Goal: Task Accomplishment & Management: Complete application form

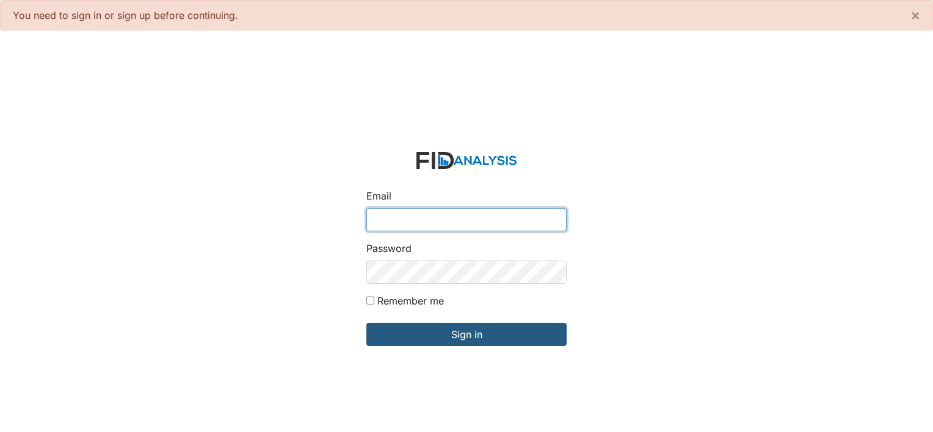
type input "[EMAIL_ADDRESS][DOMAIN_NAME]"
click at [428, 319] on form "Email wmontague@lifeincorporated.com Password Remember me Sign in" at bounding box center [467, 256] width 220 height 229
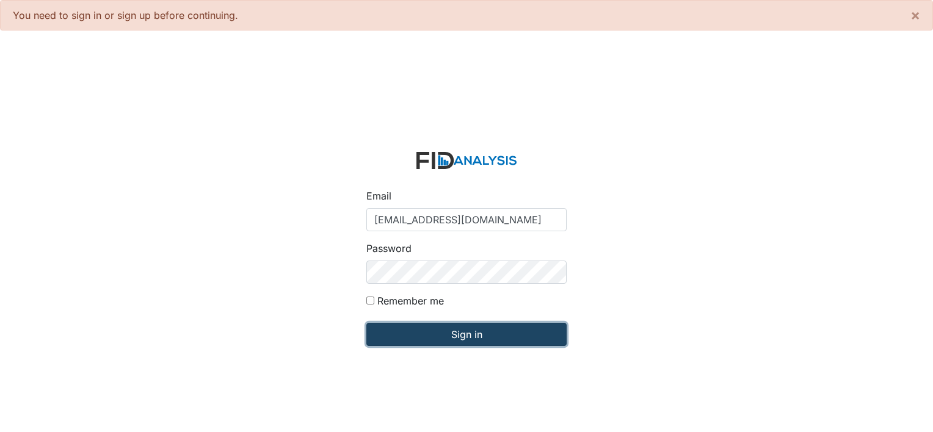
click at [430, 328] on input "Sign in" at bounding box center [466, 334] width 200 height 23
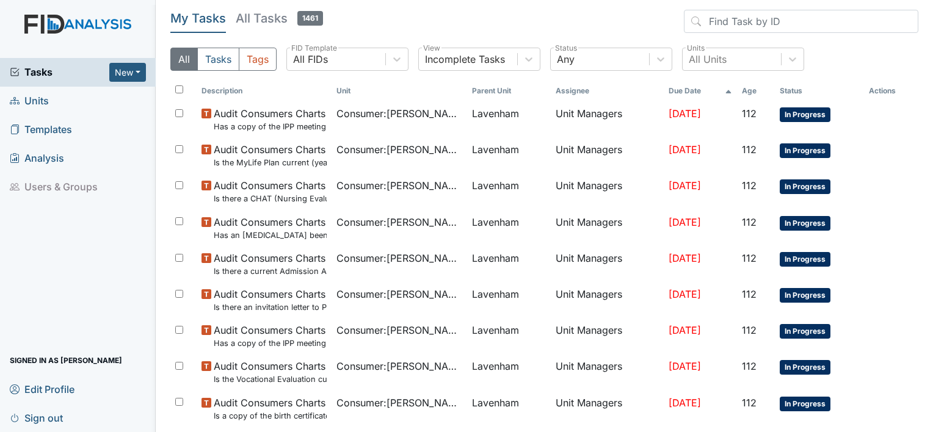
click at [74, 68] on span "Tasks" at bounding box center [60, 72] width 100 height 15
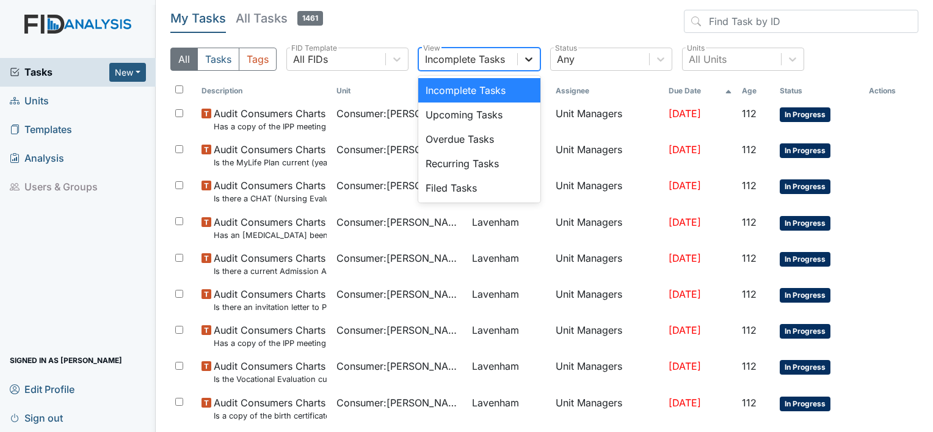
click at [529, 54] on icon at bounding box center [529, 59] width 12 height 12
click at [449, 188] on div "Filed Tasks" at bounding box center [479, 188] width 122 height 24
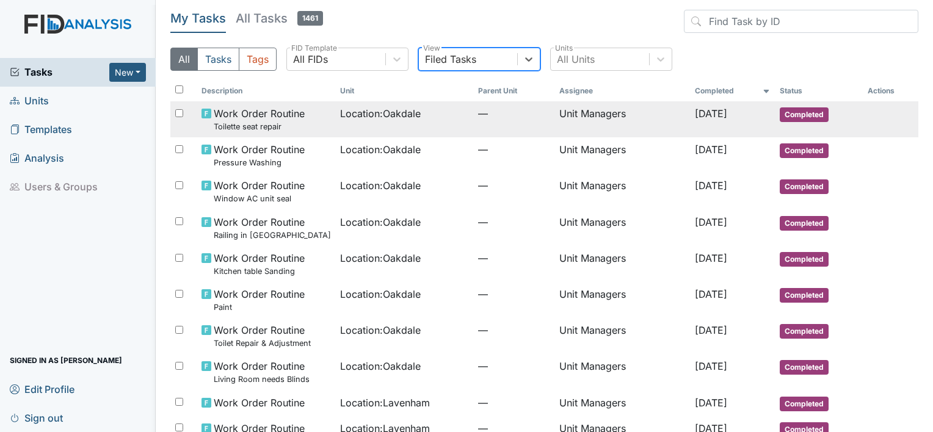
click at [265, 127] on small "Toilette seat repair" at bounding box center [259, 127] width 91 height 12
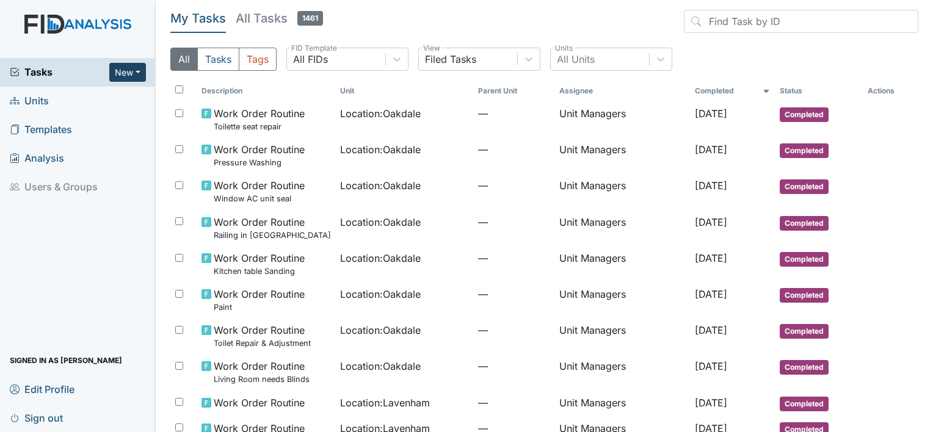
click at [127, 69] on button "New" at bounding box center [127, 72] width 37 height 19
click at [71, 101] on link "Form" at bounding box center [96, 98] width 96 height 20
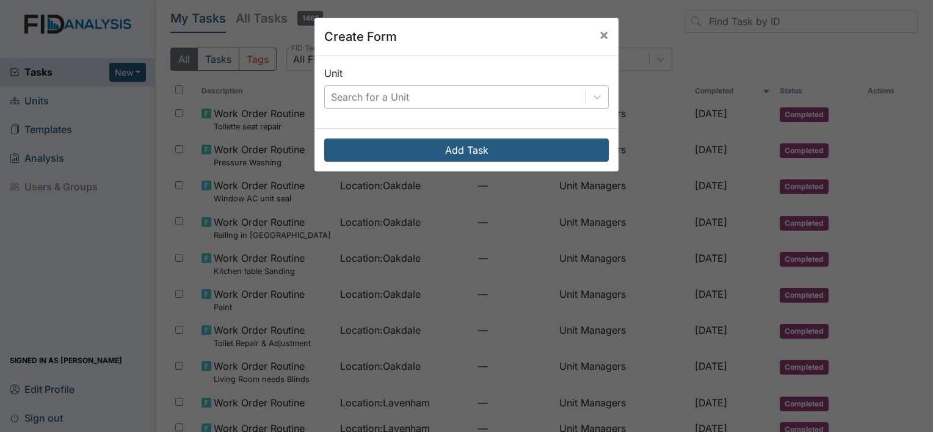
click at [357, 101] on div "Search for a Unit" at bounding box center [370, 97] width 78 height 15
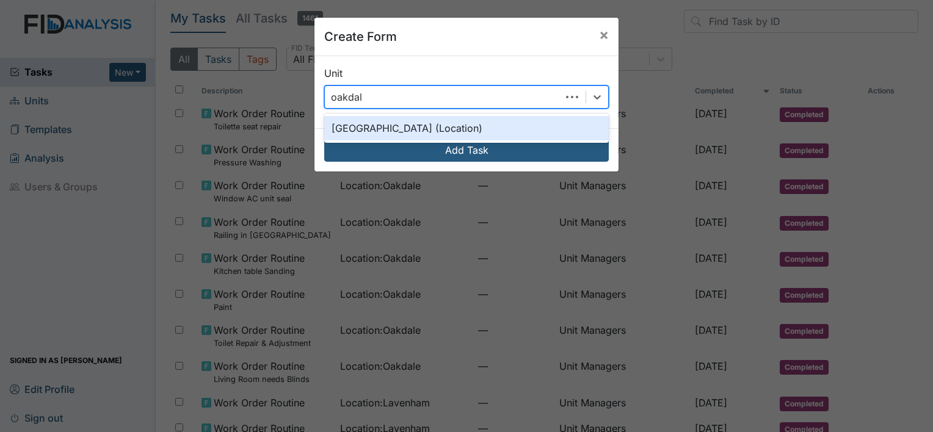
type input "oakdale"
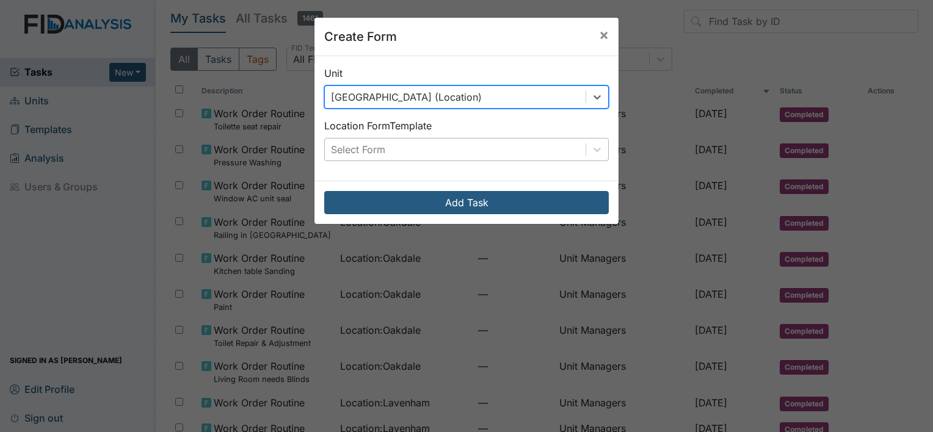
click at [401, 150] on div "Select Form" at bounding box center [455, 150] width 261 height 22
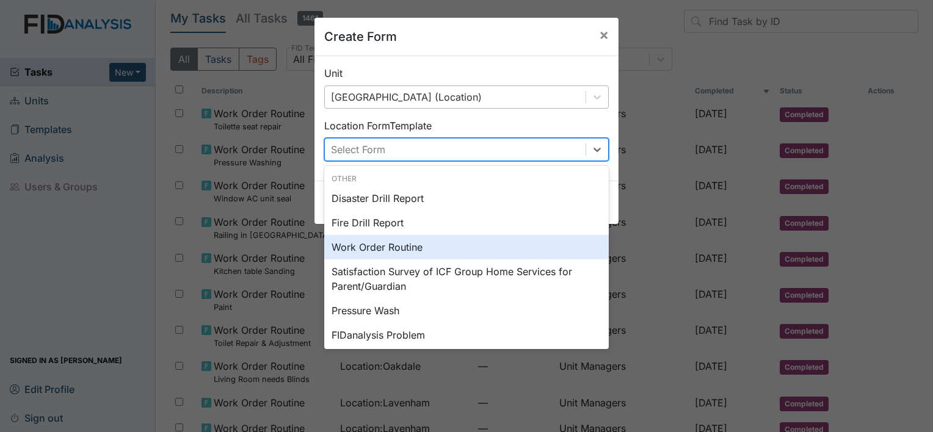
click at [363, 250] on div "Work Order Routine" at bounding box center [466, 247] width 284 height 24
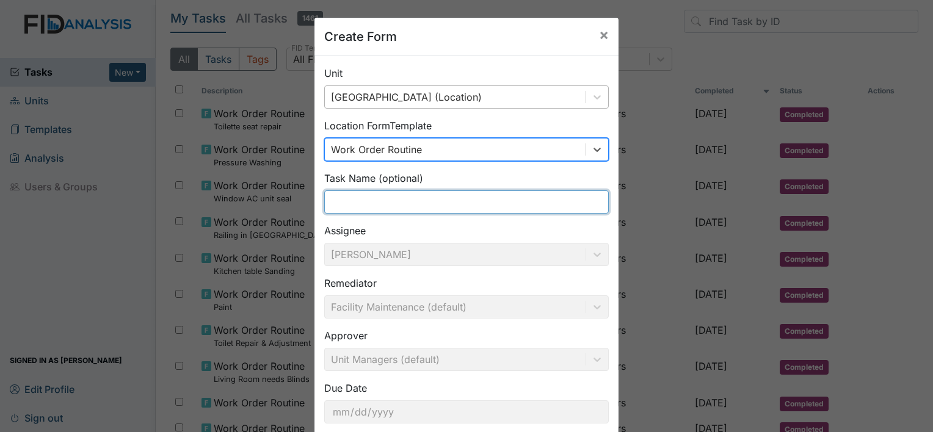
click at [401, 207] on input "text" at bounding box center [466, 201] width 284 height 23
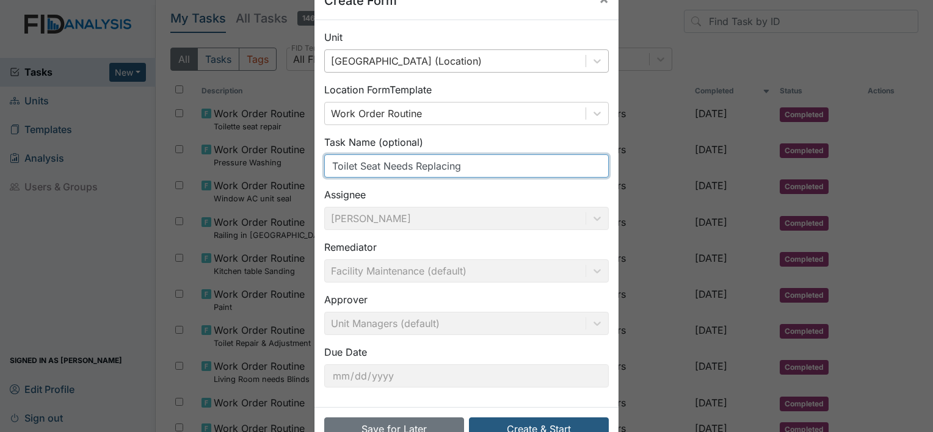
scroll to position [71, 0]
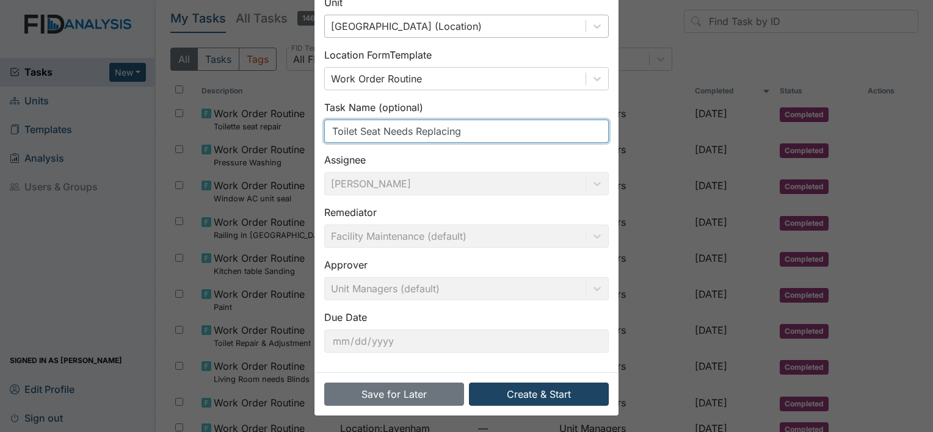
type input "Toilet Seat Needs Replacing"
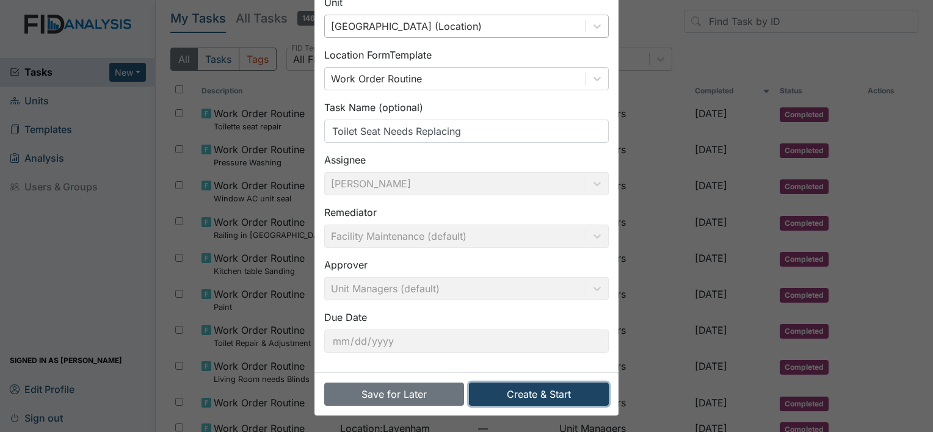
click at [557, 393] on button "Create & Start" at bounding box center [539, 394] width 140 height 23
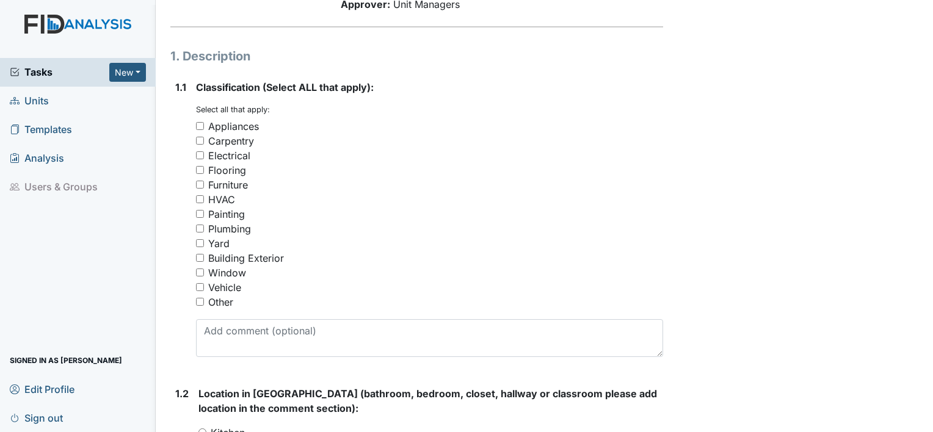
scroll to position [183, 0]
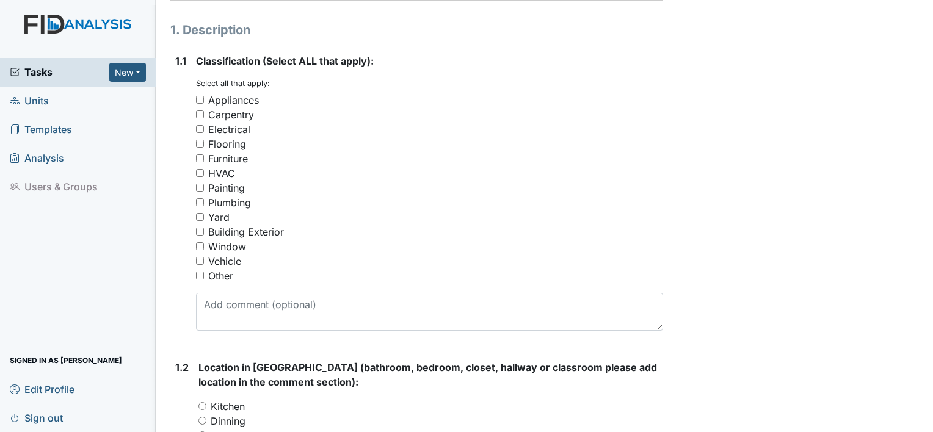
click at [198, 158] on input "Furniture" at bounding box center [200, 158] width 8 height 8
checkbox input "true"
click at [198, 201] on input "Plumbing" at bounding box center [200, 202] width 8 height 8
click at [198, 203] on input "Plumbing" at bounding box center [200, 202] width 8 height 8
click at [197, 203] on input "Plumbing" at bounding box center [200, 202] width 8 height 8
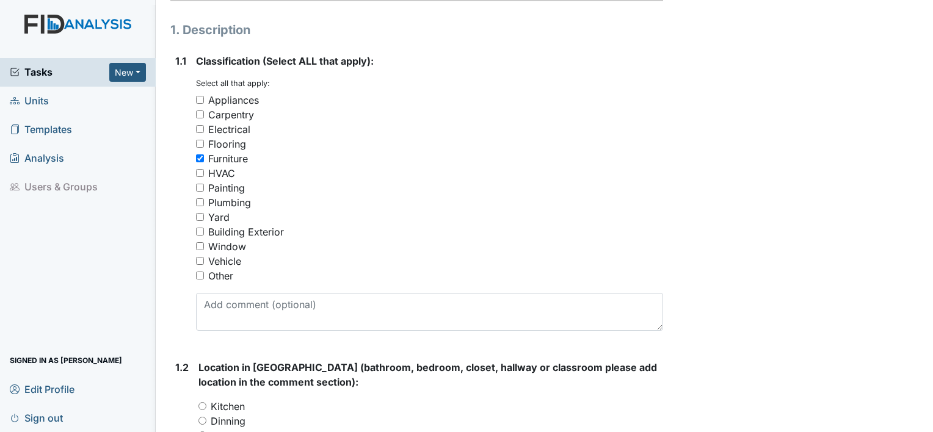
checkbox input "true"
click at [197, 272] on input "Other" at bounding box center [200, 276] width 8 height 8
checkbox input "true"
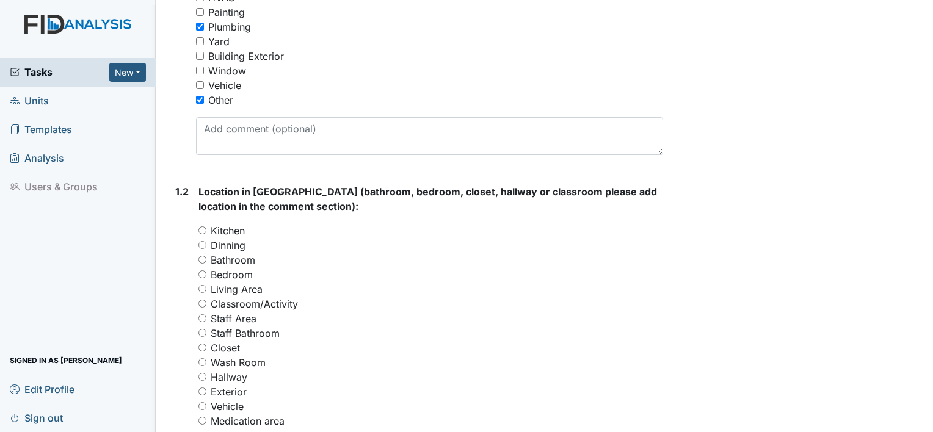
scroll to position [366, 0]
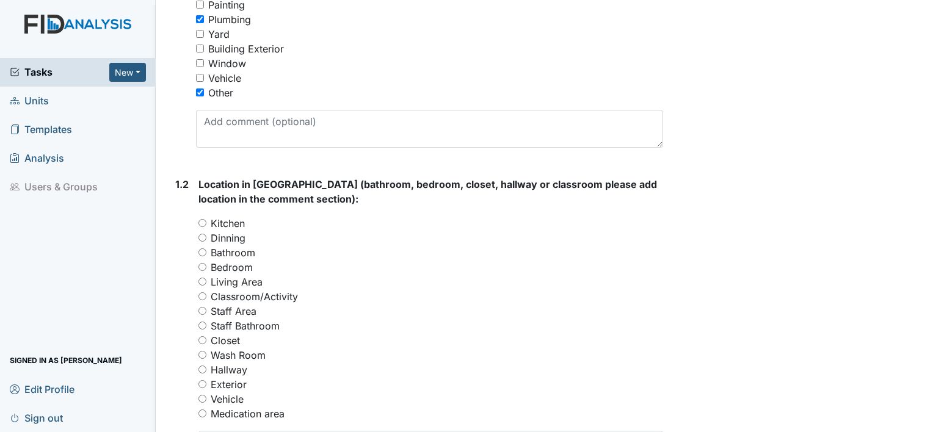
click at [205, 253] on input "Bathroom" at bounding box center [202, 252] width 8 height 8
radio input "true"
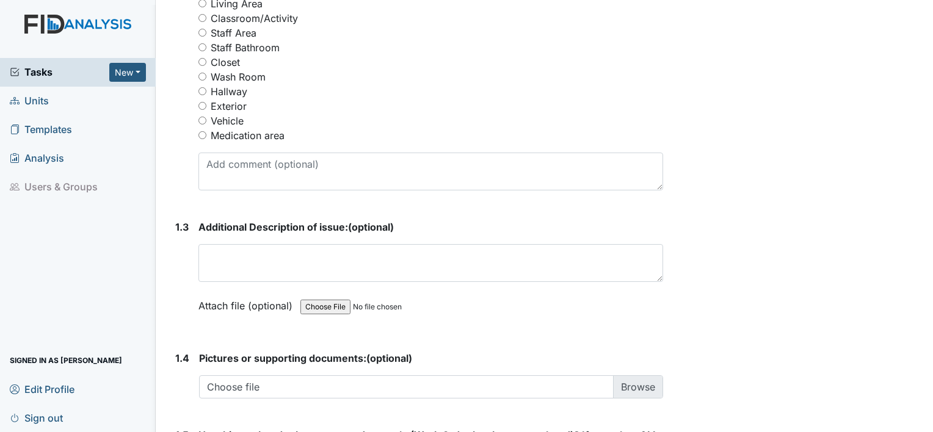
scroll to position [671, 0]
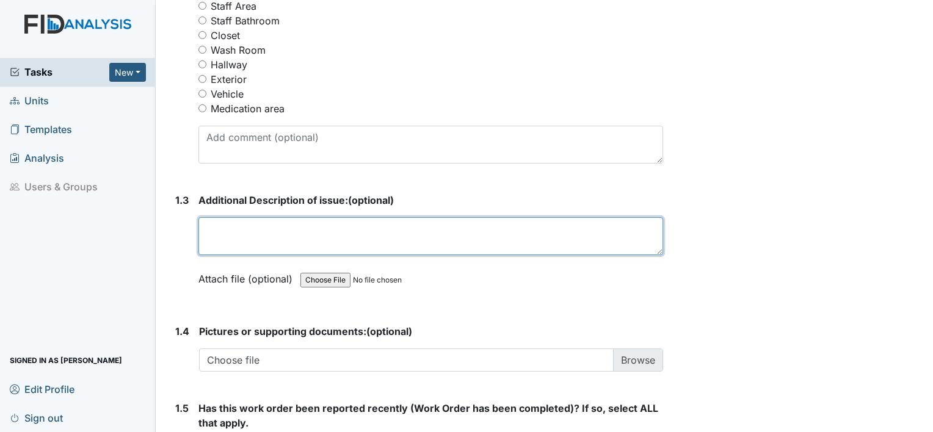
click at [266, 233] on textarea at bounding box center [430, 236] width 465 height 38
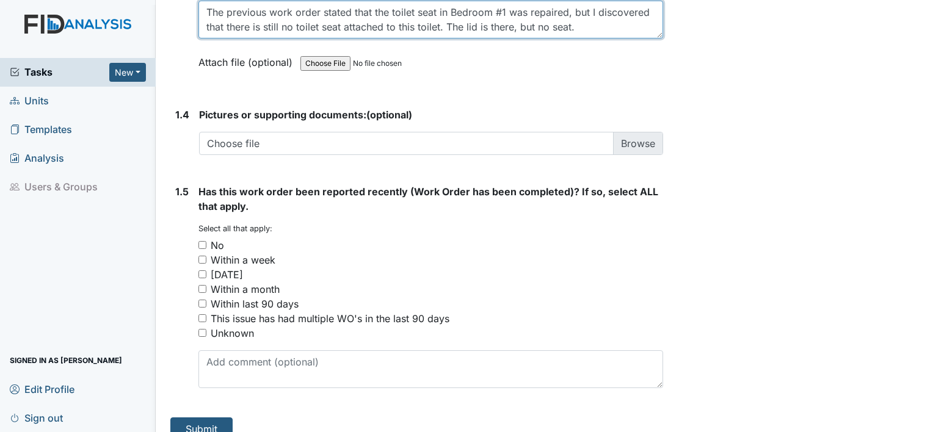
scroll to position [905, 0]
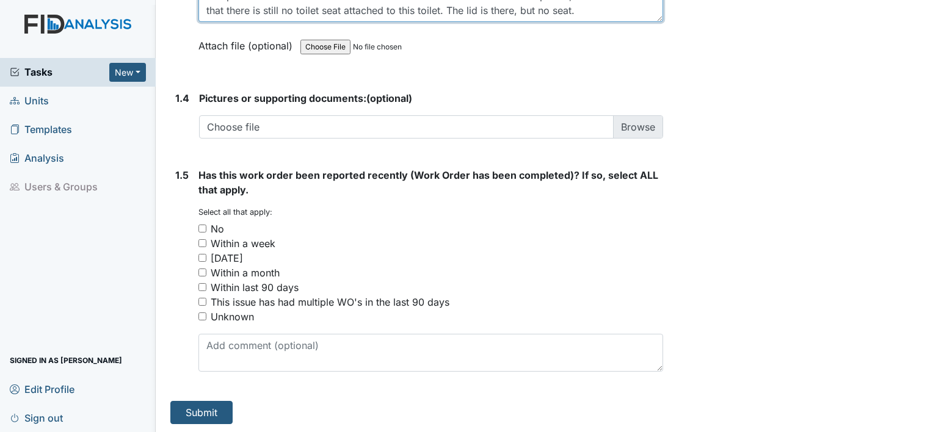
type textarea "The previous work order stated that the toilet seat in Bedroom #1 was repaired,…"
click at [202, 241] on input "Within a week" at bounding box center [202, 243] width 8 height 8
checkbox input "true"
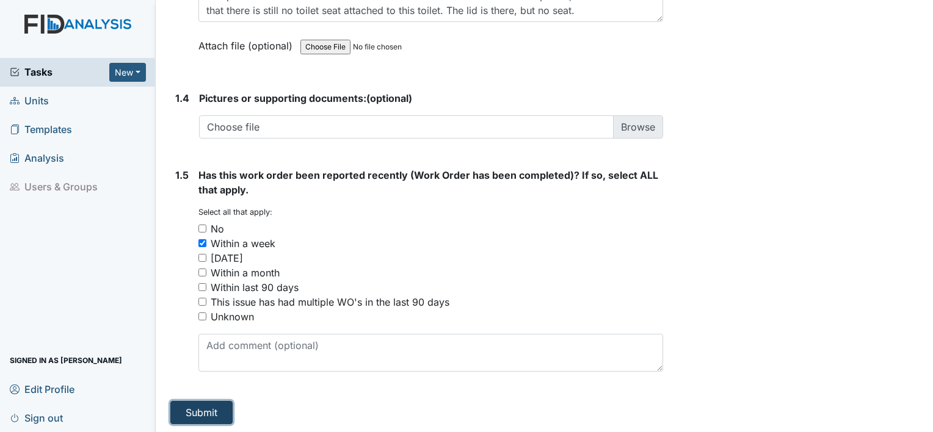
click at [215, 411] on button "Submit" at bounding box center [201, 412] width 62 height 23
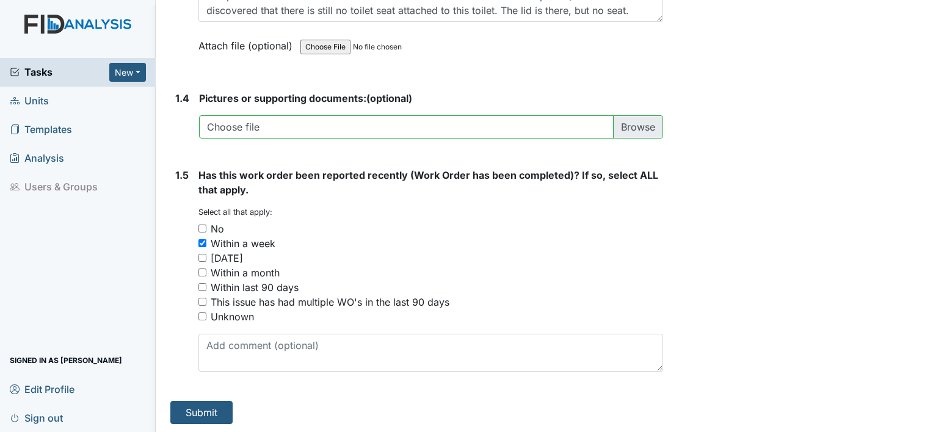
click at [79, 20] on img at bounding box center [78, 36] width 156 height 43
click at [65, 22] on img at bounding box center [78, 36] width 156 height 43
click at [48, 29] on img at bounding box center [78, 36] width 156 height 43
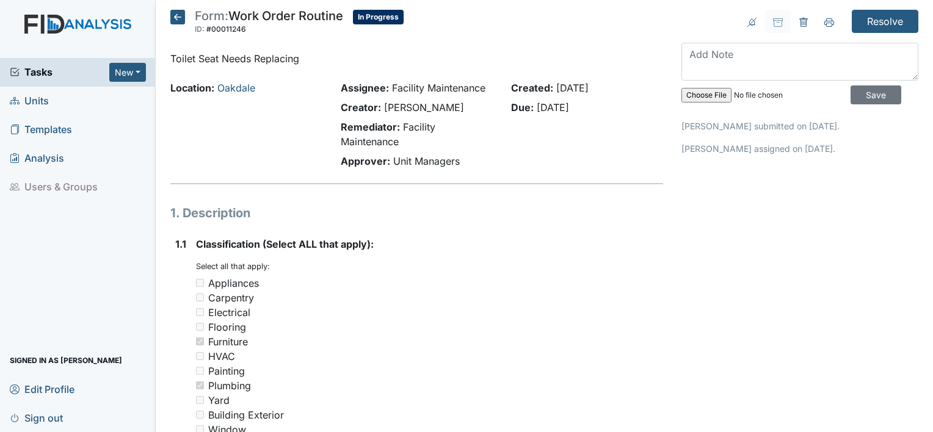
click at [41, 100] on span "Units" at bounding box center [29, 101] width 39 height 19
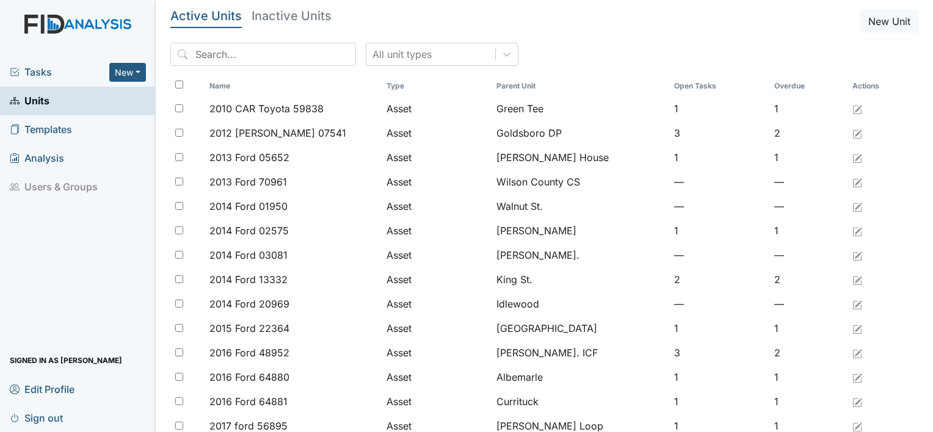
click at [41, 71] on span "Tasks" at bounding box center [60, 72] width 100 height 15
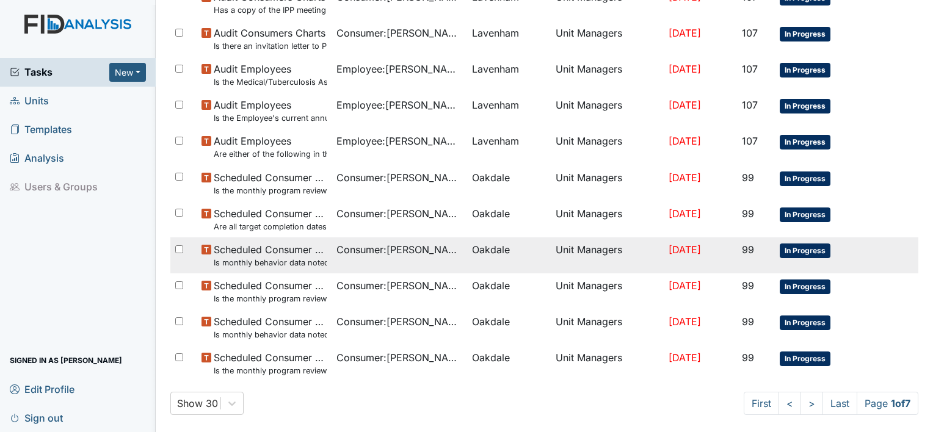
scroll to position [806, 0]
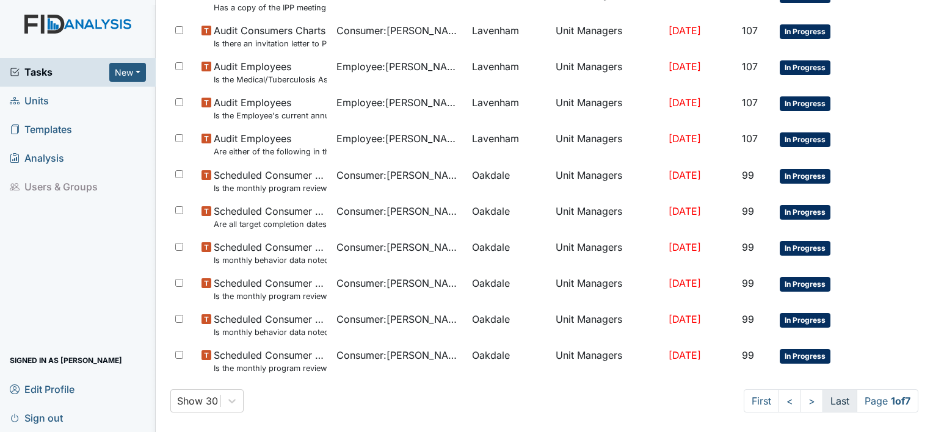
click at [823, 401] on link "Last" at bounding box center [839, 400] width 35 height 23
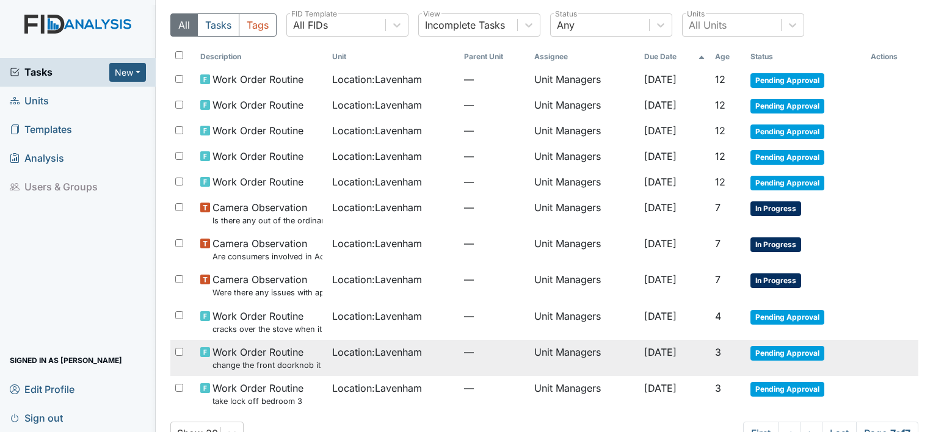
scroll to position [64, 0]
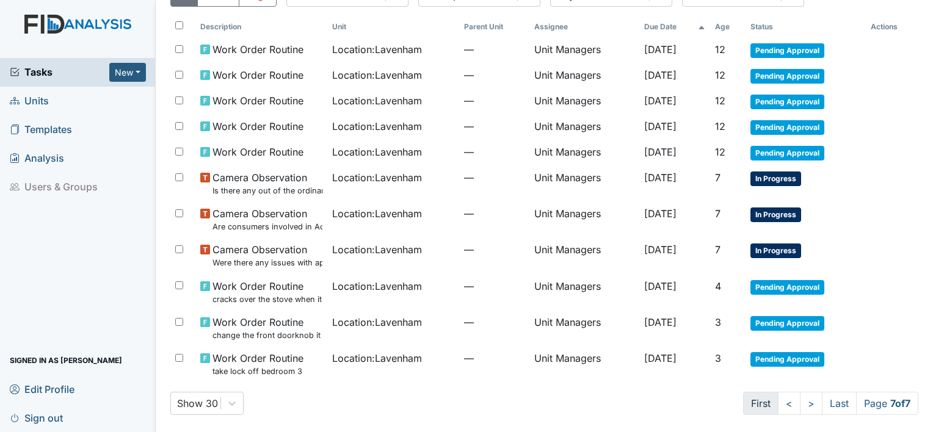
click at [750, 405] on link "First" at bounding box center [760, 403] width 35 height 23
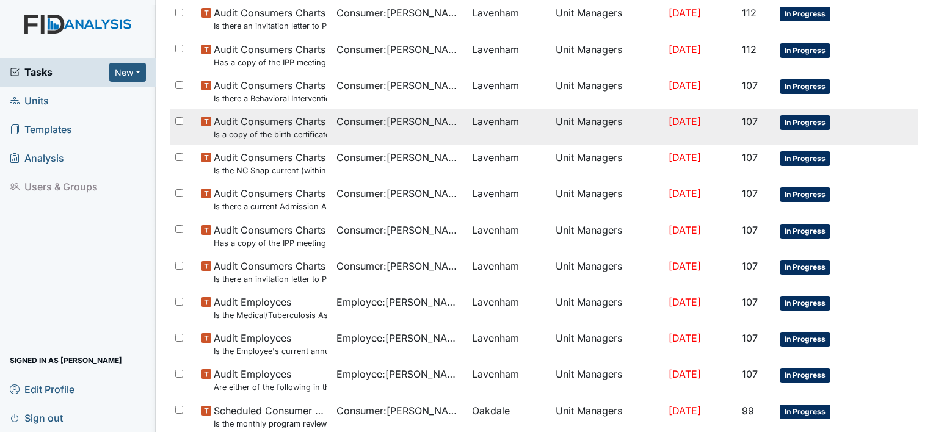
scroll to position [806, 0]
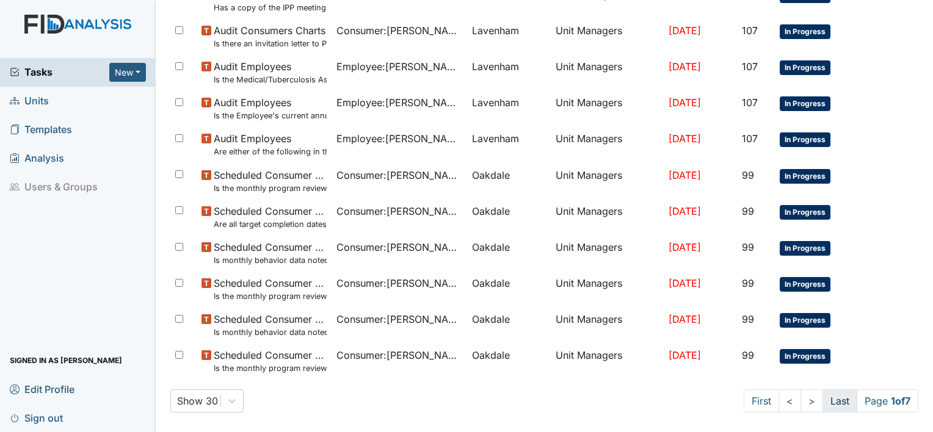
click at [830, 404] on link "Last" at bounding box center [839, 400] width 35 height 23
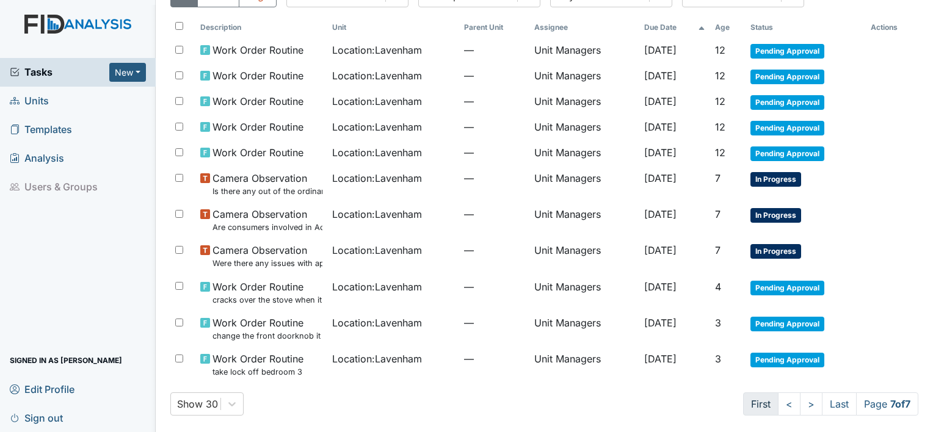
scroll to position [64, 0]
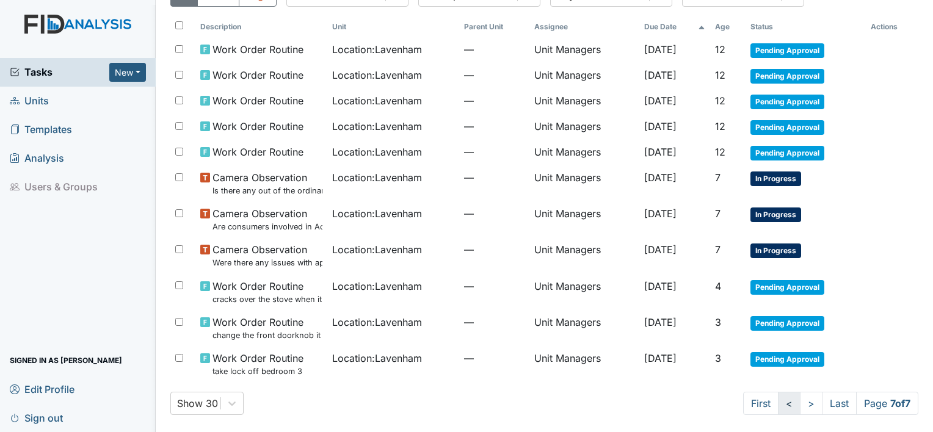
click at [778, 405] on link "<" at bounding box center [789, 403] width 23 height 23
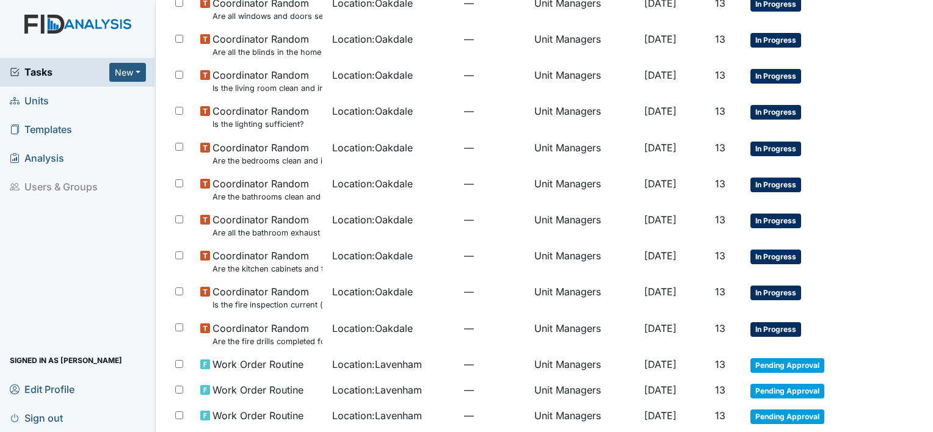
scroll to position [463, 0]
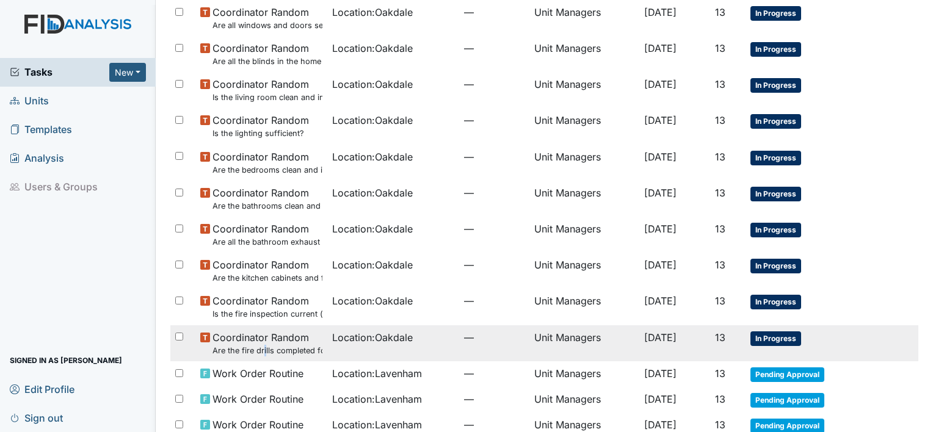
click at [264, 346] on small "Are the fire drills completed for the most recent month?" at bounding box center [267, 351] width 110 height 12
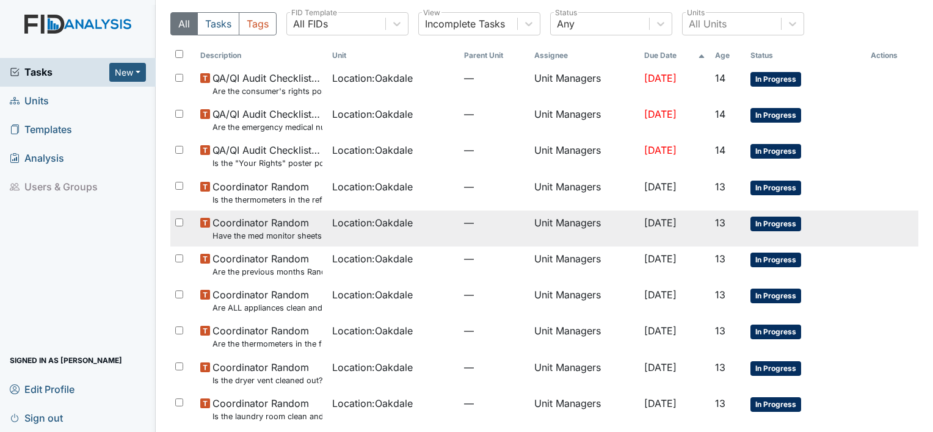
scroll to position [0, 0]
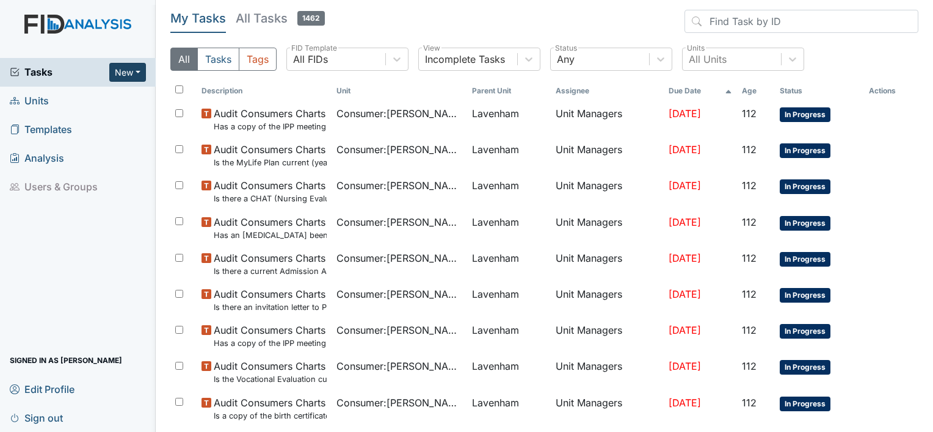
click at [132, 76] on button "New" at bounding box center [127, 72] width 37 height 19
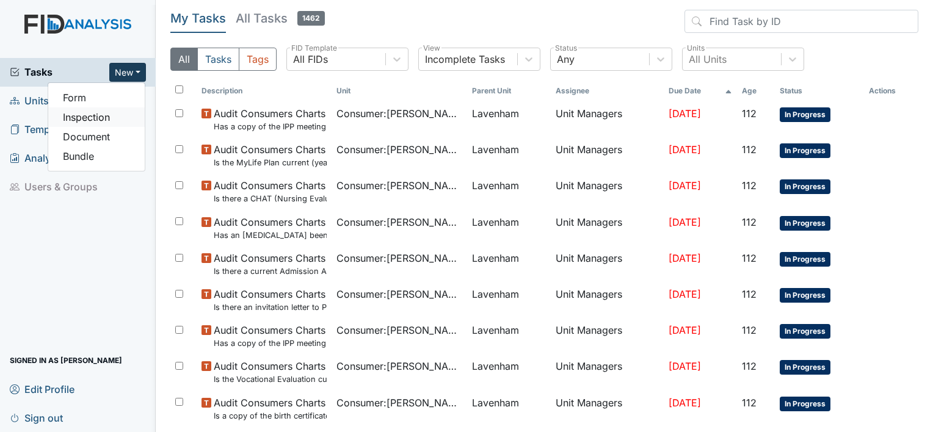
click at [112, 115] on link "Inspection" at bounding box center [96, 117] width 96 height 20
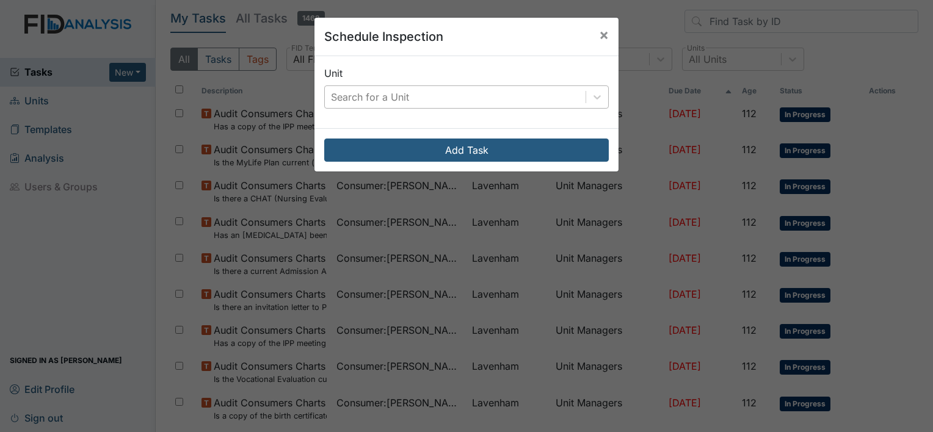
click at [410, 103] on div "Search for a Unit" at bounding box center [455, 97] width 261 height 22
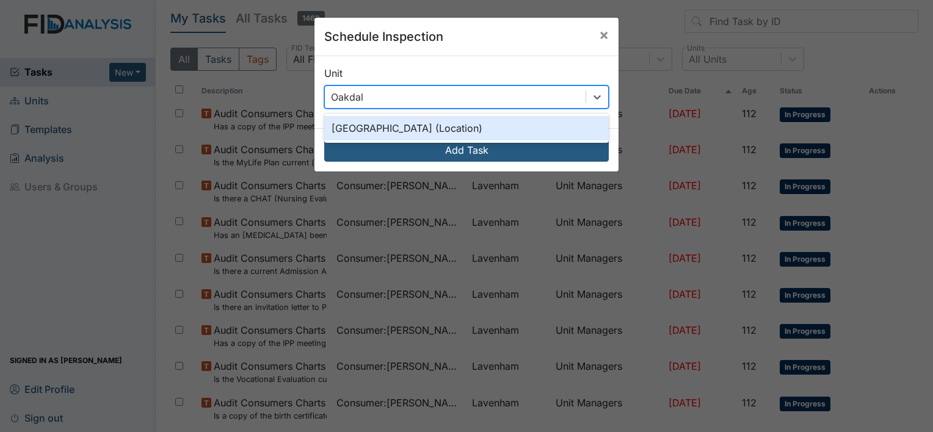
type input "Oakdale"
click at [367, 132] on div "Oakdale (Location)" at bounding box center [466, 128] width 284 height 24
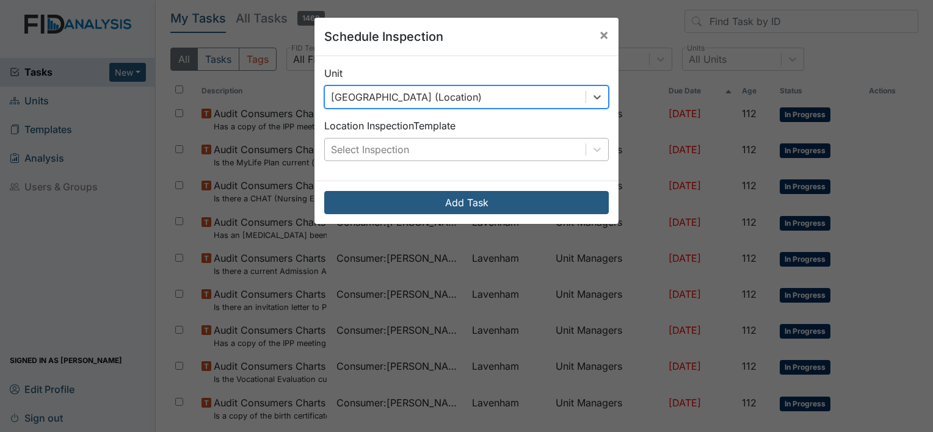
click at [389, 151] on div "Select Inspection" at bounding box center [370, 149] width 78 height 15
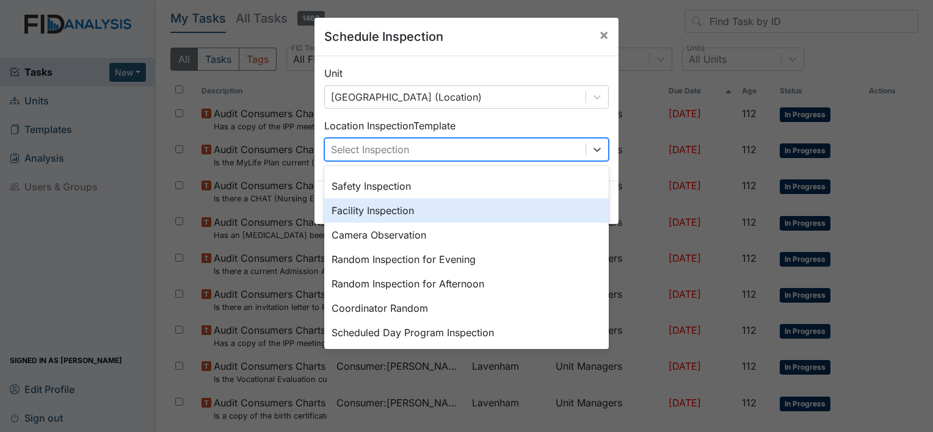
scroll to position [122, 0]
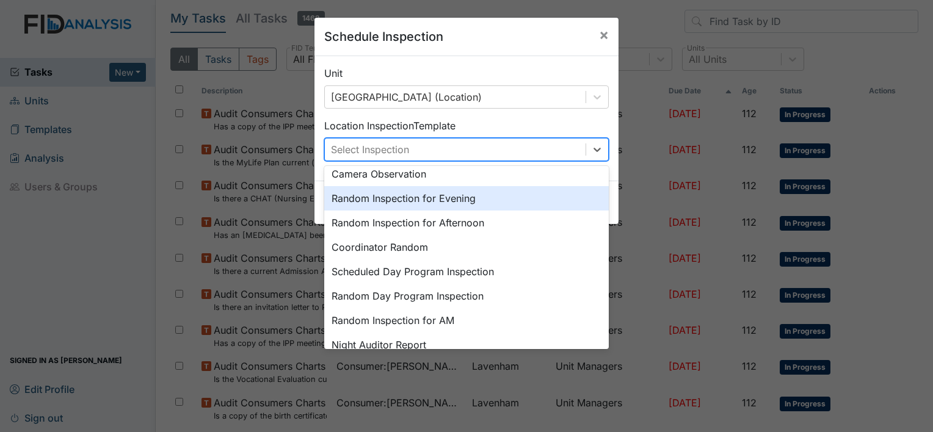
click at [398, 200] on div "Random Inspection for Evening" at bounding box center [466, 198] width 284 height 24
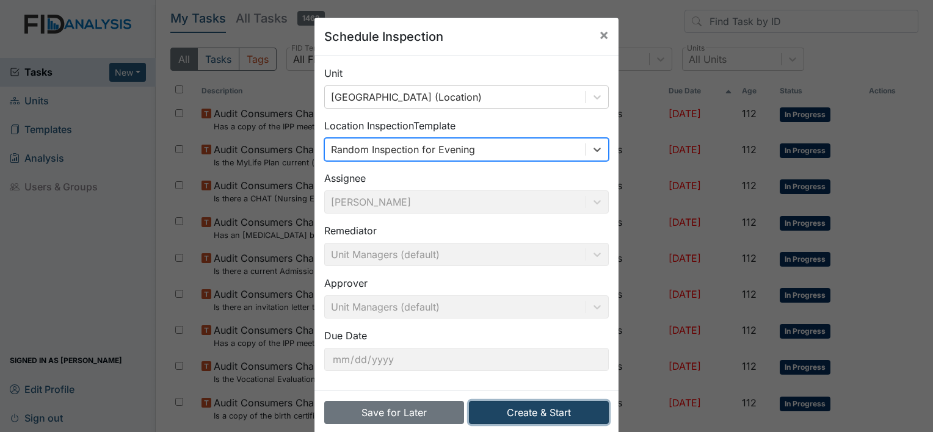
click at [527, 415] on button "Create & Start" at bounding box center [539, 412] width 140 height 23
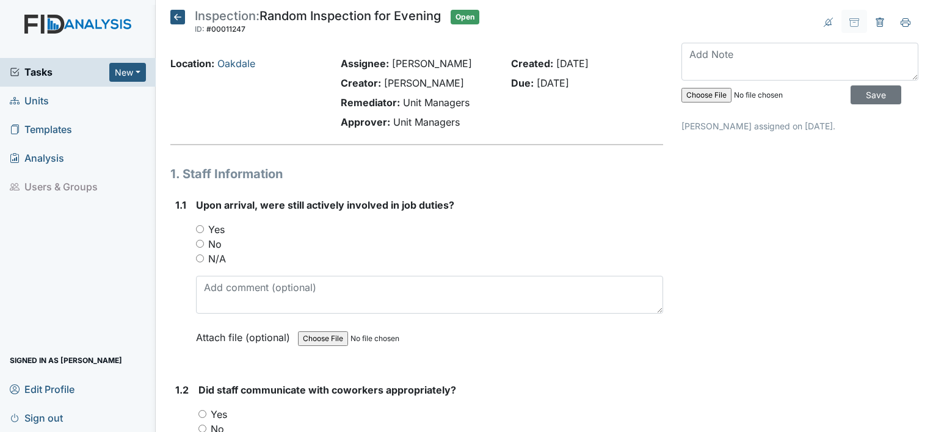
click at [198, 227] on input "Yes" at bounding box center [200, 229] width 8 height 8
radio input "true"
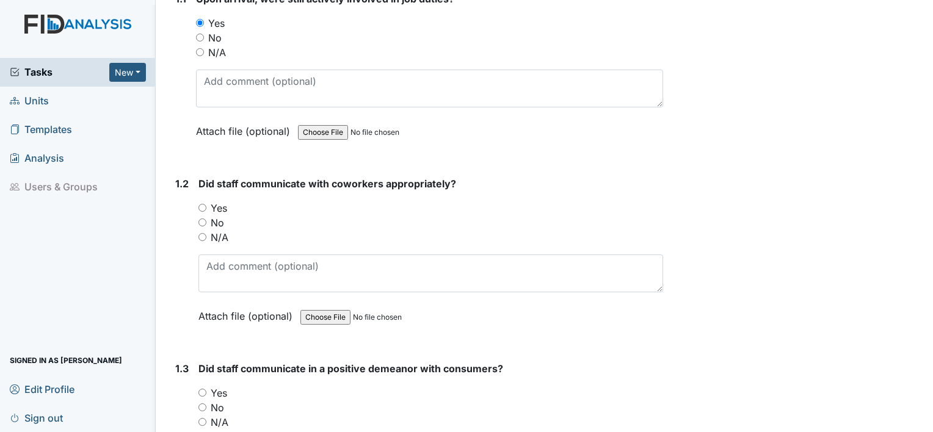
scroll to position [244, 0]
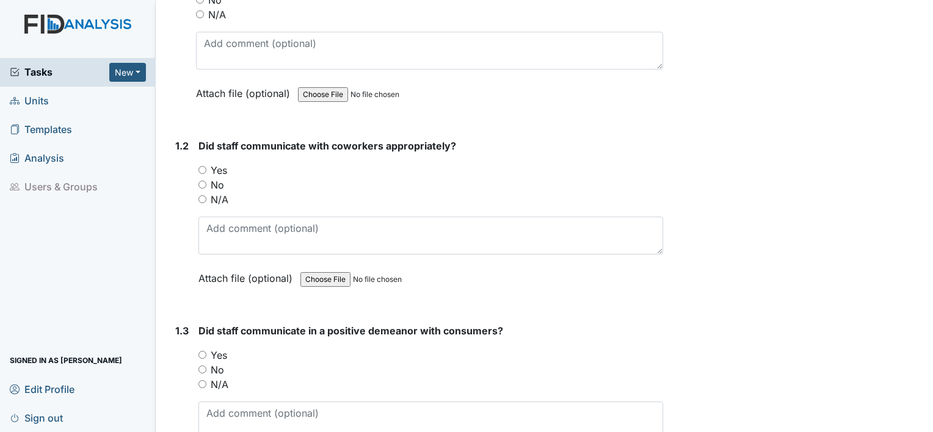
click at [203, 168] on input "Yes" at bounding box center [202, 170] width 8 height 8
radio input "true"
click at [199, 183] on input "No" at bounding box center [202, 185] width 8 height 8
radio input "true"
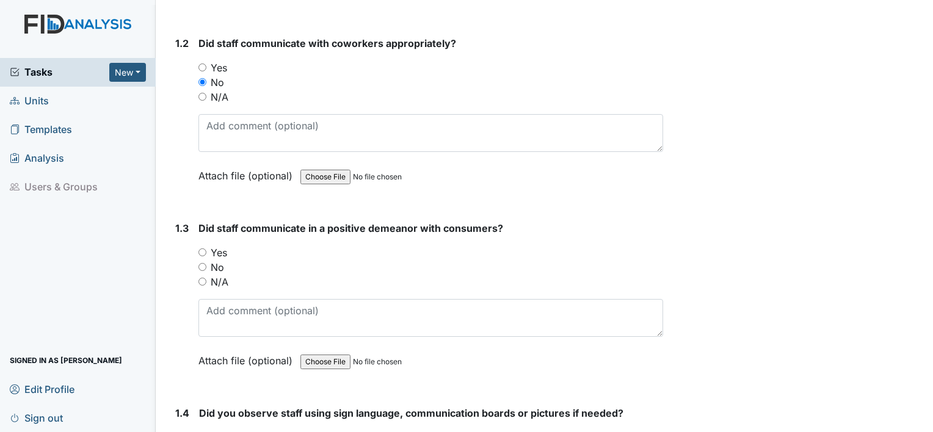
scroll to position [366, 0]
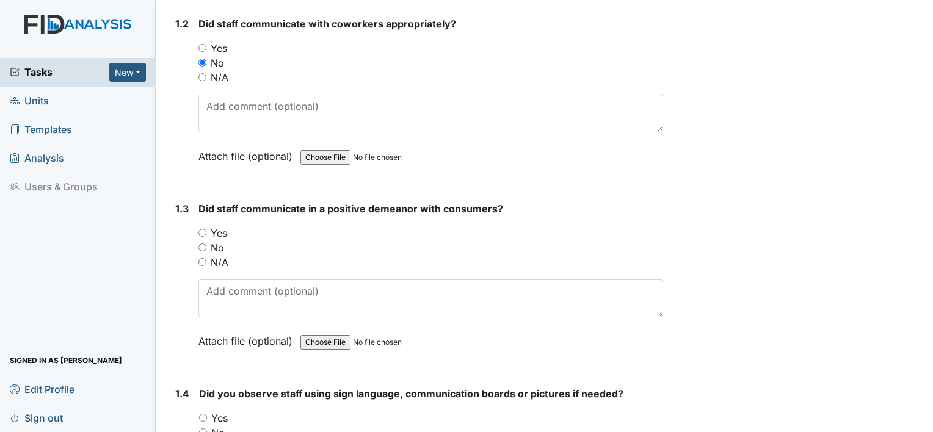
click at [200, 45] on input "Yes" at bounding box center [202, 48] width 8 height 8
radio input "true"
click at [201, 231] on input "Yes" at bounding box center [202, 233] width 8 height 8
radio input "true"
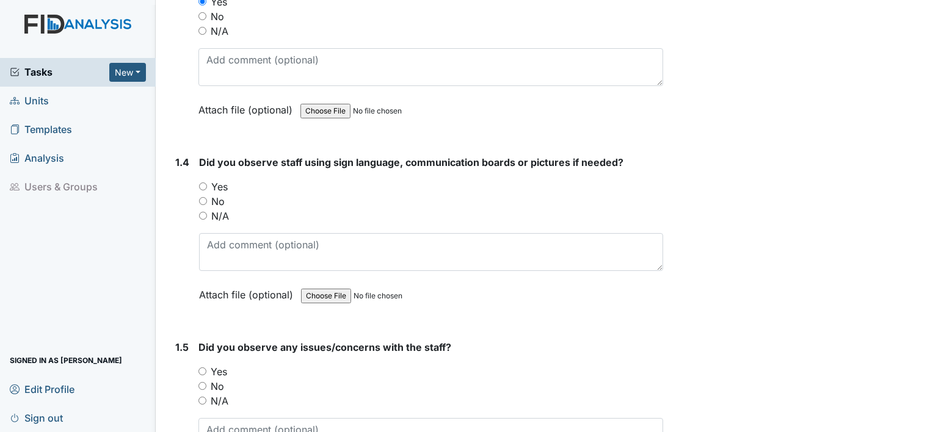
scroll to position [671, 0]
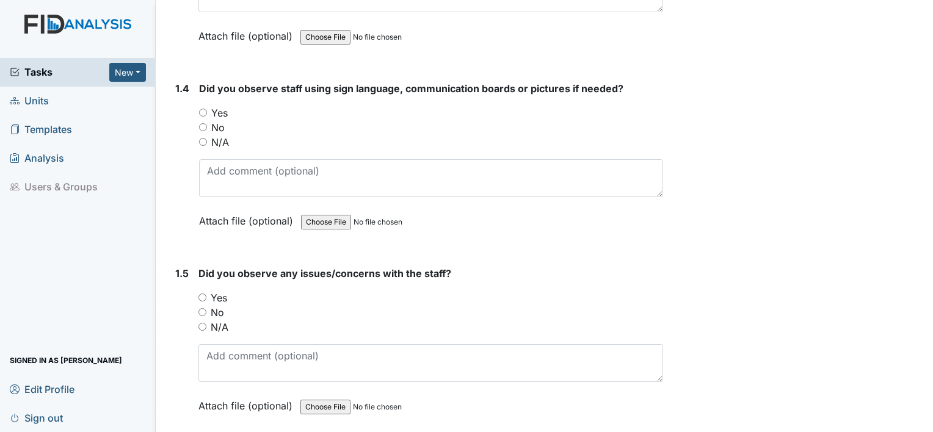
click at [201, 125] on input "No" at bounding box center [203, 127] width 8 height 8
radio input "true"
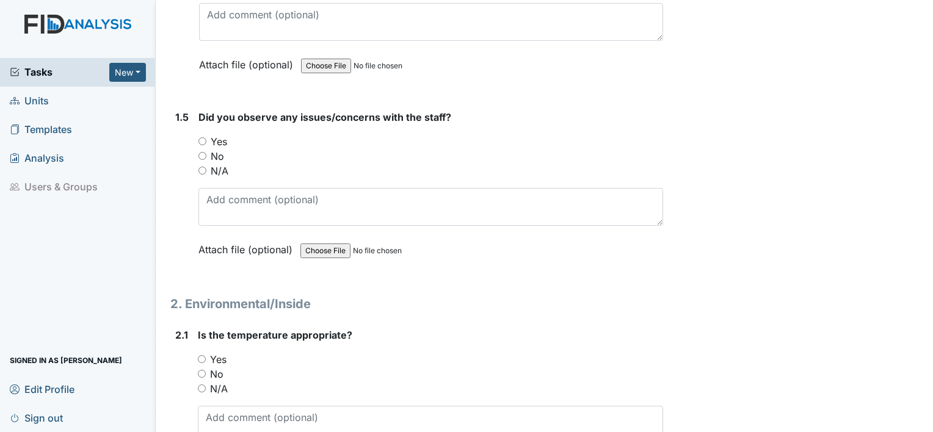
scroll to position [855, 0]
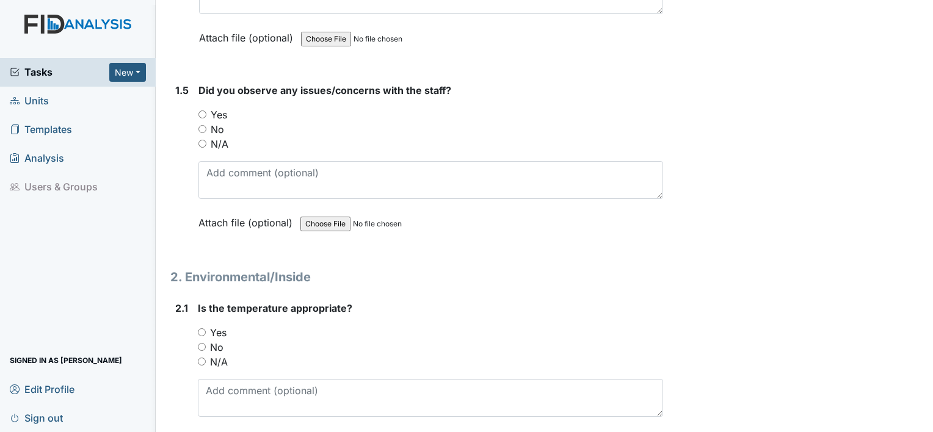
click at [203, 110] on input "Yes" at bounding box center [202, 114] width 8 height 8
radio input "true"
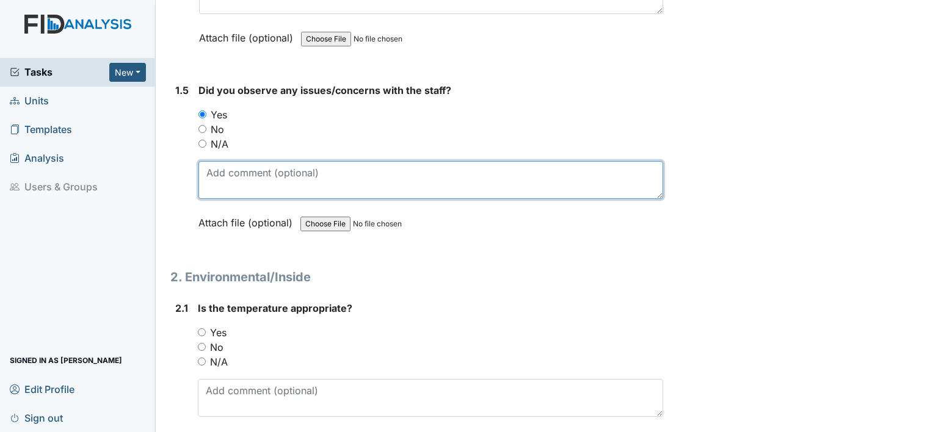
click at [324, 174] on textarea at bounding box center [430, 180] width 465 height 38
click at [243, 172] on textarea at bounding box center [430, 180] width 465 height 38
click at [230, 169] on textarea "Staff kept continuously going back and forth to vehicle" at bounding box center [430, 180] width 465 height 38
click at [504, 168] on textarea "Staff member kept continuously going back and forth to vehicle" at bounding box center [430, 180] width 465 height 38
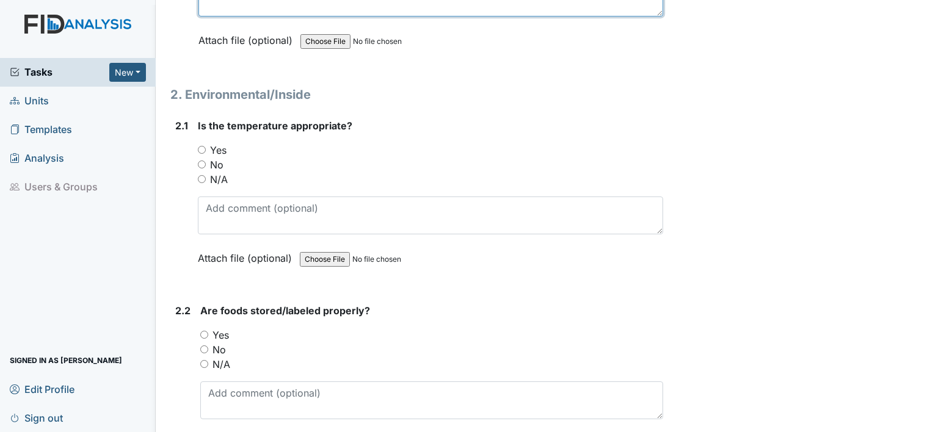
scroll to position [1038, 0]
type textarea "Staff member kept continuously going back and forth to vehicle."
click at [200, 146] on input "Yes" at bounding box center [202, 149] width 8 height 8
radio input "true"
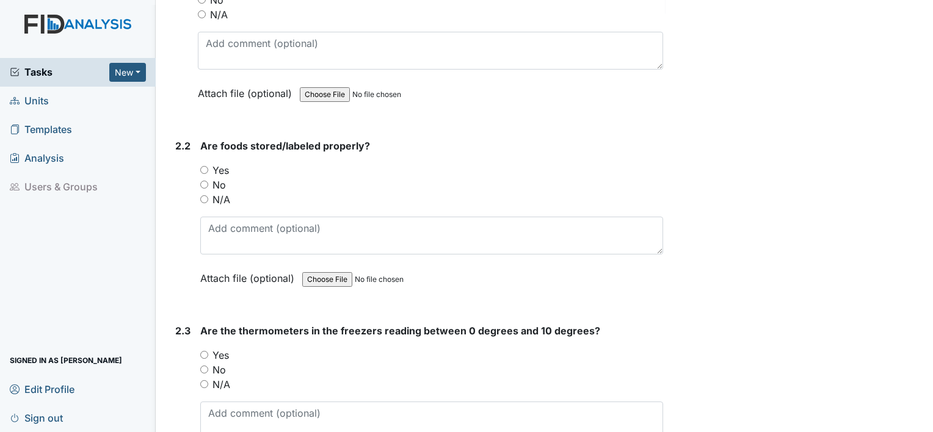
scroll to position [1221, 0]
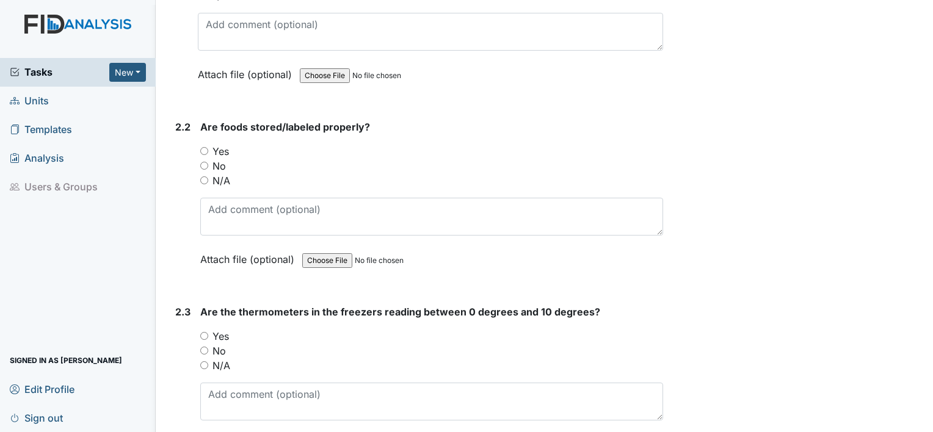
click at [201, 162] on input "No" at bounding box center [204, 166] width 8 height 8
radio input "true"
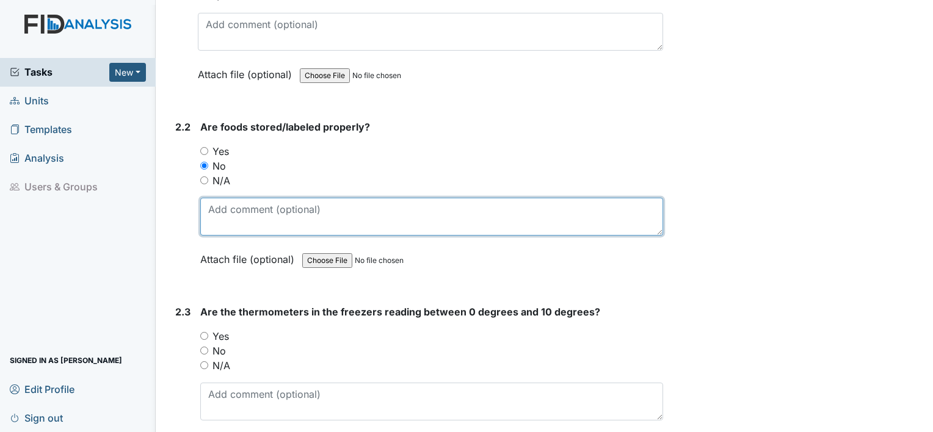
click at [342, 206] on textarea at bounding box center [431, 217] width 463 height 38
click at [450, 205] on textarea "Drink pitchers were all filled without the proper dates put on them." at bounding box center [431, 217] width 463 height 38
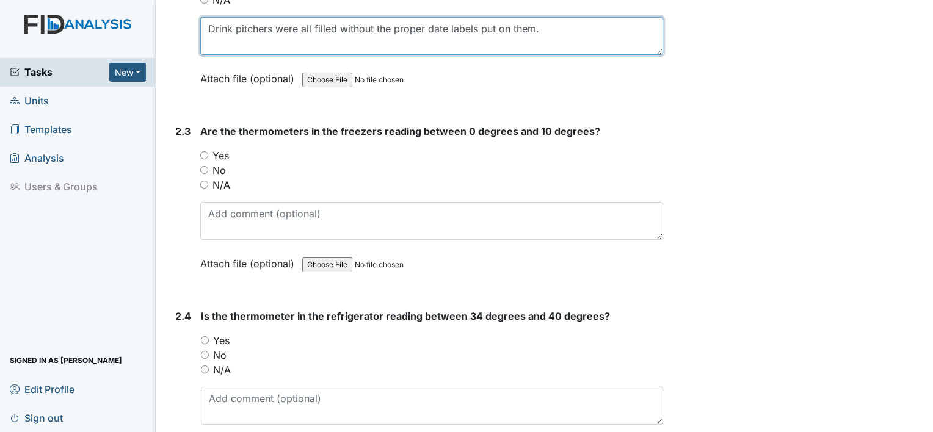
scroll to position [1404, 0]
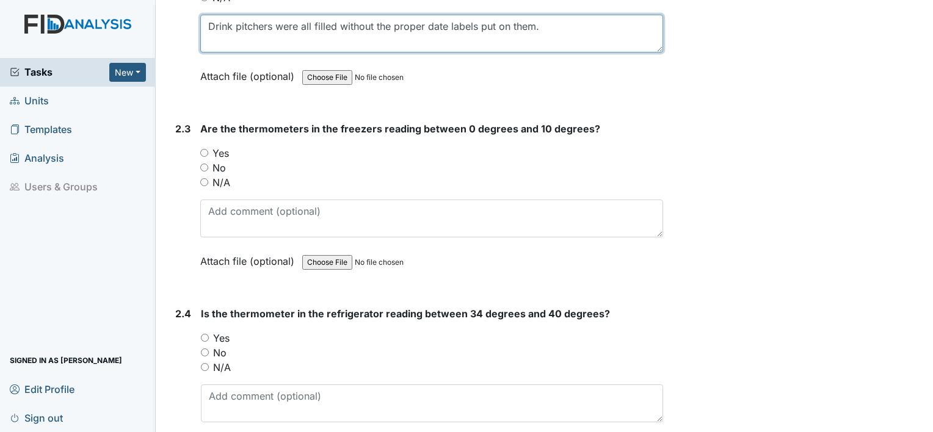
type textarea "Drink pitchers were all filled without the proper date labels put on them."
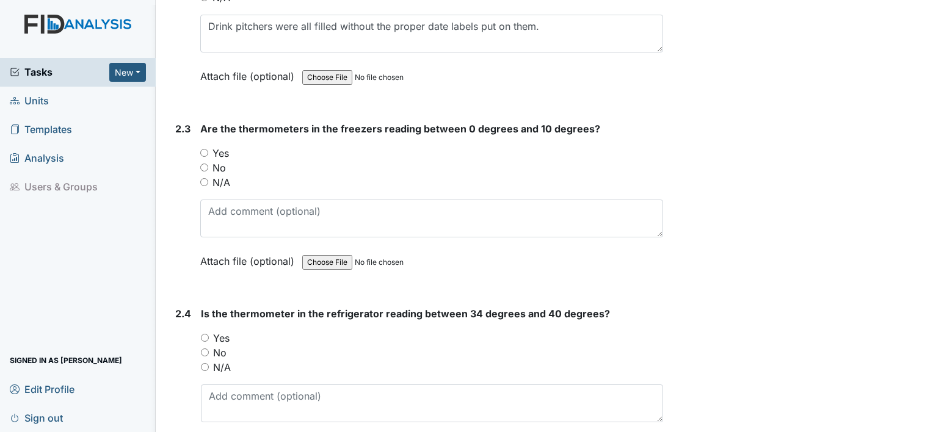
click at [202, 149] on input "Yes" at bounding box center [204, 153] width 8 height 8
radio input "true"
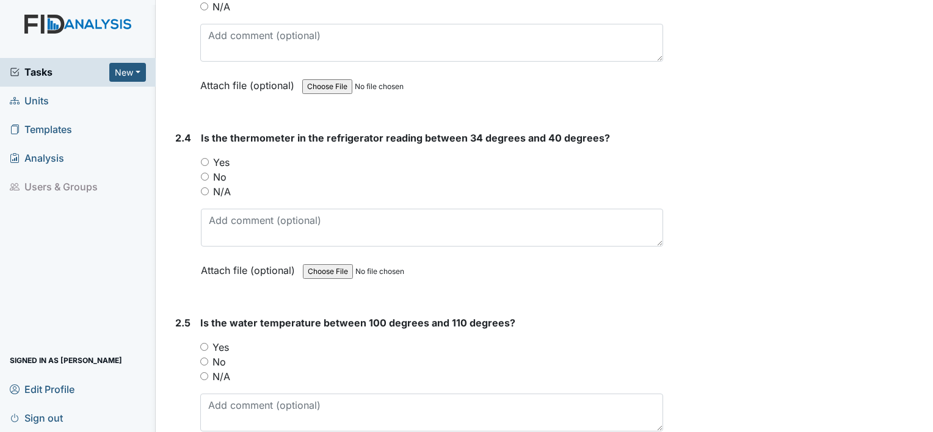
scroll to position [1587, 0]
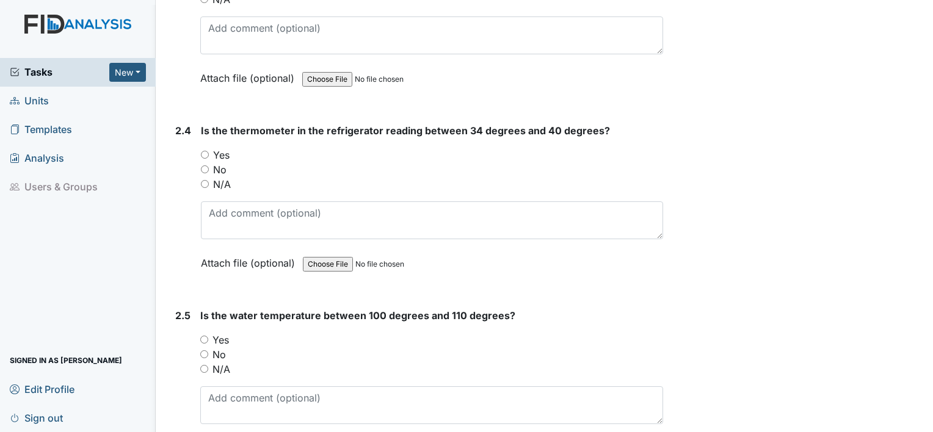
click at [206, 151] on input "Yes" at bounding box center [205, 155] width 8 height 8
radio input "true"
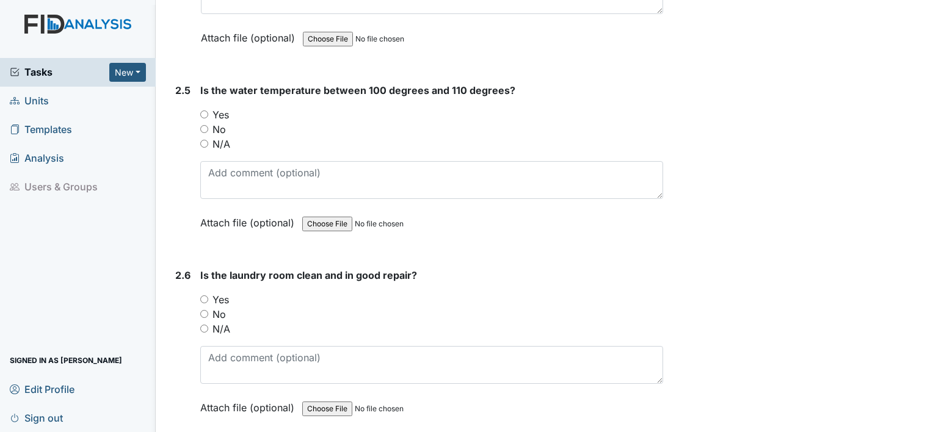
scroll to position [1831, 0]
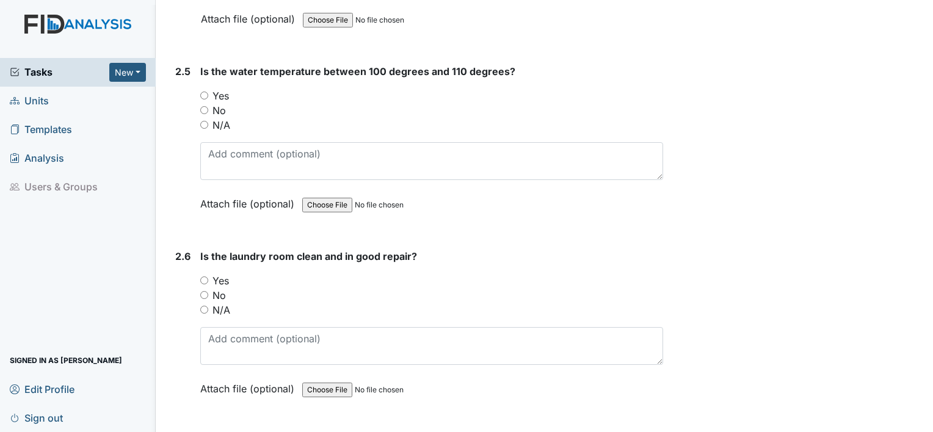
click at [204, 92] on input "Yes" at bounding box center [204, 96] width 8 height 8
radio input "true"
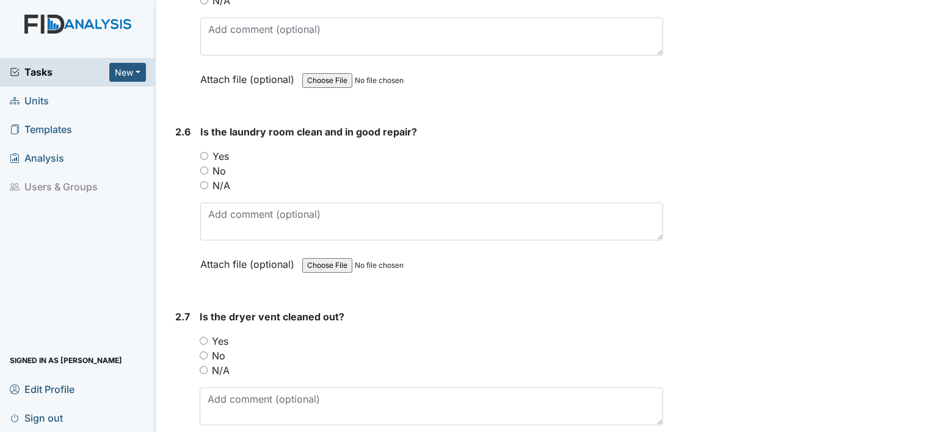
scroll to position [2014, 0]
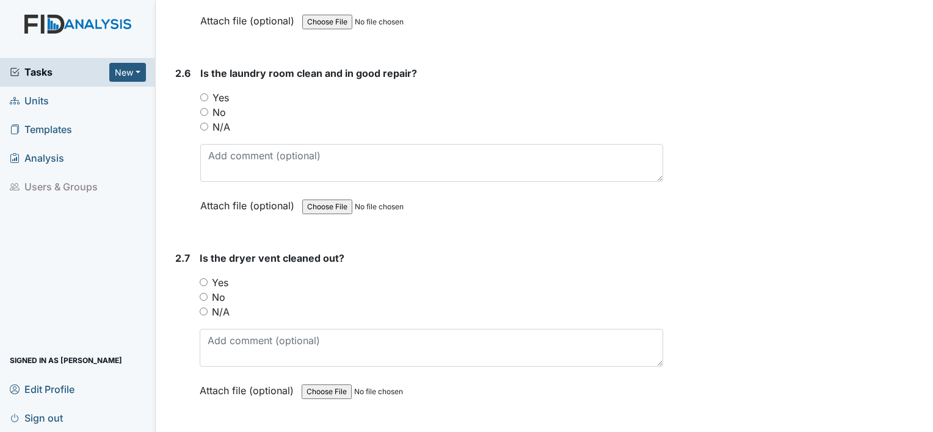
click at [205, 93] on input "Yes" at bounding box center [204, 97] width 8 height 8
radio input "true"
click at [203, 108] on input "No" at bounding box center [204, 112] width 8 height 8
radio input "true"
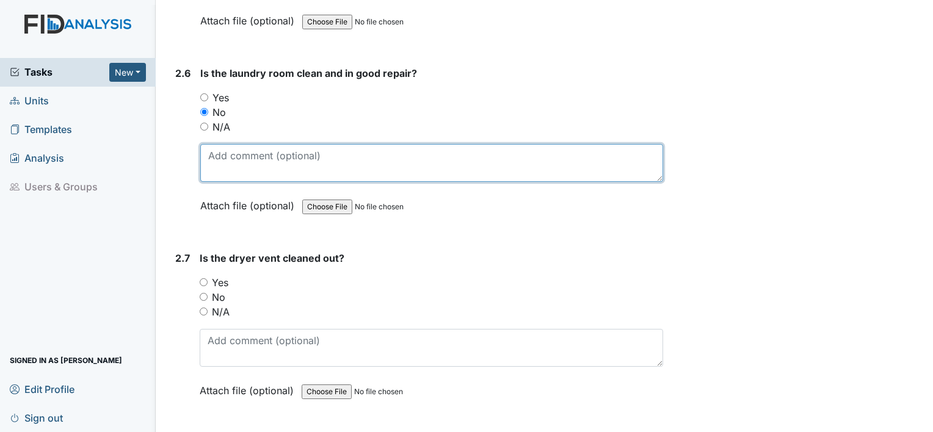
click at [333, 150] on textarea at bounding box center [431, 163] width 463 height 38
click at [347, 144] on textarea at bounding box center [431, 163] width 463 height 38
click at [317, 149] on textarea at bounding box center [431, 163] width 463 height 38
click at [330, 151] on textarea at bounding box center [431, 163] width 463 height 38
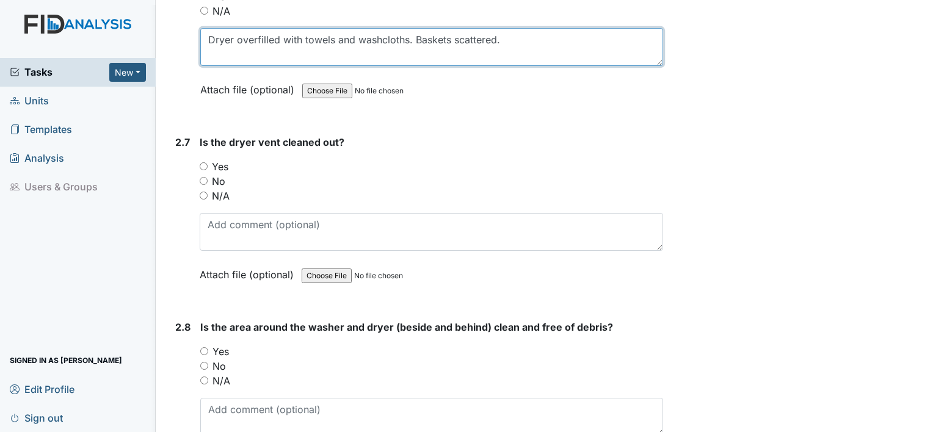
scroll to position [2137, 0]
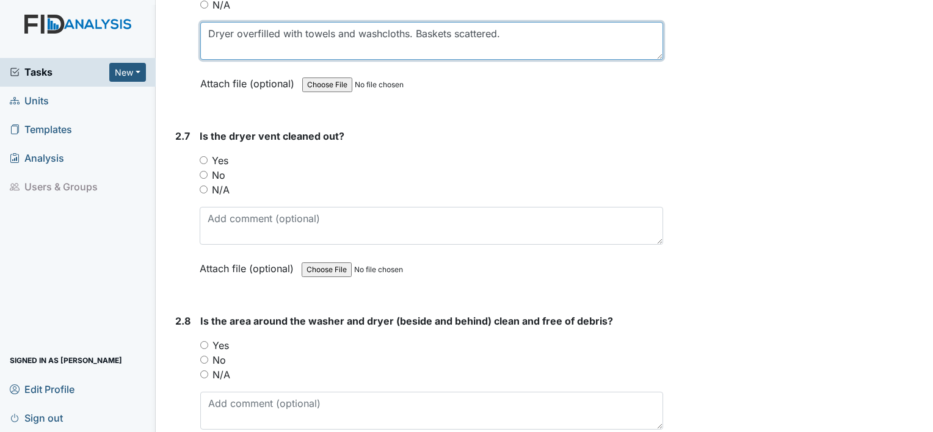
type textarea "Dryer overfilled with towels and washcloths. Baskets scattered."
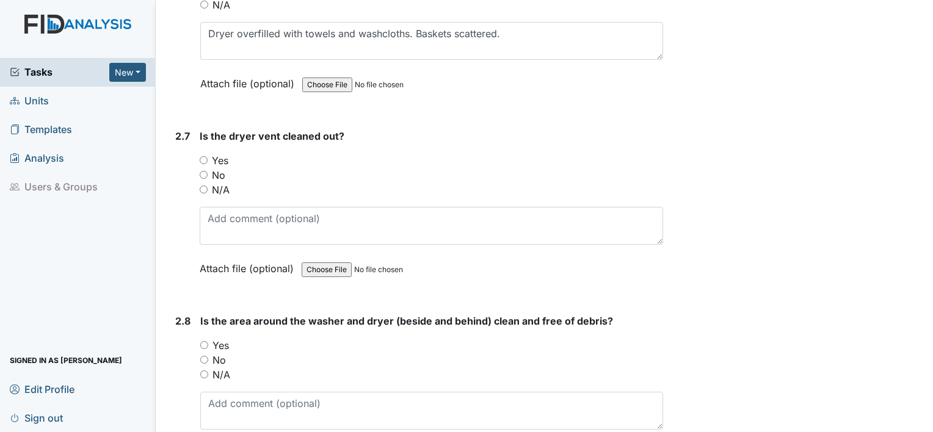
click at [201, 171] on input "No" at bounding box center [204, 175] width 8 height 8
radio input "true"
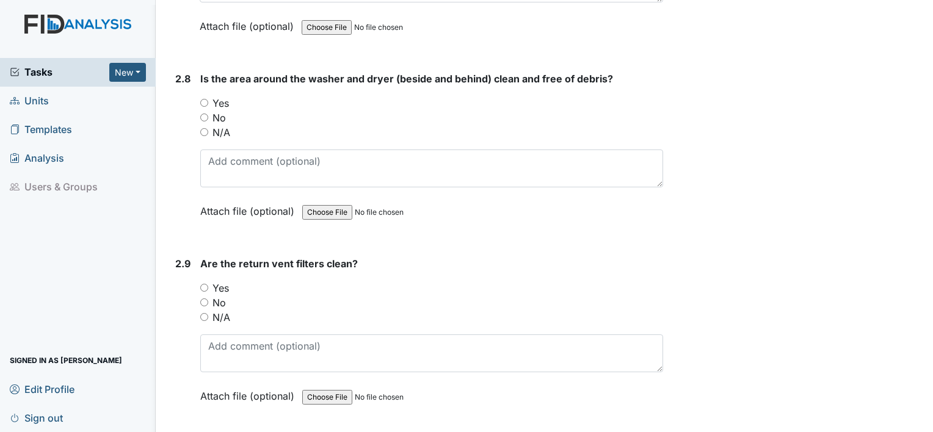
scroll to position [2381, 0]
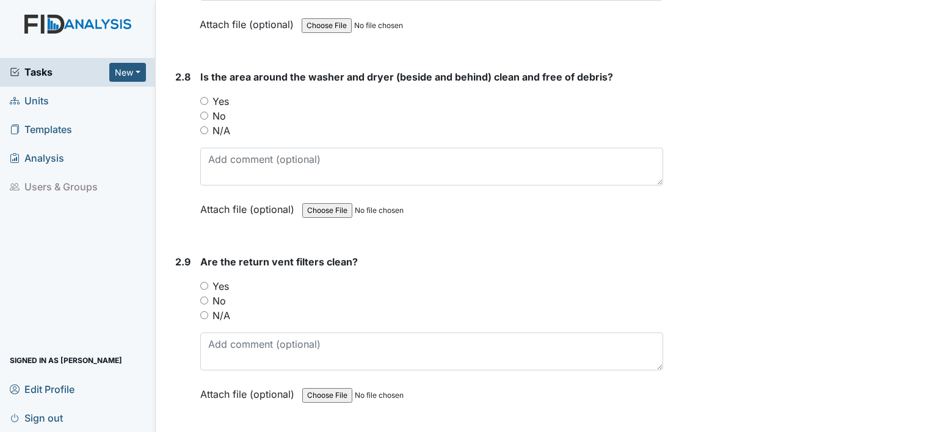
click at [203, 97] on input "Yes" at bounding box center [204, 101] width 8 height 8
radio input "true"
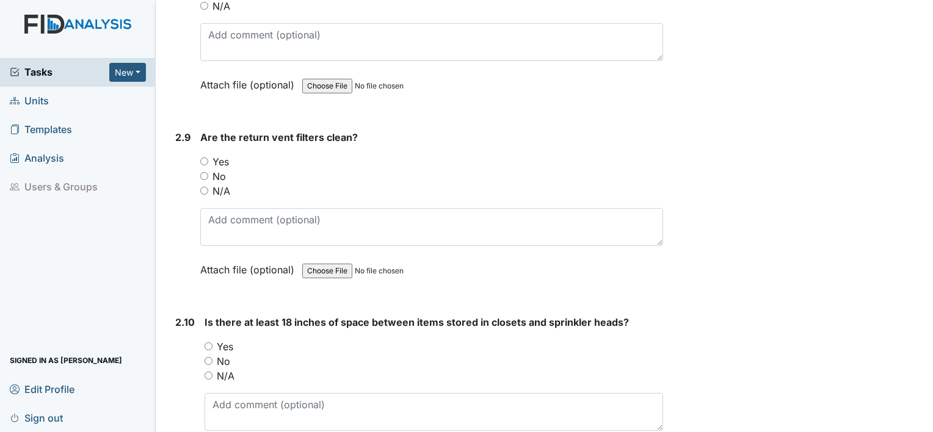
scroll to position [2564, 0]
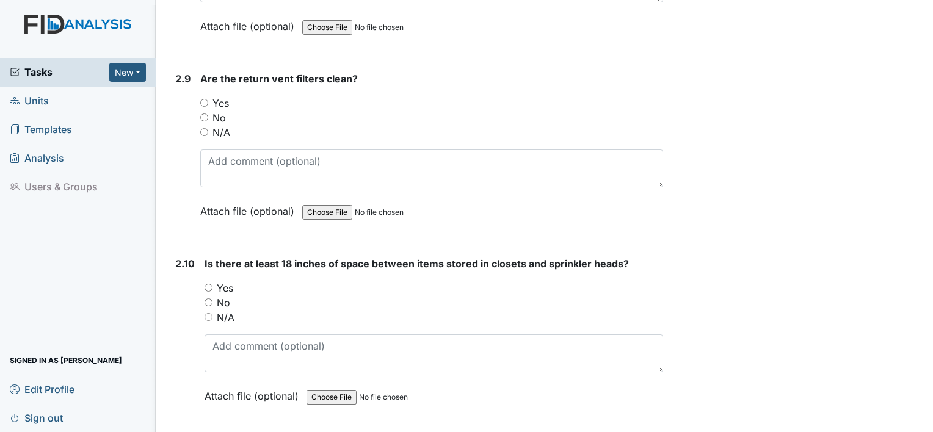
click at [209, 96] on div "Yes" at bounding box center [431, 103] width 463 height 15
click at [203, 99] on input "Yes" at bounding box center [204, 103] width 8 height 8
radio input "true"
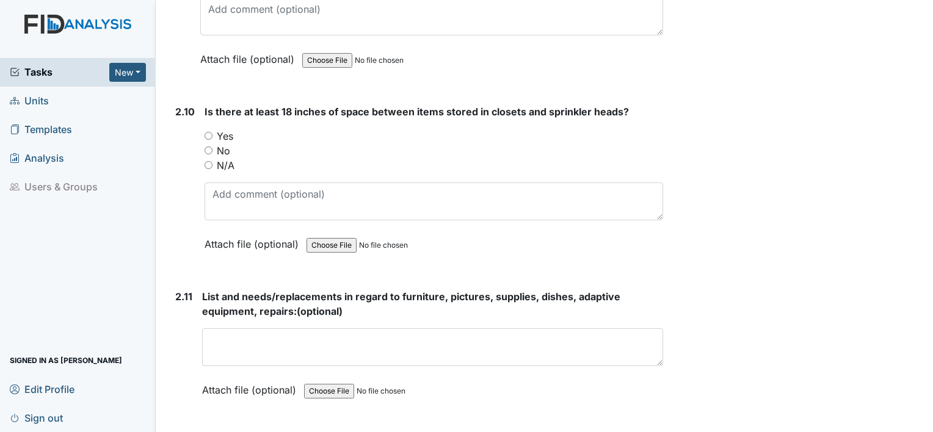
scroll to position [2747, 0]
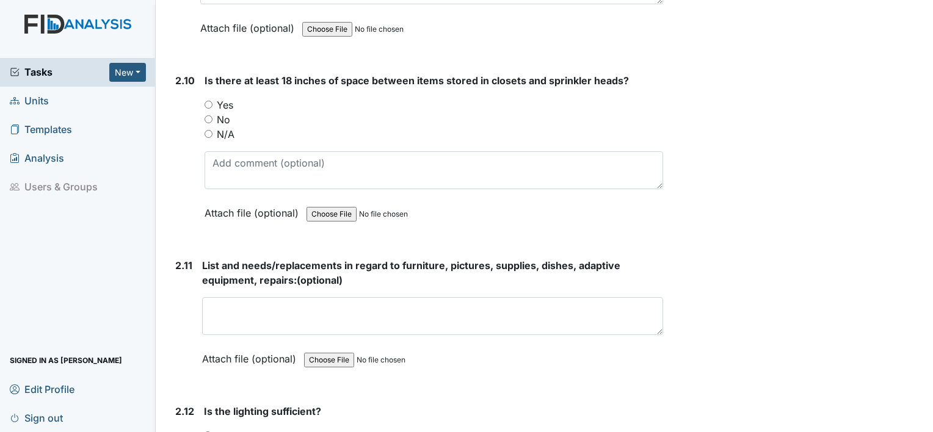
click at [208, 130] on input "N/A" at bounding box center [209, 134] width 8 height 8
radio input "true"
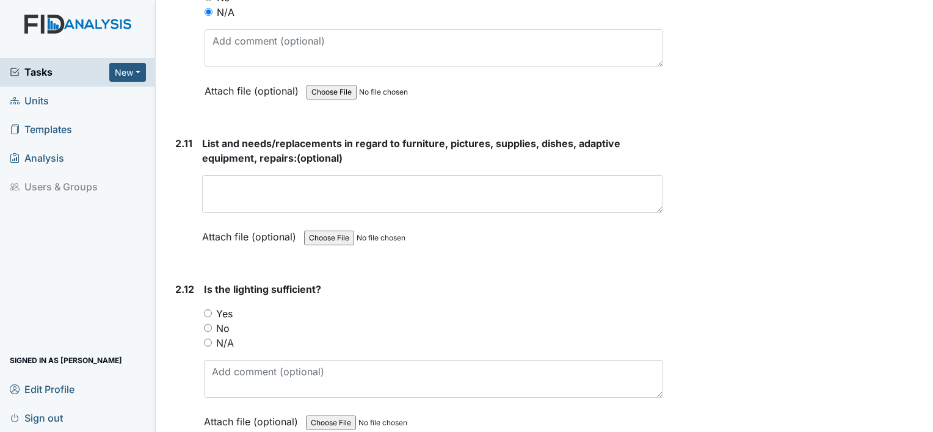
scroll to position [2930, 0]
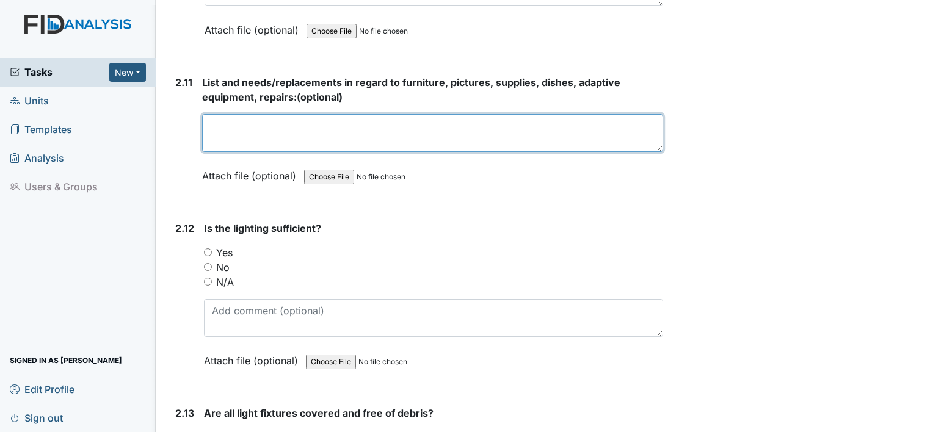
click at [348, 114] on textarea at bounding box center [432, 133] width 461 height 38
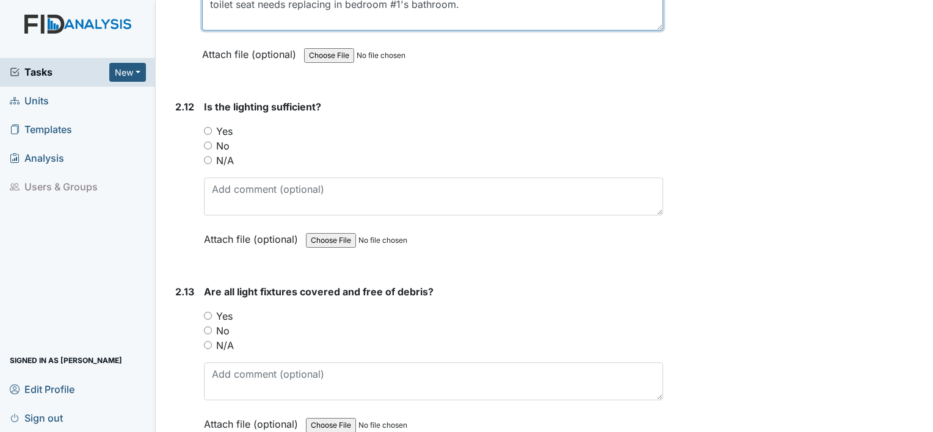
scroll to position [3052, 0]
type textarea "toilet seat needs replacing in bedroom #1's bathroom."
click at [209, 141] on input "No" at bounding box center [208, 145] width 8 height 8
radio input "true"
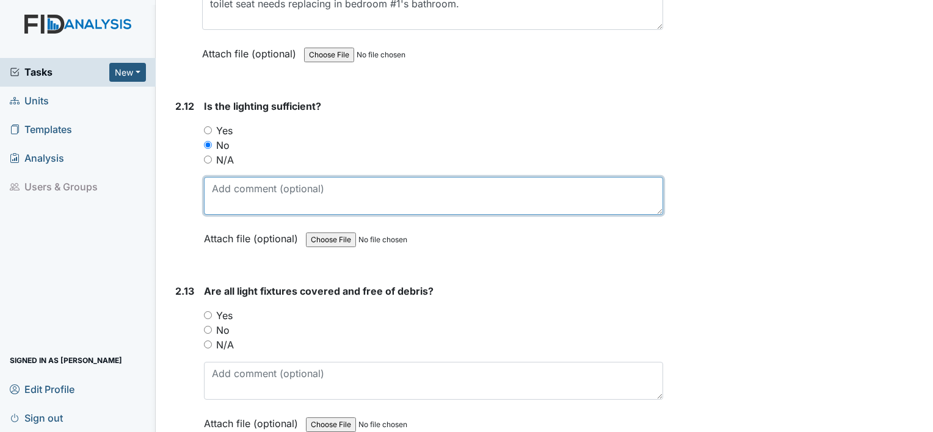
click at [252, 177] on textarea at bounding box center [433, 196] width 459 height 38
click at [313, 189] on textarea "Lights in the hallway occasionally turn on very dimly like there is a shortage …" at bounding box center [433, 196] width 459 height 38
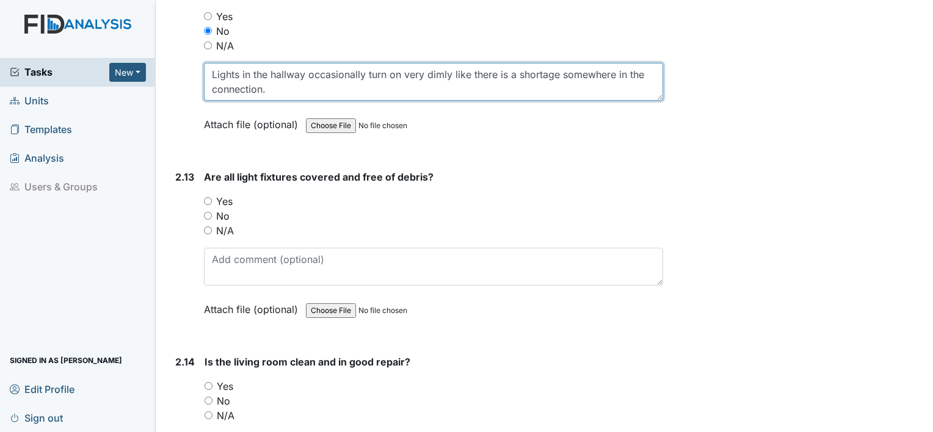
scroll to position [3174, 0]
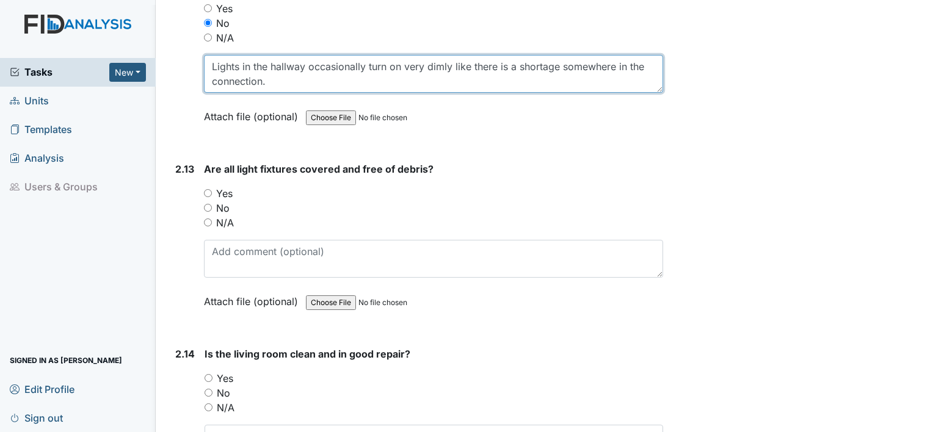
type textarea "Lights in the hallway occasionally turn on very dimly like there is a shortage …"
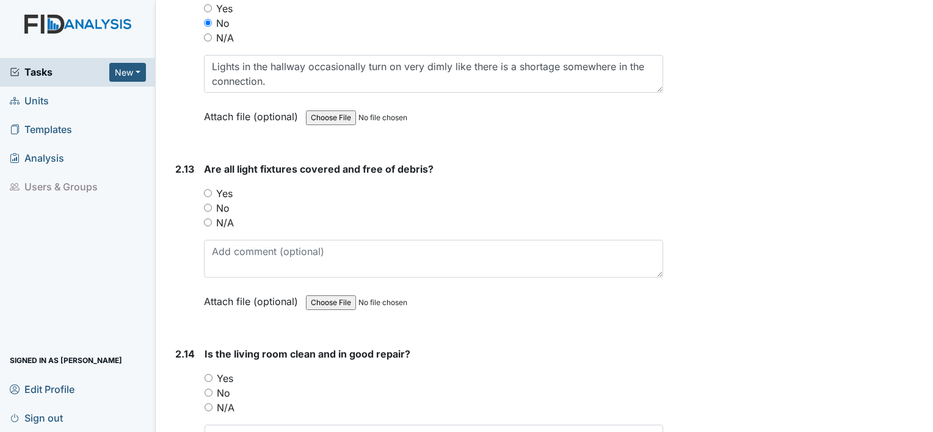
click at [208, 189] on input "Yes" at bounding box center [208, 193] width 8 height 8
radio input "true"
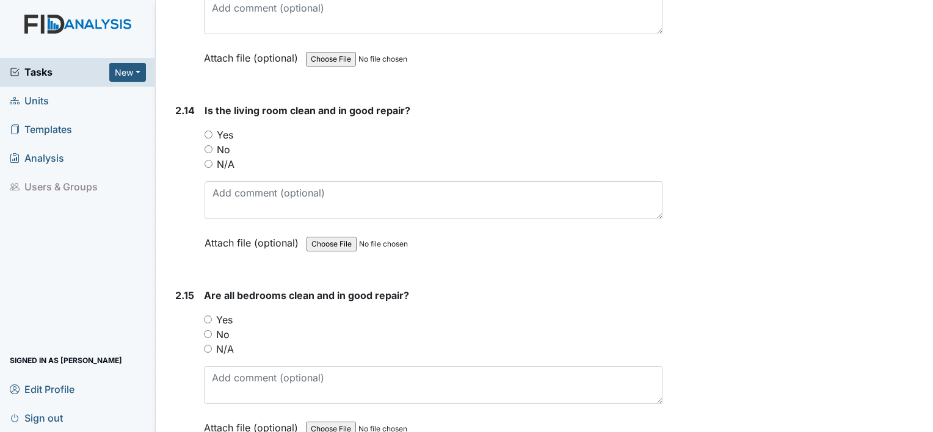
scroll to position [3419, 0]
click at [208, 130] on input "Yes" at bounding box center [209, 134] width 8 height 8
radio input "true"
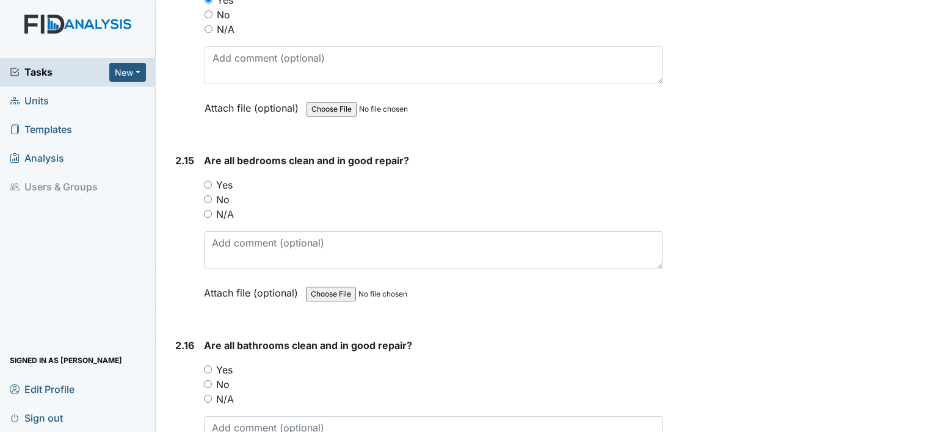
scroll to position [3602, 0]
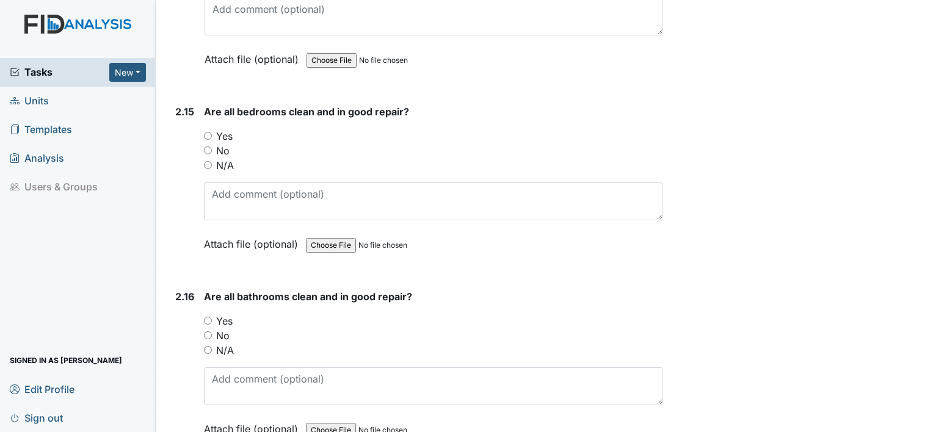
click at [205, 147] on input "No" at bounding box center [208, 151] width 8 height 8
radio input "true"
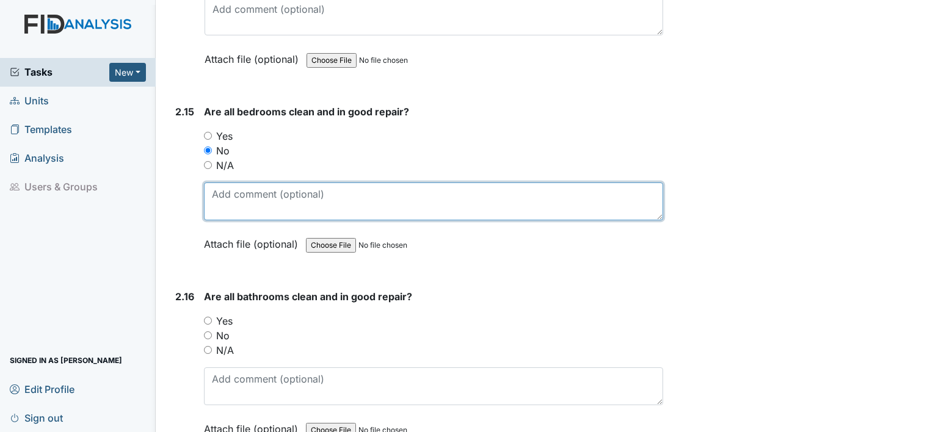
click at [293, 189] on textarea at bounding box center [433, 202] width 459 height 38
click at [471, 188] on textarea "More organization needed. It's getting better though" at bounding box center [433, 202] width 459 height 38
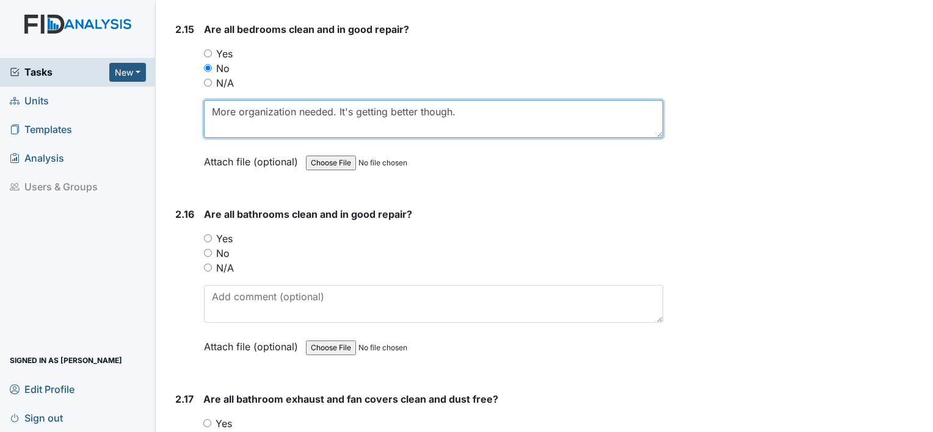
scroll to position [3724, 0]
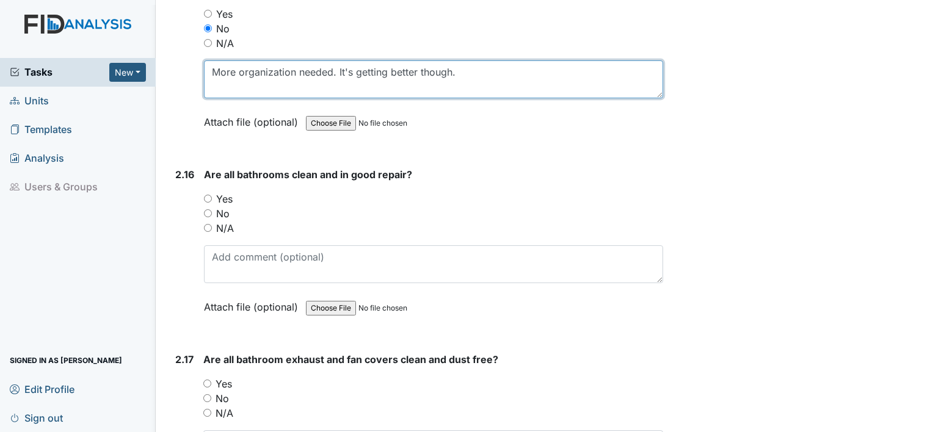
type textarea "More organization needed. It's getting better though."
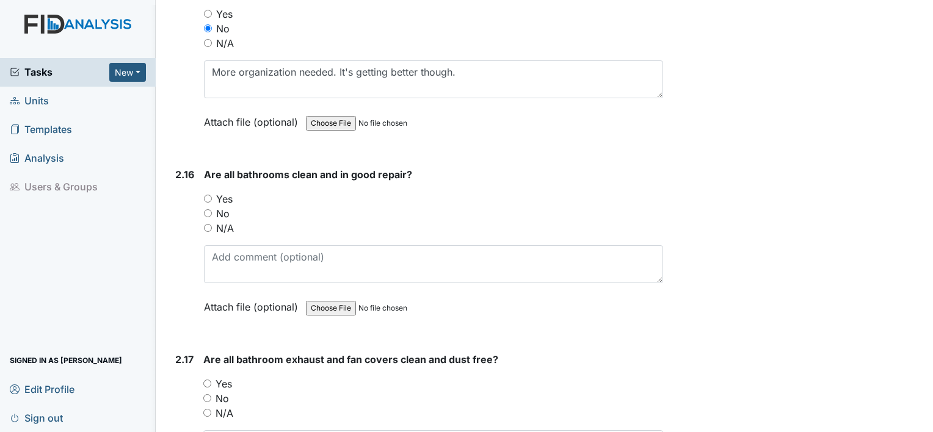
click at [206, 209] on input "No" at bounding box center [208, 213] width 8 height 8
radio input "true"
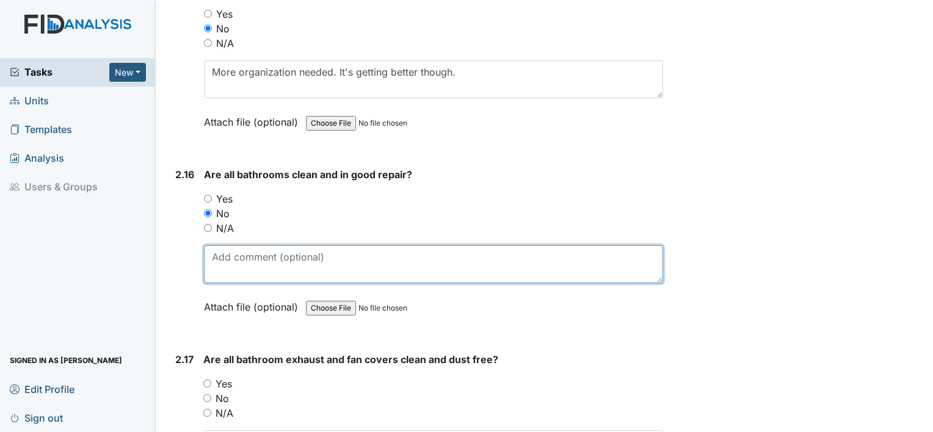
click at [313, 245] on textarea at bounding box center [433, 264] width 459 height 38
drag, startPoint x: 311, startPoint y: 242, endPoint x: 327, endPoint y: 250, distance: 17.7
click at [311, 245] on textarea "Bathroom in bedroom#1 needs a new toilet seat." at bounding box center [433, 264] width 459 height 38
click at [466, 245] on textarea "Bathroom in bedroom #1 needs a new toilet seat." at bounding box center [433, 264] width 459 height 38
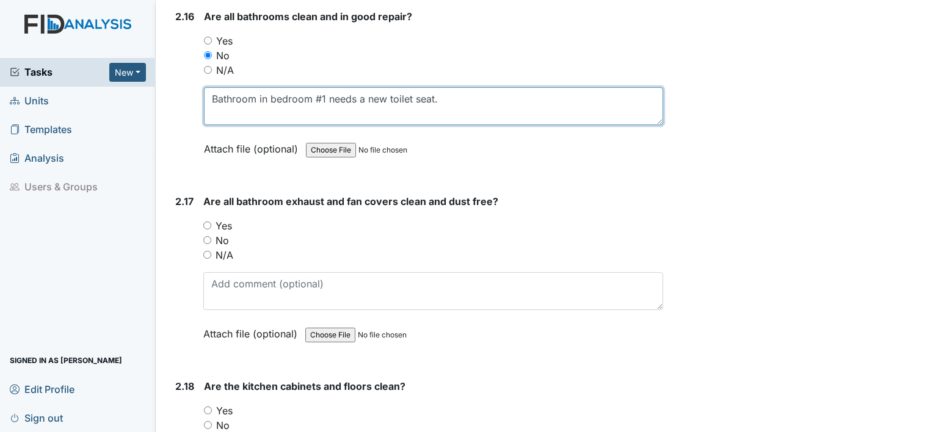
scroll to position [3907, 0]
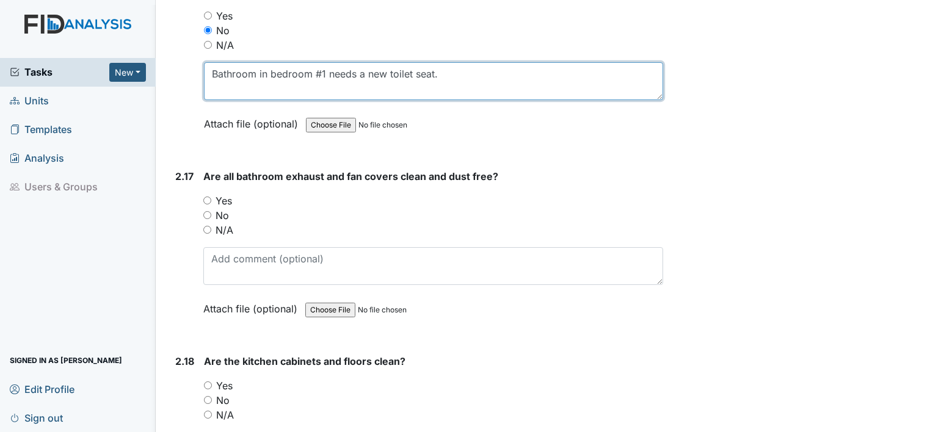
type textarea "Bathroom in bedroom #1 needs a new toilet seat."
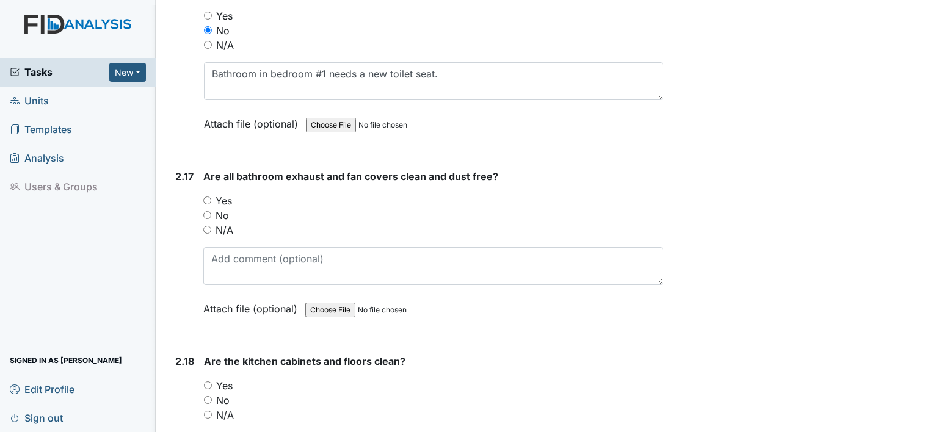
click at [205, 211] on input "No" at bounding box center [207, 215] width 8 height 8
radio input "true"
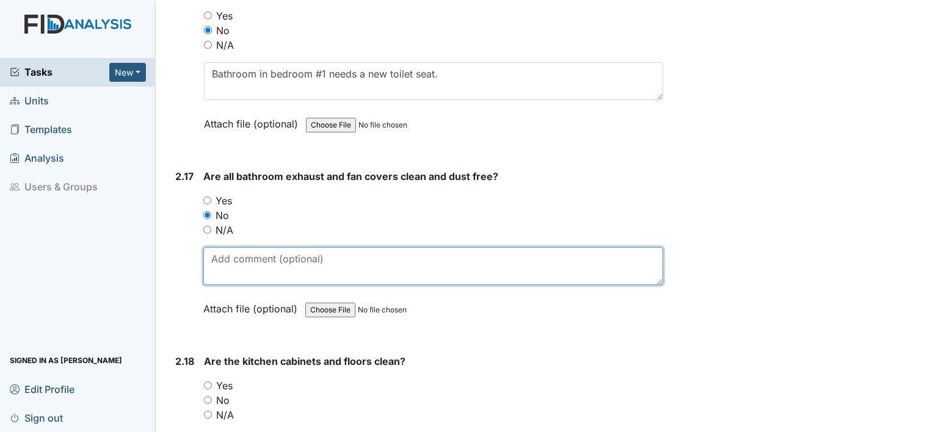
click at [279, 250] on textarea at bounding box center [433, 266] width 460 height 38
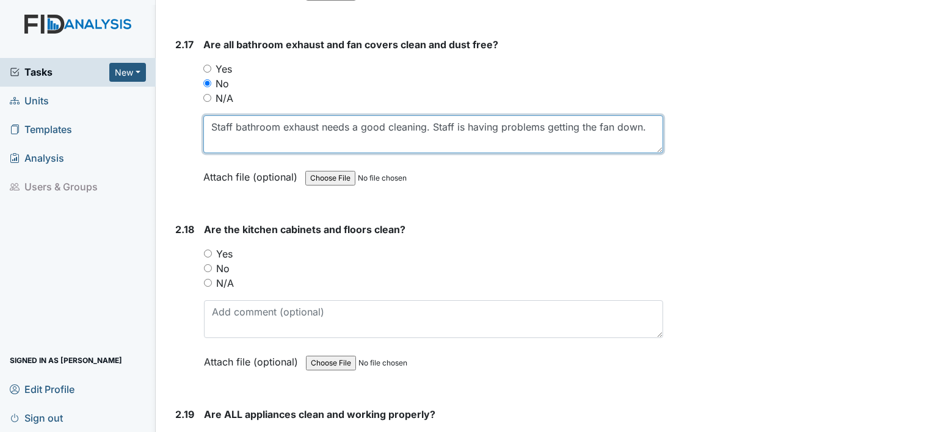
scroll to position [4090, 0]
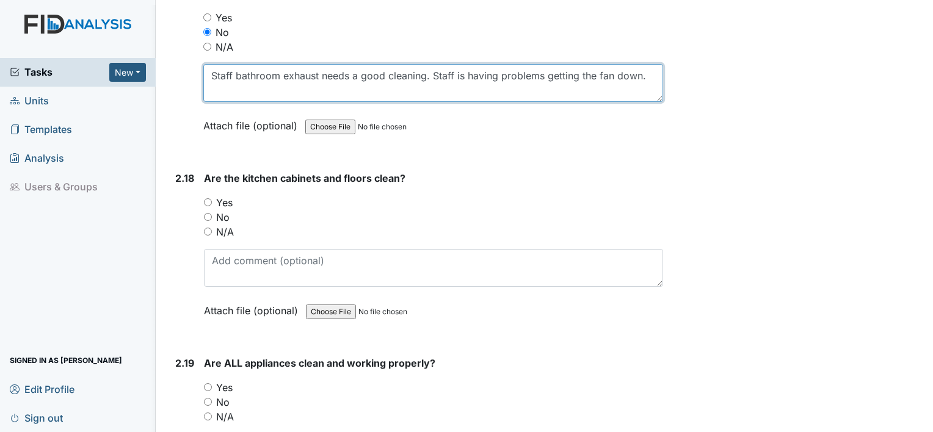
type textarea "Staff bathroom exhaust needs a good cleaning. Staff is having problems getting …"
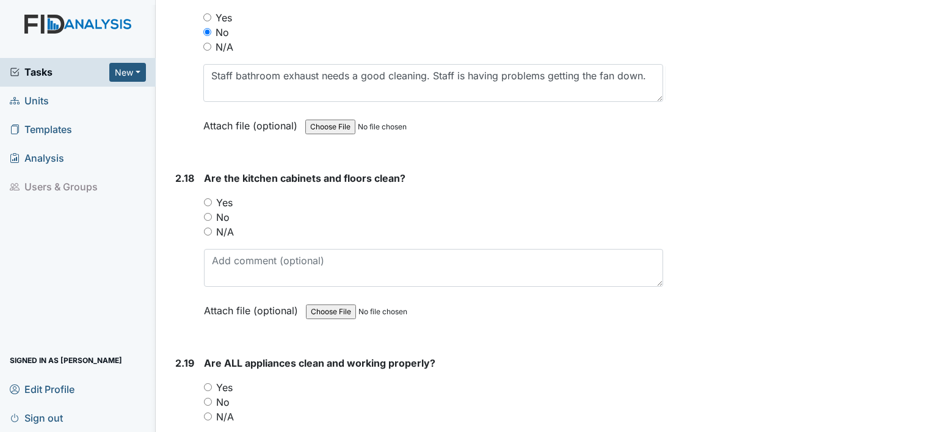
click at [204, 198] on input "Yes" at bounding box center [208, 202] width 8 height 8
radio input "true"
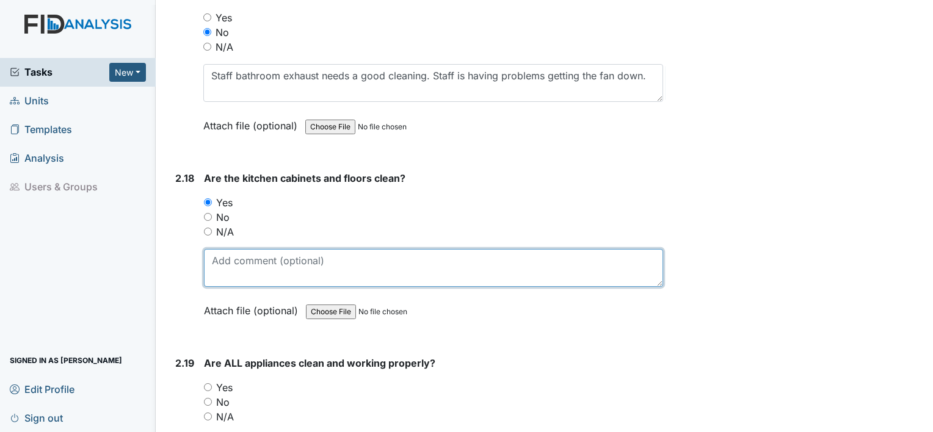
click at [338, 249] on textarea at bounding box center [433, 268] width 459 height 38
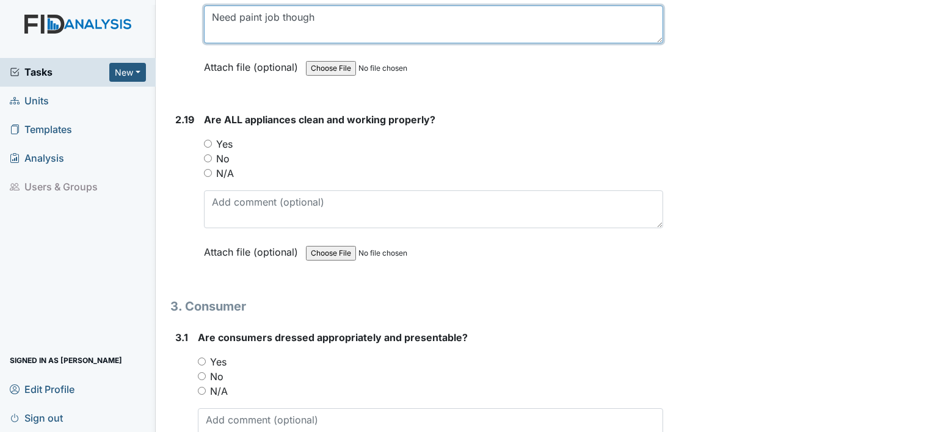
scroll to position [4334, 0]
type textarea "Need paint job though"
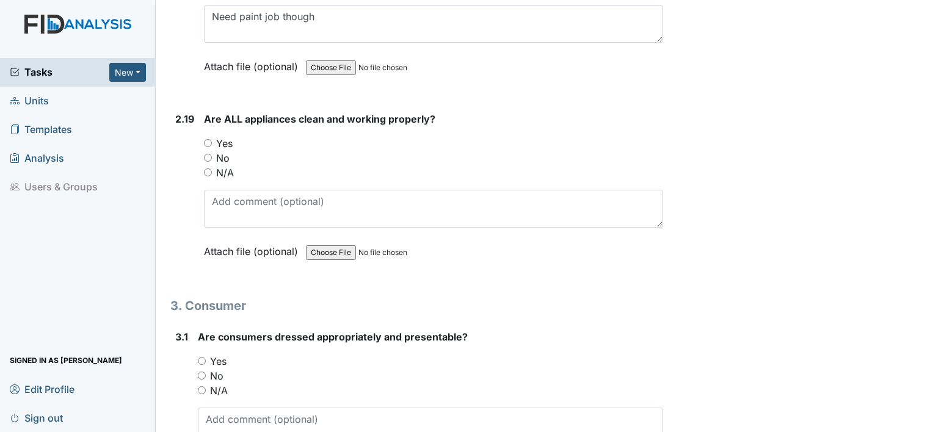
click at [205, 139] on input "Yes" at bounding box center [208, 143] width 8 height 8
radio input "true"
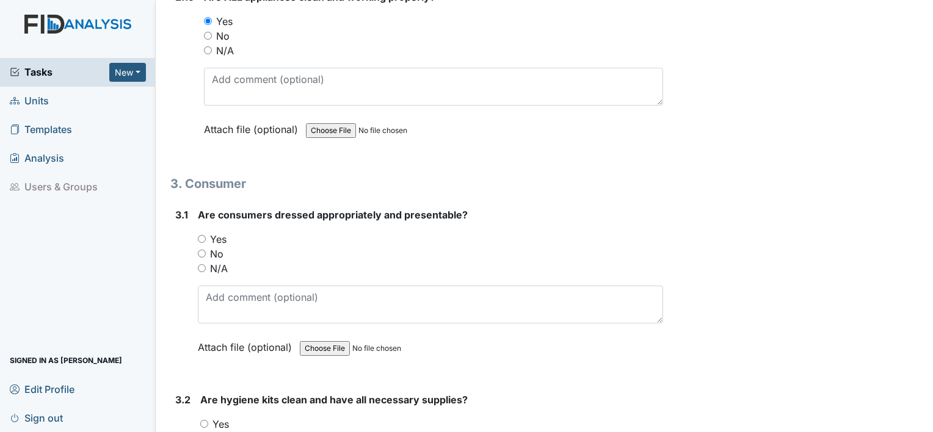
click at [198, 235] on input "Yes" at bounding box center [202, 239] width 8 height 8
radio input "true"
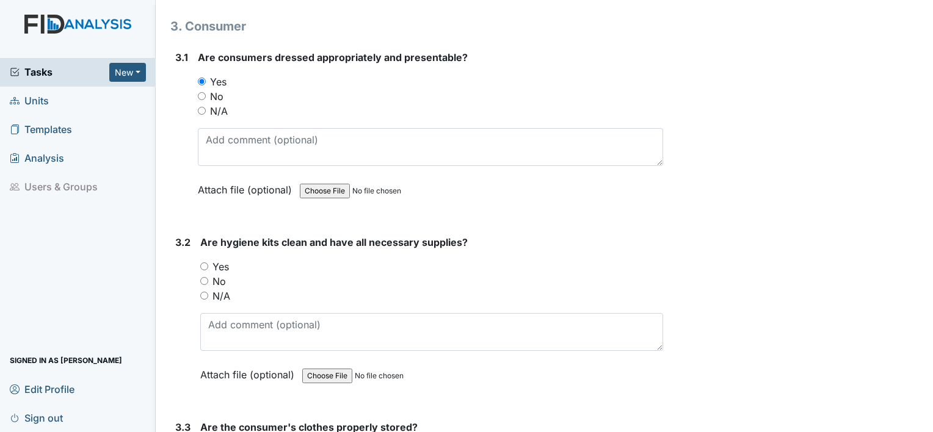
scroll to position [4639, 0]
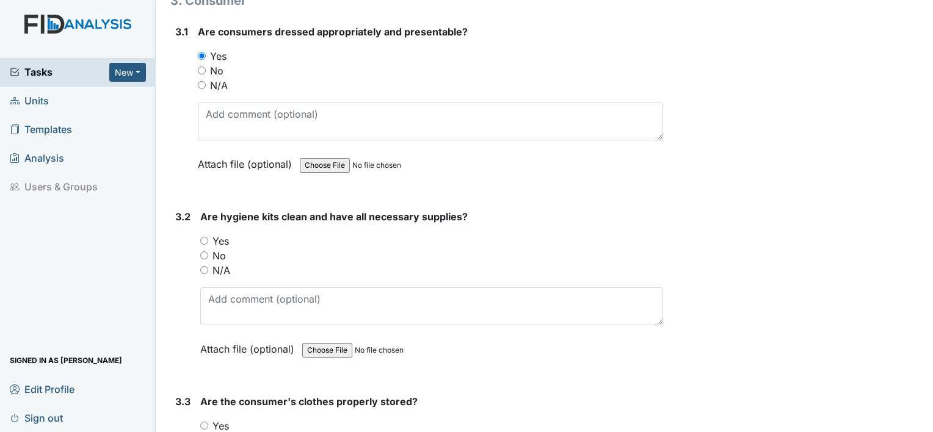
click at [204, 237] on input "Yes" at bounding box center [204, 241] width 8 height 8
radio input "true"
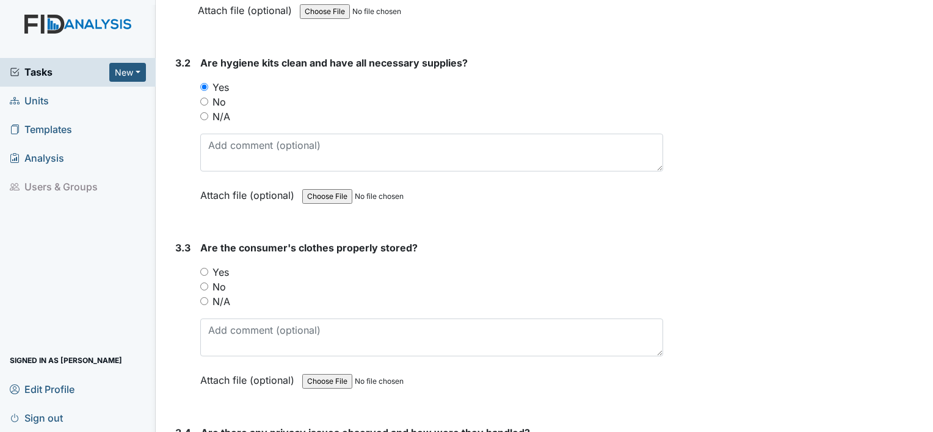
scroll to position [4884, 0]
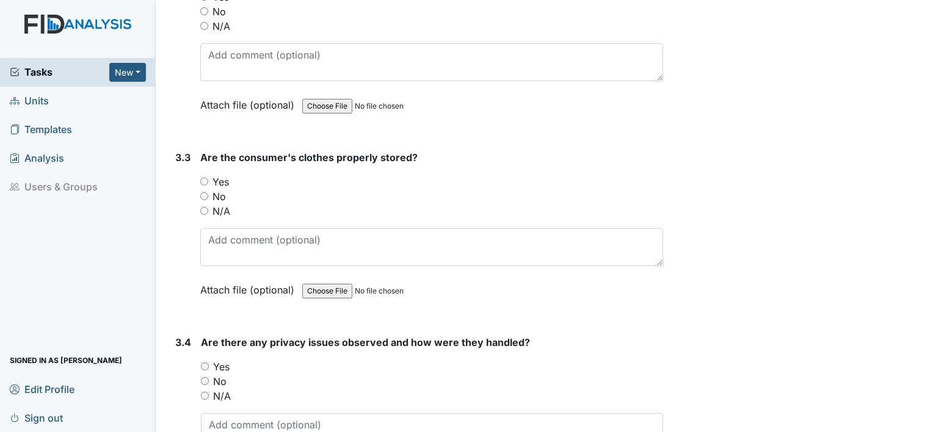
click at [207, 178] on input "Yes" at bounding box center [204, 182] width 8 height 8
radio input "true"
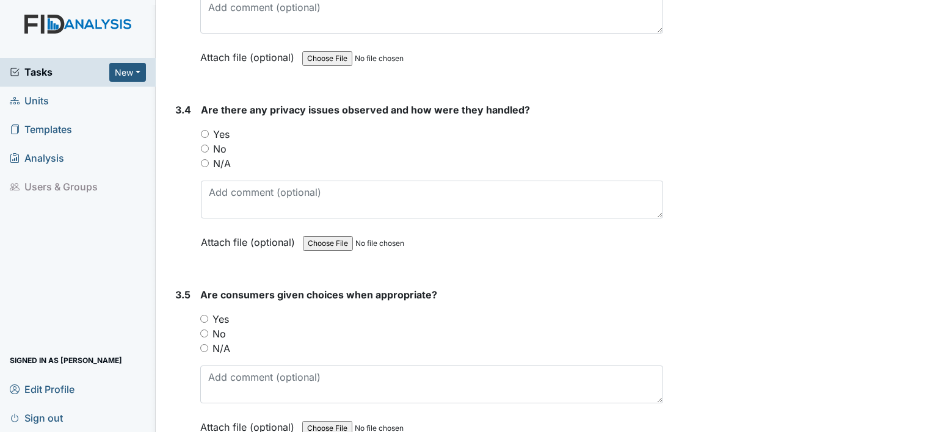
scroll to position [5128, 0]
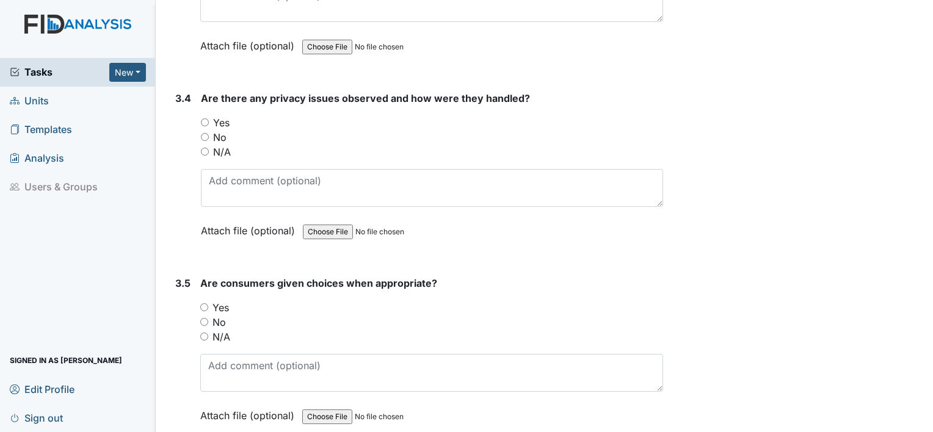
click at [203, 133] on input "No" at bounding box center [205, 137] width 8 height 8
radio input "true"
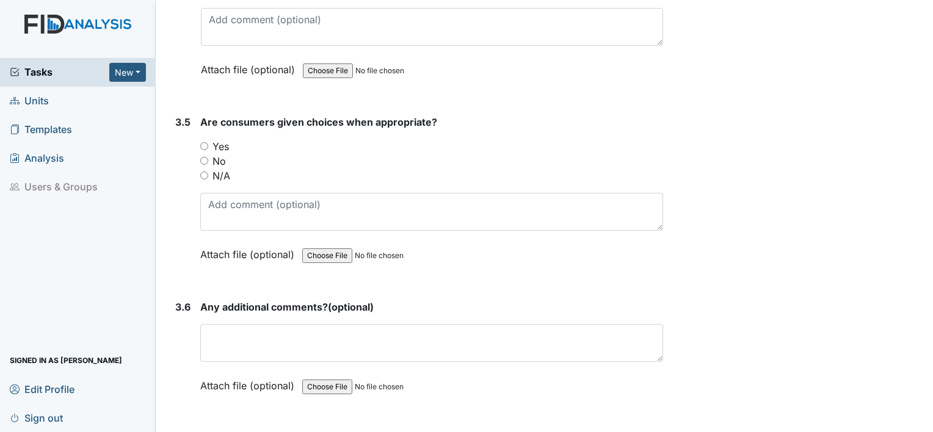
scroll to position [5311, 0]
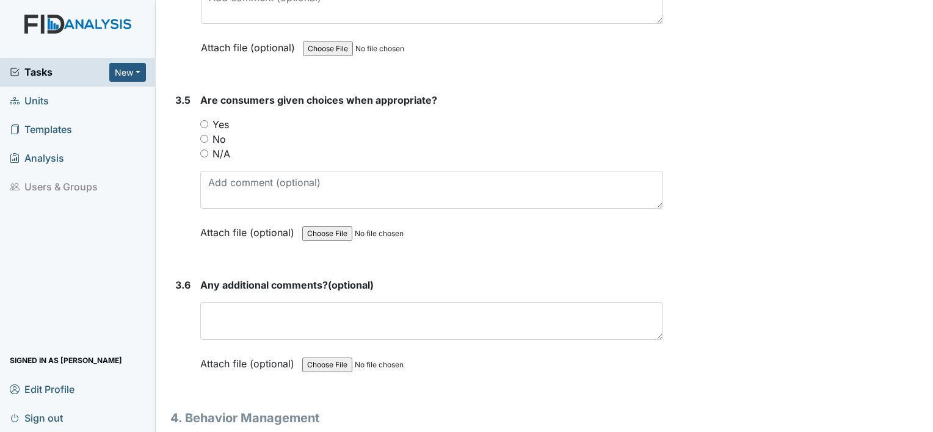
click at [201, 120] on input "Yes" at bounding box center [204, 124] width 8 height 8
radio input "true"
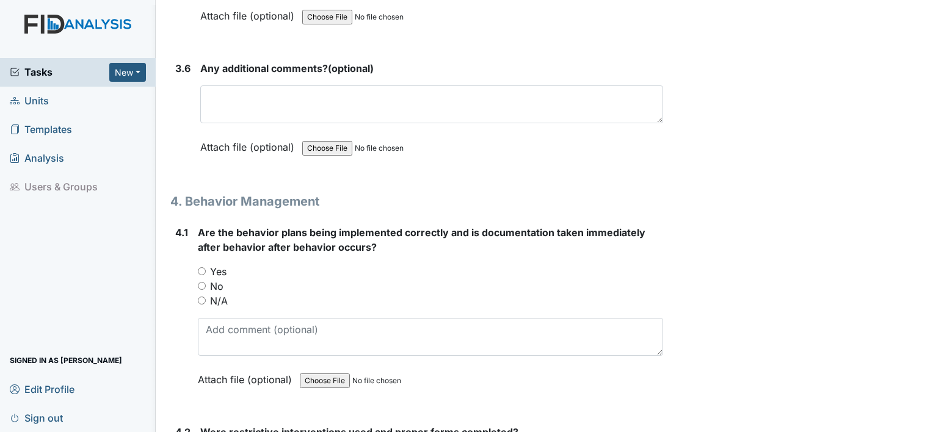
scroll to position [5555, 0]
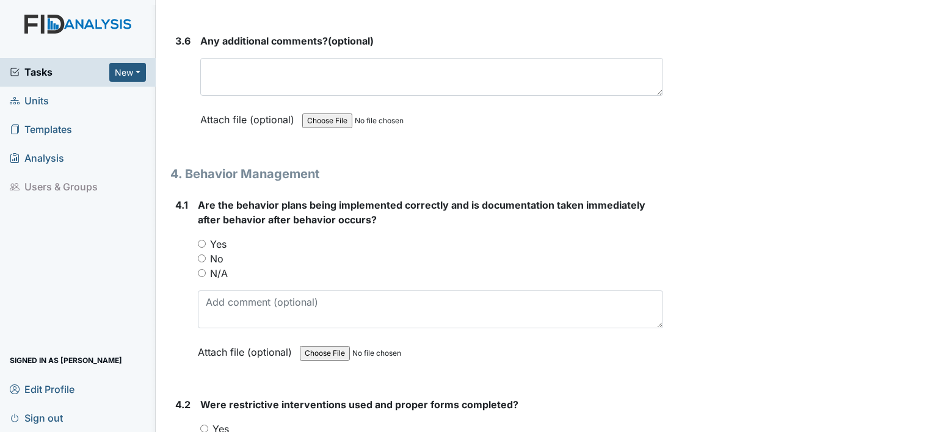
click at [205, 269] on input "N/A" at bounding box center [202, 273] width 8 height 8
radio input "true"
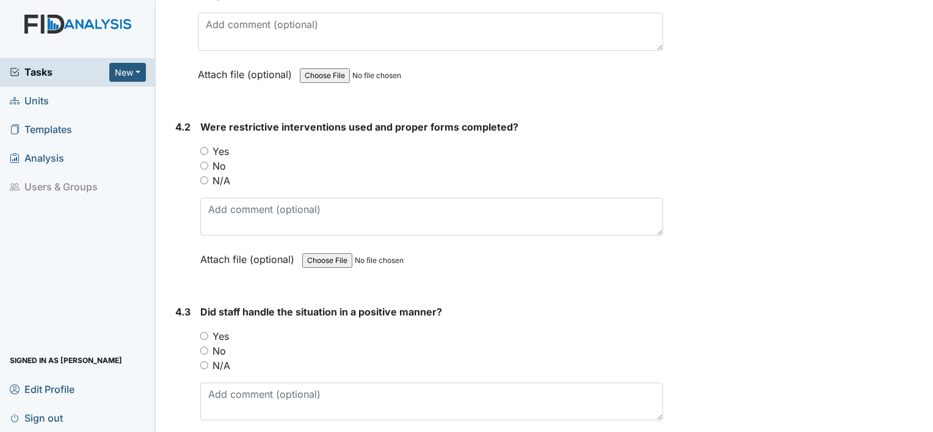
scroll to position [5860, 0]
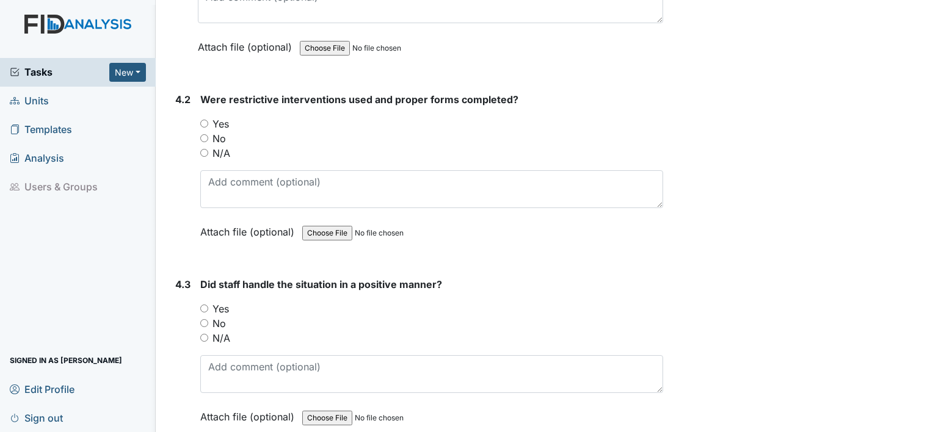
click at [201, 149] on input "N/A" at bounding box center [204, 153] width 8 height 8
radio input "true"
click at [210, 331] on div "N/A" at bounding box center [431, 338] width 463 height 15
click at [203, 334] on input "N/A" at bounding box center [204, 338] width 8 height 8
radio input "true"
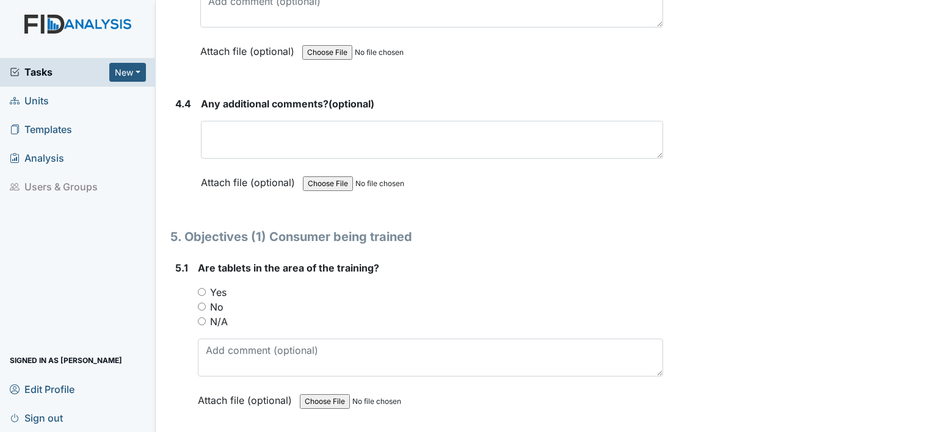
scroll to position [6227, 0]
click at [201, 288] on input "Yes" at bounding box center [202, 292] width 8 height 8
radio input "true"
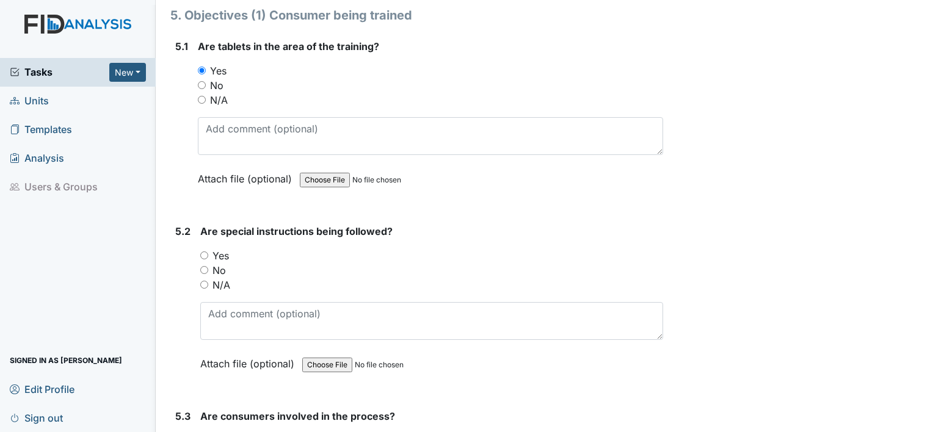
scroll to position [6471, 0]
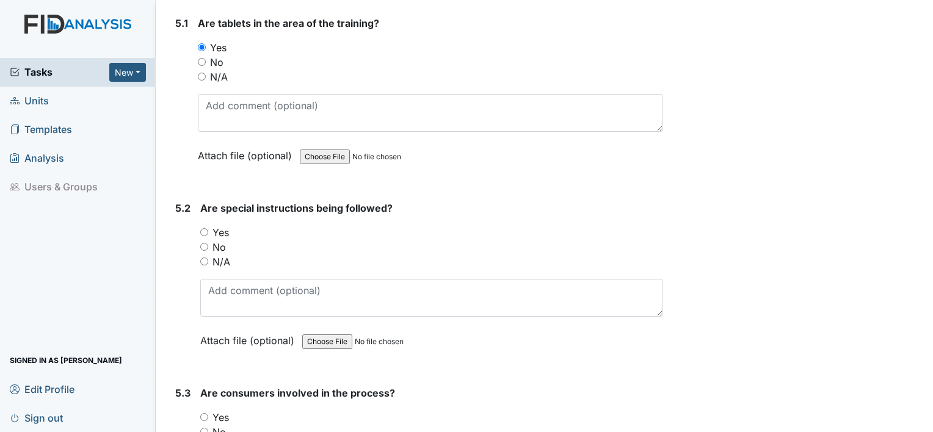
click at [205, 228] on input "Yes" at bounding box center [204, 232] width 8 height 8
radio input "true"
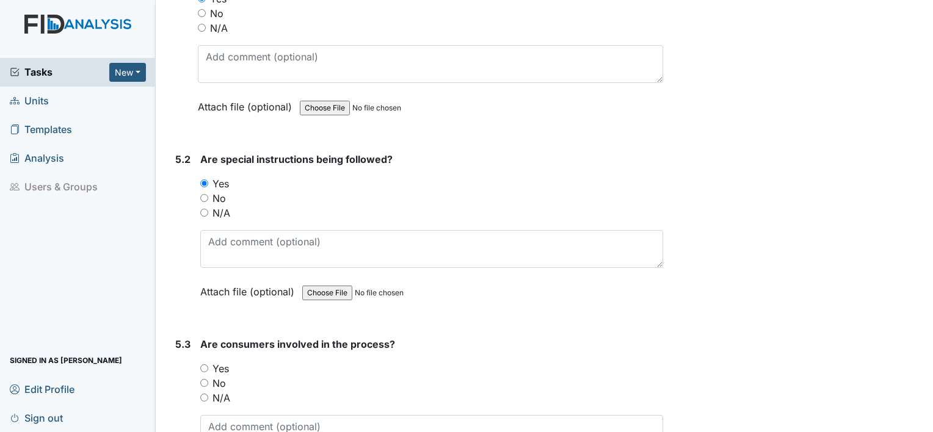
scroll to position [6654, 0]
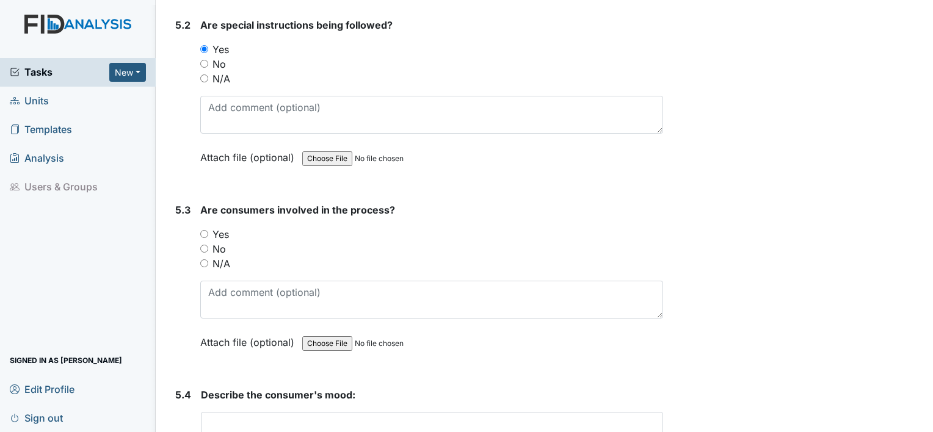
click at [203, 230] on input "Yes" at bounding box center [204, 234] width 8 height 8
radio input "true"
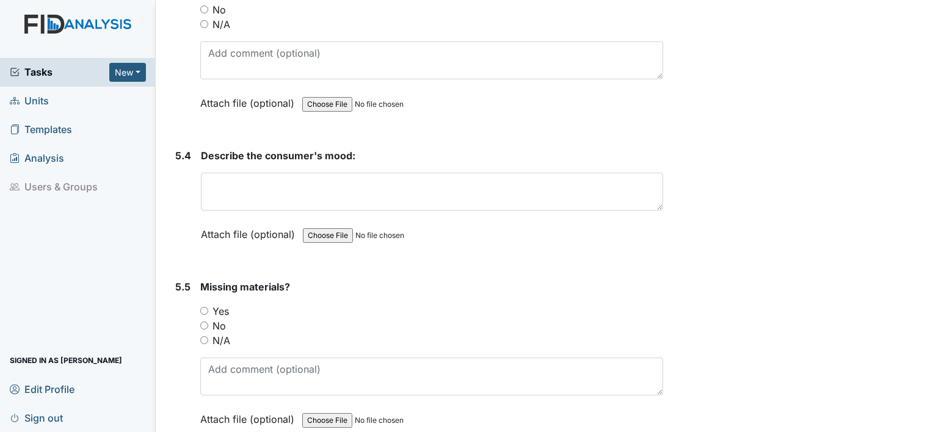
scroll to position [6898, 0]
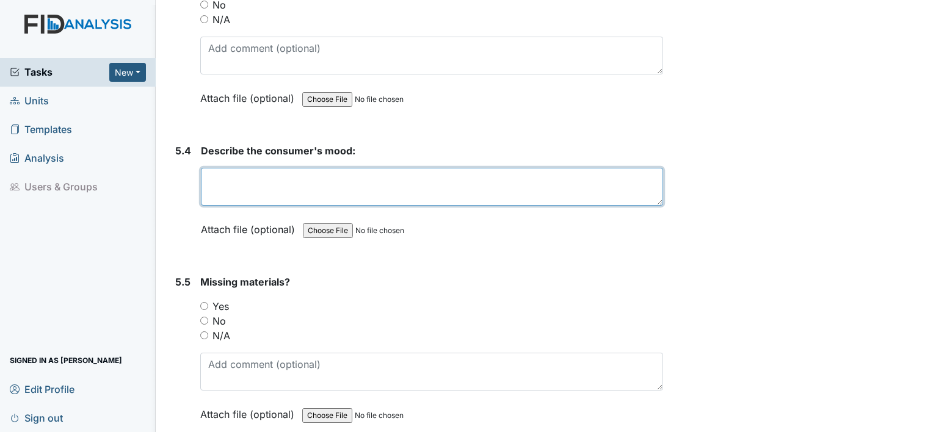
click at [262, 168] on textarea at bounding box center [432, 187] width 462 height 38
type textarea "appeared happy."
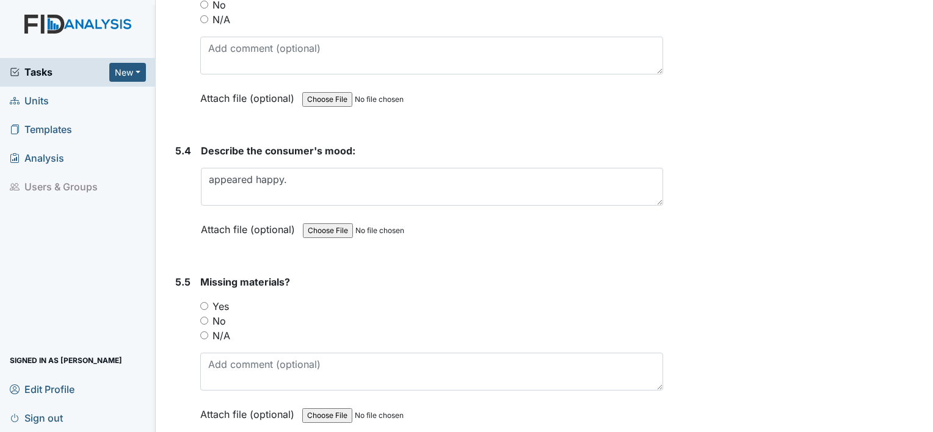
click at [201, 317] on input "No" at bounding box center [204, 321] width 8 height 8
radio input "true"
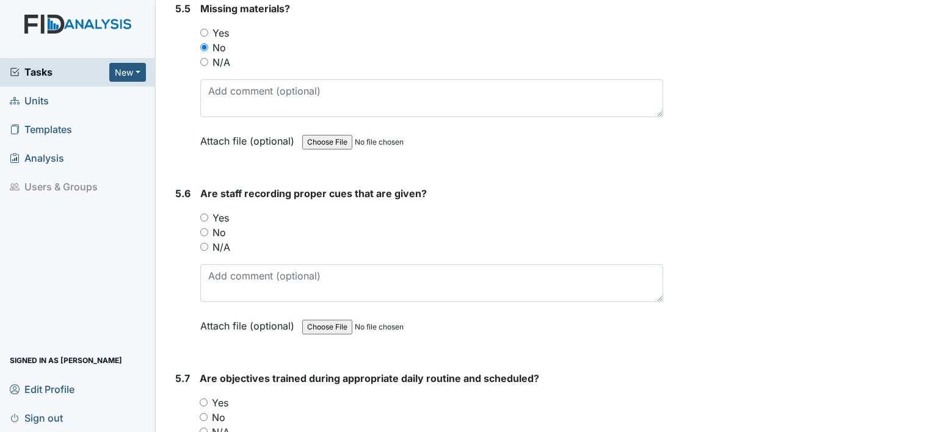
scroll to position [7203, 0]
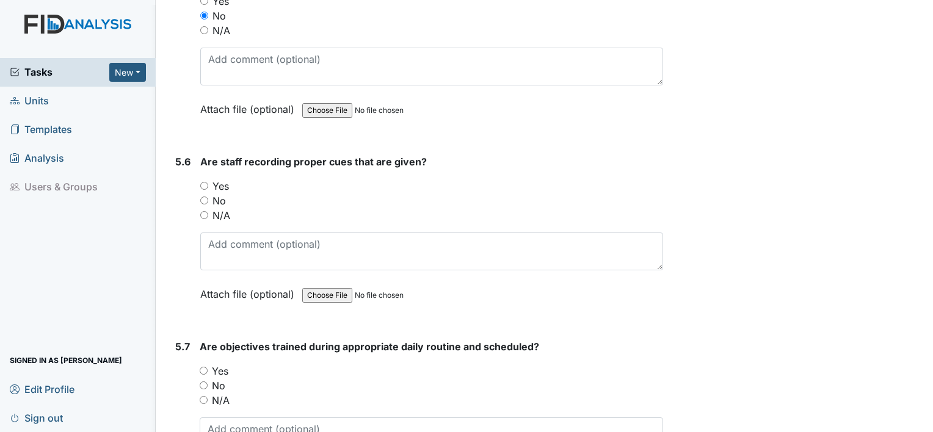
click at [203, 182] on input "Yes" at bounding box center [204, 186] width 8 height 8
radio input "true"
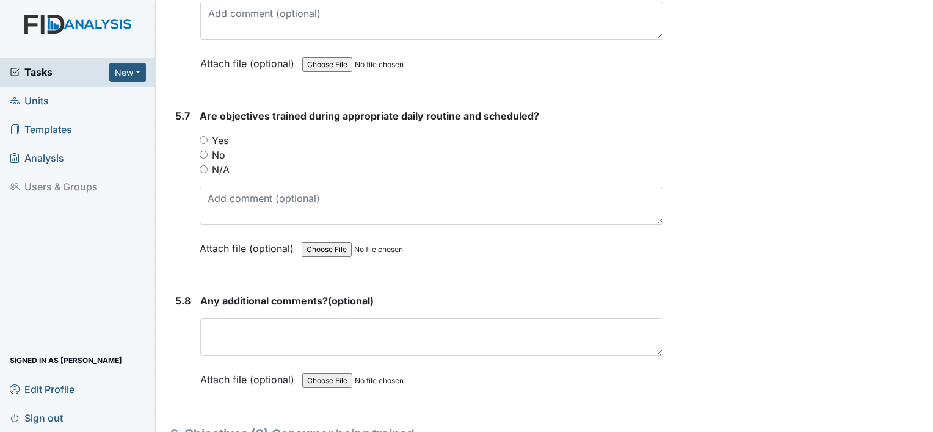
scroll to position [7448, 0]
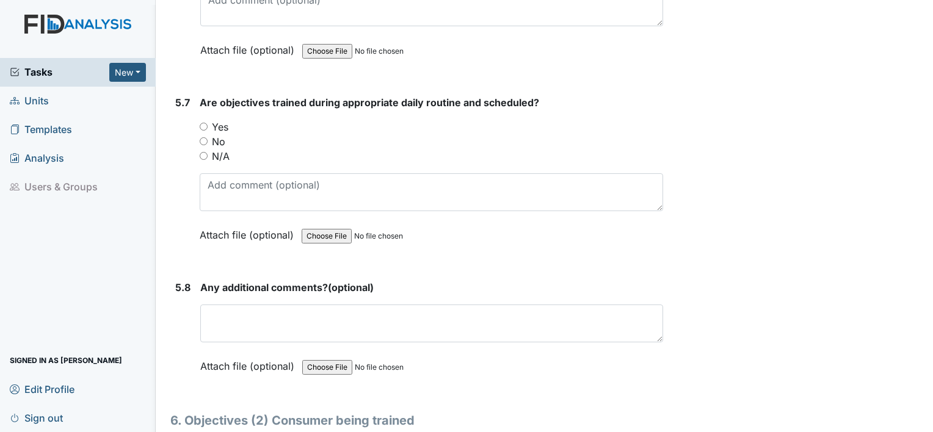
click at [201, 123] on input "Yes" at bounding box center [204, 127] width 8 height 8
radio input "true"
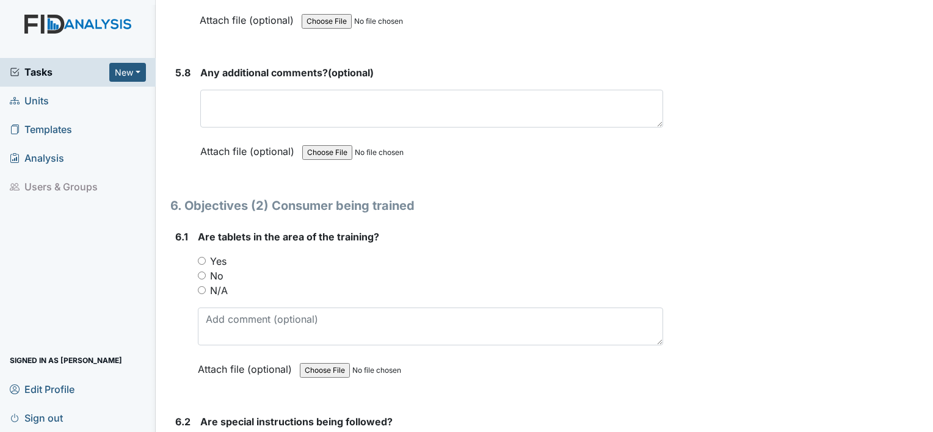
scroll to position [7692, 0]
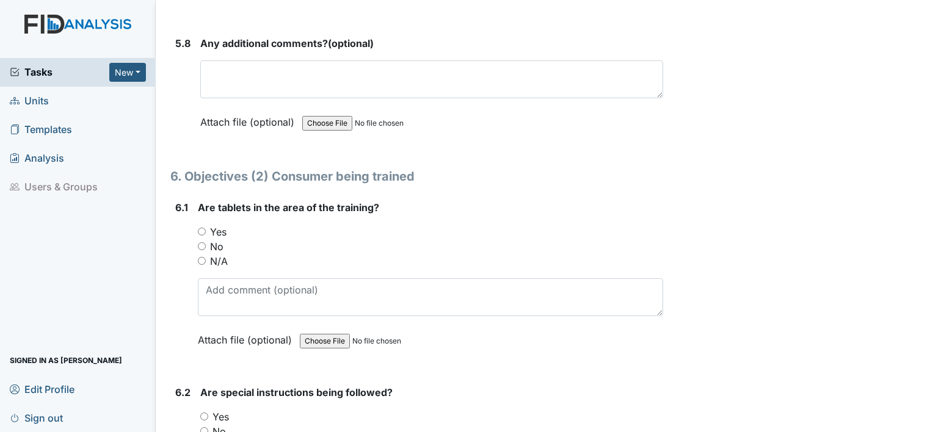
click at [201, 228] on input "Yes" at bounding box center [202, 232] width 8 height 8
radio input "true"
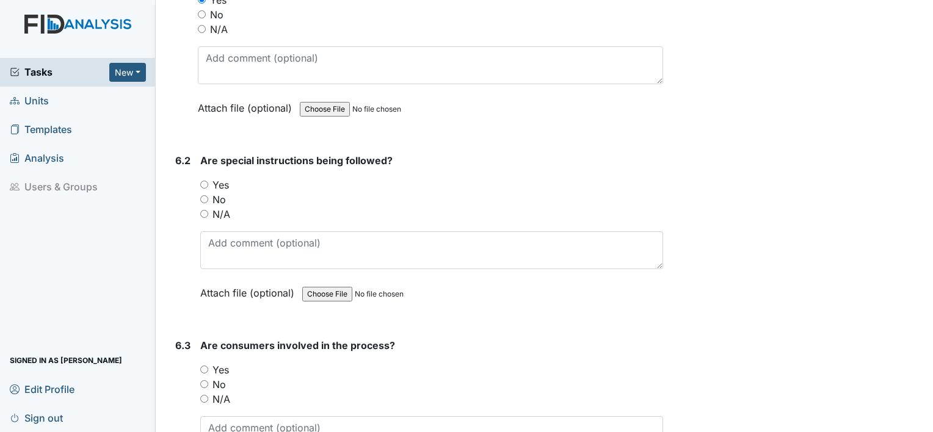
scroll to position [7936, 0]
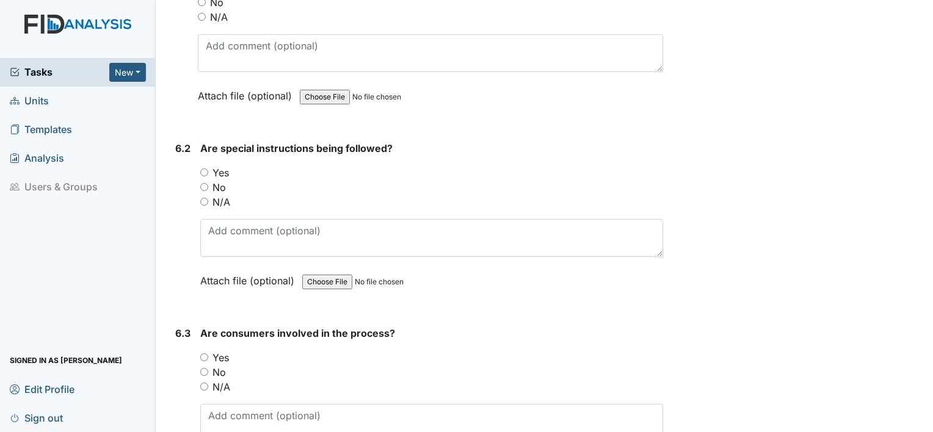
click at [205, 168] on input "Yes" at bounding box center [204, 172] width 8 height 8
radio input "true"
click at [208, 350] on div "Yes" at bounding box center [431, 357] width 463 height 15
click at [205, 353] on input "Yes" at bounding box center [204, 357] width 8 height 8
radio input "true"
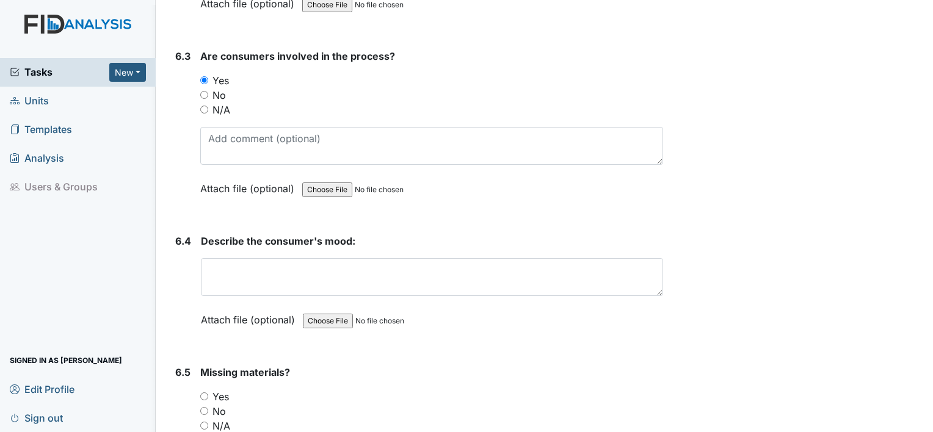
scroll to position [8241, 0]
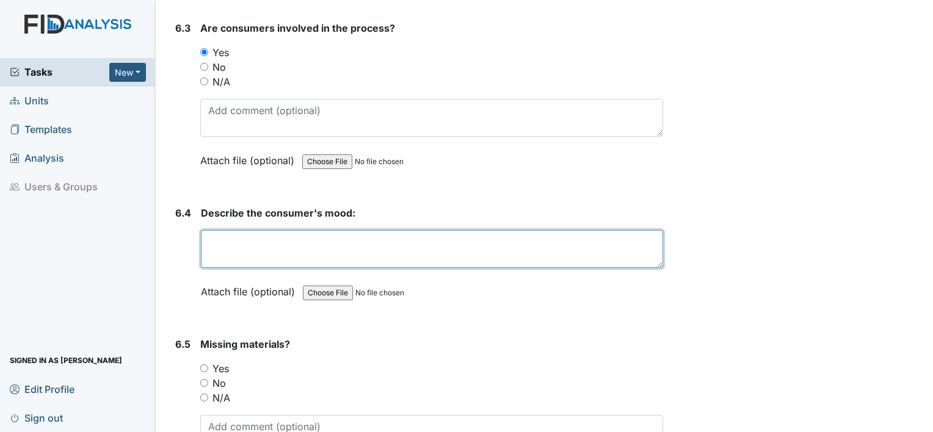
click at [303, 230] on textarea at bounding box center [432, 249] width 462 height 38
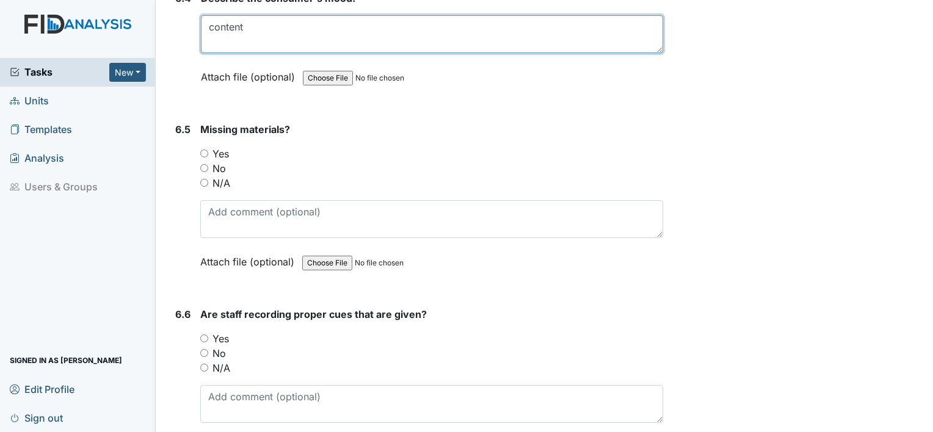
scroll to position [8485, 0]
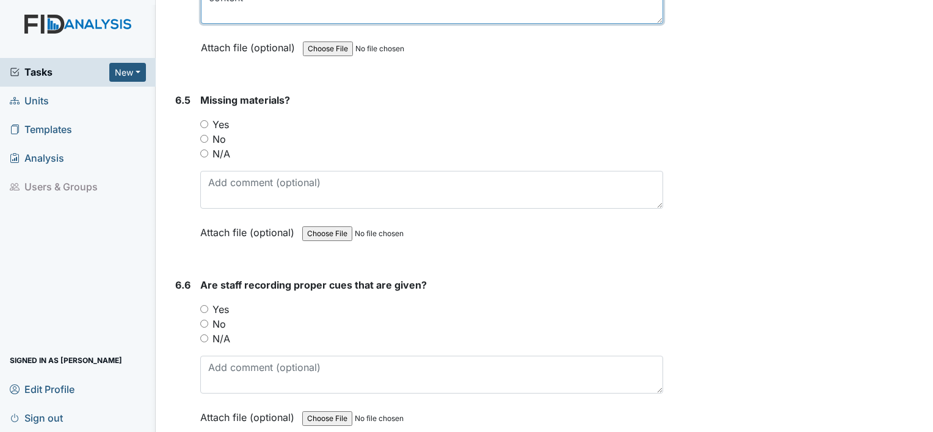
type textarea "content"
click at [205, 135] on input "No" at bounding box center [204, 139] width 8 height 8
radio input "true"
click at [205, 305] on input "Yes" at bounding box center [204, 309] width 8 height 8
radio input "true"
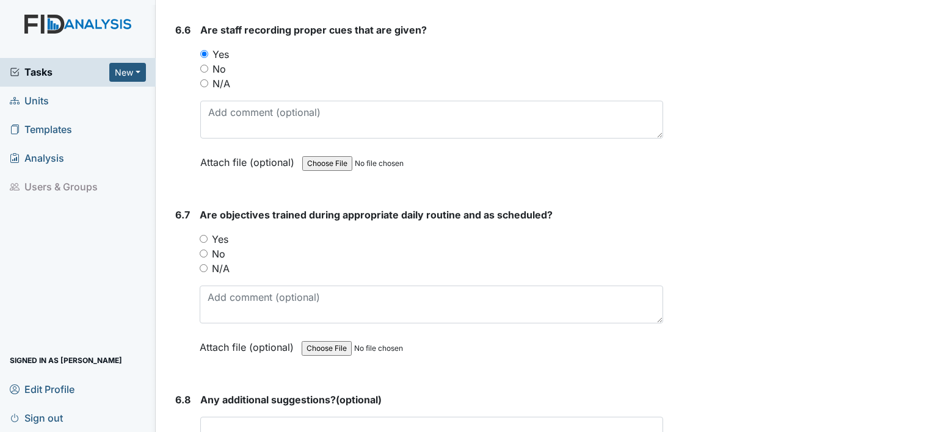
scroll to position [8791, 0]
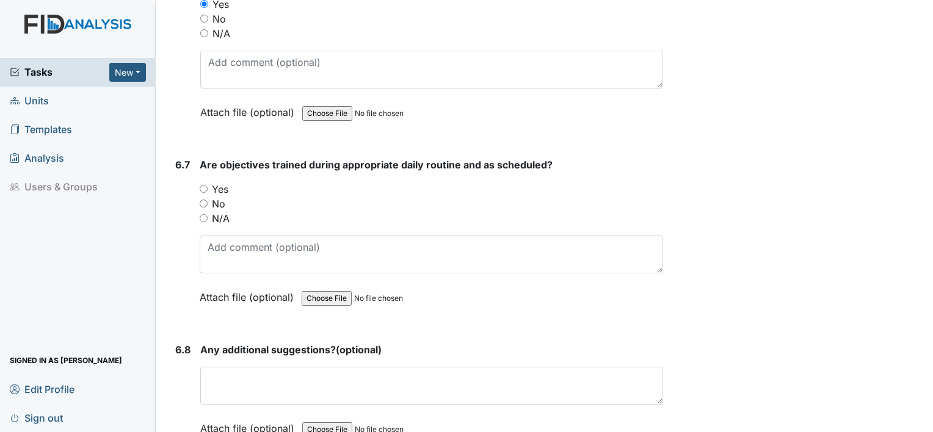
click at [203, 185] on input "Yes" at bounding box center [204, 189] width 8 height 8
radio input "true"
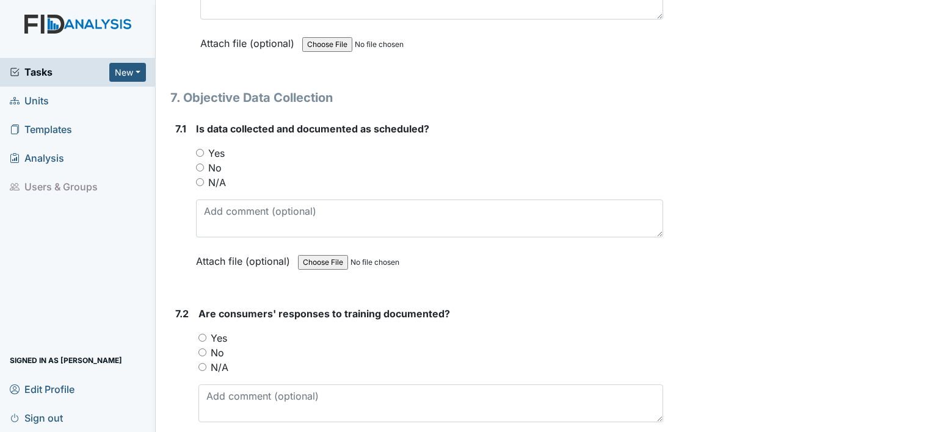
scroll to position [9218, 0]
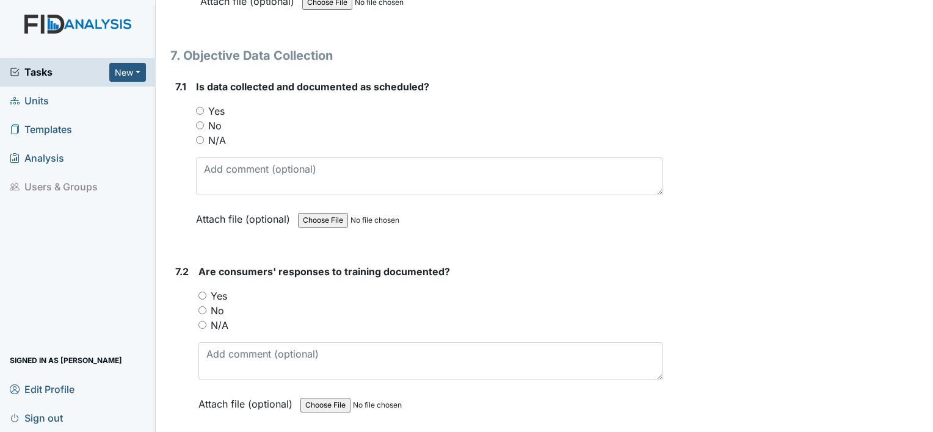
click at [199, 107] on input "Yes" at bounding box center [200, 111] width 8 height 8
radio input "true"
click at [200, 292] on input "Yes" at bounding box center [202, 296] width 8 height 8
radio input "true"
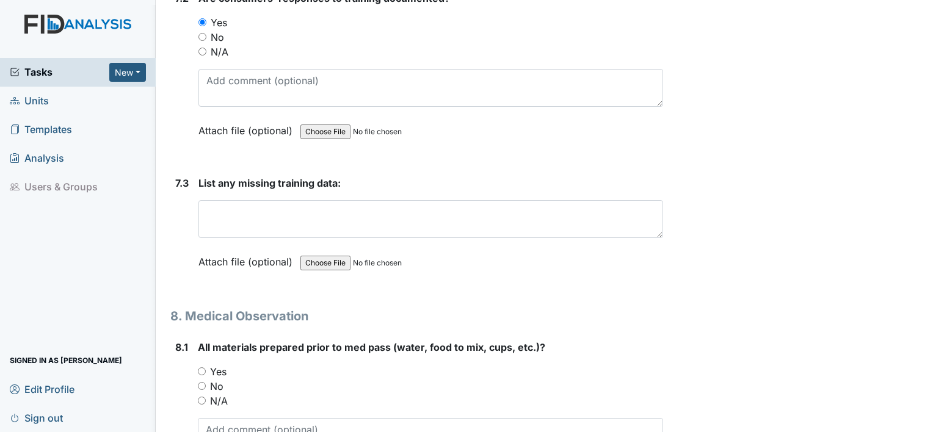
scroll to position [9523, 0]
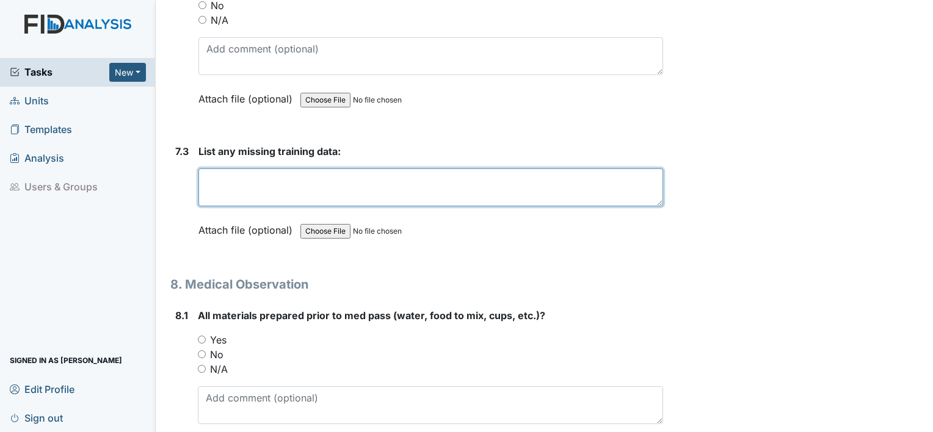
click at [226, 168] on textarea at bounding box center [430, 187] width 465 height 38
type textarea "n/a"
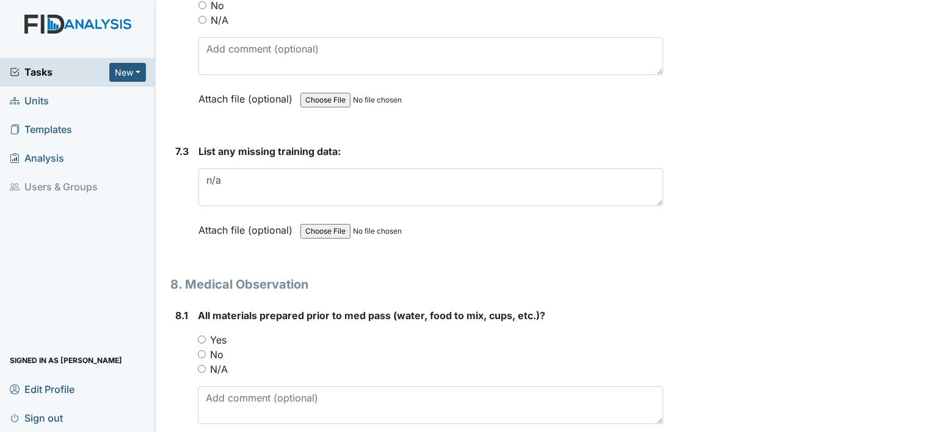
click at [202, 336] on input "Yes" at bounding box center [202, 340] width 8 height 8
radio input "true"
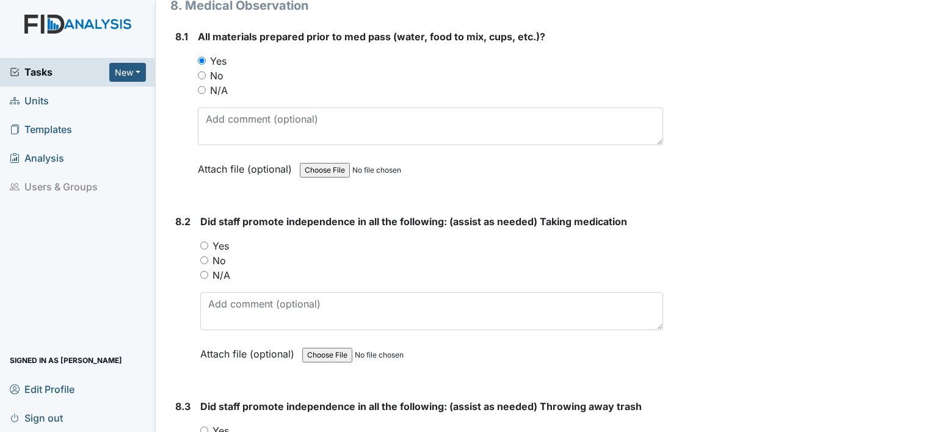
scroll to position [9828, 0]
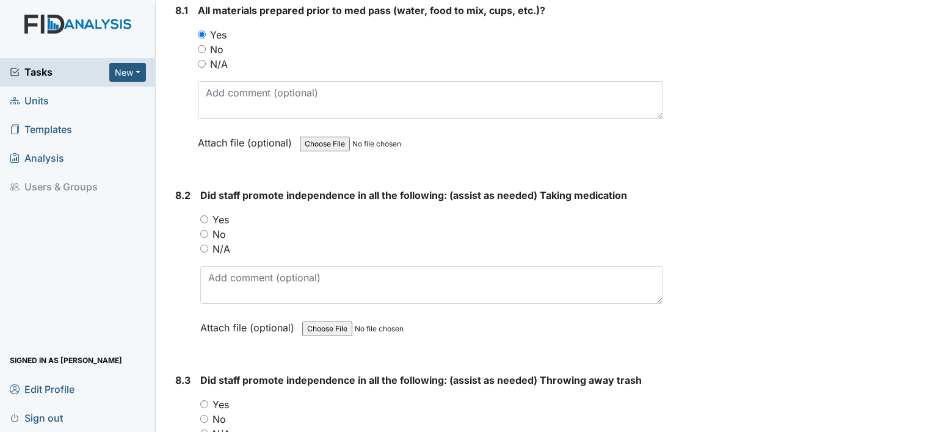
click at [205, 215] on input "Yes" at bounding box center [204, 219] width 8 height 8
radio input "true"
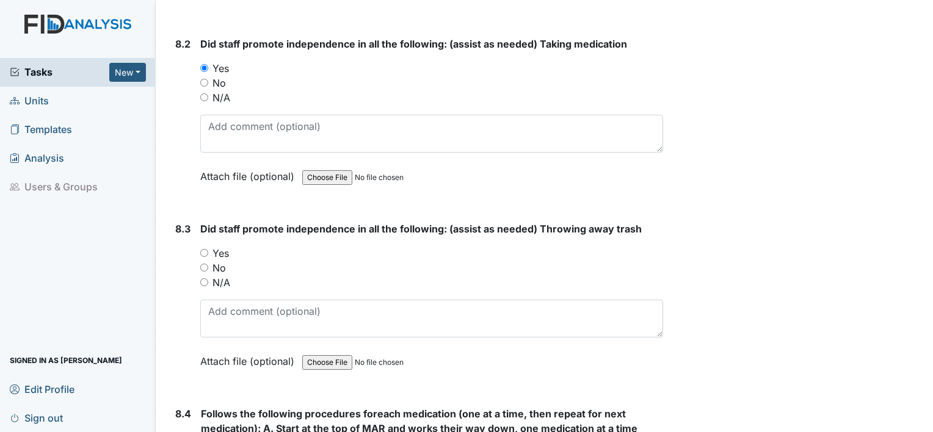
scroll to position [10011, 0]
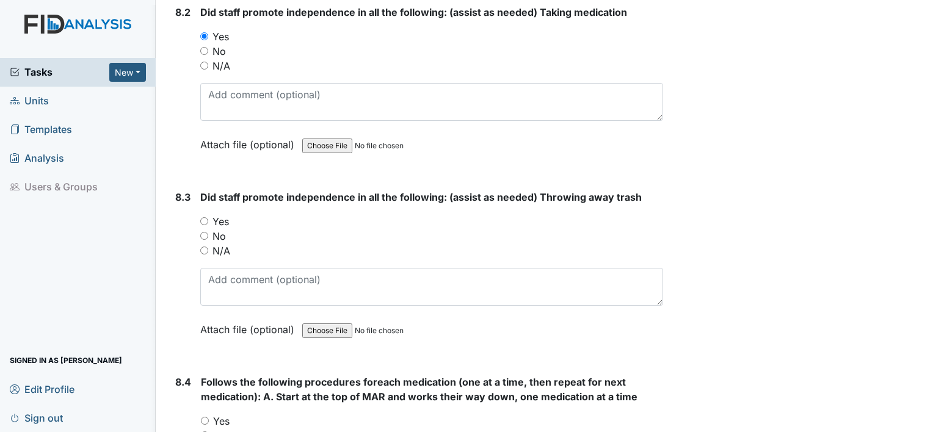
click at [207, 217] on input "Yes" at bounding box center [204, 221] width 8 height 8
radio input "true"
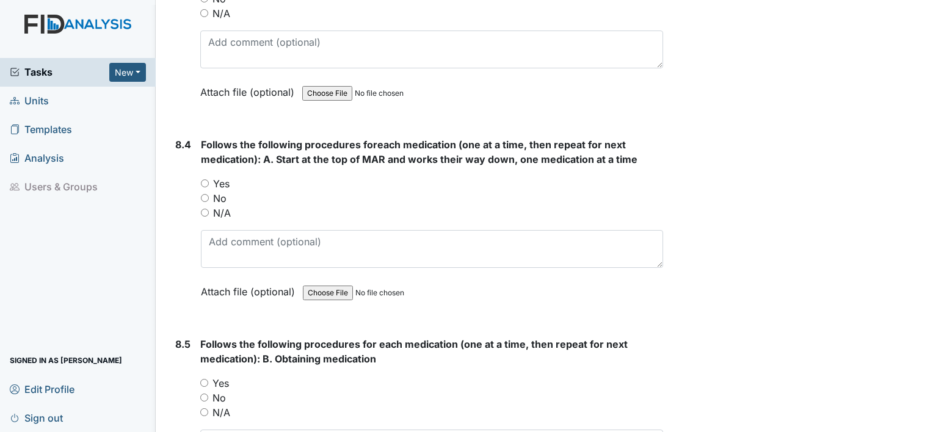
scroll to position [10256, 0]
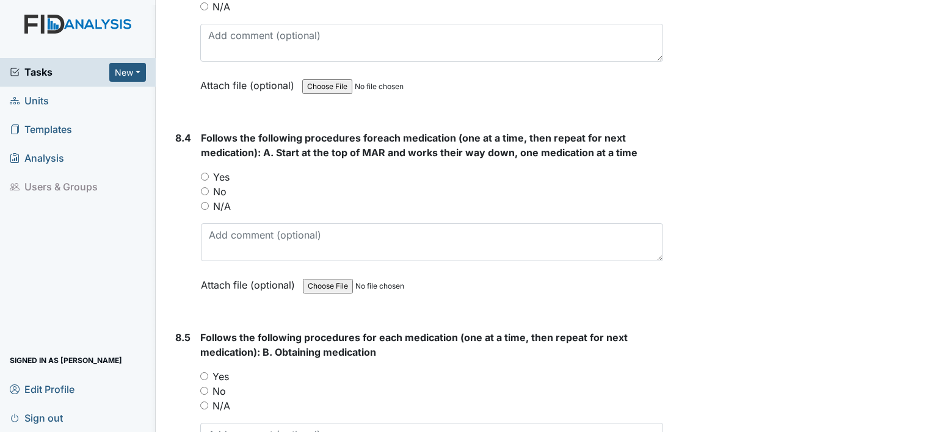
click at [204, 173] on input "Yes" at bounding box center [205, 177] width 8 height 8
radio input "true"
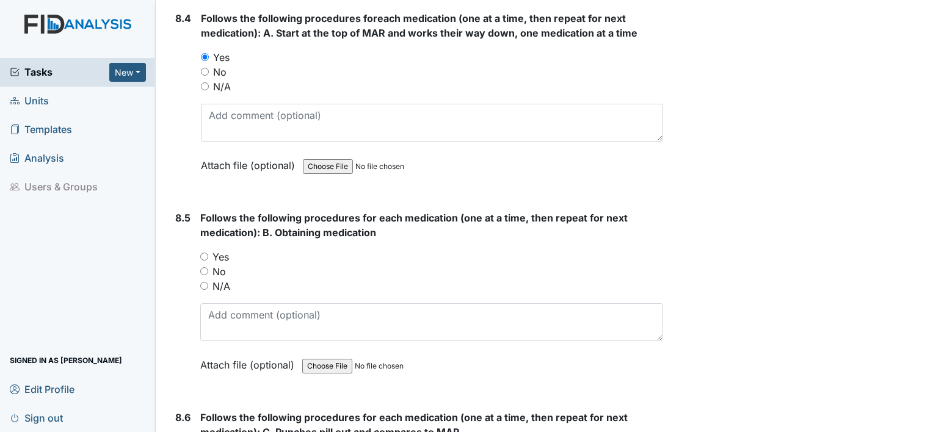
scroll to position [10378, 0]
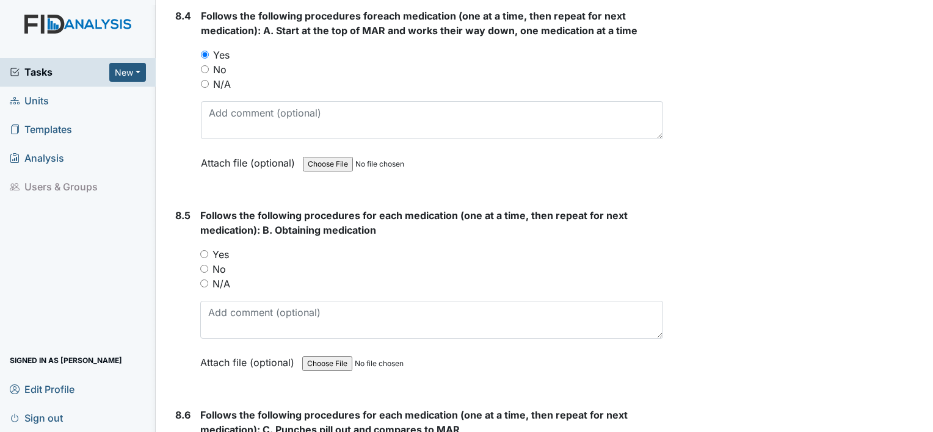
click at [205, 250] on input "Yes" at bounding box center [204, 254] width 8 height 8
radio input "true"
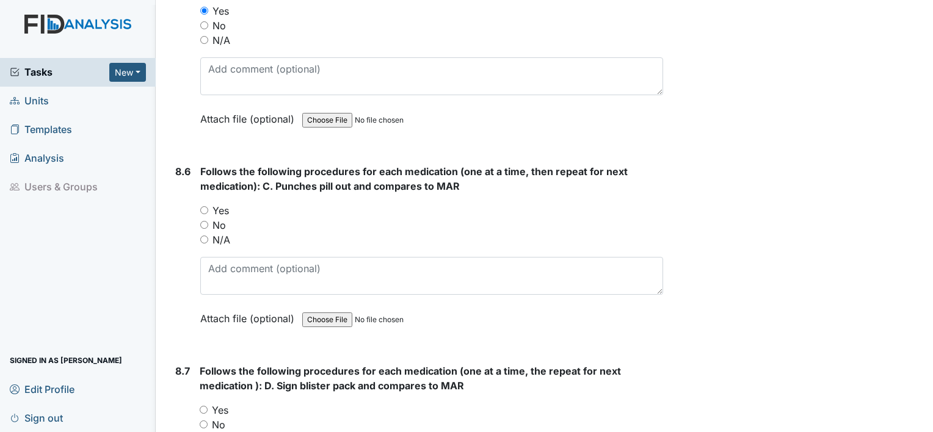
scroll to position [10622, 0]
click at [205, 206] on input "Yes" at bounding box center [204, 210] width 8 height 8
radio input "true"
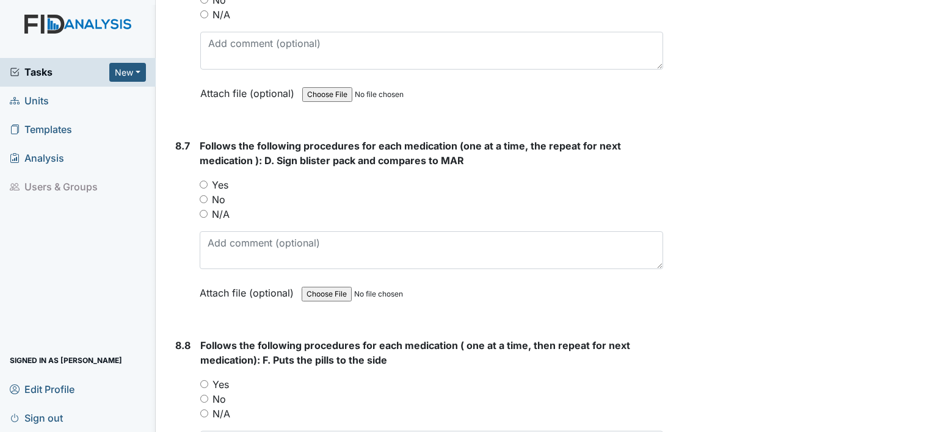
scroll to position [10866, 0]
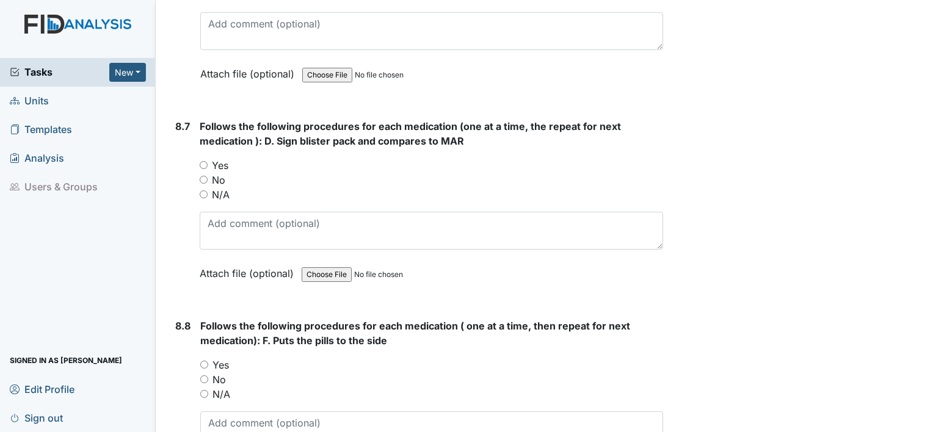
click at [201, 161] on input "Yes" at bounding box center [204, 165] width 8 height 8
radio input "true"
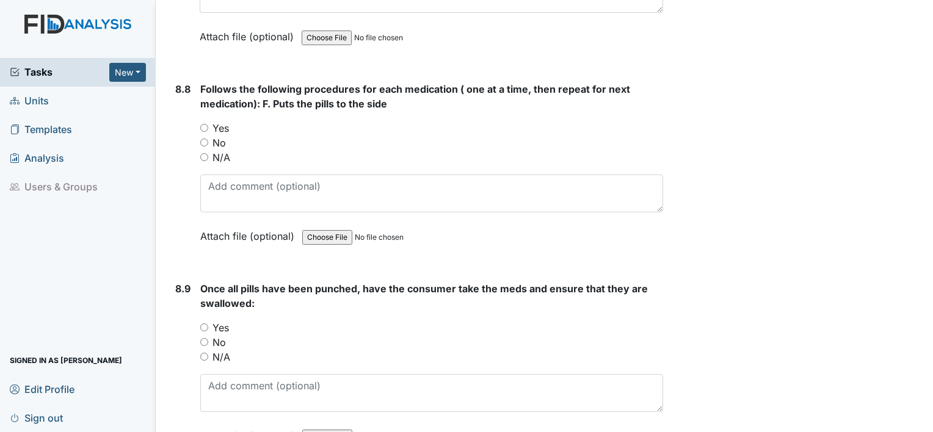
scroll to position [11110, 0]
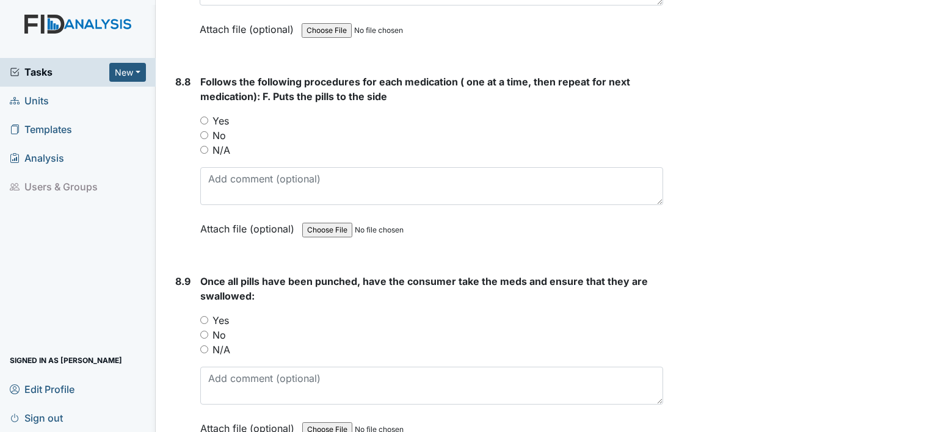
click at [205, 117] on input "Yes" at bounding box center [204, 121] width 8 height 8
radio input "true"
click at [201, 316] on input "Yes" at bounding box center [204, 320] width 8 height 8
radio input "true"
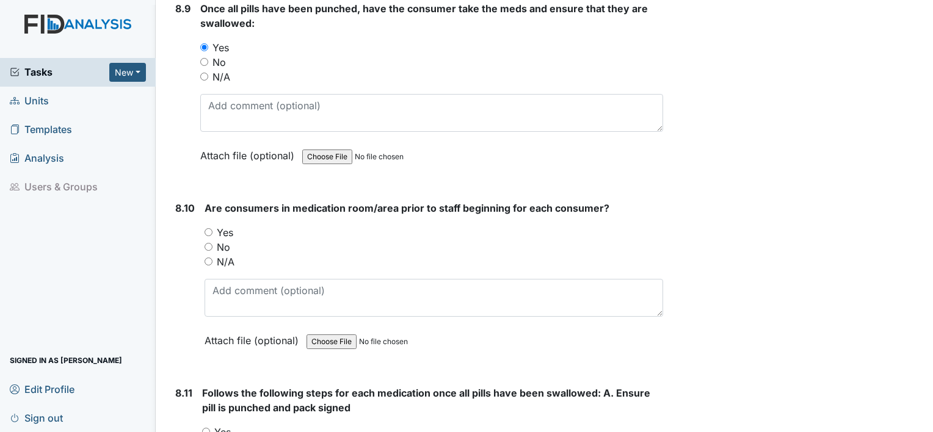
scroll to position [11415, 0]
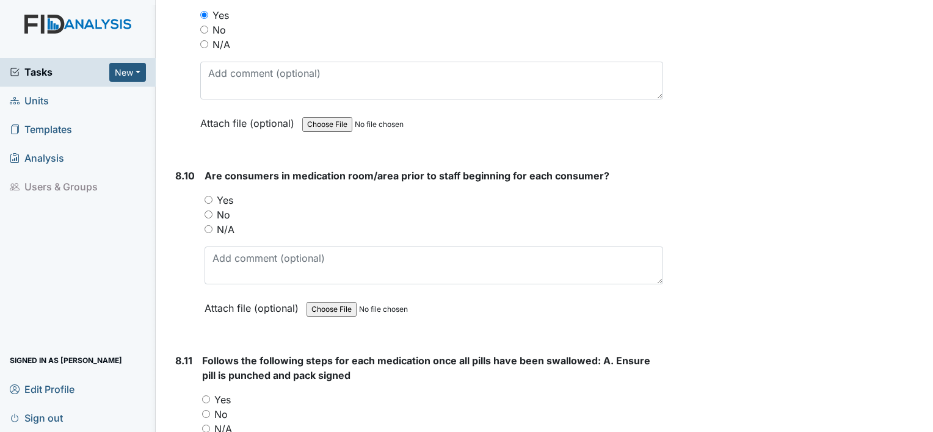
click at [200, 168] on div "8.10 Are consumers in medication room/area prior to staff beginning for each co…" at bounding box center [416, 250] width 493 height 165
click at [207, 196] on input "Yes" at bounding box center [209, 200] width 8 height 8
radio input "true"
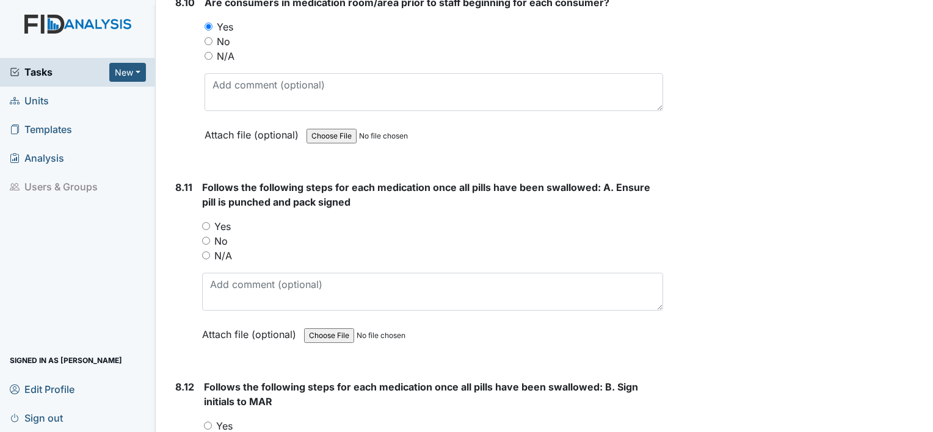
scroll to position [11660, 0]
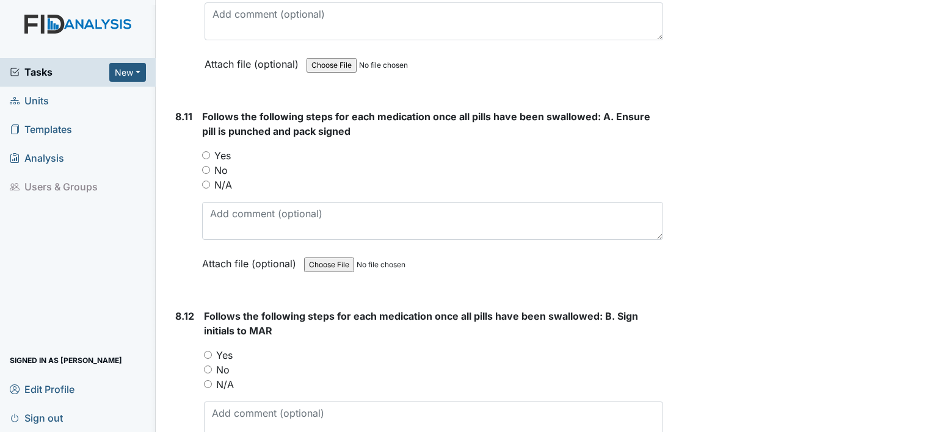
click at [208, 151] on input "Yes" at bounding box center [206, 155] width 8 height 8
radio input "true"
click at [204, 351] on input "Yes" at bounding box center [208, 355] width 8 height 8
radio input "true"
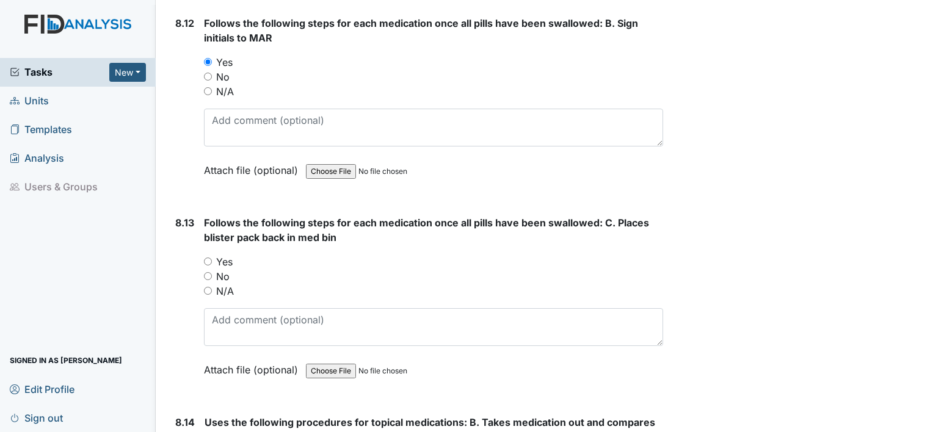
scroll to position [11904, 0]
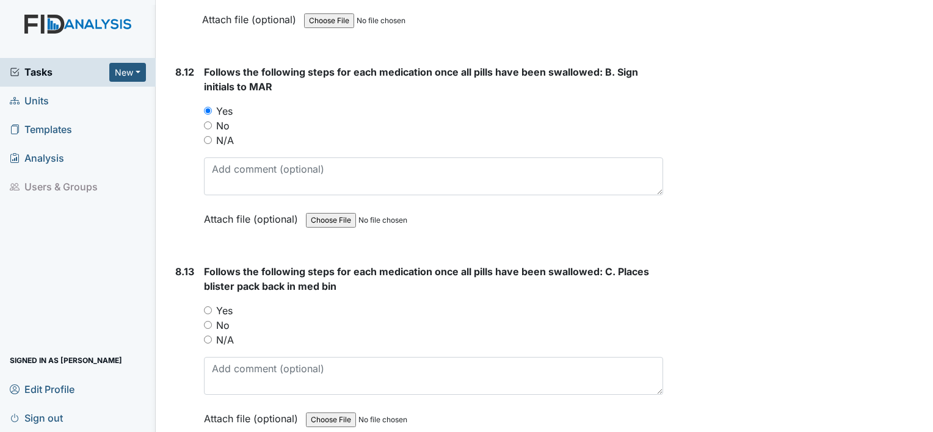
click at [208, 306] on input "Yes" at bounding box center [208, 310] width 8 height 8
radio input "true"
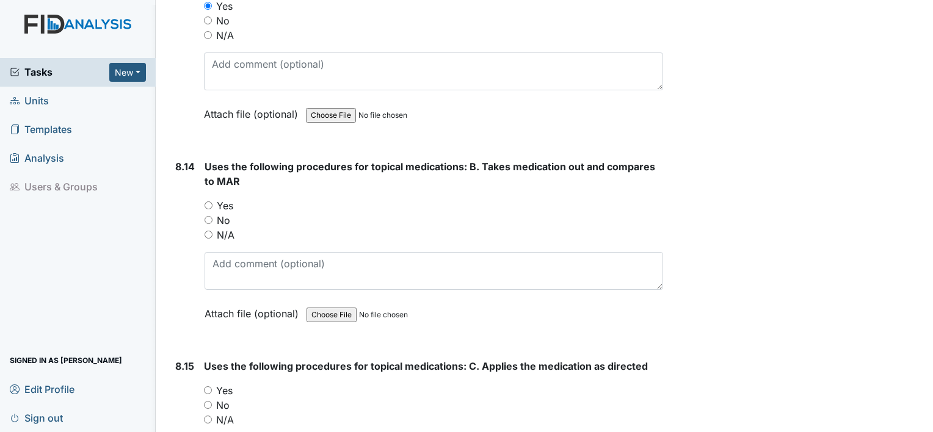
scroll to position [12209, 0]
click at [209, 201] on input "Yes" at bounding box center [209, 205] width 8 height 8
radio input "true"
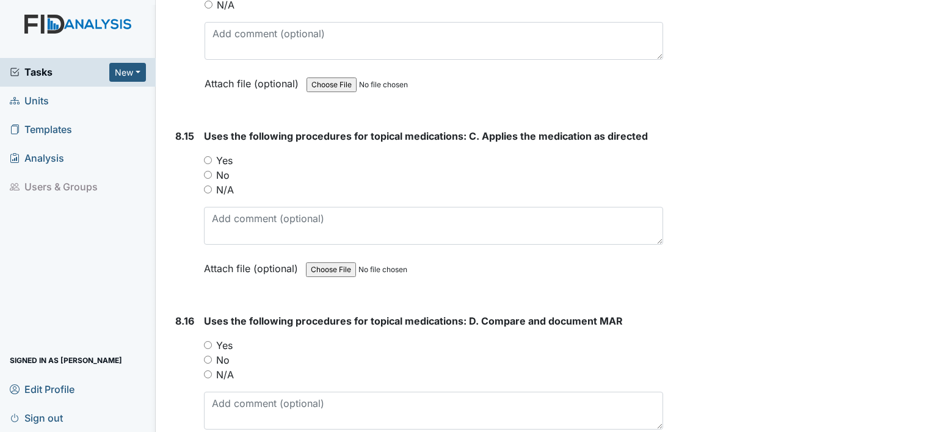
scroll to position [12453, 0]
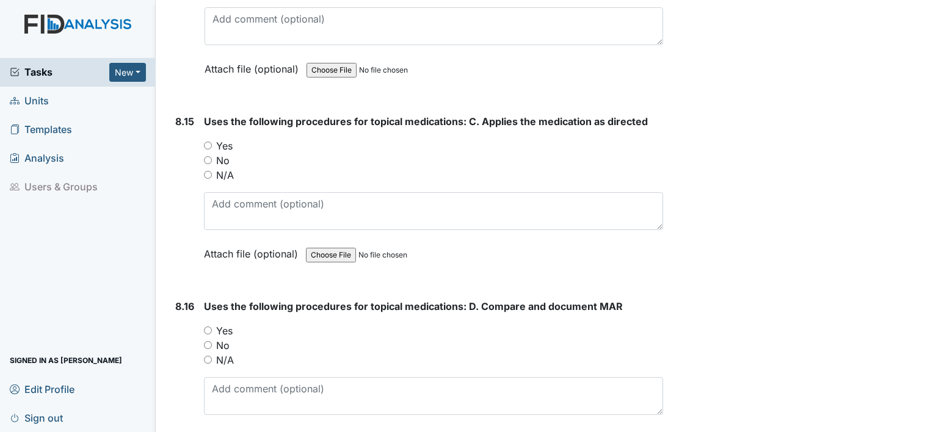
click at [207, 142] on input "Yes" at bounding box center [208, 146] width 8 height 8
radio input "true"
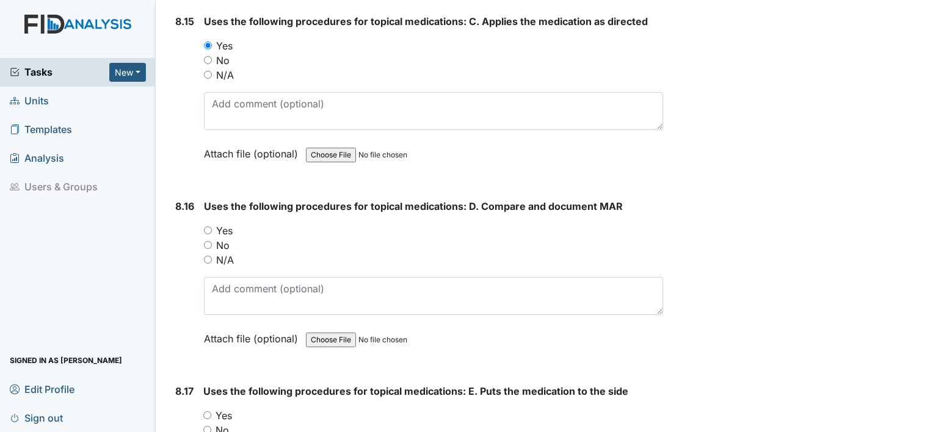
scroll to position [12575, 0]
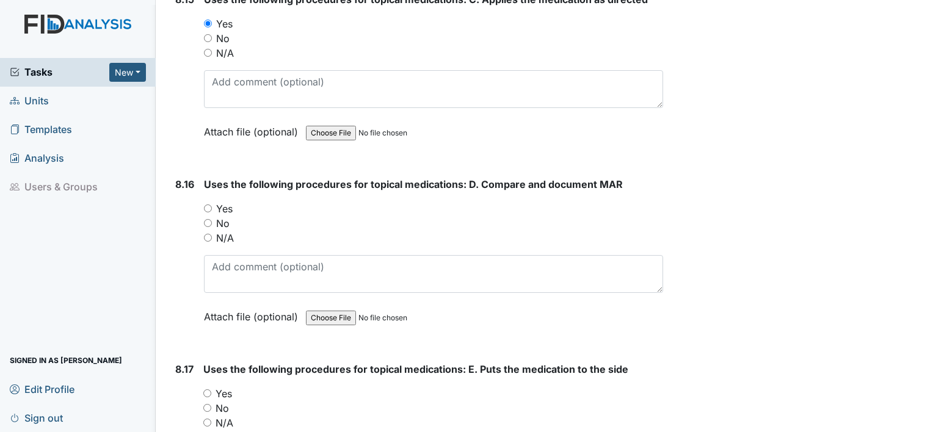
click at [206, 205] on input "Yes" at bounding box center [208, 209] width 8 height 8
radio input "true"
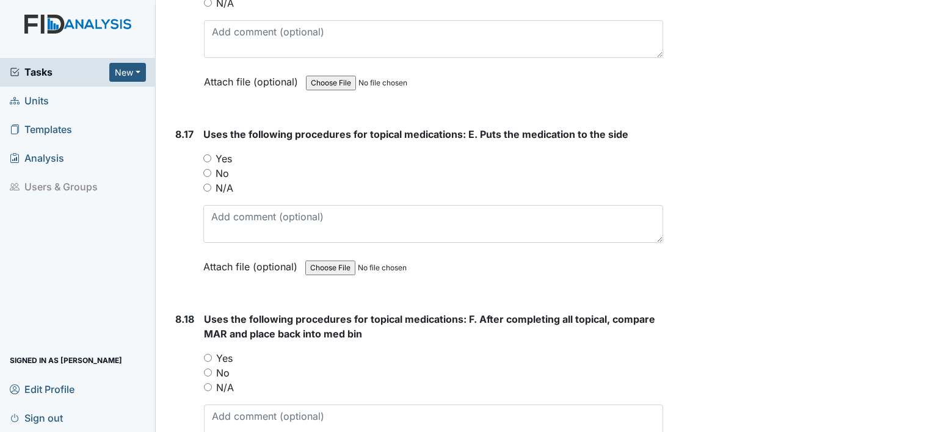
scroll to position [12819, 0]
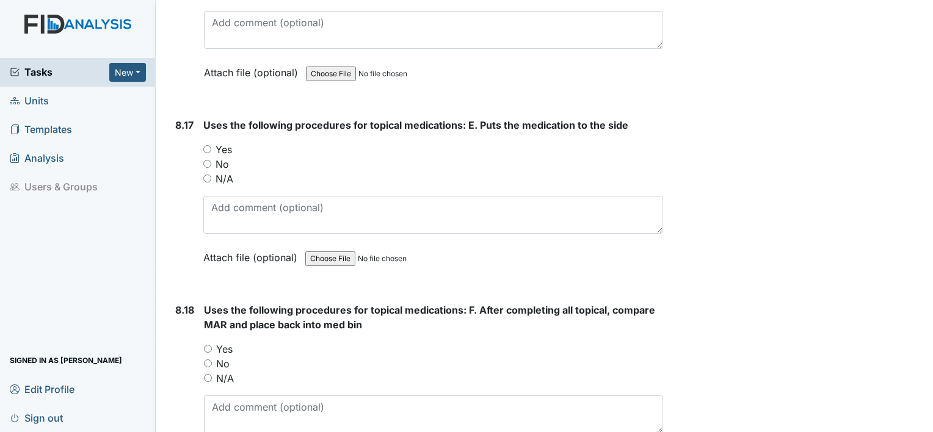
click at [203, 145] on input "Yes" at bounding box center [207, 149] width 8 height 8
radio input "true"
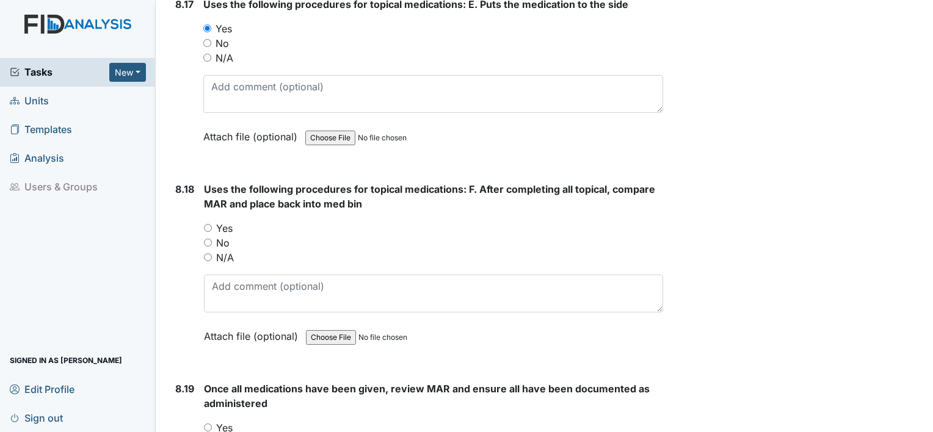
scroll to position [12942, 0]
click at [204, 223] on input "Yes" at bounding box center [208, 227] width 8 height 8
radio input "true"
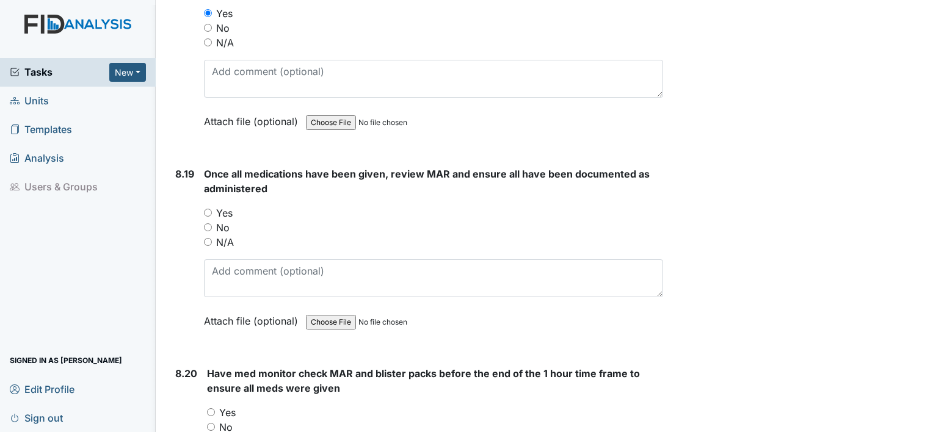
scroll to position [13186, 0]
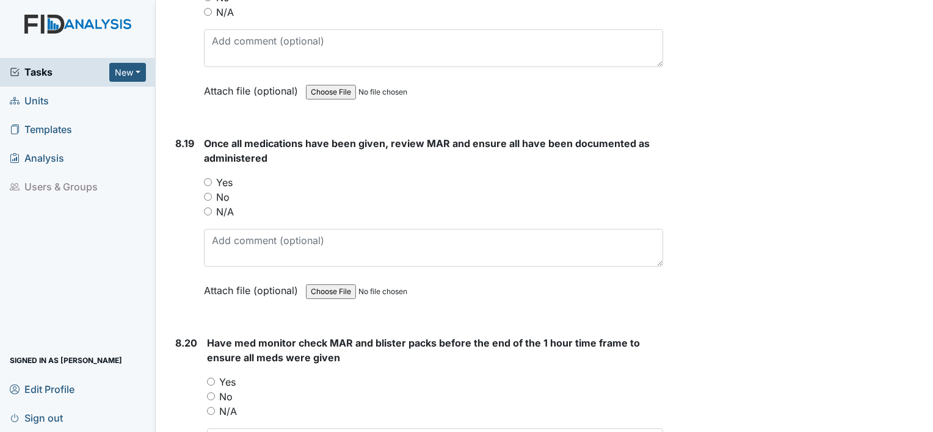
click at [206, 178] on input "Yes" at bounding box center [208, 182] width 8 height 8
radio input "true"
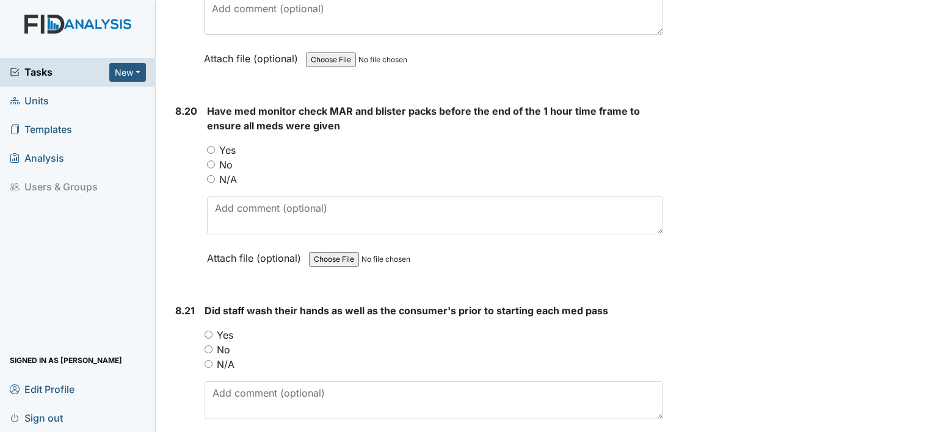
scroll to position [13430, 0]
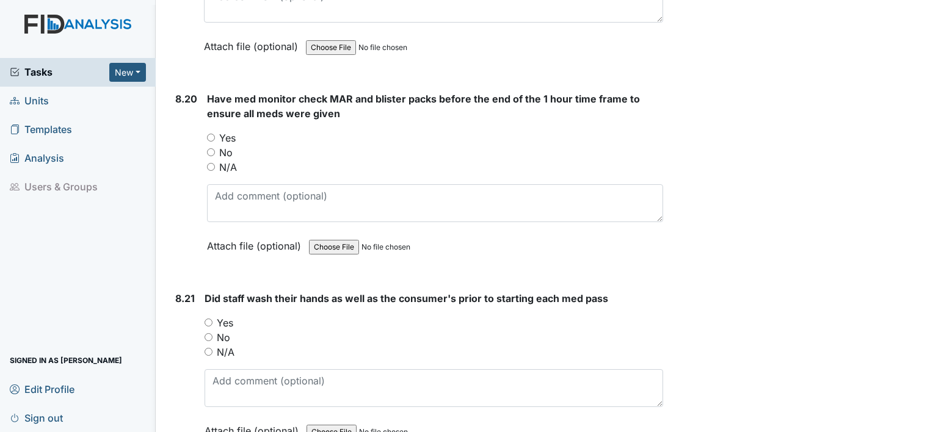
click at [209, 134] on input "Yes" at bounding box center [211, 138] width 8 height 8
radio input "true"
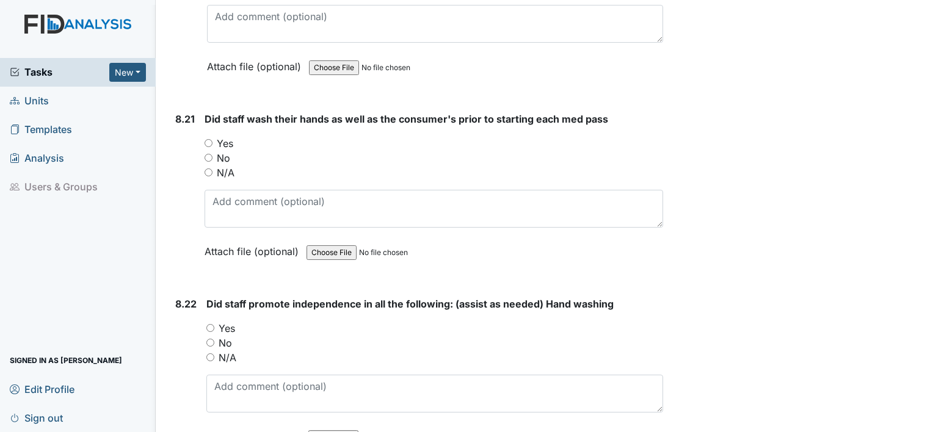
scroll to position [13613, 0]
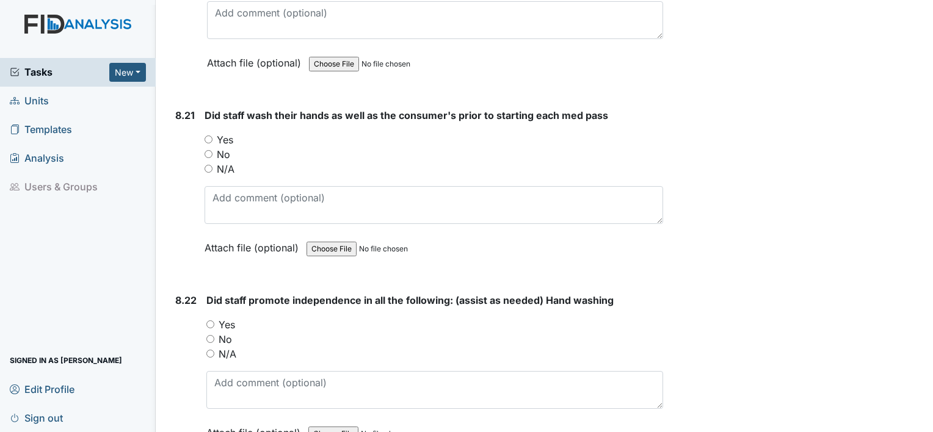
click at [206, 136] on input "Yes" at bounding box center [209, 140] width 8 height 8
radio input "true"
click at [209, 320] on input "Yes" at bounding box center [210, 324] width 8 height 8
radio input "true"
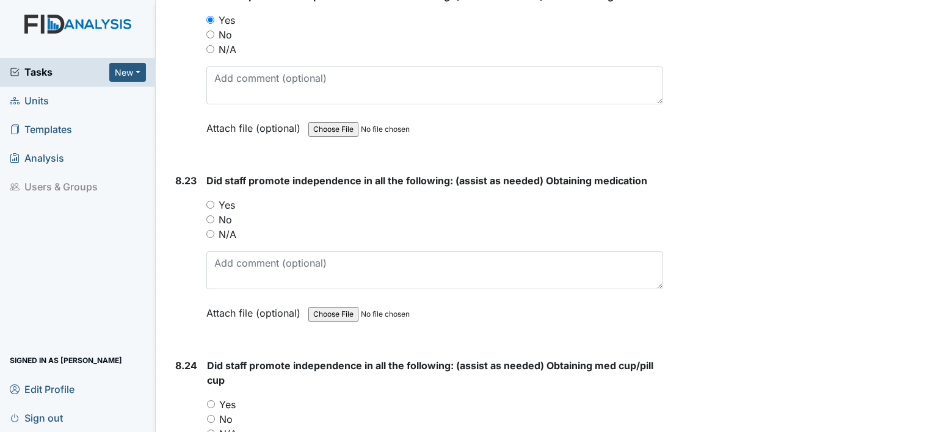
scroll to position [13918, 0]
click at [209, 200] on input "Yes" at bounding box center [210, 204] width 8 height 8
radio input "true"
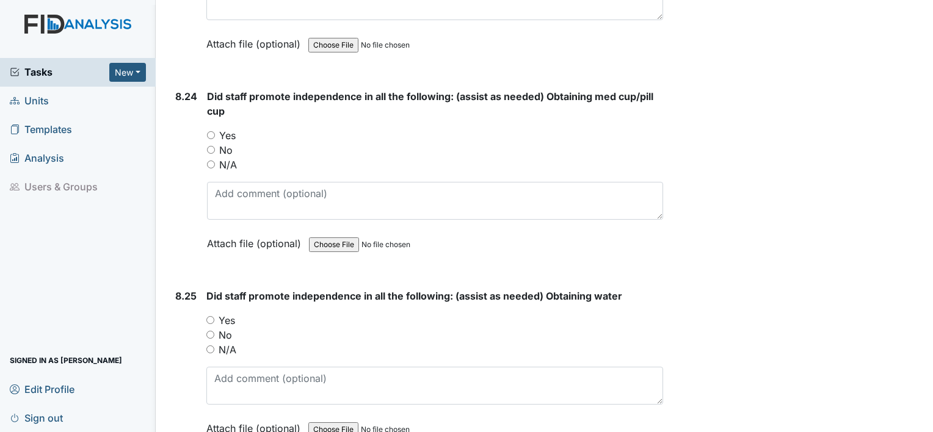
scroll to position [14224, 0]
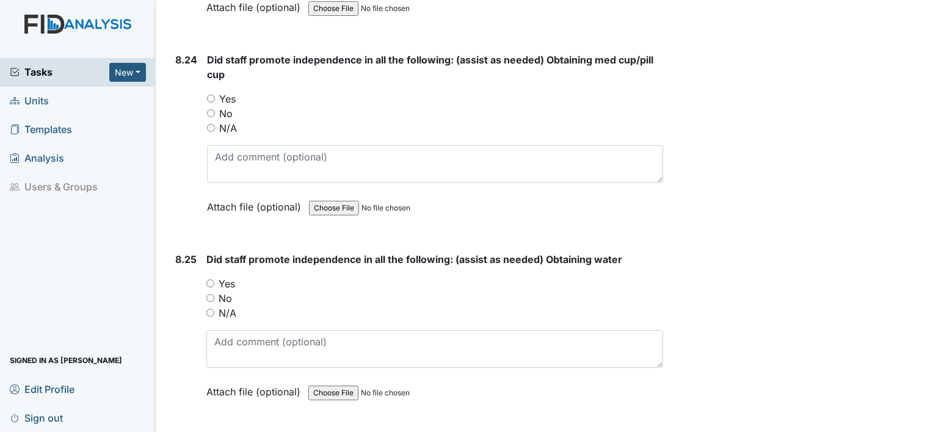
click at [208, 95] on input "Yes" at bounding box center [211, 99] width 8 height 8
radio input "true"
click at [204, 252] on div "8.25 Did staff promote independence in all the following: (assist as needed) Ob…" at bounding box center [416, 334] width 493 height 165
click at [205, 252] on div "8.25 Did staff promote independence in all the following: (assist as needed) Ob…" at bounding box center [416, 334] width 493 height 165
click at [210, 280] on input "Yes" at bounding box center [210, 284] width 8 height 8
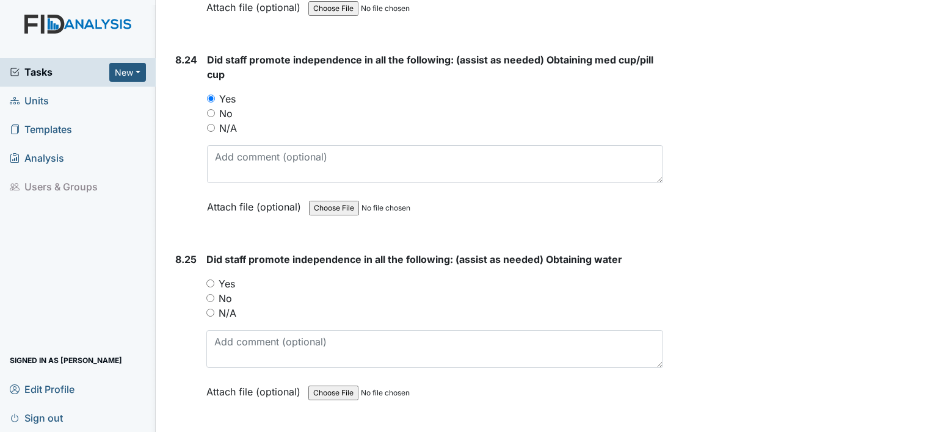
radio input "true"
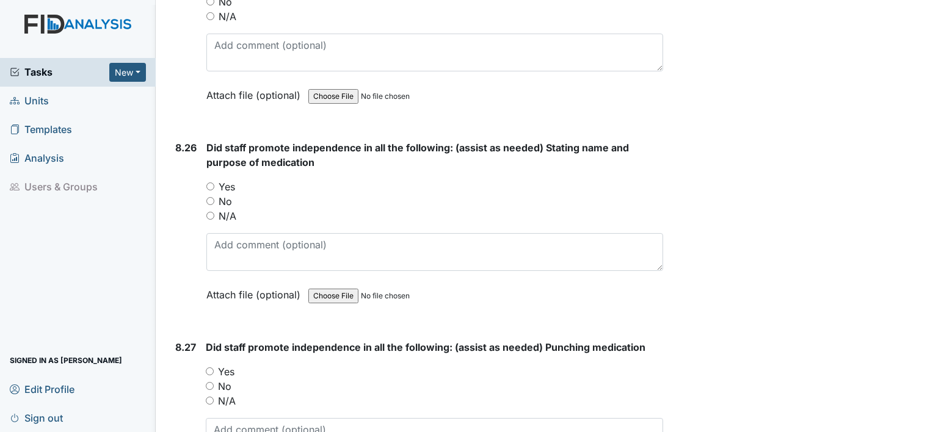
scroll to position [14529, 0]
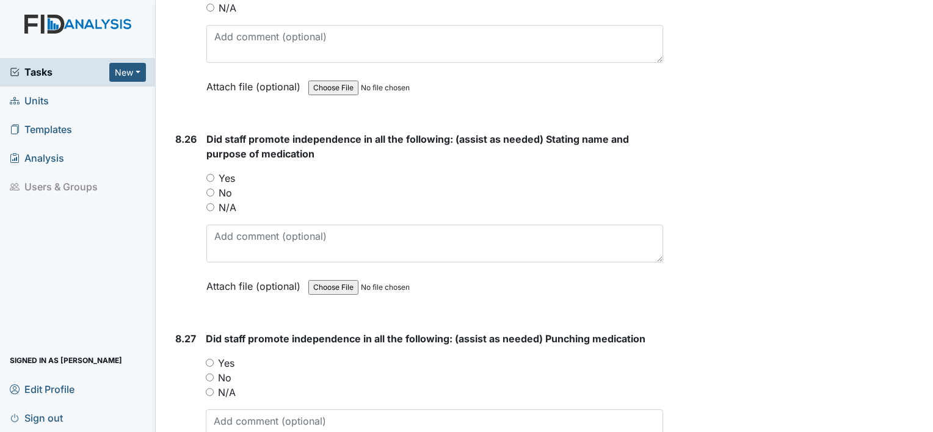
click at [209, 174] on input "Yes" at bounding box center [210, 178] width 8 height 8
radio input "true"
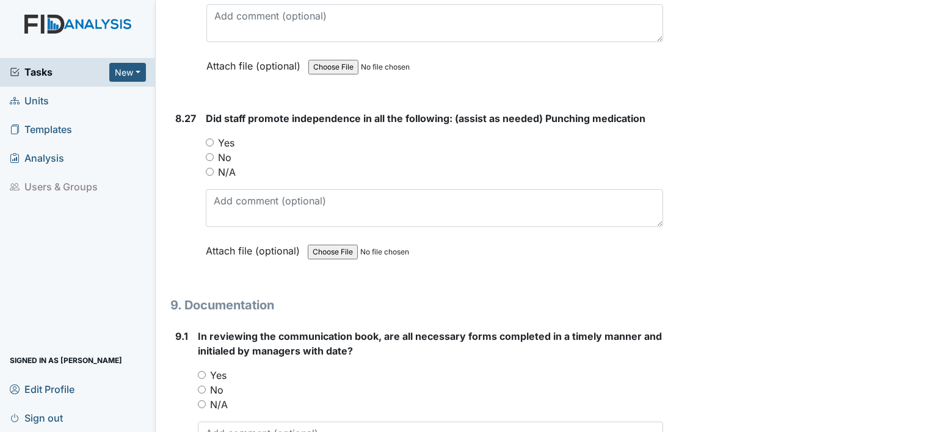
scroll to position [14773, 0]
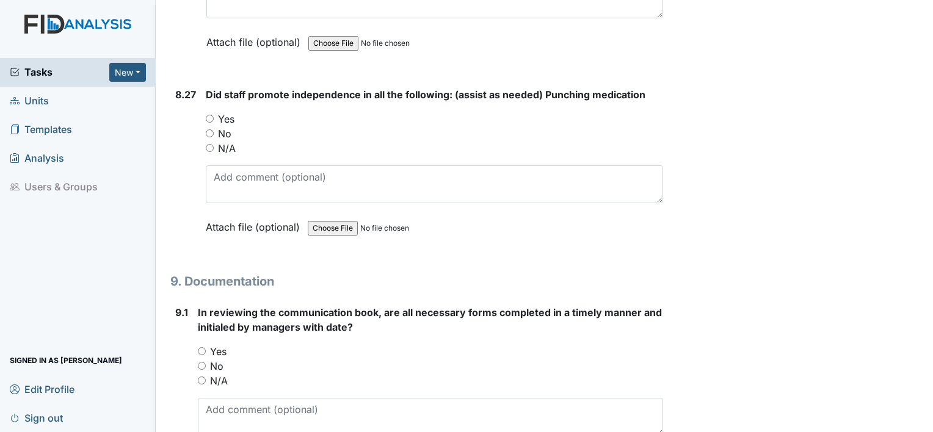
click at [212, 115] on input "Yes" at bounding box center [210, 119] width 8 height 8
radio input "true"
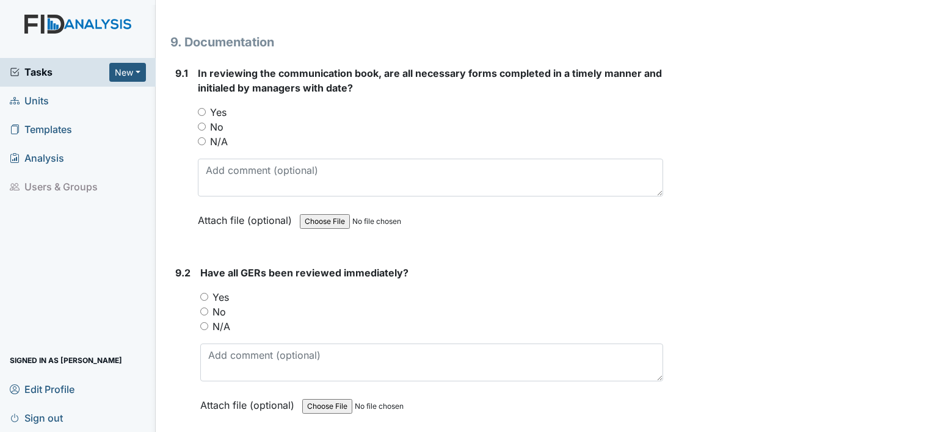
scroll to position [15017, 0]
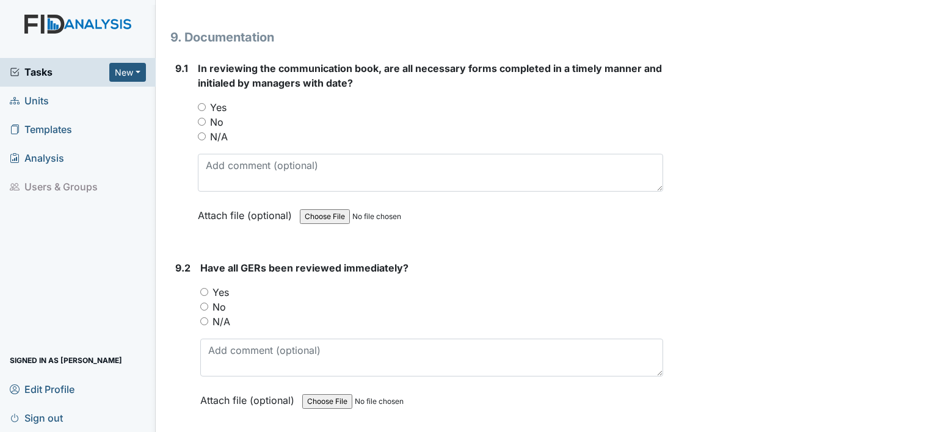
click at [200, 103] on input "Yes" at bounding box center [202, 107] width 8 height 8
radio input "true"
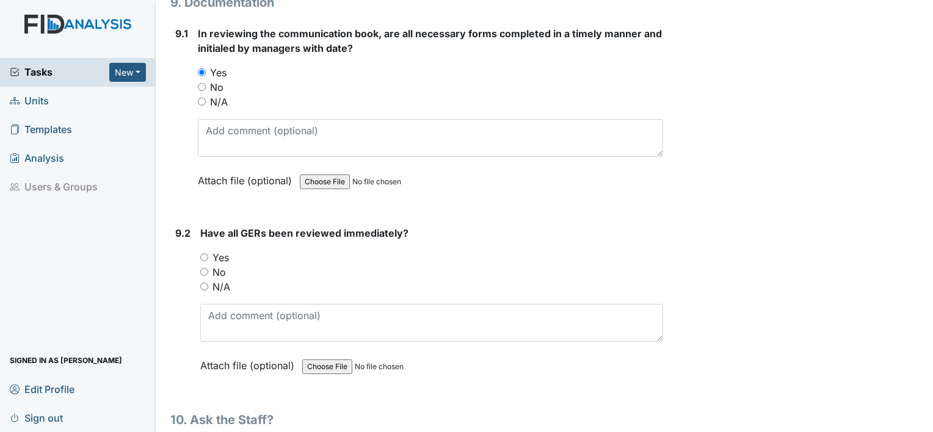
scroll to position [15139, 0]
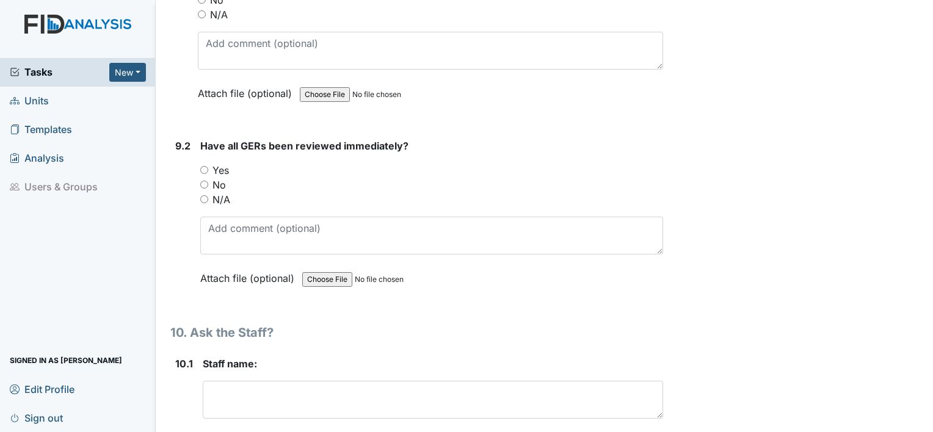
click at [206, 166] on input "Yes" at bounding box center [204, 170] width 8 height 8
radio input "true"
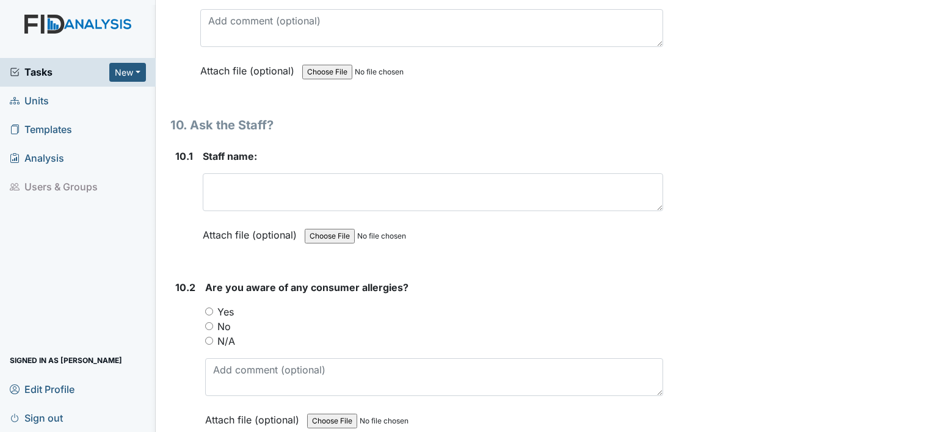
scroll to position [15383, 0]
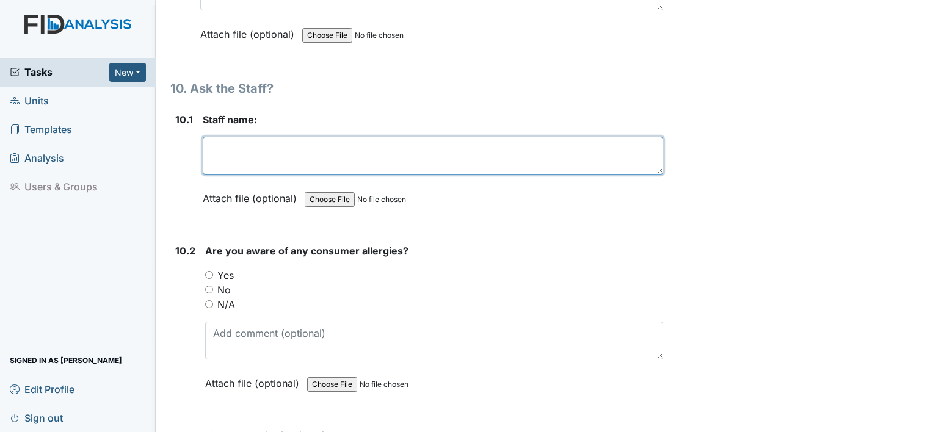
click at [243, 137] on textarea at bounding box center [433, 156] width 460 height 38
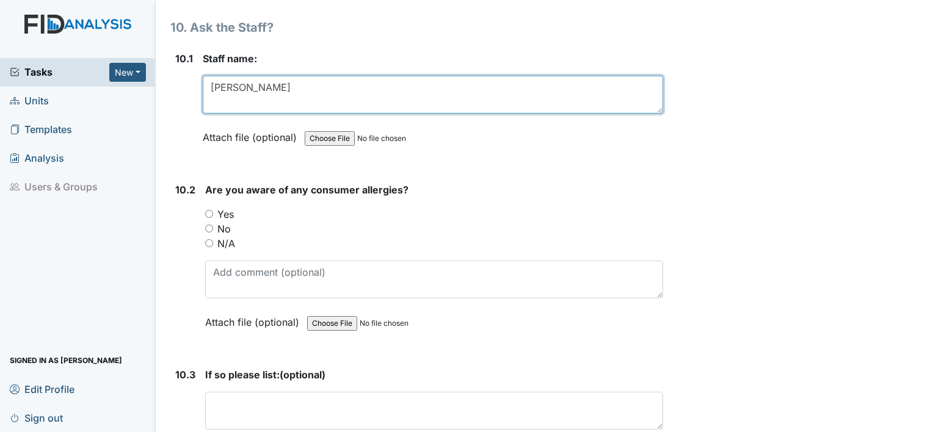
type textarea "Gaetano C"
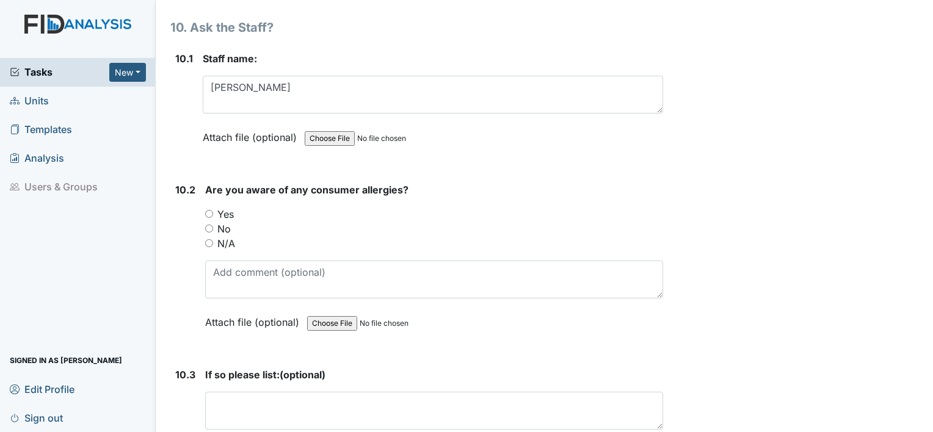
click at [208, 210] on input "Yes" at bounding box center [209, 214] width 8 height 8
radio input "true"
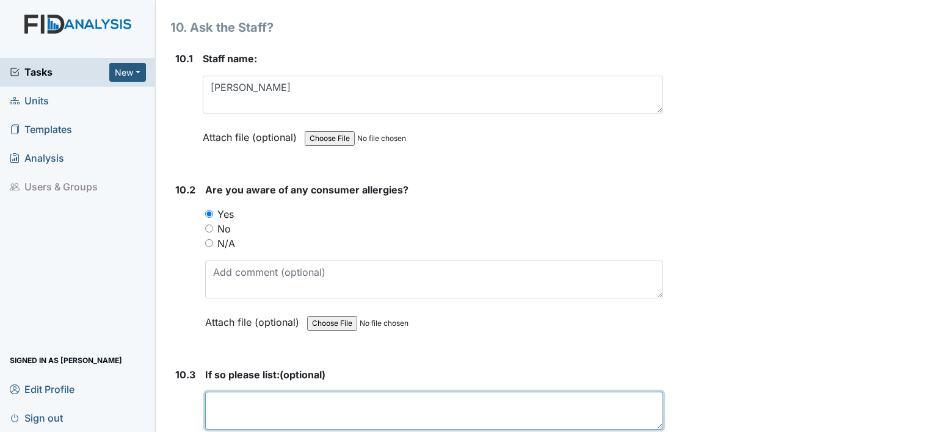
click at [232, 392] on textarea at bounding box center [434, 411] width 458 height 38
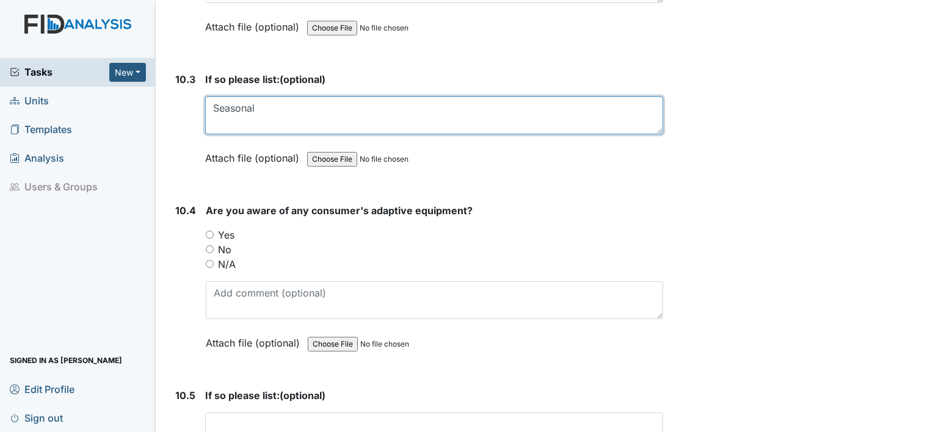
scroll to position [15750, 0]
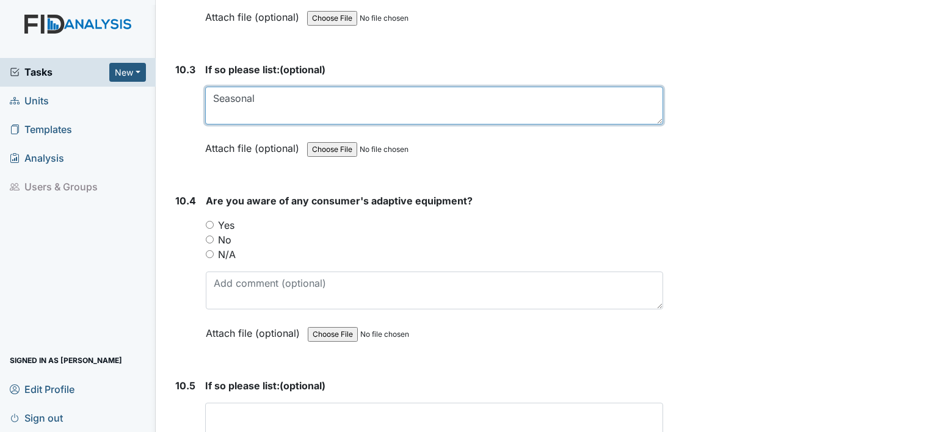
type textarea "Seasonal"
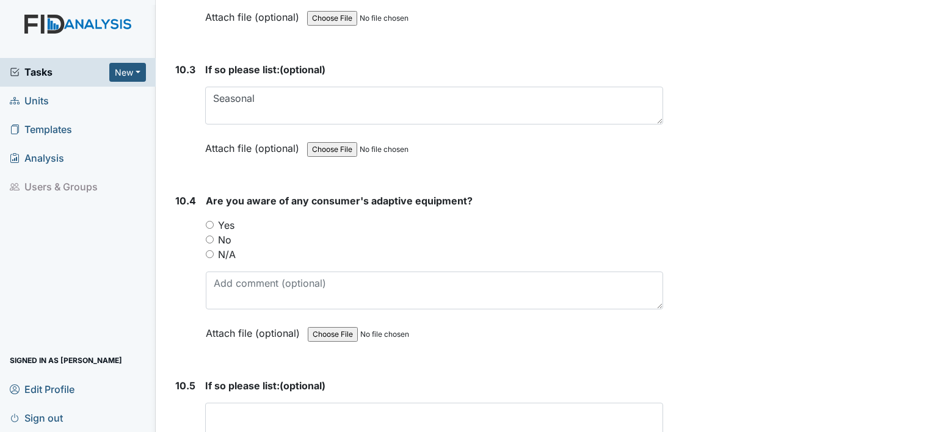
click at [209, 221] on input "Yes" at bounding box center [210, 225] width 8 height 8
radio input "true"
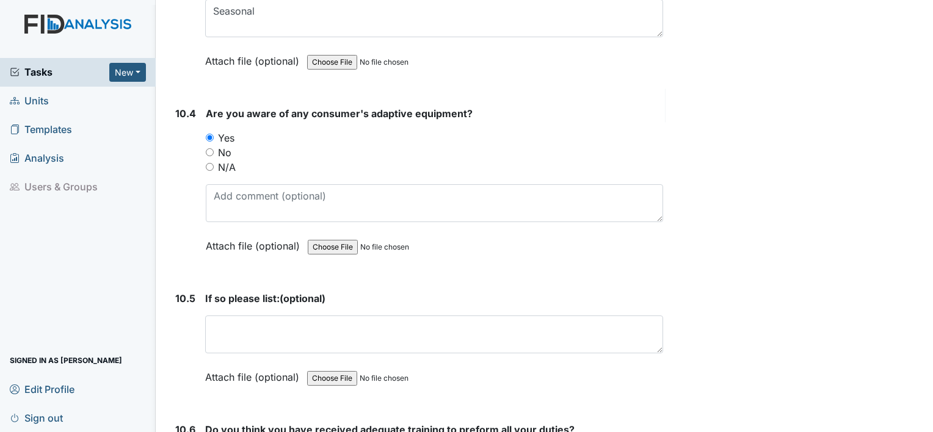
scroll to position [15872, 0]
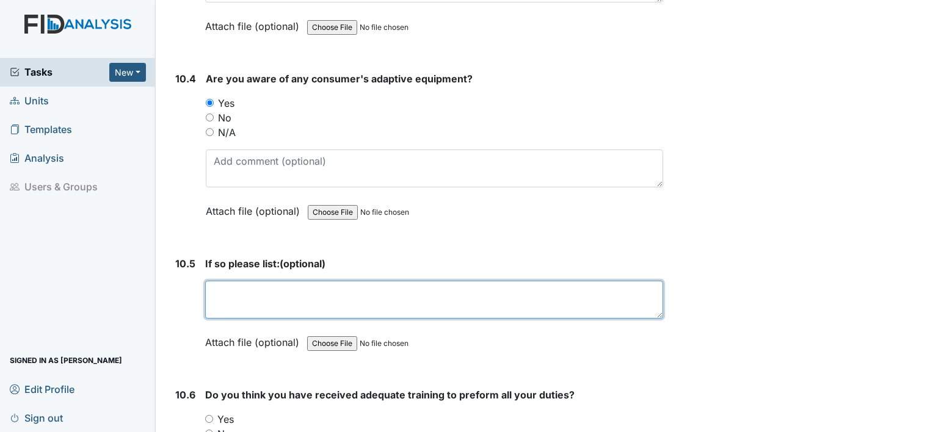
click at [251, 281] on textarea at bounding box center [434, 300] width 458 height 38
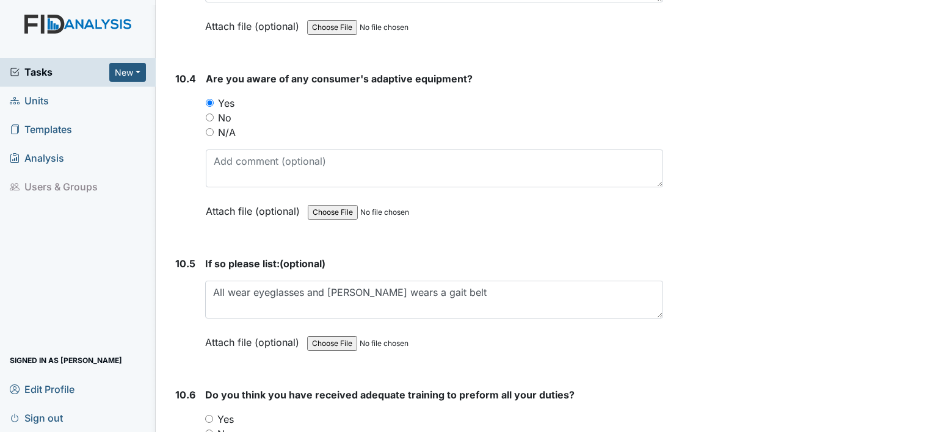
click at [587, 256] on div "If so please list: (optional) All wear eyeglasses and JO wears a gait belt This…" at bounding box center [434, 307] width 458 height 102
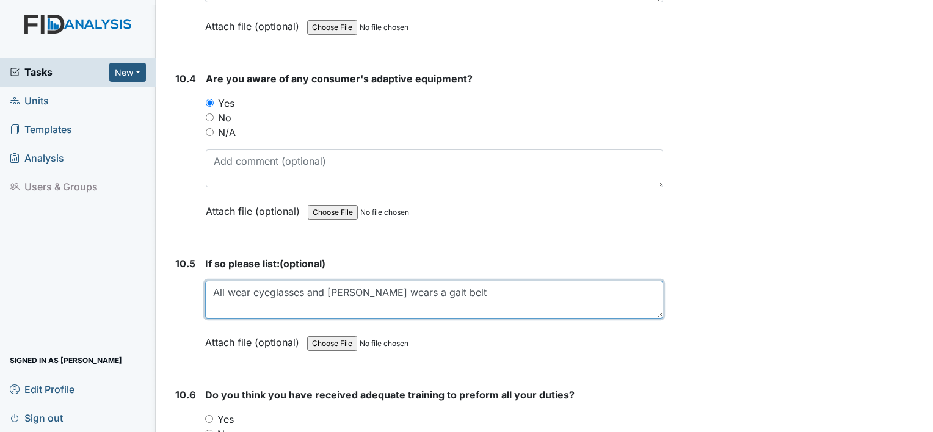
click at [333, 281] on textarea "All wear eyeglasses and JO wears a gait belt" at bounding box center [434, 300] width 458 height 38
click at [341, 281] on textarea "All wear eyeglasses and J.O wears a gait belt" at bounding box center [434, 300] width 458 height 38
click at [432, 281] on textarea "All wear eyeglasses and J.O. wears a gait belt" at bounding box center [434, 300] width 458 height 38
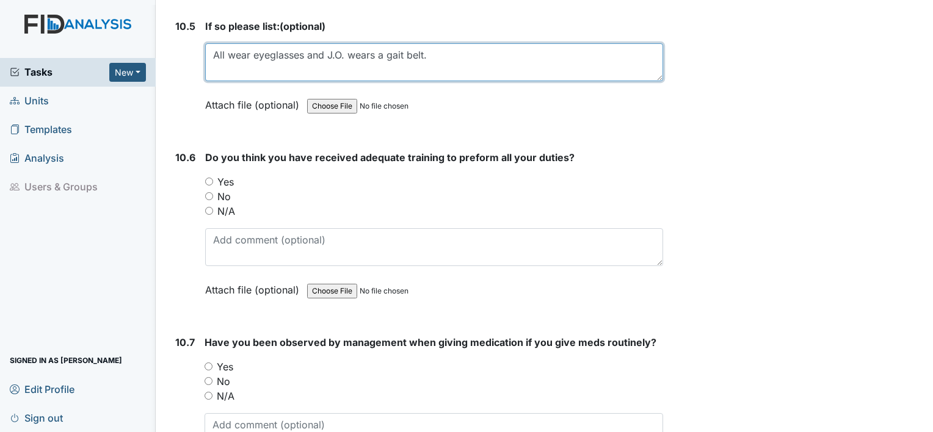
scroll to position [16116, 0]
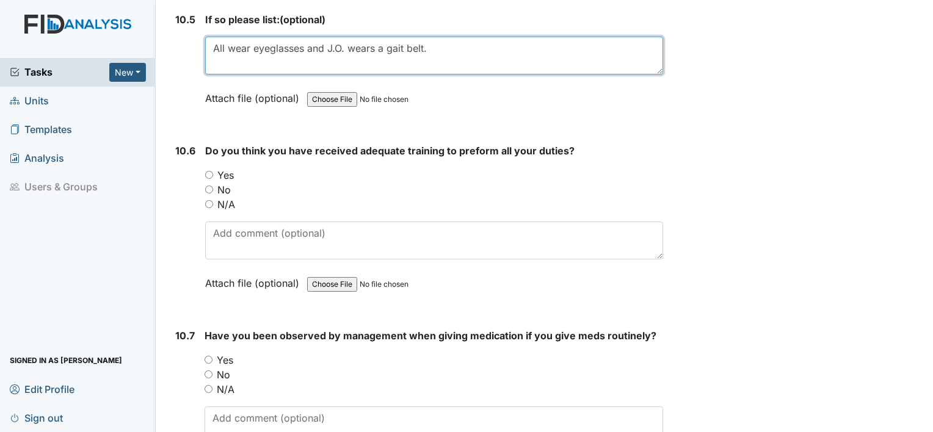
type textarea "All wear eyeglasses and J.O. wears a gait belt."
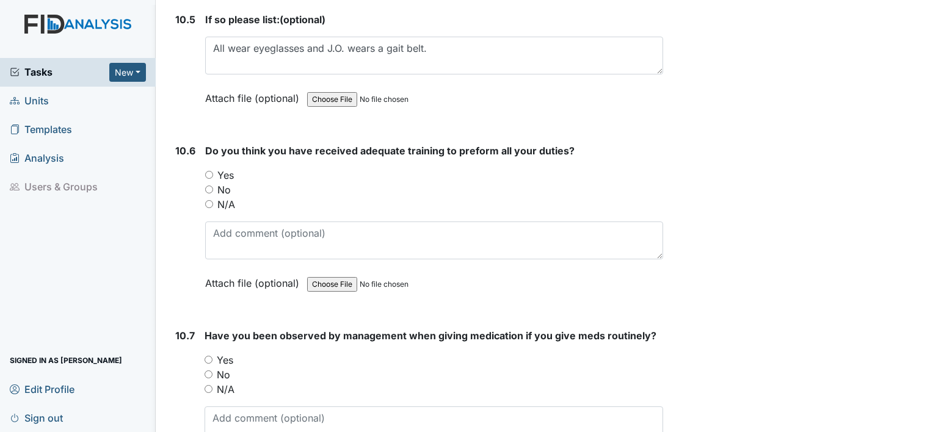
click at [209, 171] on input "Yes" at bounding box center [209, 175] width 8 height 8
radio input "true"
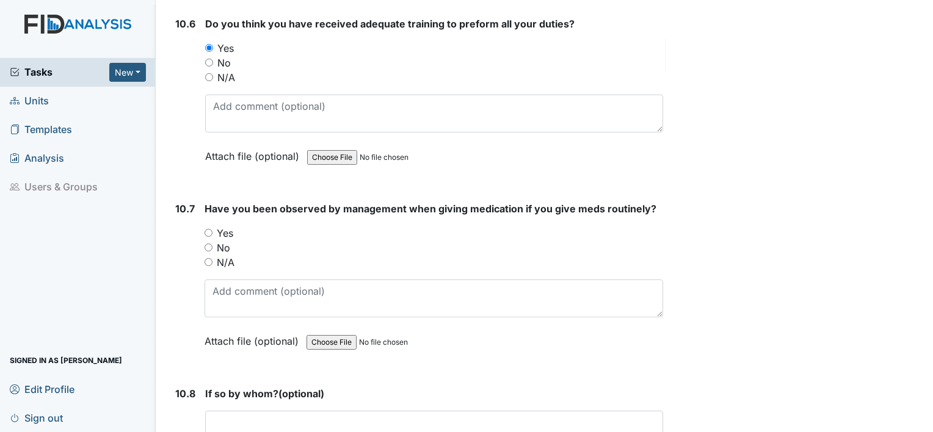
scroll to position [16299, 0]
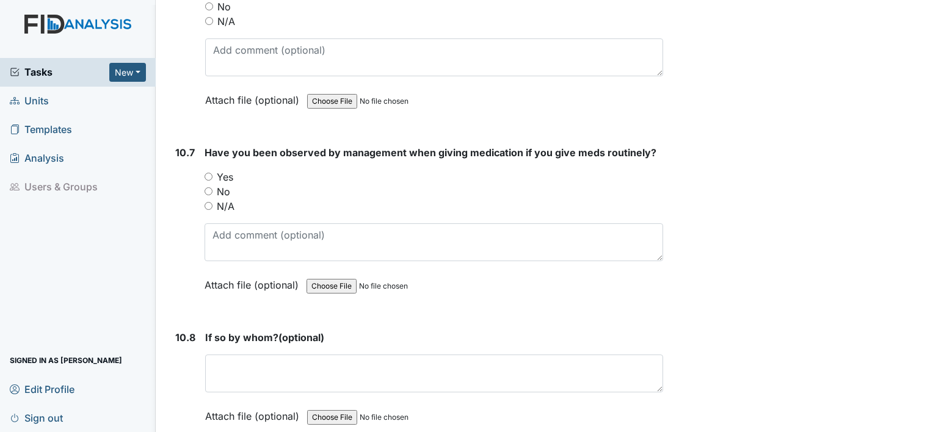
click at [206, 173] on input "Yes" at bounding box center [209, 177] width 8 height 8
radio input "true"
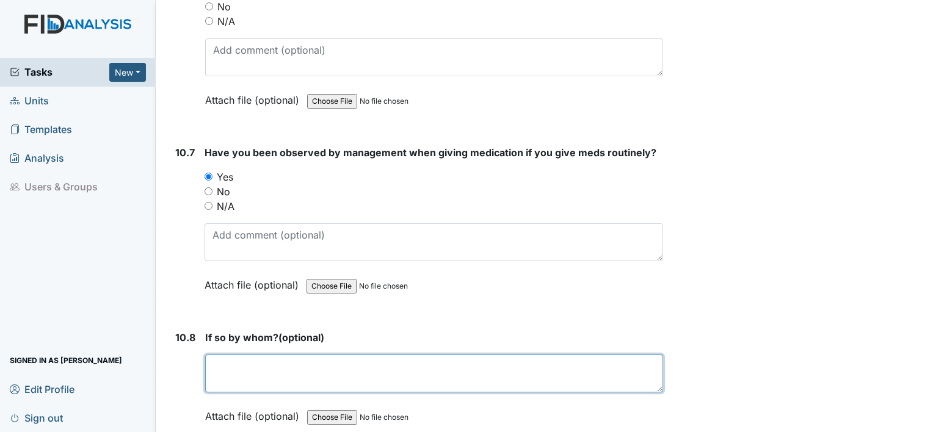
click at [256, 355] on textarea at bounding box center [434, 374] width 458 height 38
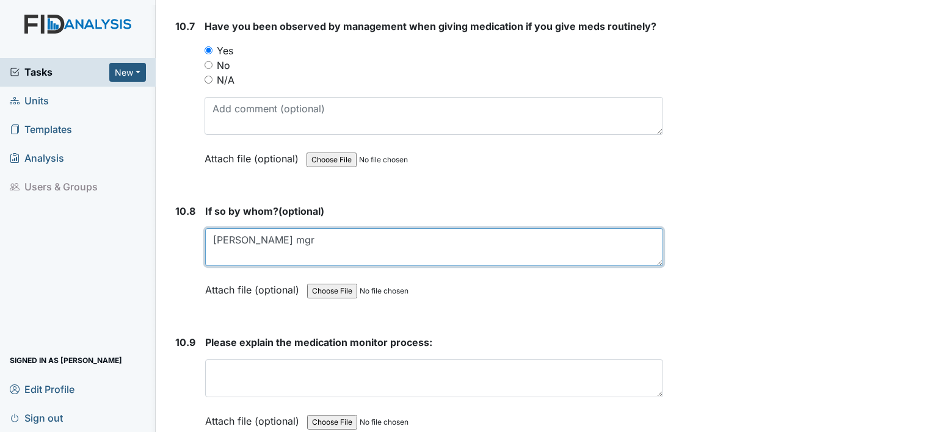
scroll to position [16436, 0]
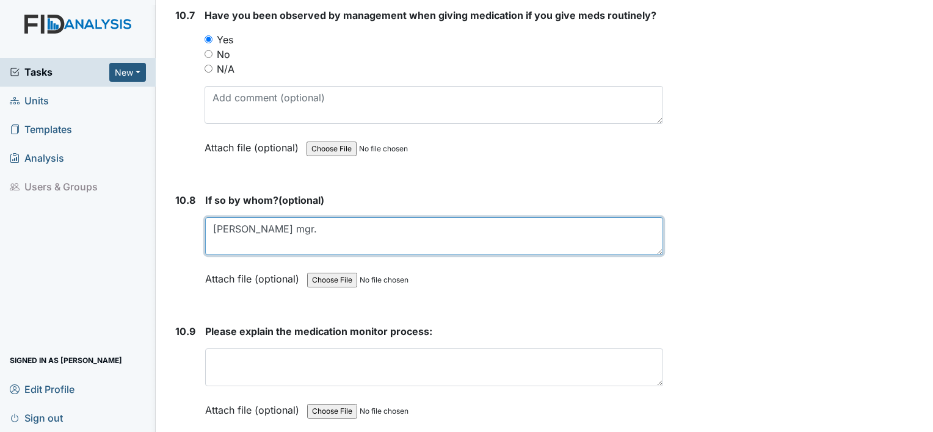
type textarea "William my mgr."
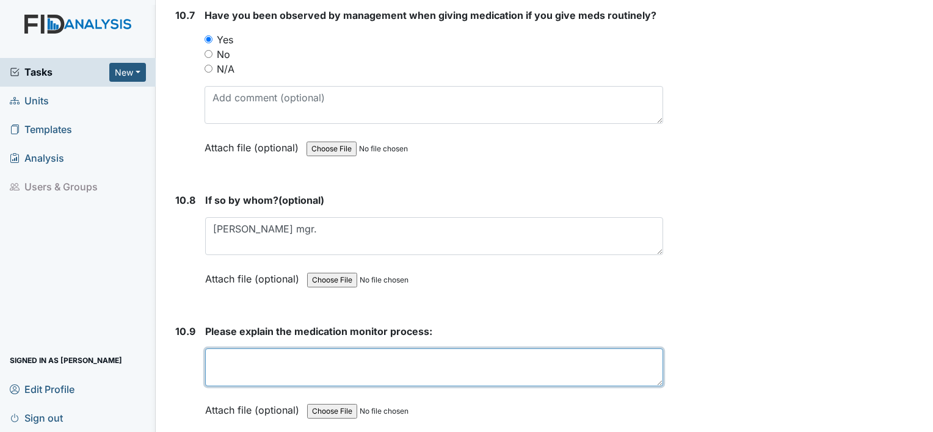
click at [274, 349] on textarea at bounding box center [434, 368] width 458 height 38
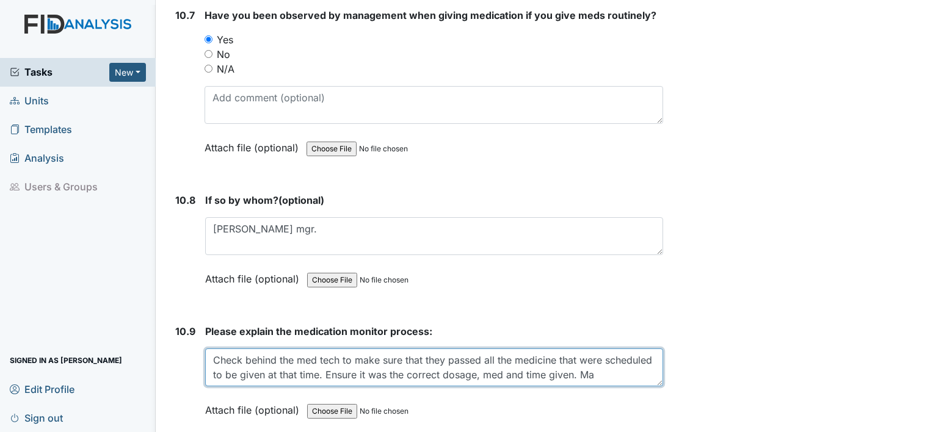
scroll to position [10, 0]
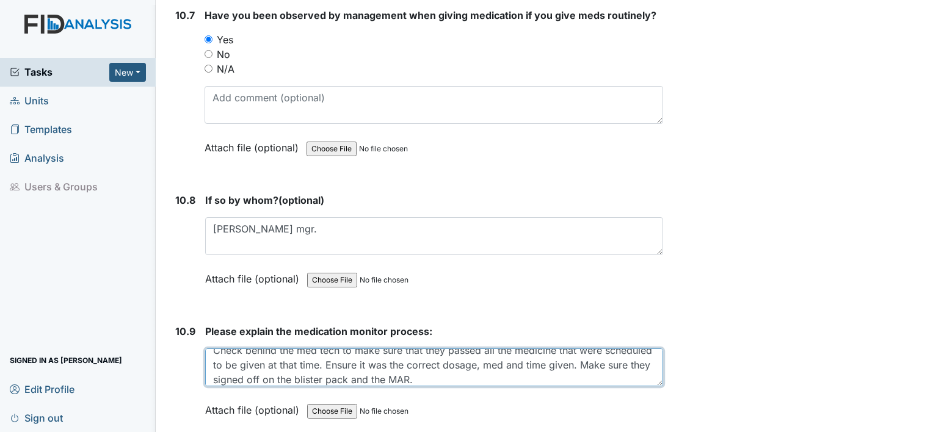
type textarea "Check behind the med tech to make sure that they passed all the medicine that w…"
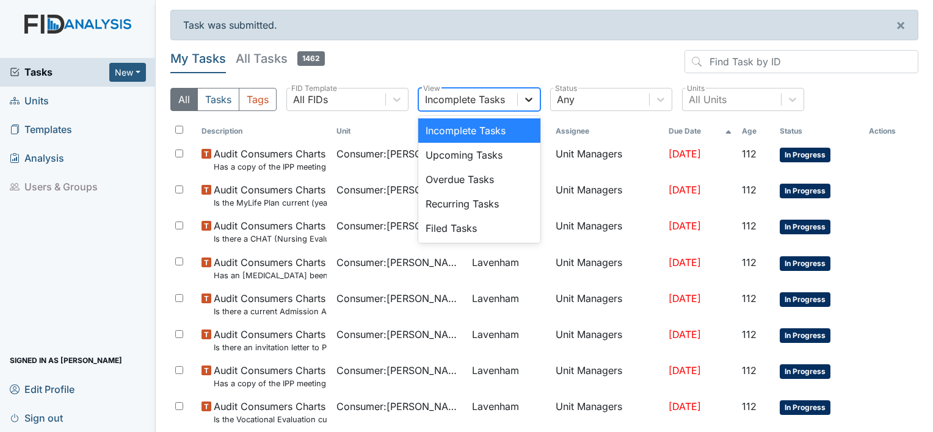
click at [525, 100] on icon at bounding box center [529, 99] width 12 height 12
click at [447, 229] on div "Filed Tasks" at bounding box center [479, 228] width 122 height 24
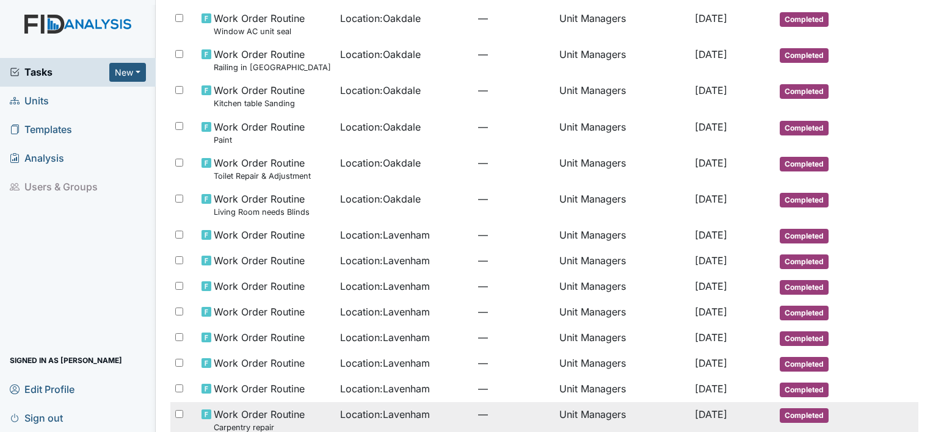
scroll to position [747, 0]
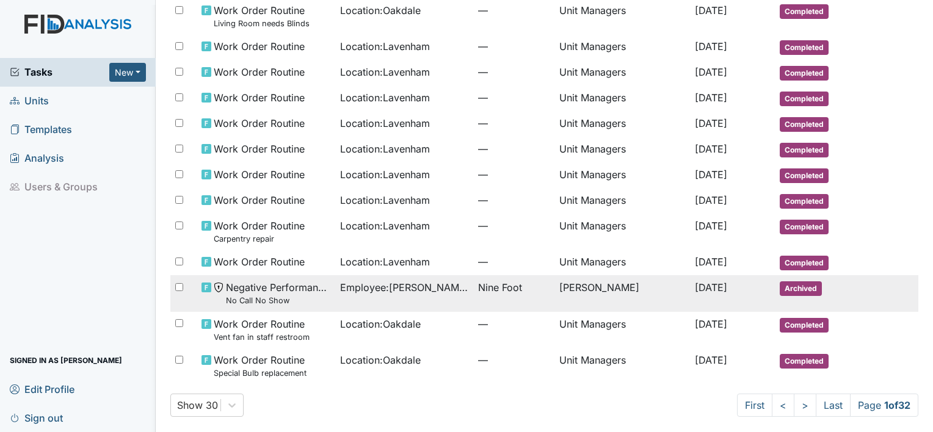
click at [361, 286] on span "Employee : [PERSON_NAME]" at bounding box center [404, 287] width 128 height 15
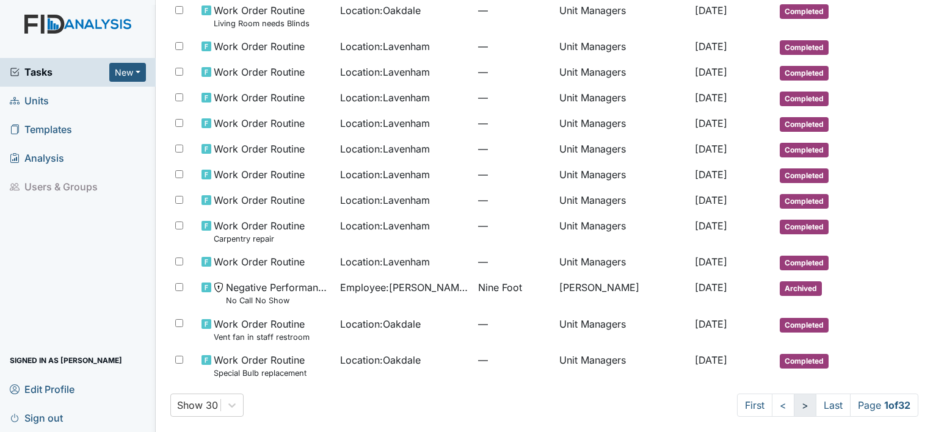
click at [794, 404] on link ">" at bounding box center [805, 405] width 23 height 23
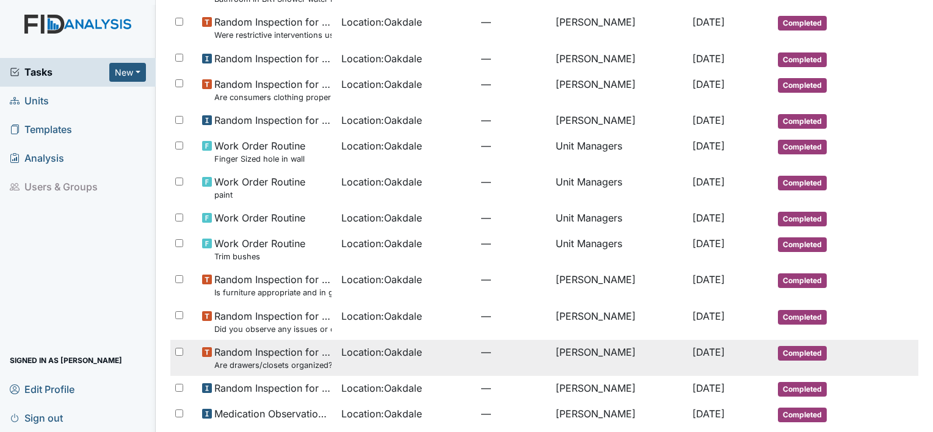
scroll to position [769, 0]
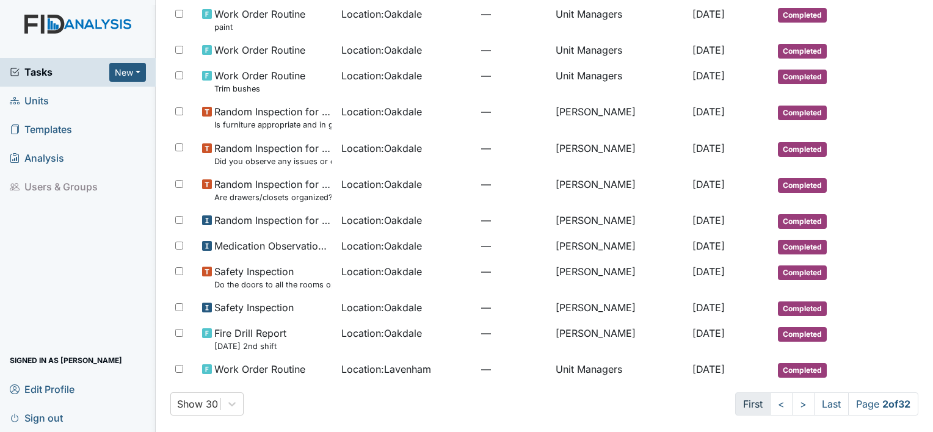
click at [739, 402] on link "First" at bounding box center [752, 404] width 35 height 23
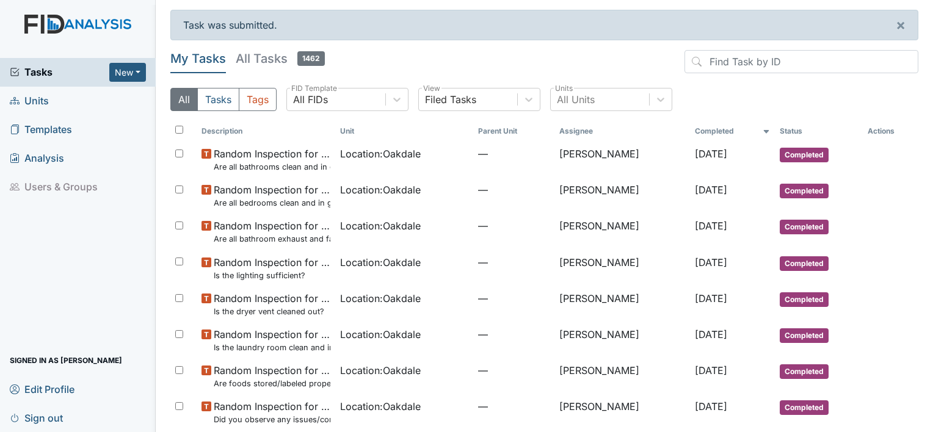
click at [262, 57] on h5 "All Tasks 1462" at bounding box center [280, 58] width 89 height 17
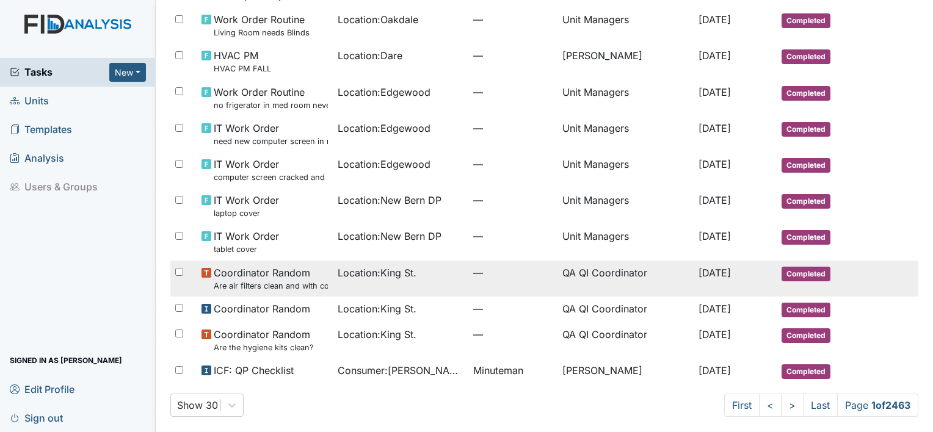
scroll to position [802, 0]
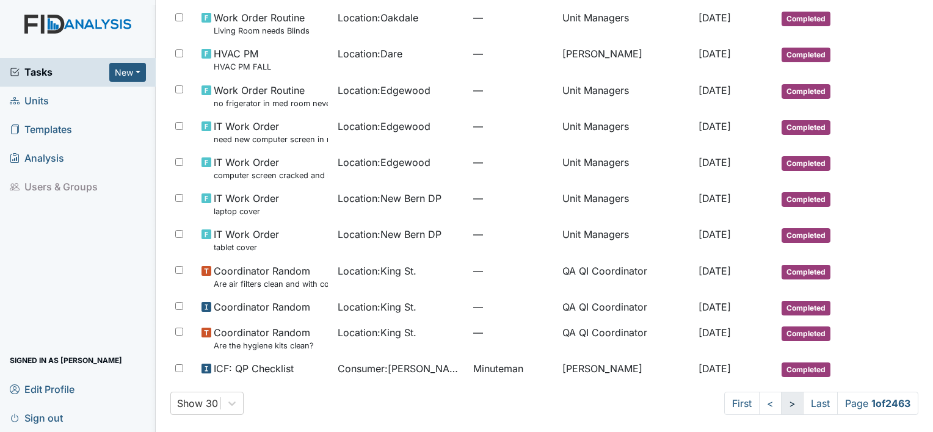
click at [781, 405] on link ">" at bounding box center [792, 403] width 23 height 23
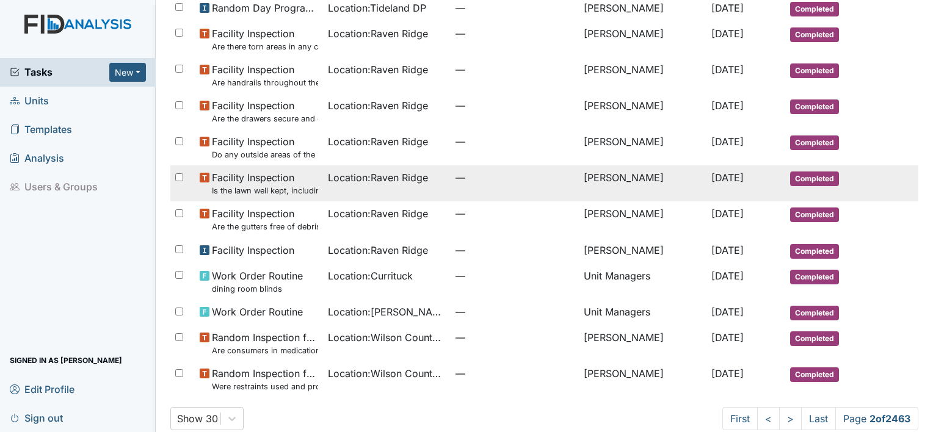
scroll to position [703, 0]
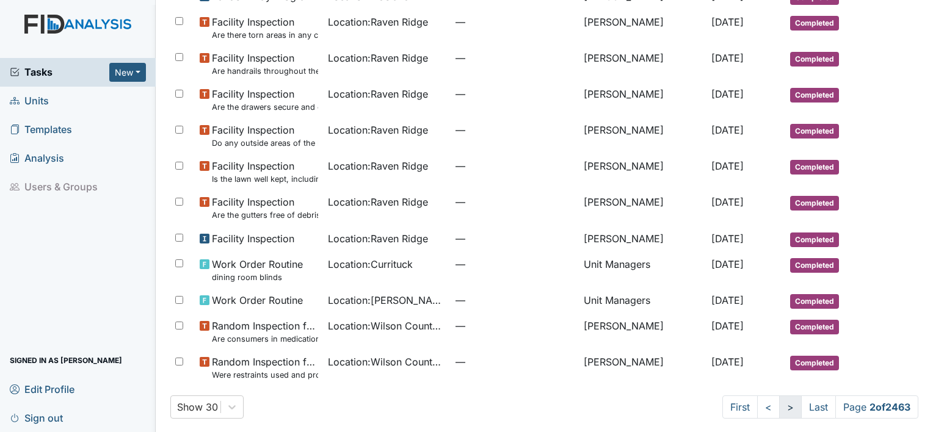
click at [779, 405] on link ">" at bounding box center [790, 407] width 23 height 23
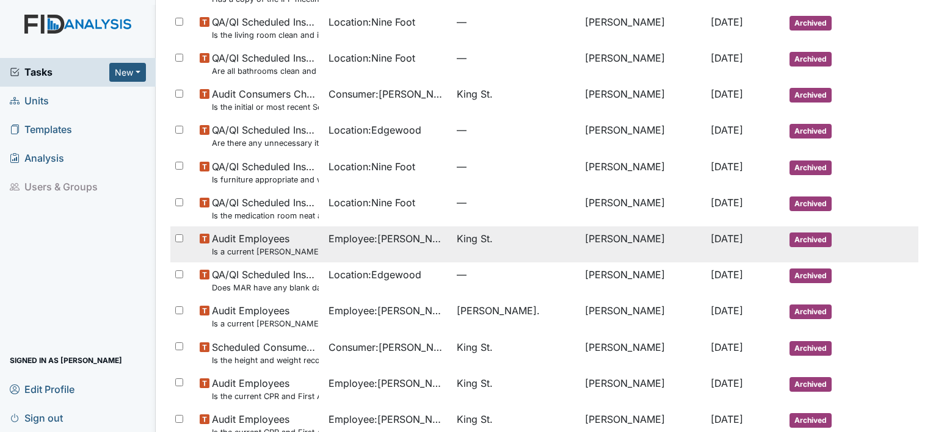
scroll to position [824, 0]
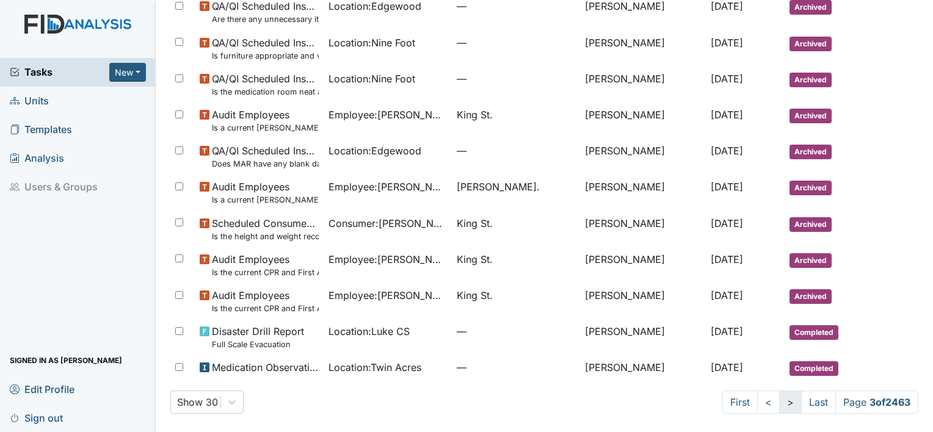
click at [780, 402] on link ">" at bounding box center [790, 402] width 23 height 23
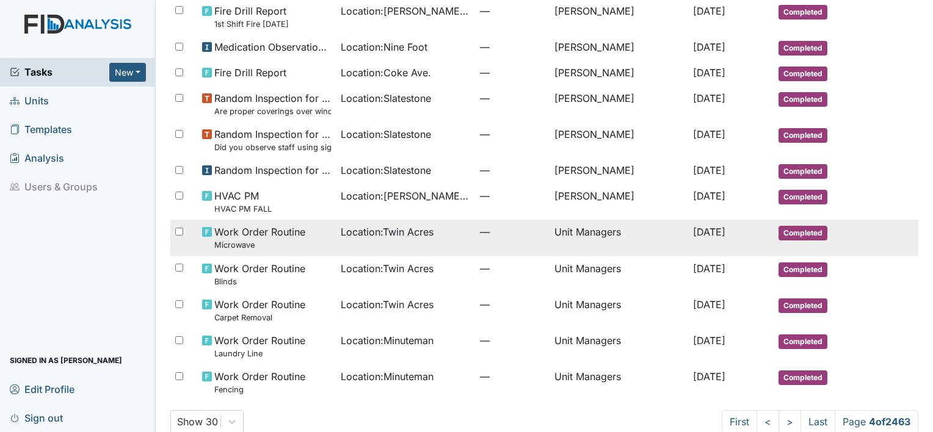
scroll to position [714, 0]
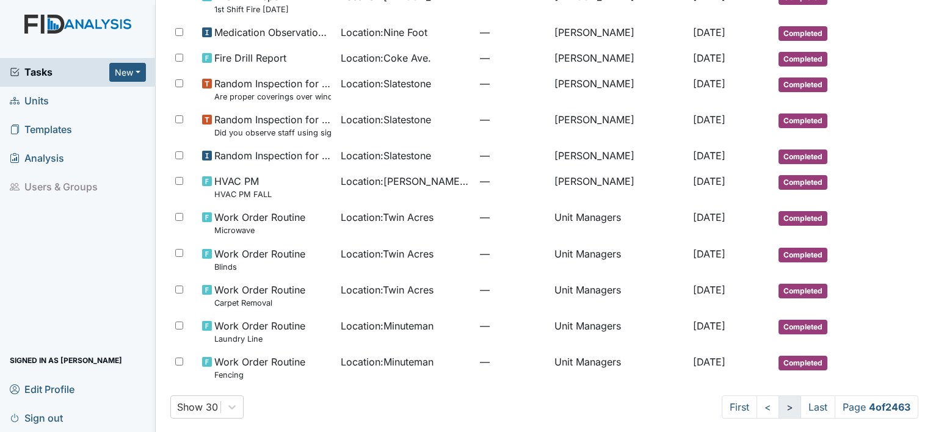
click at [778, 399] on link ">" at bounding box center [789, 407] width 23 height 23
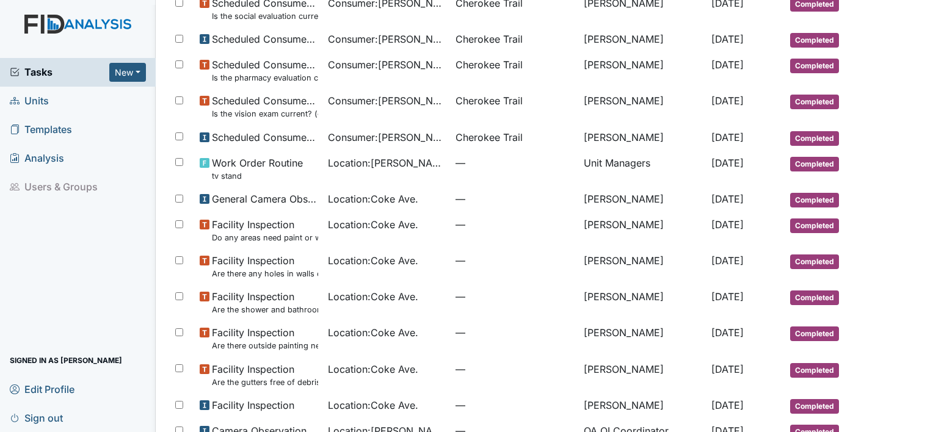
scroll to position [747, 0]
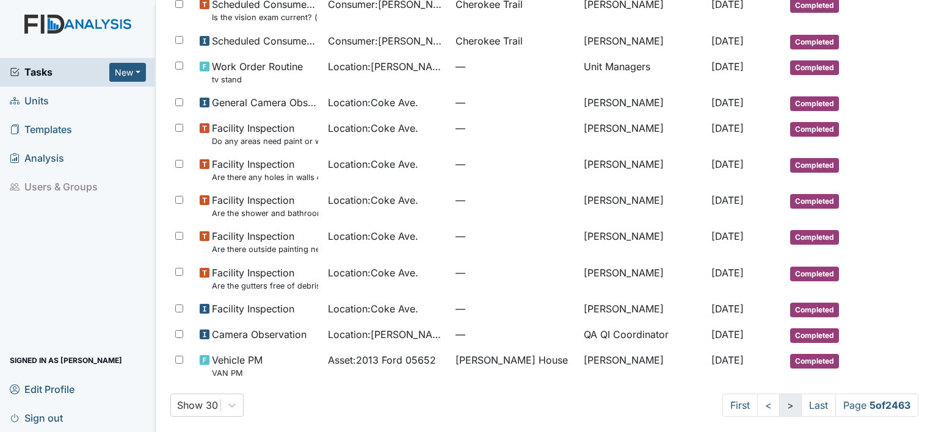
click at [779, 403] on link ">" at bounding box center [790, 405] width 23 height 23
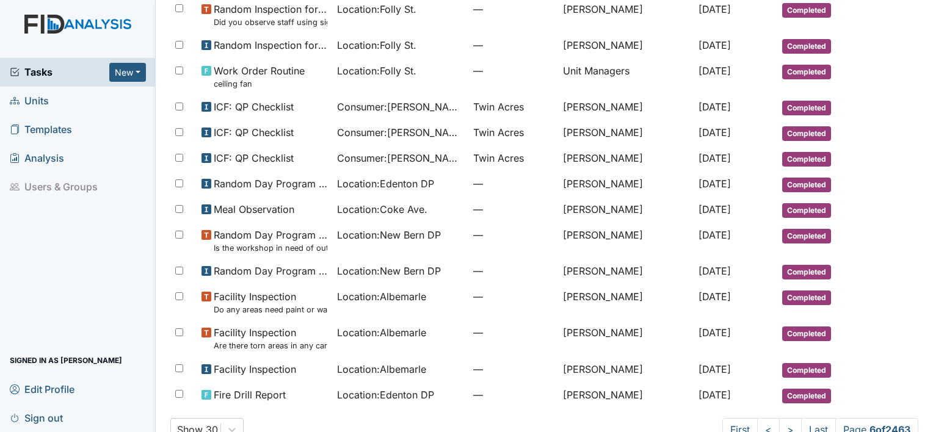
scroll to position [670, 0]
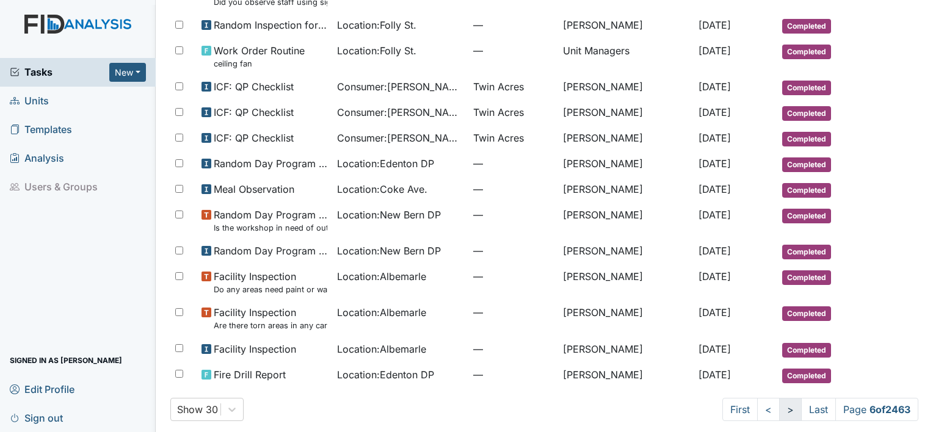
click at [779, 402] on link ">" at bounding box center [790, 409] width 23 height 23
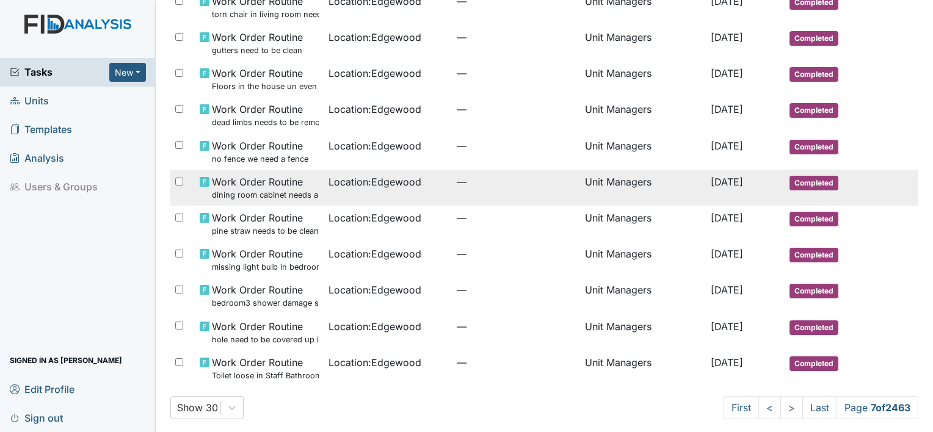
scroll to position [747, 0]
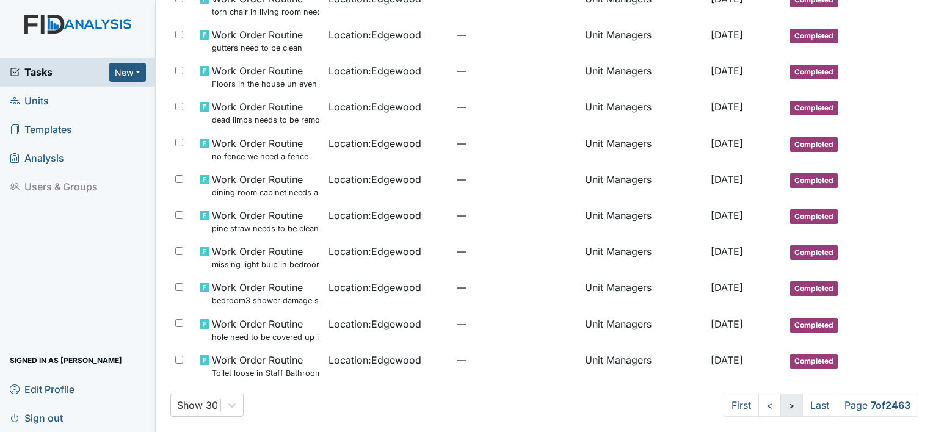
click at [780, 404] on link ">" at bounding box center [791, 405] width 23 height 23
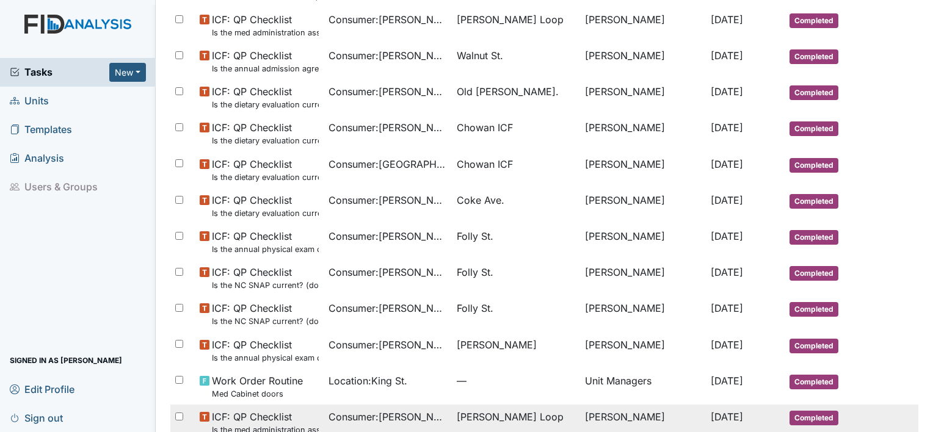
scroll to position [824, 0]
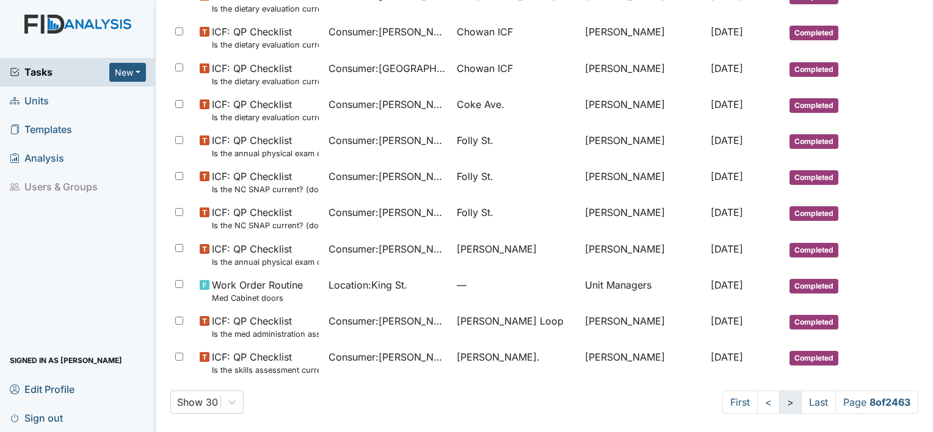
click at [779, 403] on link ">" at bounding box center [790, 402] width 23 height 23
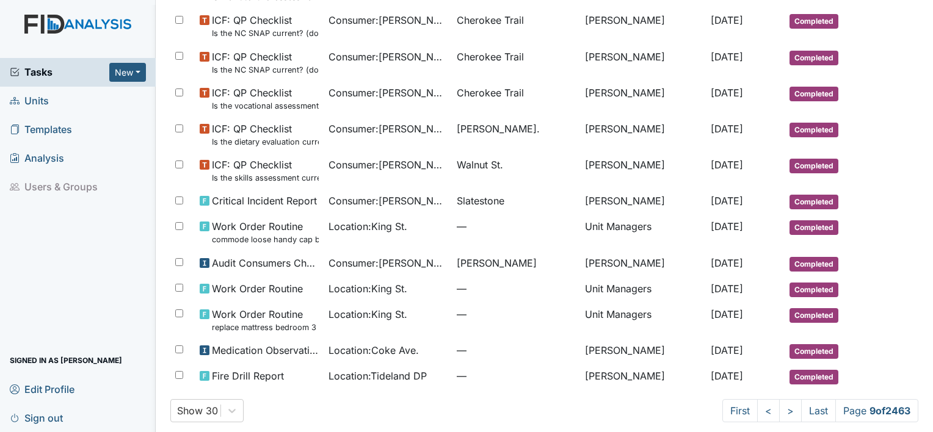
scroll to position [791, 0]
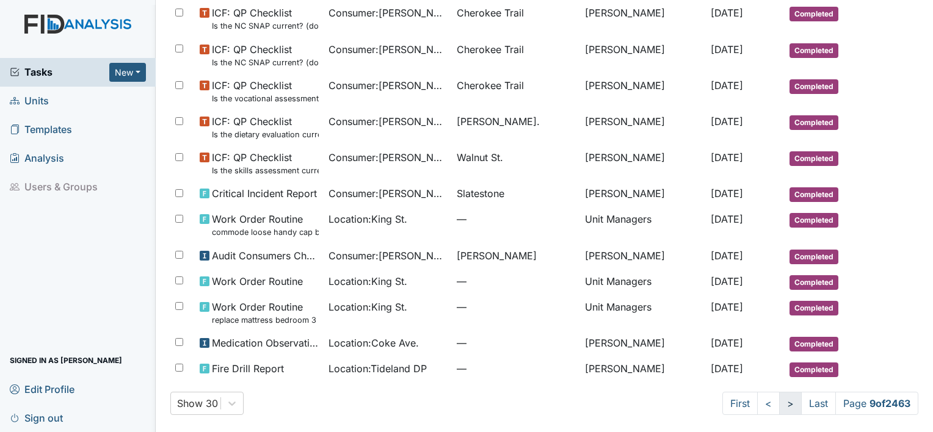
click at [779, 405] on link ">" at bounding box center [790, 403] width 23 height 23
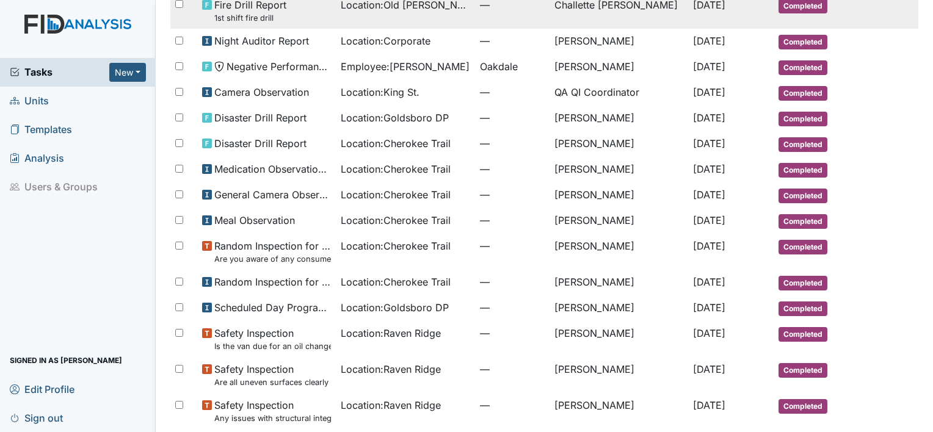
scroll to position [615, 0]
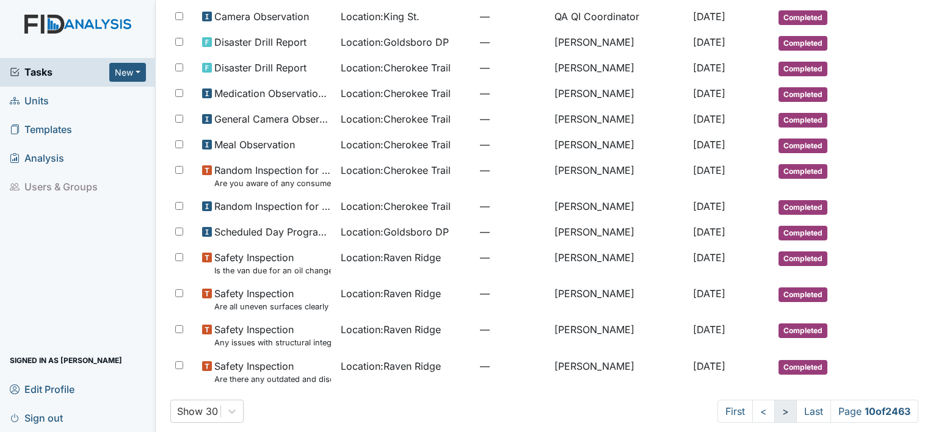
click at [774, 401] on link ">" at bounding box center [785, 411] width 23 height 23
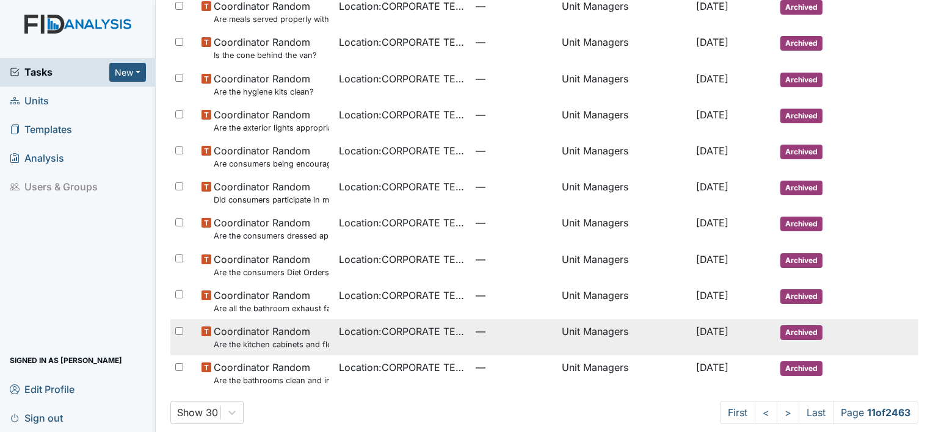
scroll to position [824, 0]
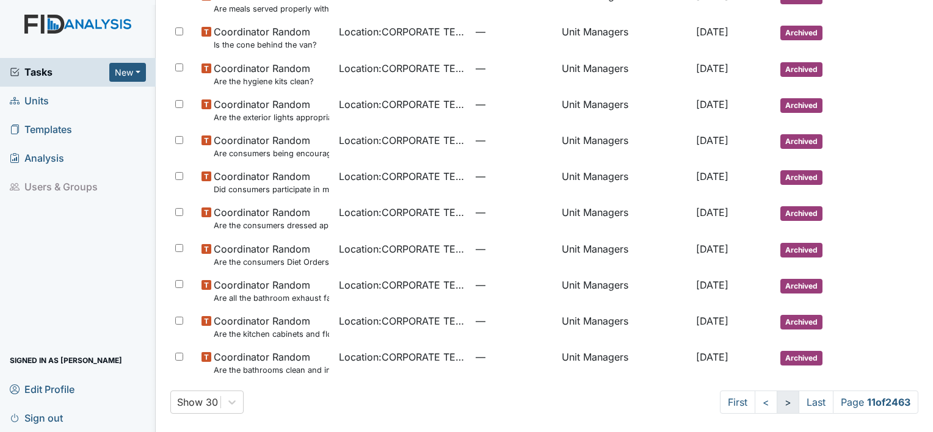
click at [776, 398] on link ">" at bounding box center [787, 402] width 23 height 23
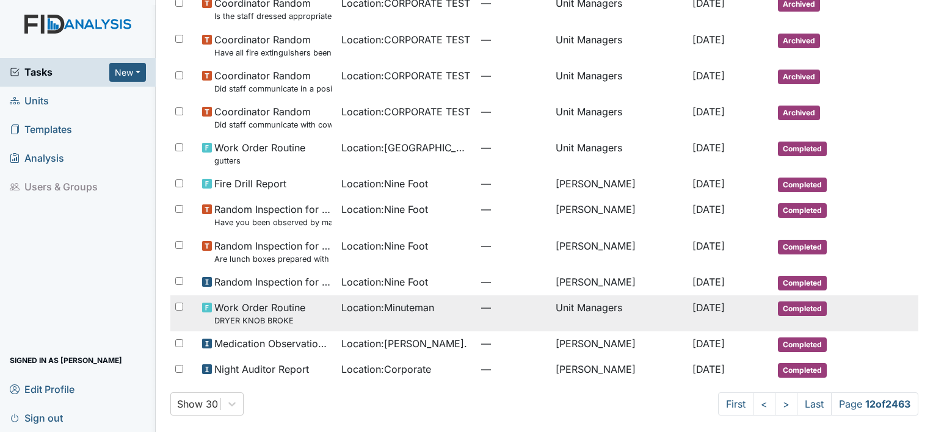
scroll to position [802, 0]
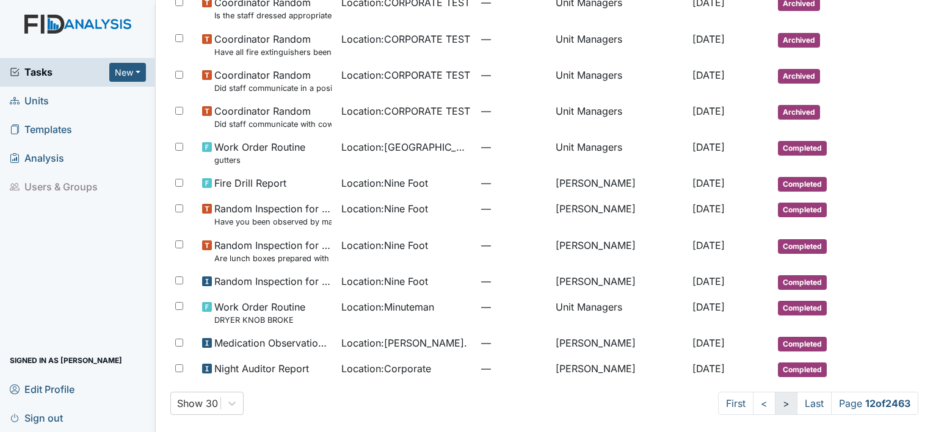
click at [776, 400] on link ">" at bounding box center [786, 403] width 23 height 23
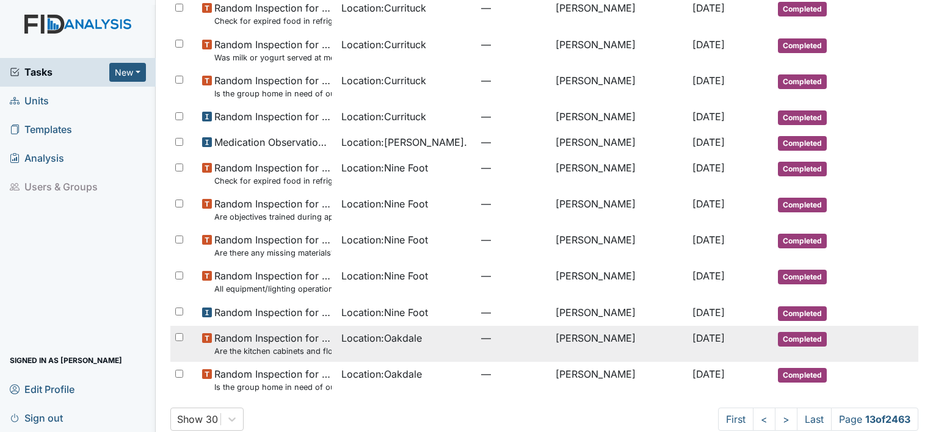
scroll to position [692, 0]
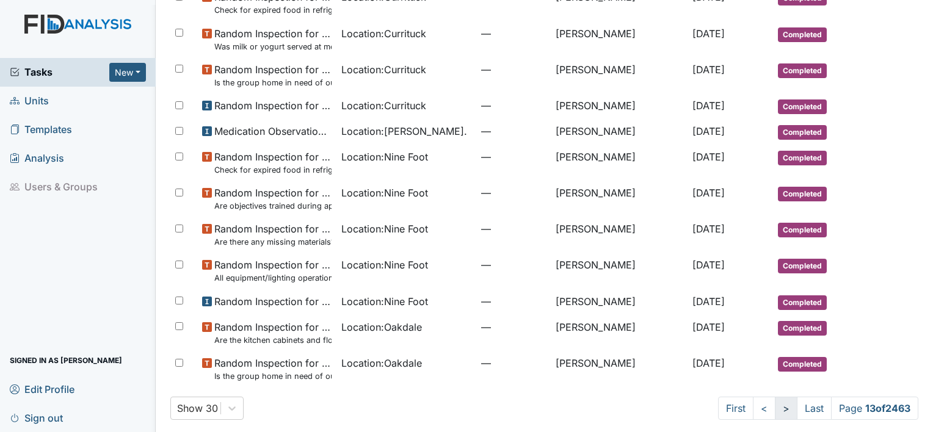
click at [775, 398] on link ">" at bounding box center [786, 408] width 23 height 23
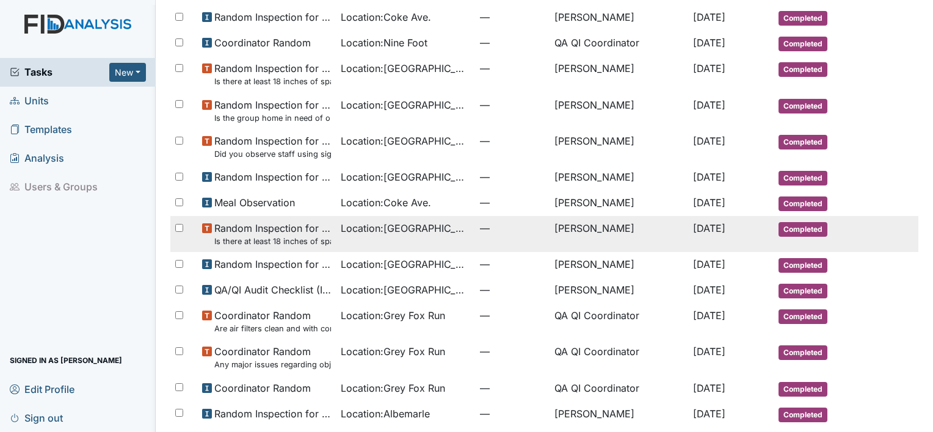
scroll to position [648, 0]
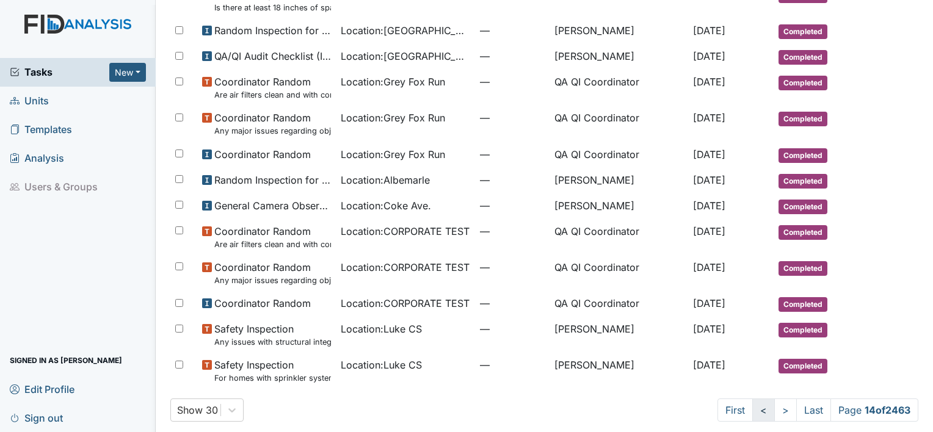
click at [752, 404] on link "<" at bounding box center [763, 410] width 23 height 23
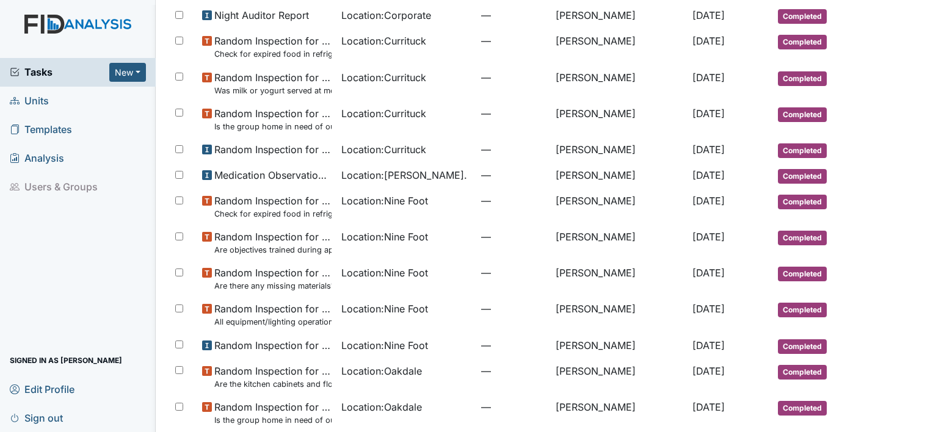
scroll to position [670, 0]
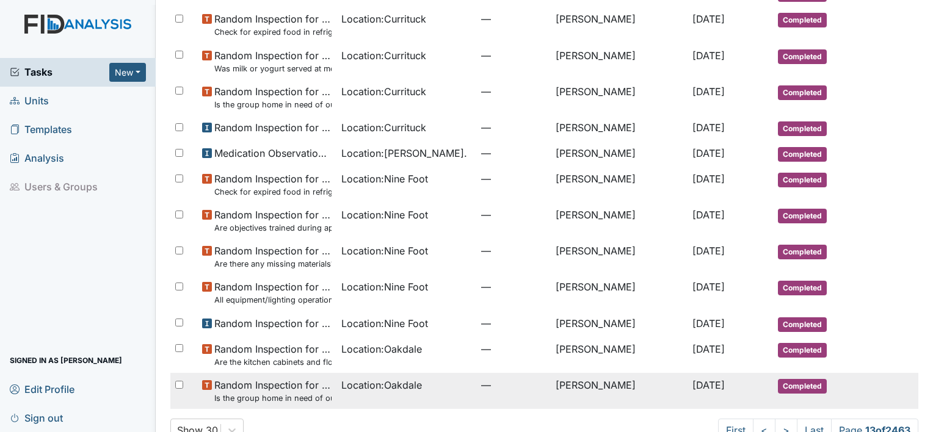
click at [281, 378] on span "Random Inspection for Afternoon Is the group home in need of outside repairs? (…" at bounding box center [273, 391] width 118 height 26
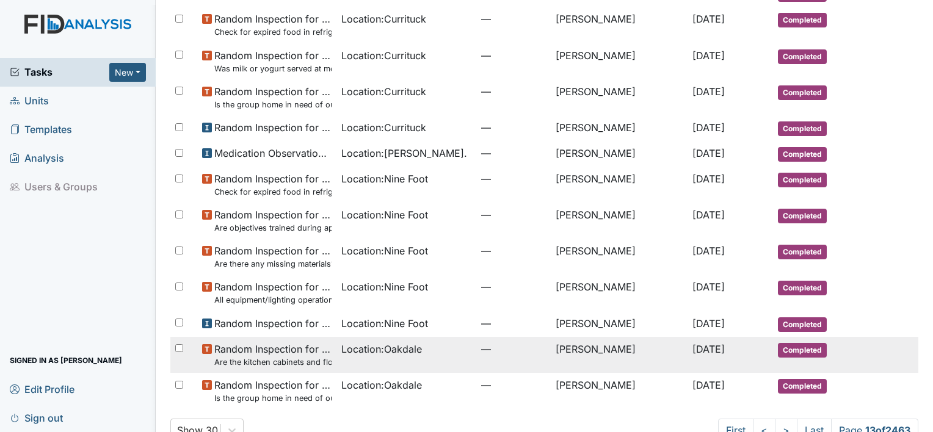
click at [269, 357] on small "Are the kitchen cabinets and floor clean?" at bounding box center [273, 363] width 118 height 12
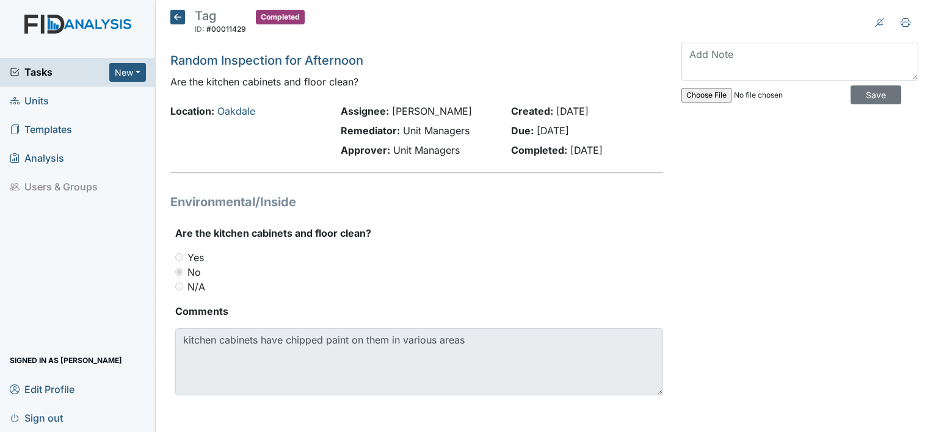
click at [46, 72] on span "Tasks" at bounding box center [60, 72] width 100 height 15
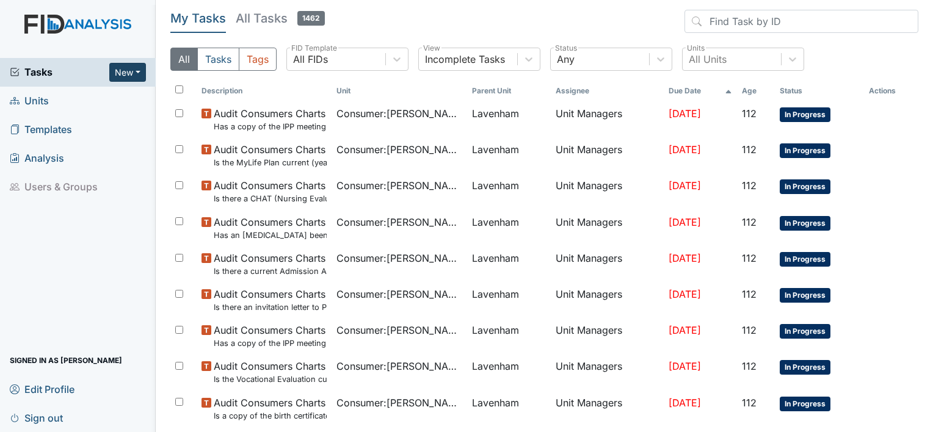
click at [121, 76] on button "New" at bounding box center [127, 72] width 37 height 19
click at [93, 97] on link "Form" at bounding box center [96, 98] width 96 height 20
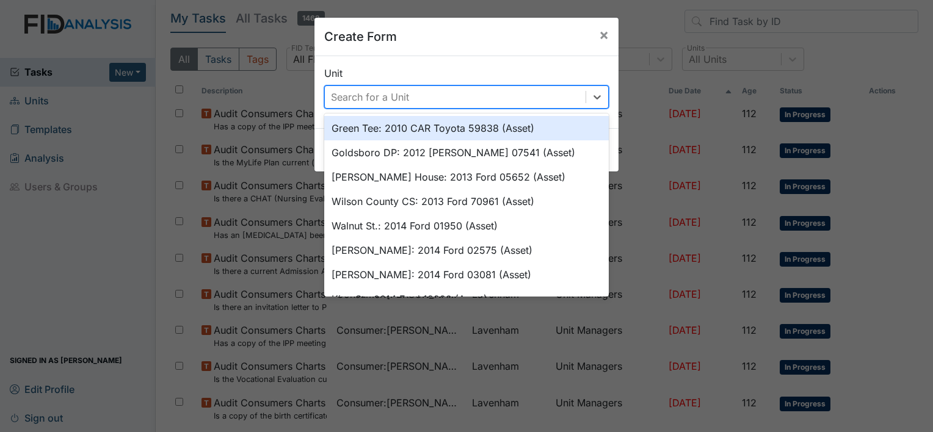
click at [417, 95] on div "Search for a Unit" at bounding box center [455, 97] width 261 height 22
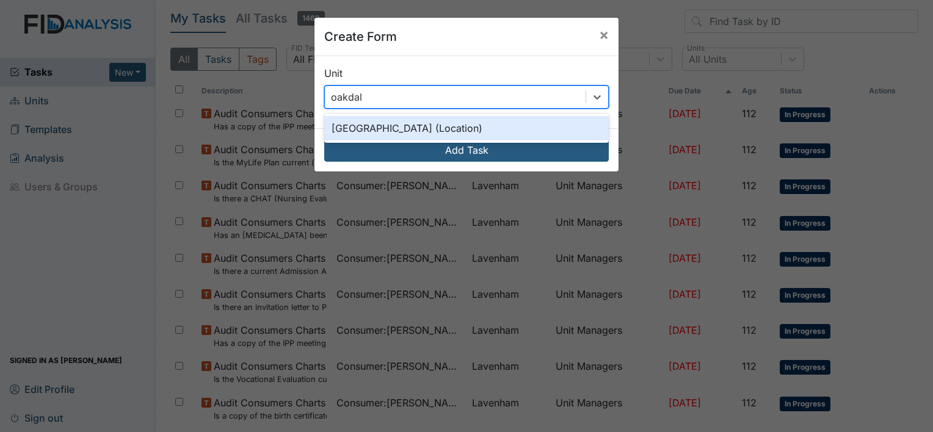
type input "oakdale"
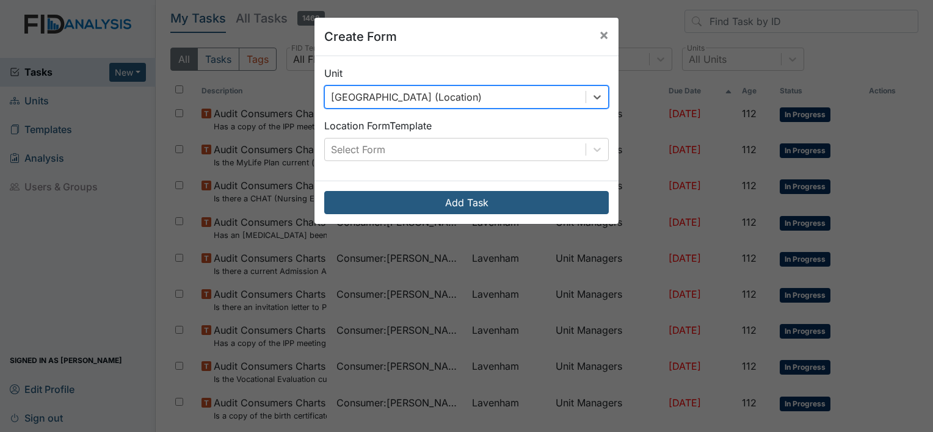
click at [383, 149] on div "Select Form" at bounding box center [455, 150] width 261 height 22
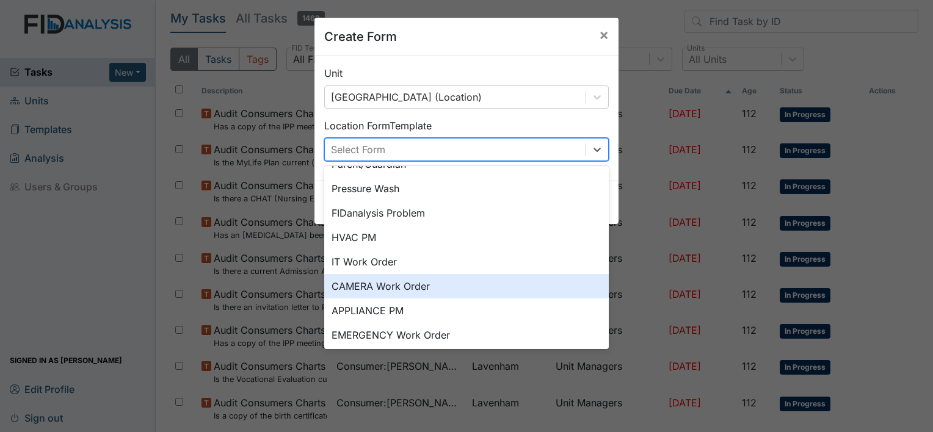
scroll to position [151, 0]
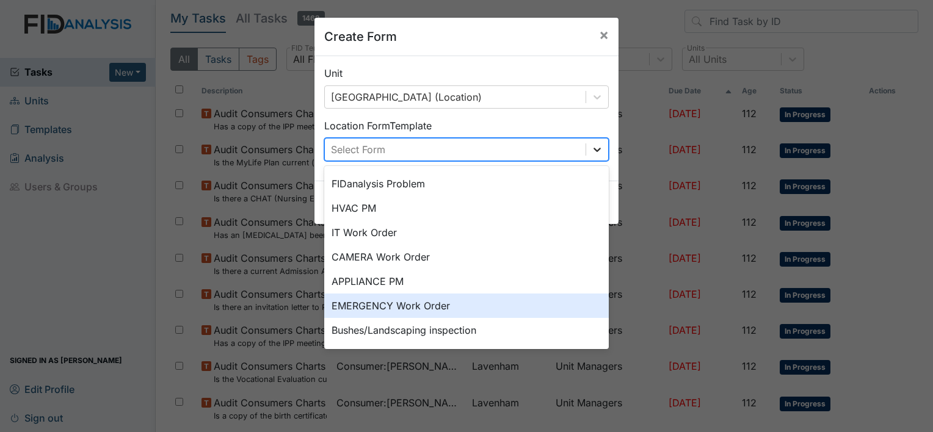
click at [591, 145] on icon at bounding box center [597, 149] width 12 height 12
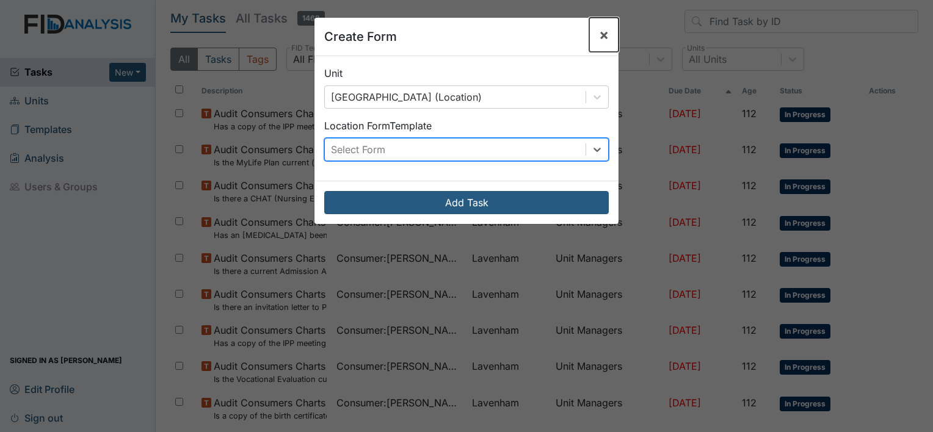
click at [599, 32] on span "×" at bounding box center [604, 35] width 10 height 18
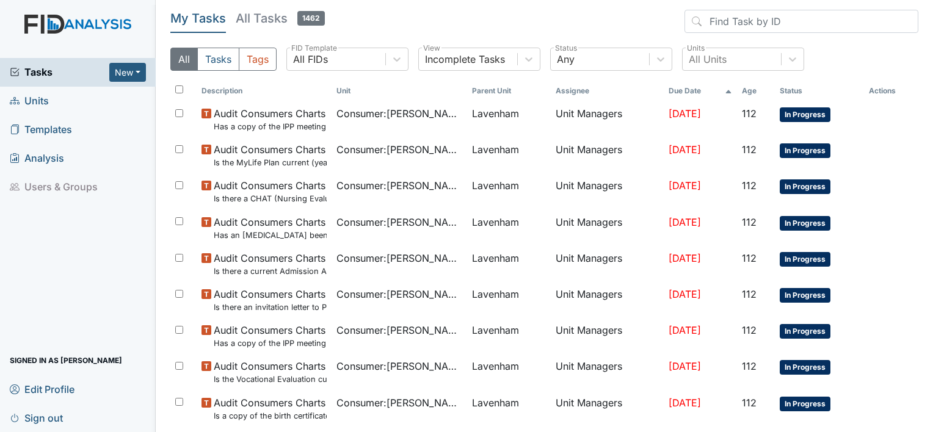
click at [105, 97] on link "Units" at bounding box center [78, 101] width 156 height 29
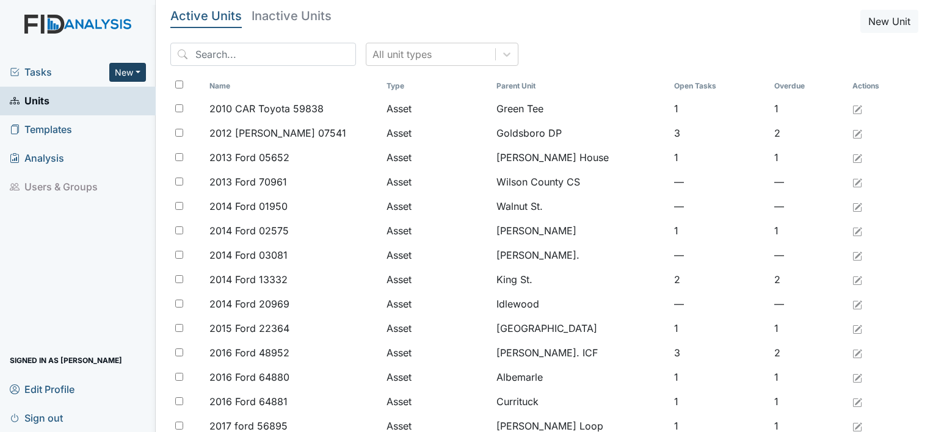
click at [139, 73] on button "New" at bounding box center [127, 72] width 37 height 19
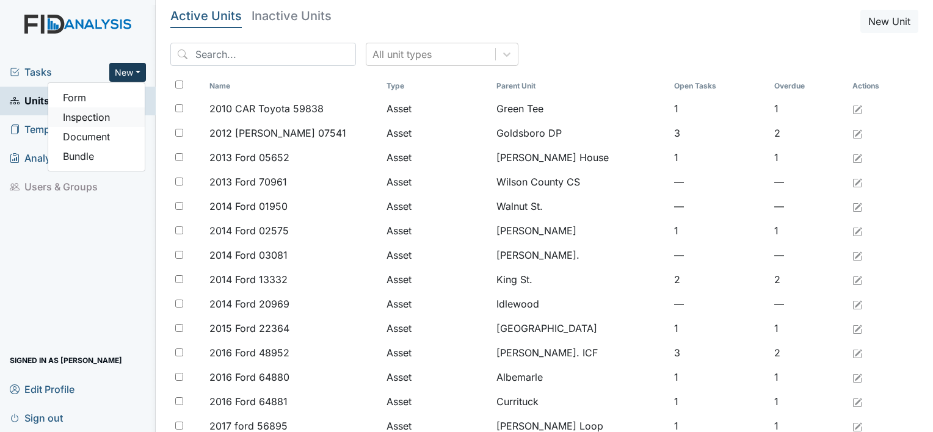
click at [85, 114] on link "Inspection" at bounding box center [96, 117] width 96 height 20
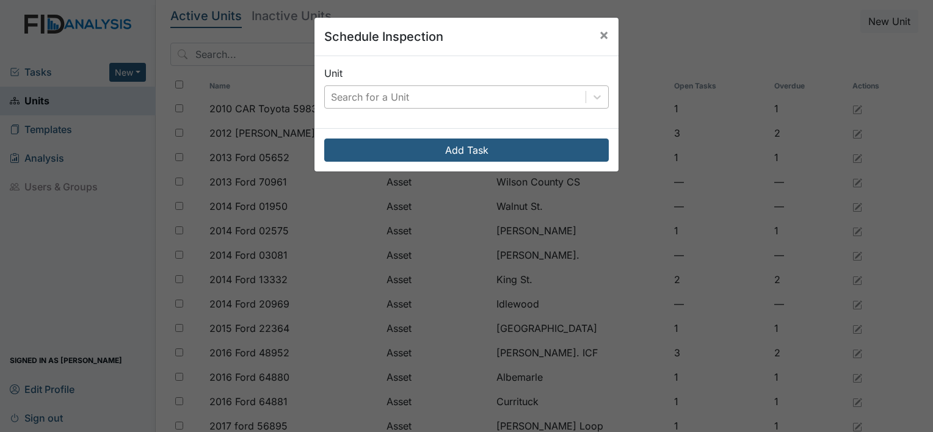
click at [397, 98] on div "Search for a Unit" at bounding box center [370, 97] width 78 height 15
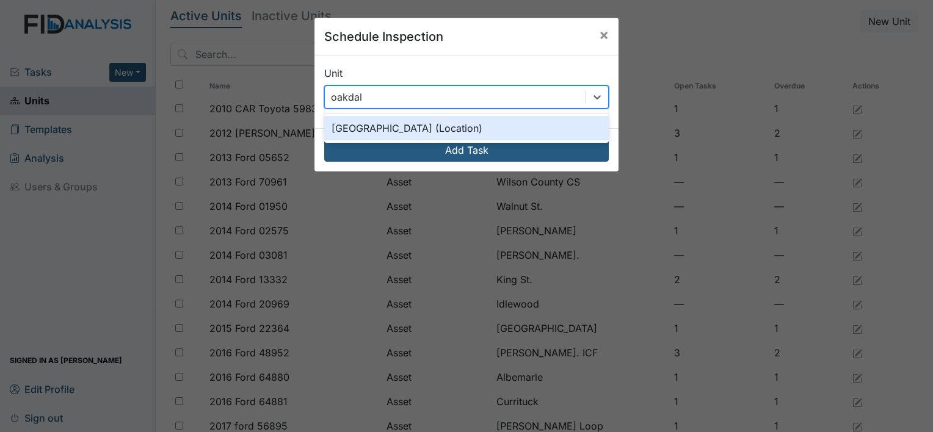
type input "oakdale"
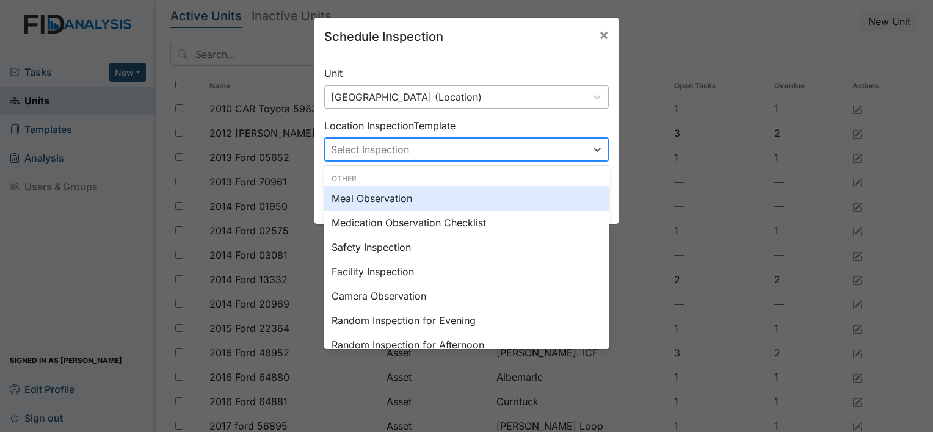
click at [401, 149] on div "Select Inspection" at bounding box center [370, 149] width 78 height 15
click at [386, 200] on div "Meal Observation" at bounding box center [466, 198] width 284 height 24
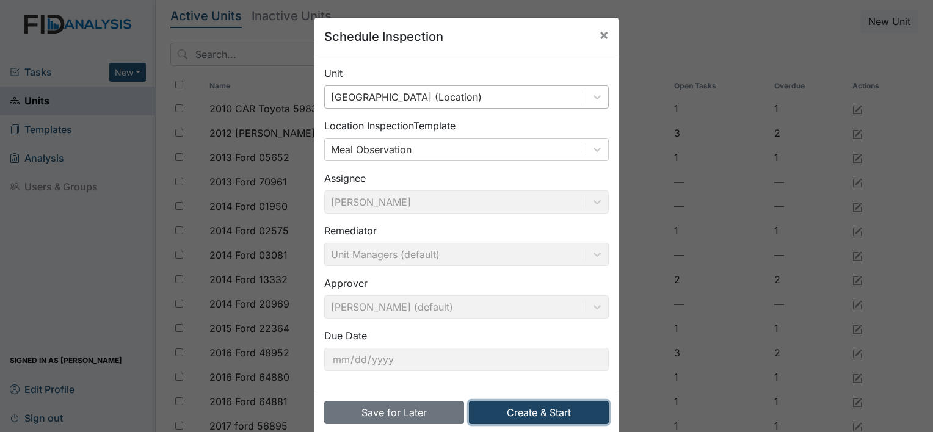
click at [537, 418] on button "Create & Start" at bounding box center [539, 412] width 140 height 23
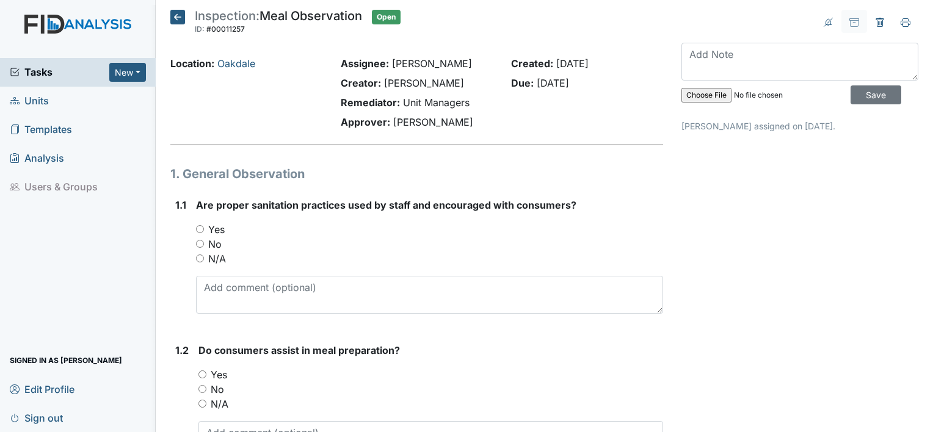
click at [198, 230] on input "Yes" at bounding box center [200, 229] width 8 height 8
radio input "true"
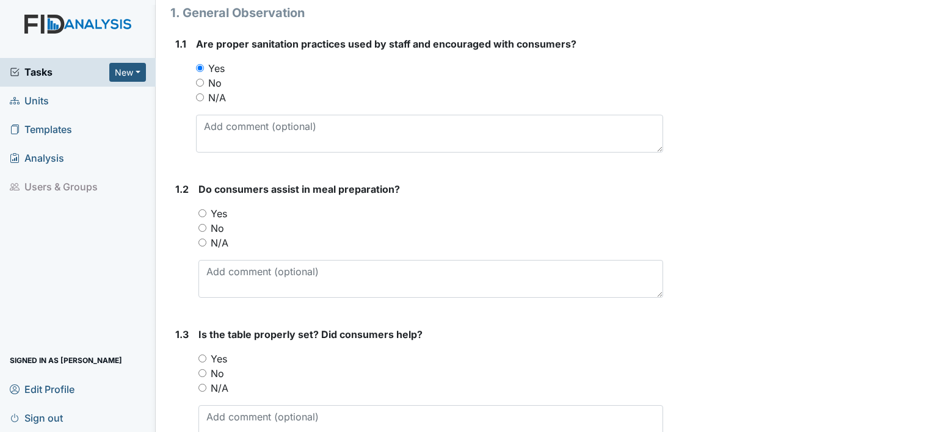
scroll to position [183, 0]
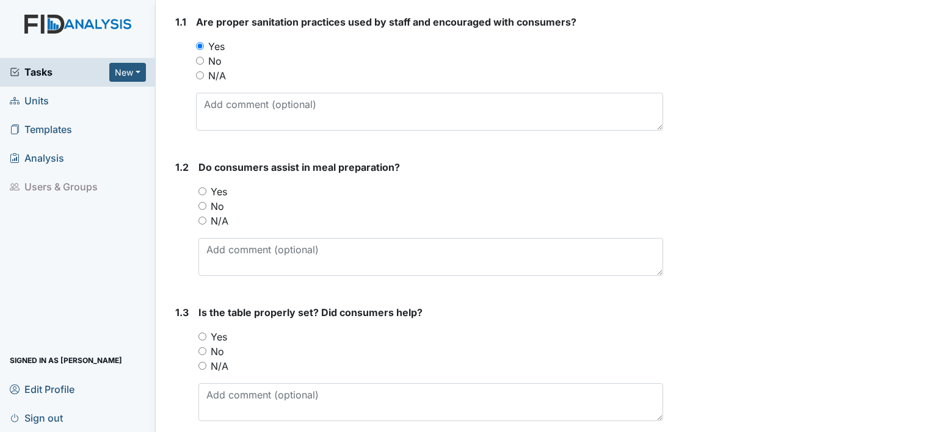
click at [200, 191] on input "Yes" at bounding box center [202, 191] width 8 height 8
radio input "true"
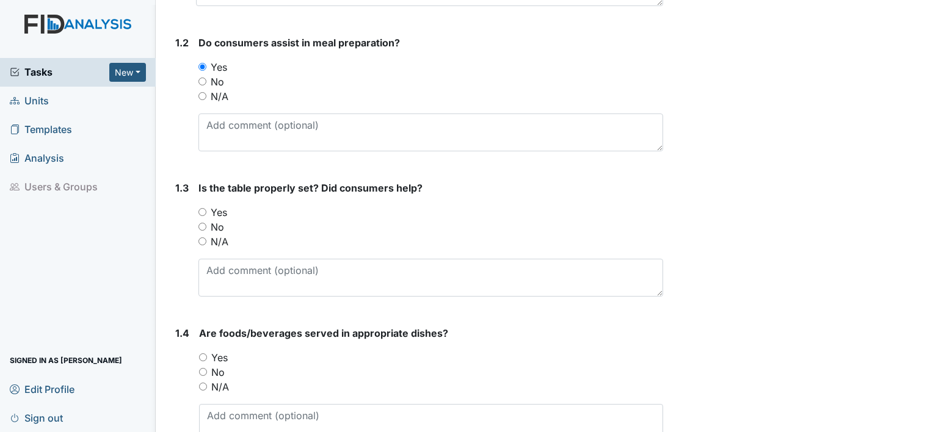
scroll to position [366, 0]
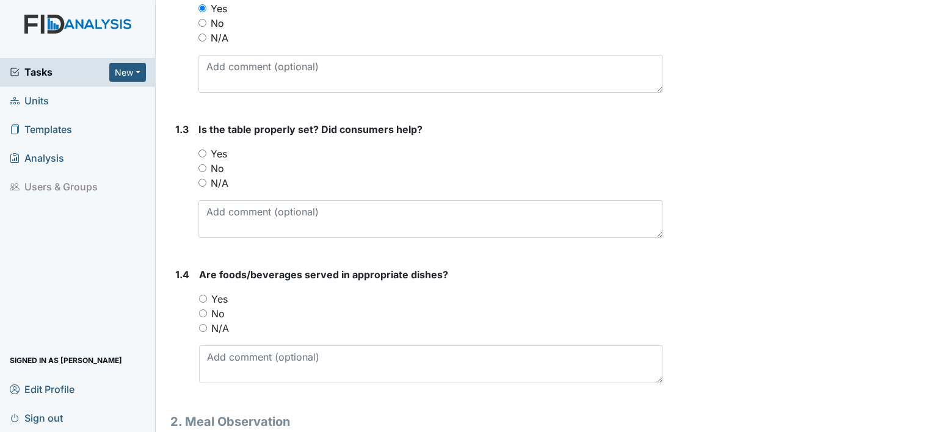
click at [202, 152] on input "Yes" at bounding box center [202, 154] width 8 height 8
radio input "true"
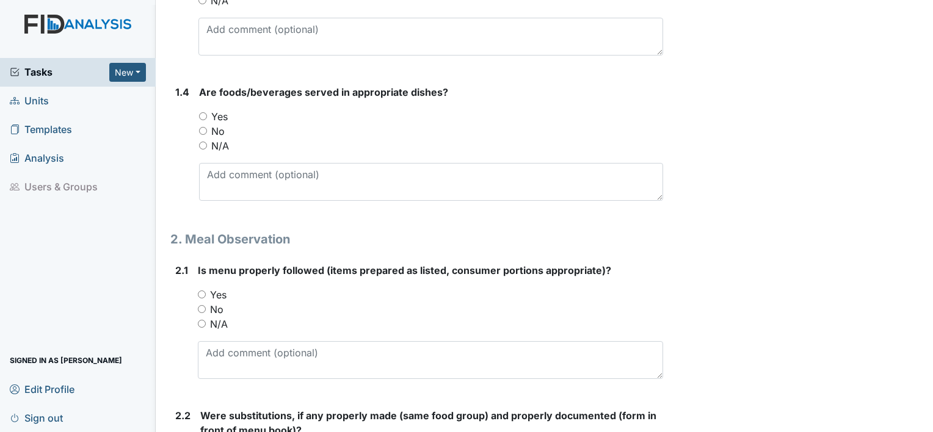
scroll to position [549, 0]
click at [203, 114] on input "Yes" at bounding box center [203, 116] width 8 height 8
radio input "true"
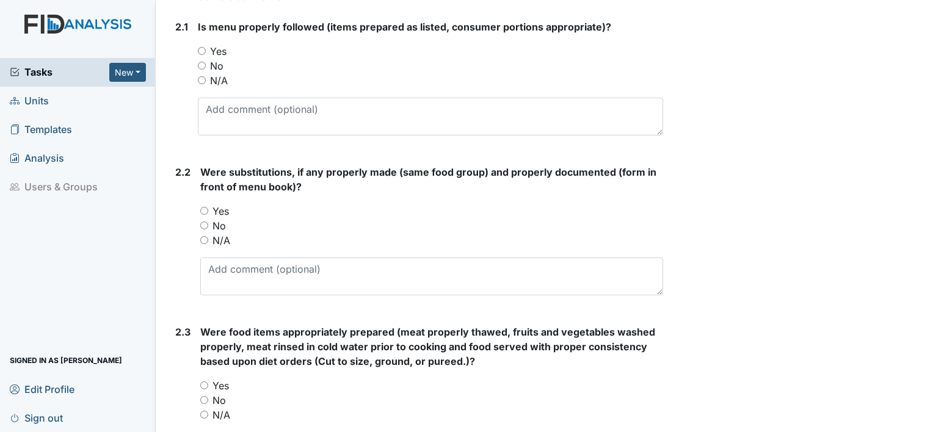
scroll to position [794, 0]
click at [201, 51] on input "Yes" at bounding box center [202, 50] width 8 height 8
radio input "true"
click at [206, 206] on input "Yes" at bounding box center [204, 210] width 8 height 8
radio input "true"
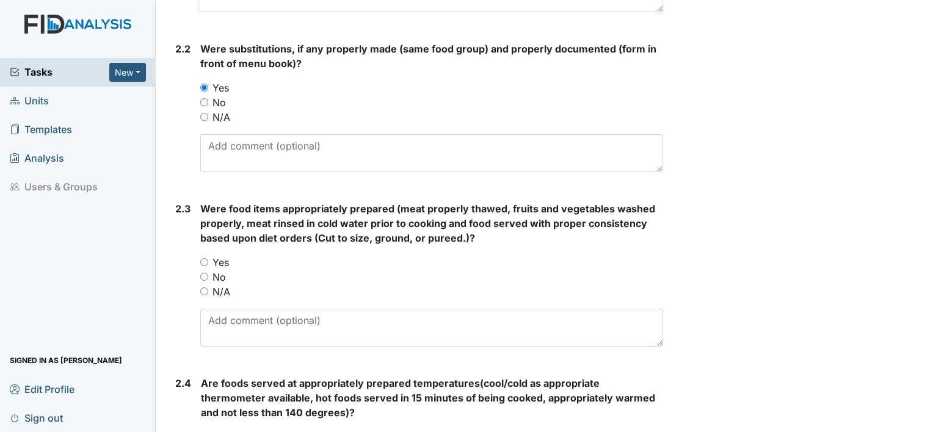
scroll to position [977, 0]
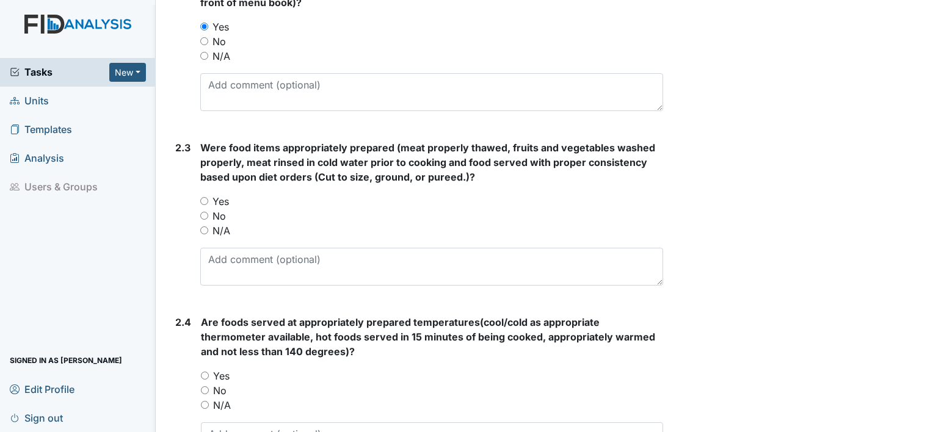
click at [203, 198] on input "Yes" at bounding box center [204, 201] width 8 height 8
radio input "true"
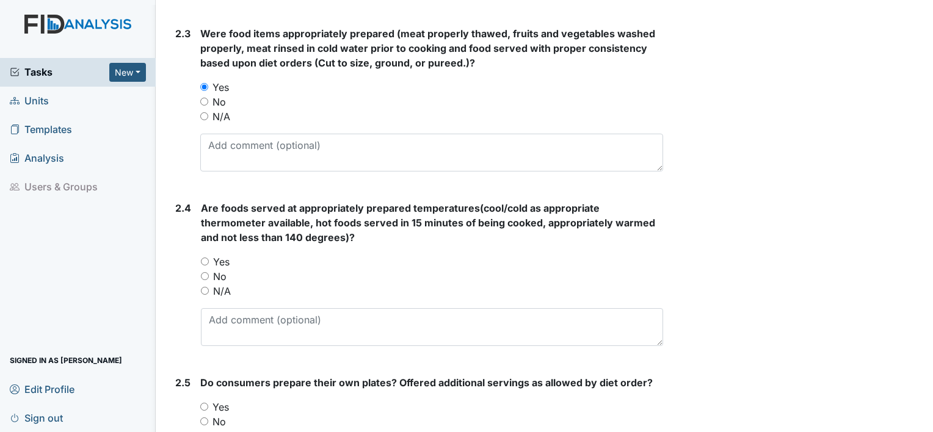
scroll to position [1099, 0]
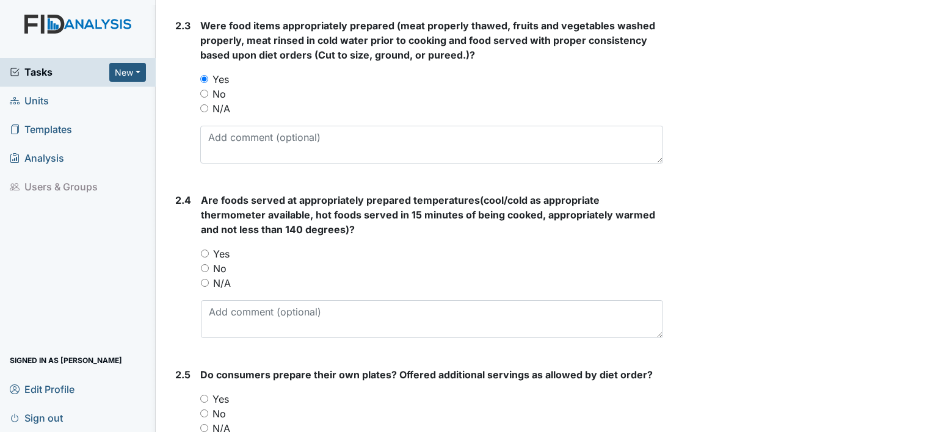
click at [205, 255] on input "Yes" at bounding box center [205, 254] width 8 height 8
radio input "true"
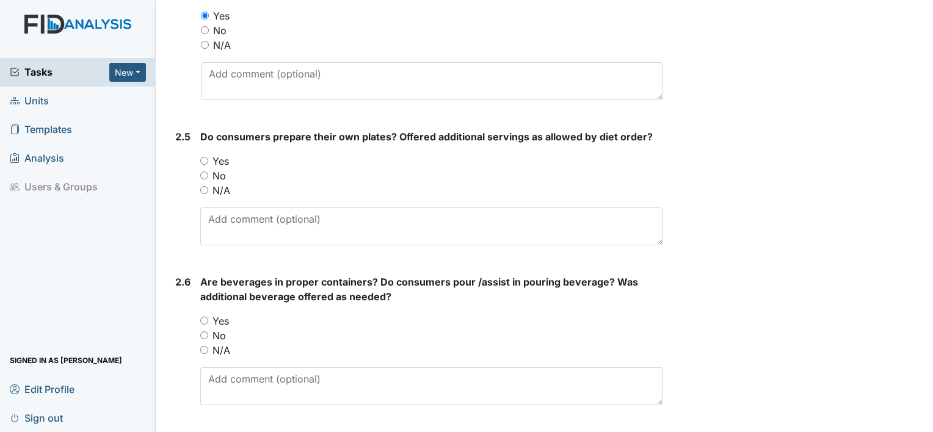
scroll to position [1343, 0]
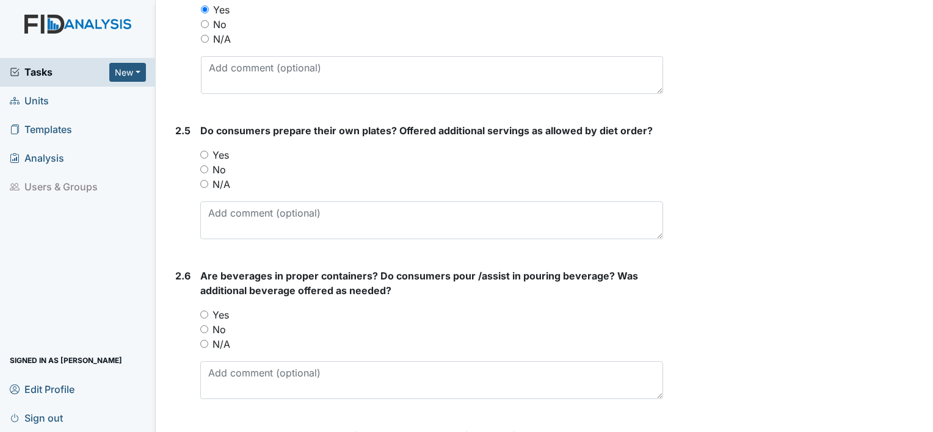
click at [202, 151] on input "Yes" at bounding box center [204, 155] width 8 height 8
radio input "true"
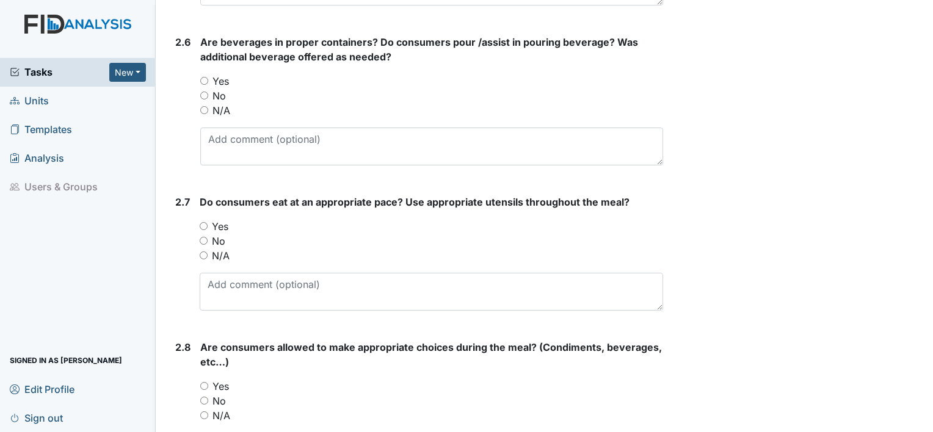
scroll to position [1587, 0]
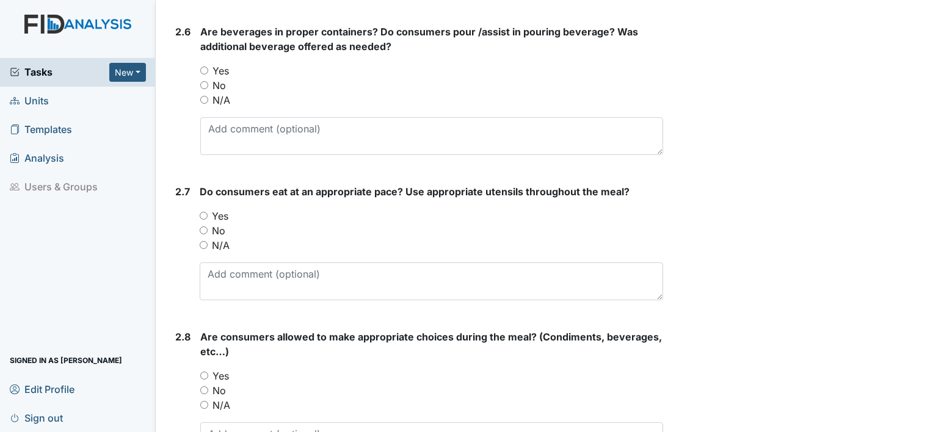
click at [202, 67] on input "Yes" at bounding box center [204, 71] width 8 height 8
radio input "true"
click at [203, 212] on input "Yes" at bounding box center [204, 216] width 8 height 8
radio input "true"
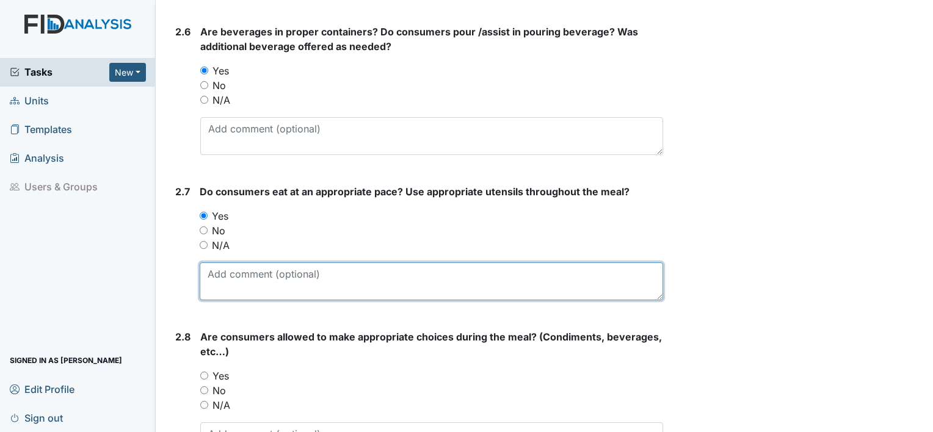
click at [281, 268] on textarea at bounding box center [431, 281] width 463 height 38
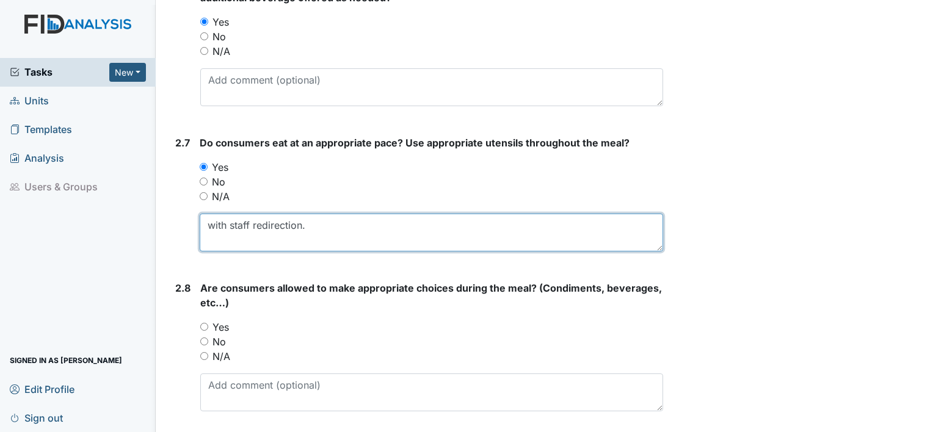
scroll to position [1709, 0]
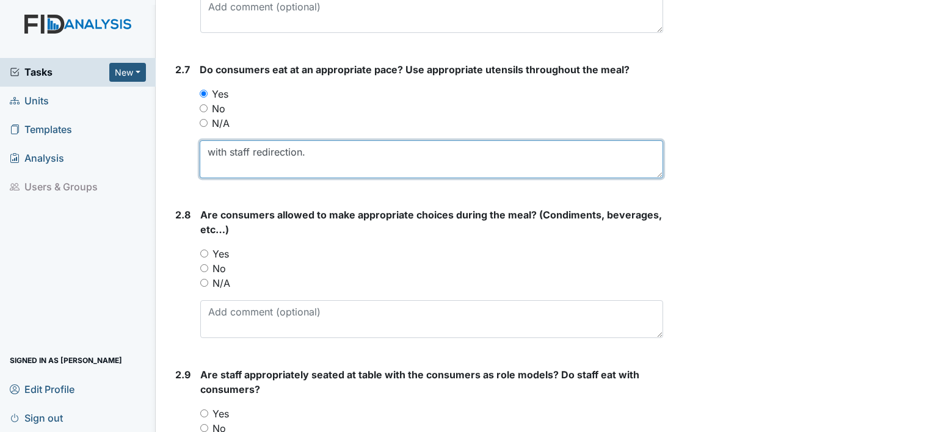
type textarea "with staff redirection."
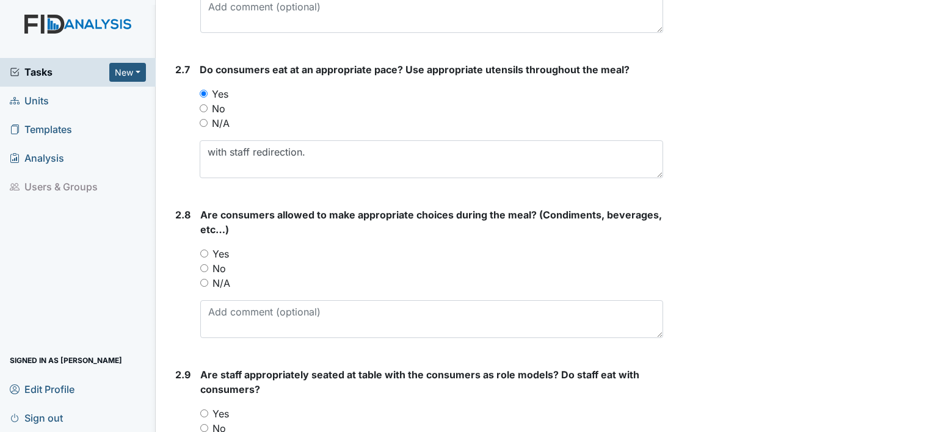
click at [203, 252] on input "Yes" at bounding box center [204, 254] width 8 height 8
radio input "true"
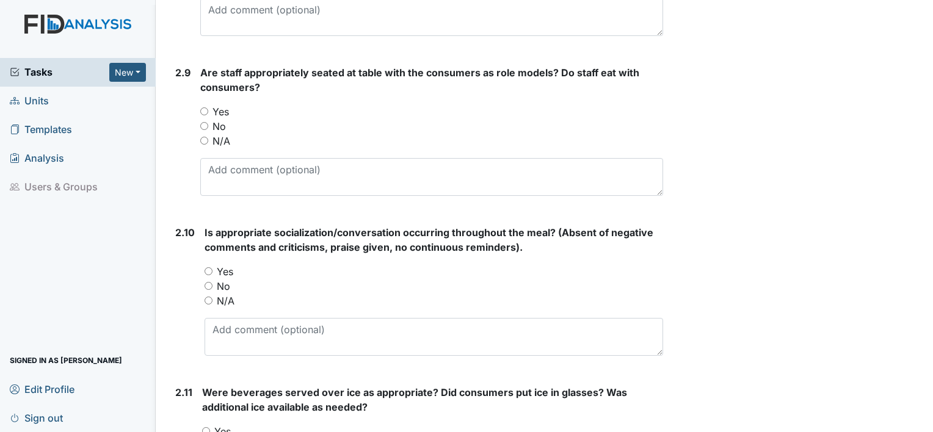
scroll to position [2014, 0]
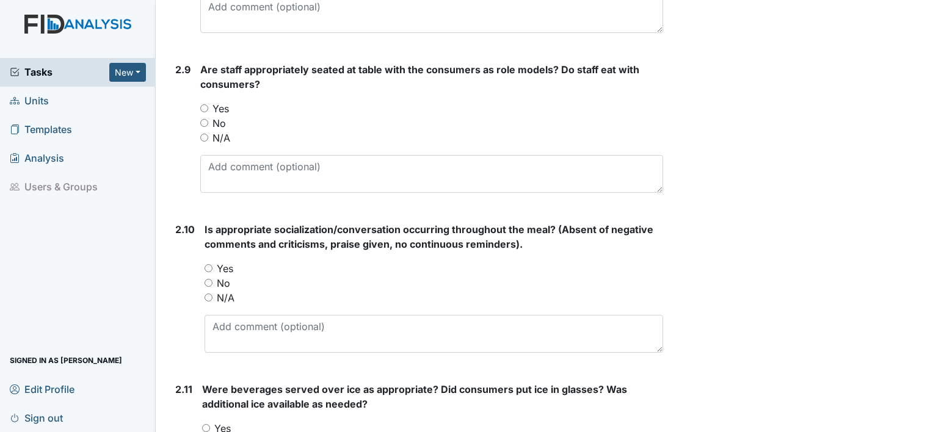
click at [203, 104] on input "Yes" at bounding box center [204, 108] width 8 height 8
radio input "true"
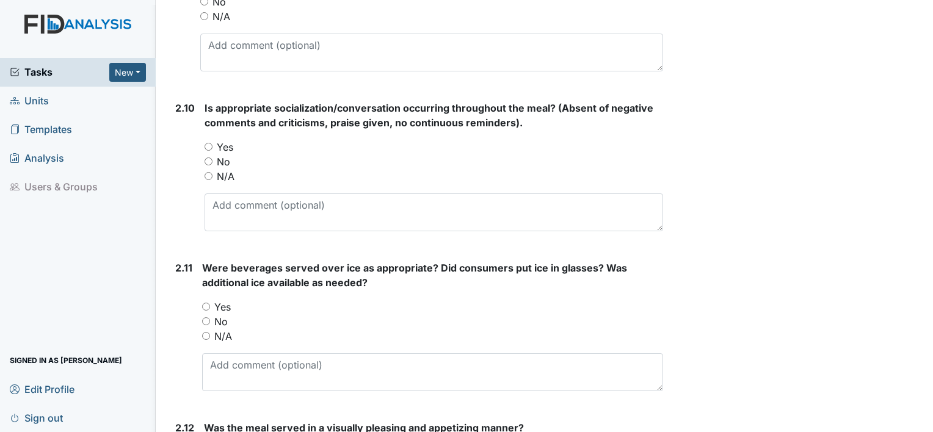
scroll to position [2137, 0]
click at [206, 142] on input "Yes" at bounding box center [209, 146] width 8 height 8
radio input "true"
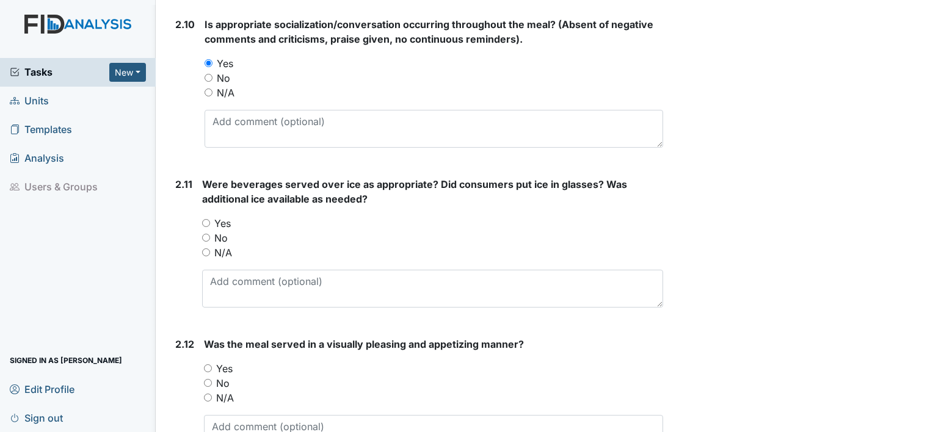
scroll to position [2259, 0]
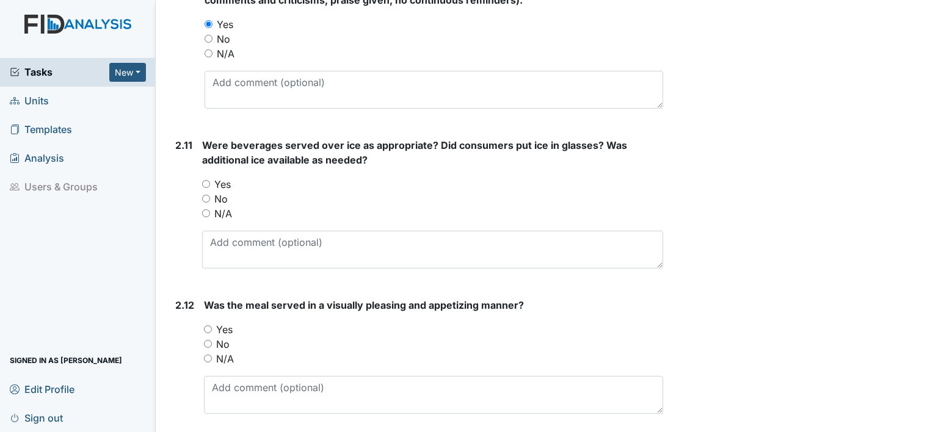
click at [204, 195] on input "No" at bounding box center [206, 199] width 8 height 8
radio input "true"
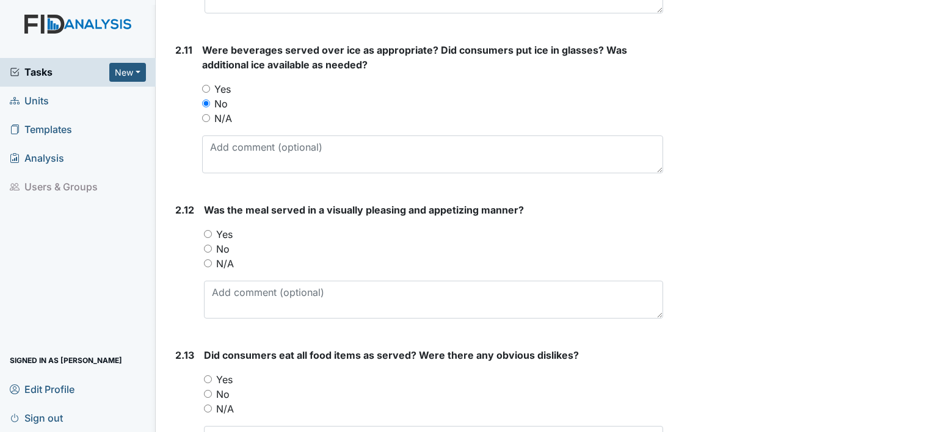
scroll to position [2381, 0]
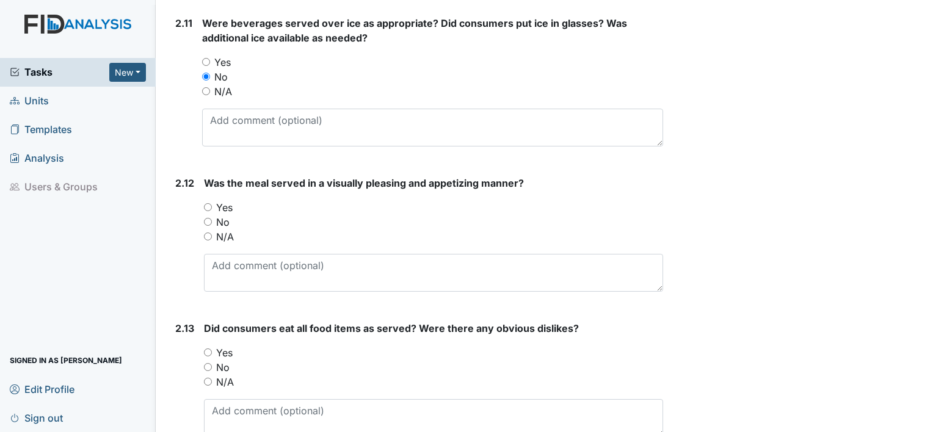
click at [208, 203] on input "Yes" at bounding box center [208, 207] width 8 height 8
radio input "true"
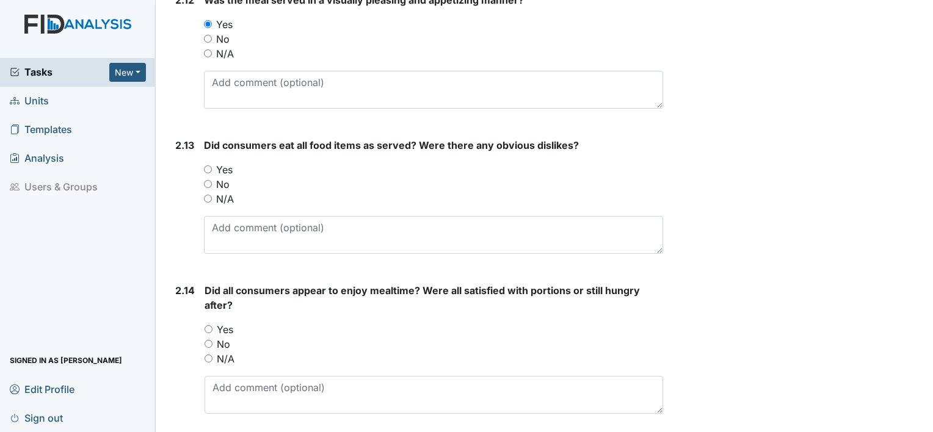
scroll to position [2503, 0]
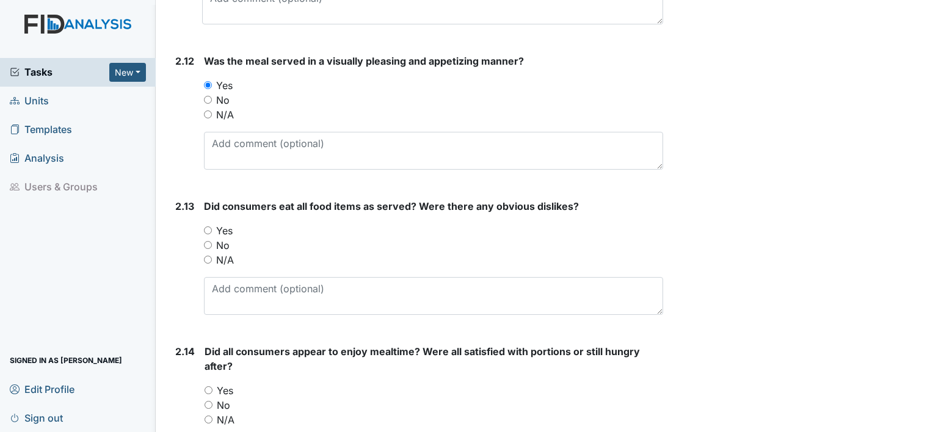
click at [209, 226] on input "Yes" at bounding box center [208, 230] width 8 height 8
radio input "true"
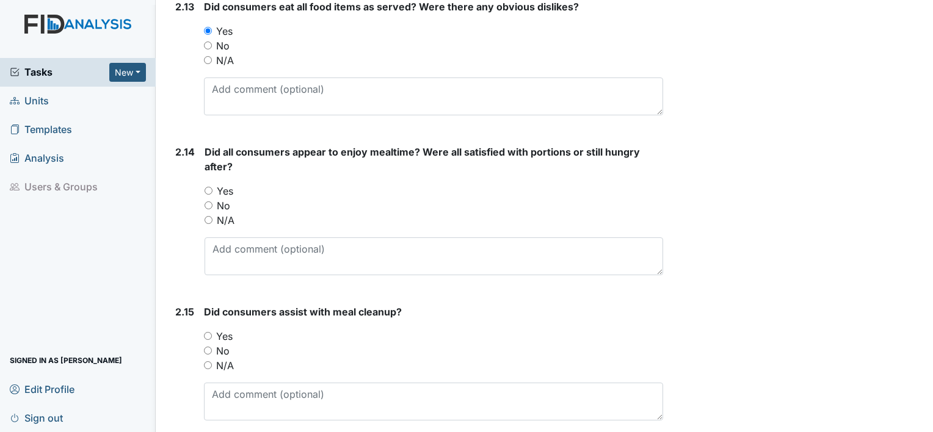
scroll to position [2625, 0]
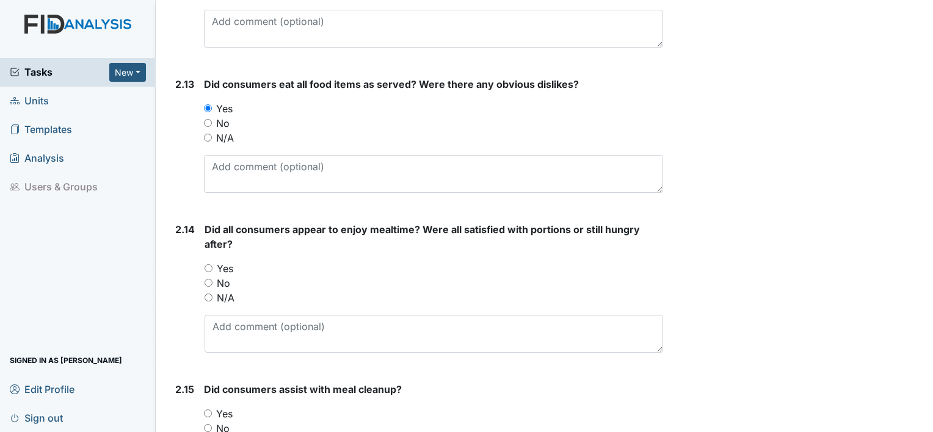
click at [207, 265] on input "Yes" at bounding box center [209, 268] width 8 height 8
radio input "true"
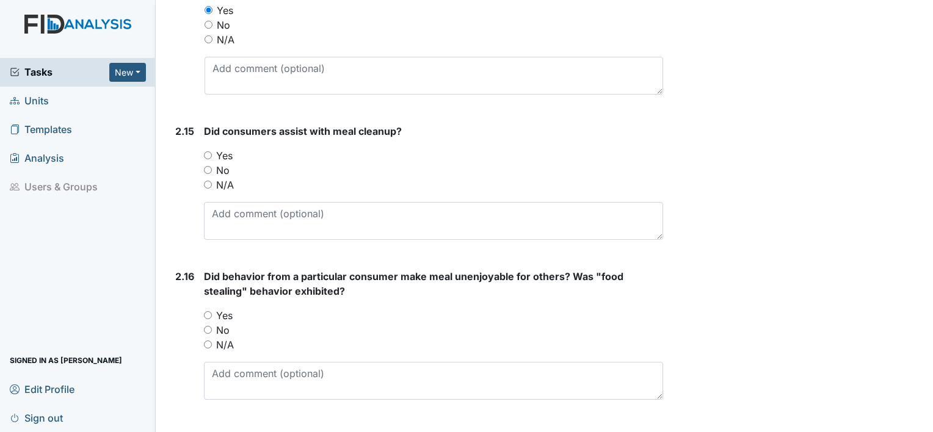
scroll to position [2930, 0]
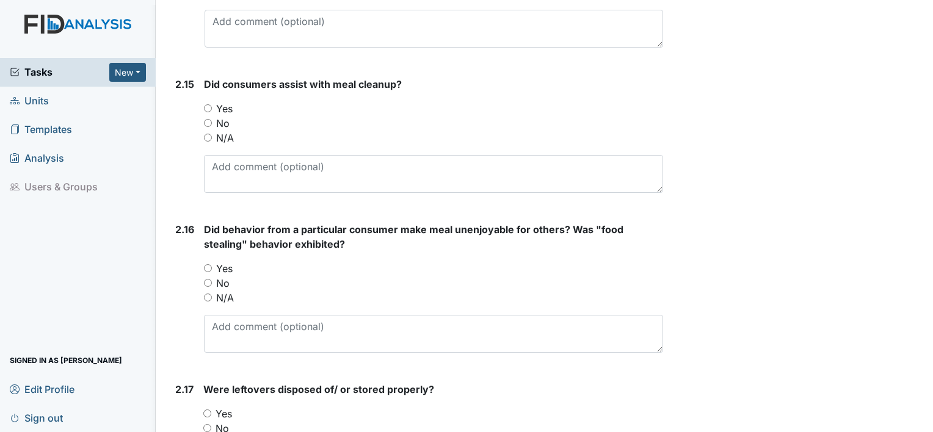
click at [204, 104] on input "Yes" at bounding box center [208, 108] width 8 height 8
radio input "true"
click at [206, 280] on input "No" at bounding box center [208, 283] width 8 height 8
radio input "true"
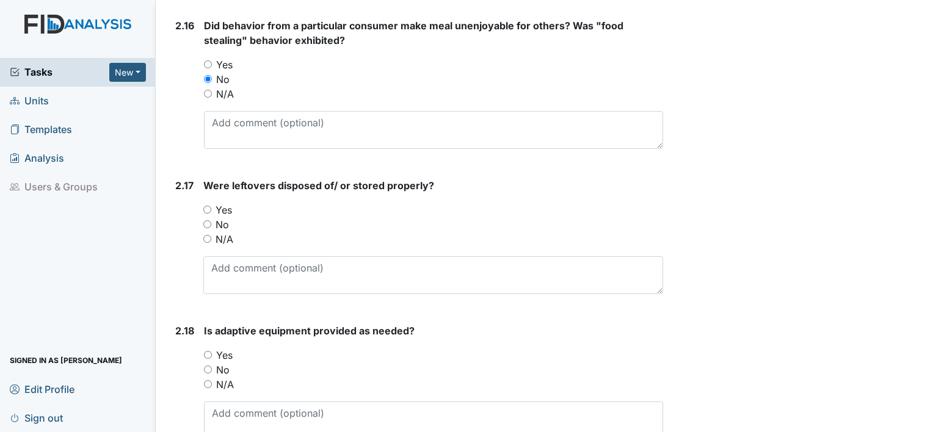
scroll to position [3113, 0]
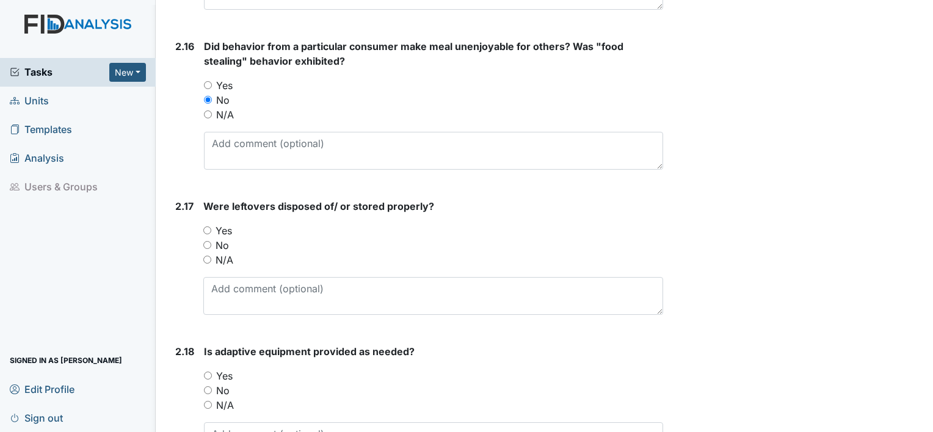
click at [205, 226] on input "Yes" at bounding box center [207, 230] width 8 height 8
radio input "true"
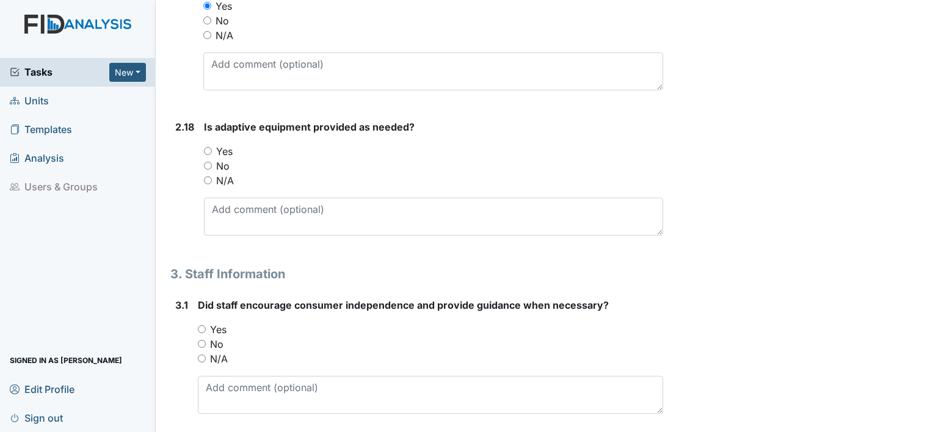
scroll to position [3357, 0]
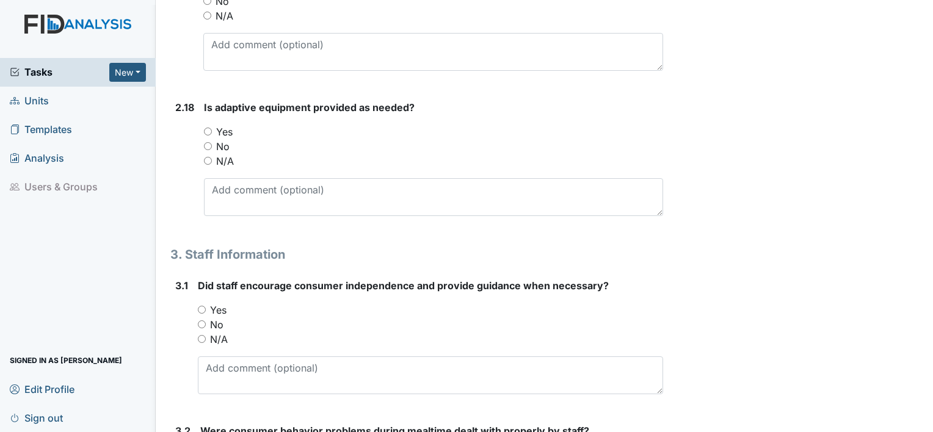
click at [204, 157] on input "N/A" at bounding box center [208, 161] width 8 height 8
radio input "true"
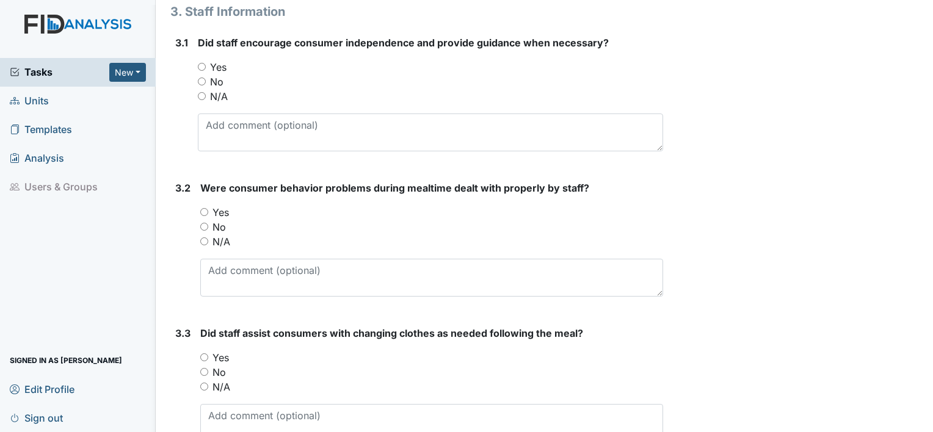
scroll to position [3602, 0]
click at [201, 62] on input "Yes" at bounding box center [202, 66] width 8 height 8
radio input "true"
click at [203, 237] on input "N/A" at bounding box center [204, 240] width 8 height 8
radio input "true"
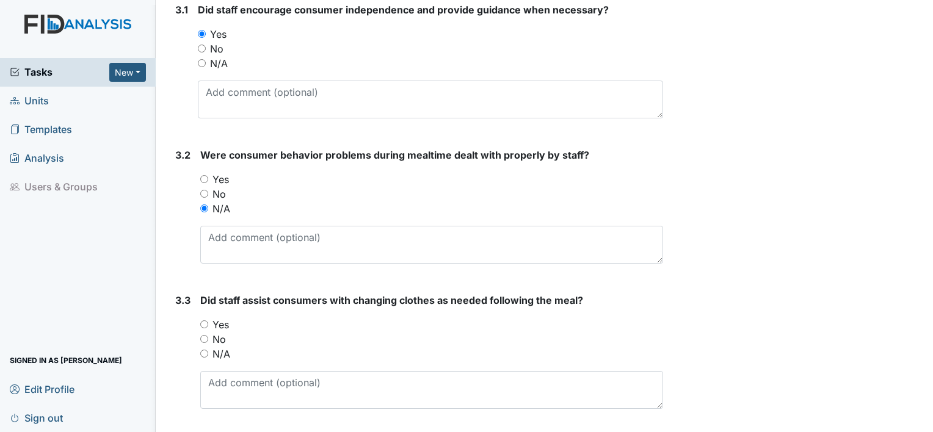
scroll to position [3666, 0]
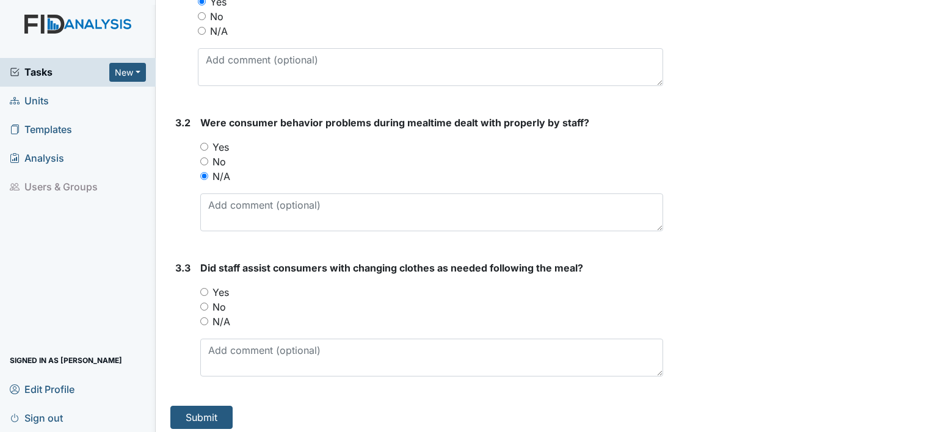
click at [203, 317] on input "N/A" at bounding box center [204, 321] width 8 height 8
radio input "true"
click at [209, 415] on button "Submit" at bounding box center [201, 417] width 62 height 23
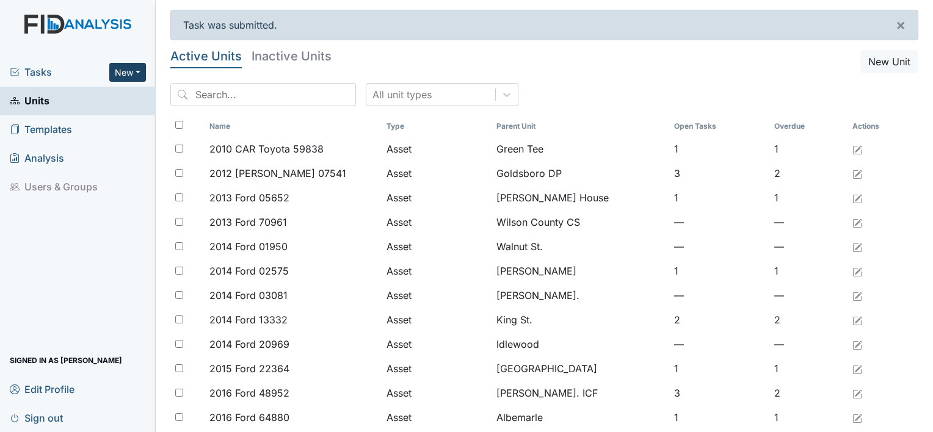
click at [135, 71] on button "New" at bounding box center [127, 72] width 37 height 19
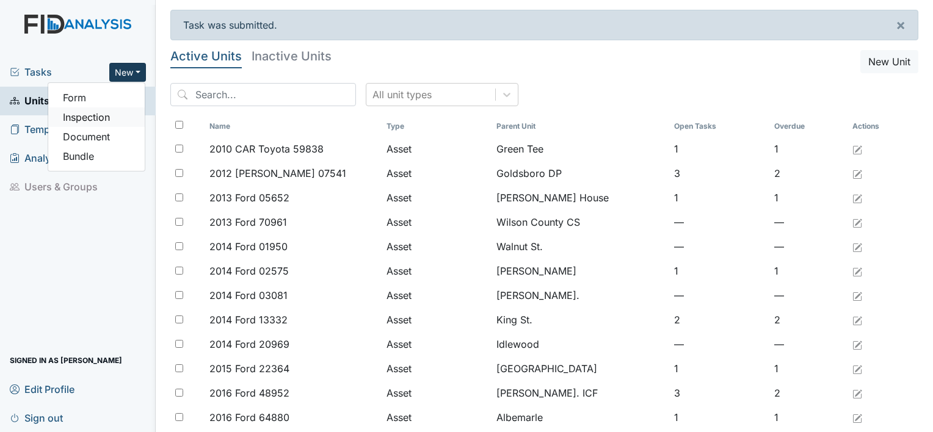
click at [90, 119] on link "Inspection" at bounding box center [96, 117] width 96 height 20
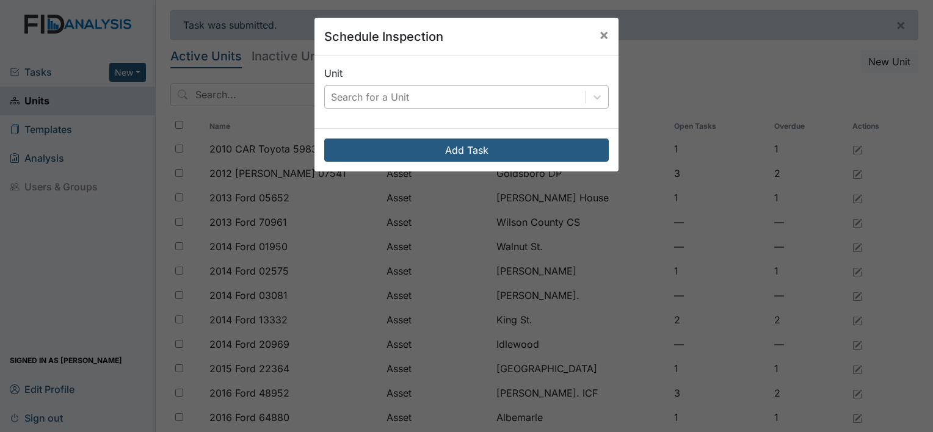
click at [365, 98] on div "Search for a Unit" at bounding box center [370, 97] width 78 height 15
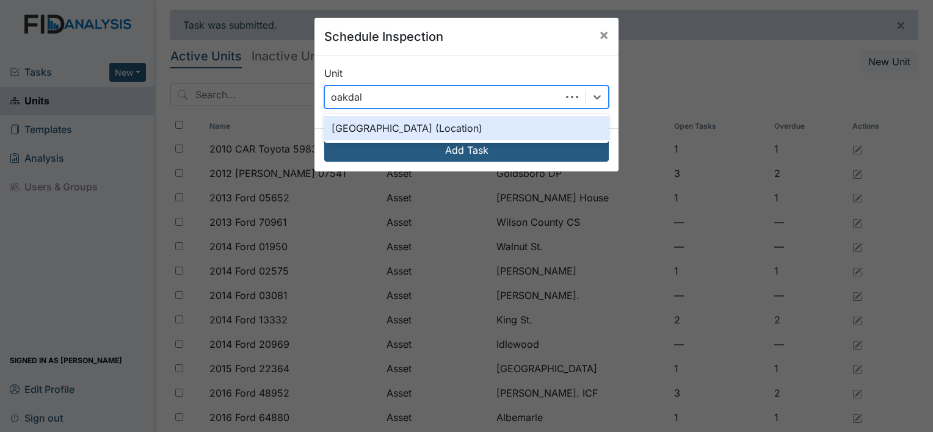
type input "oakdale"
click at [359, 129] on div "[GEOGRAPHIC_DATA] (Location)" at bounding box center [466, 128] width 284 height 24
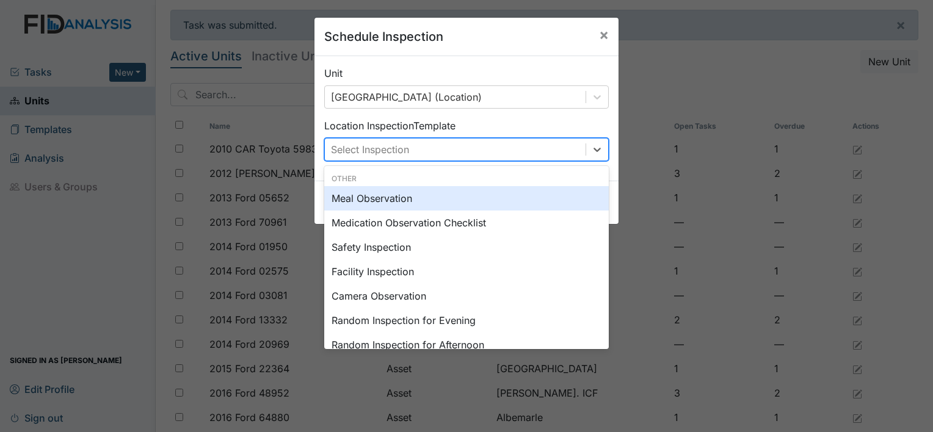
click at [421, 151] on div "Select Inspection" at bounding box center [455, 150] width 261 height 22
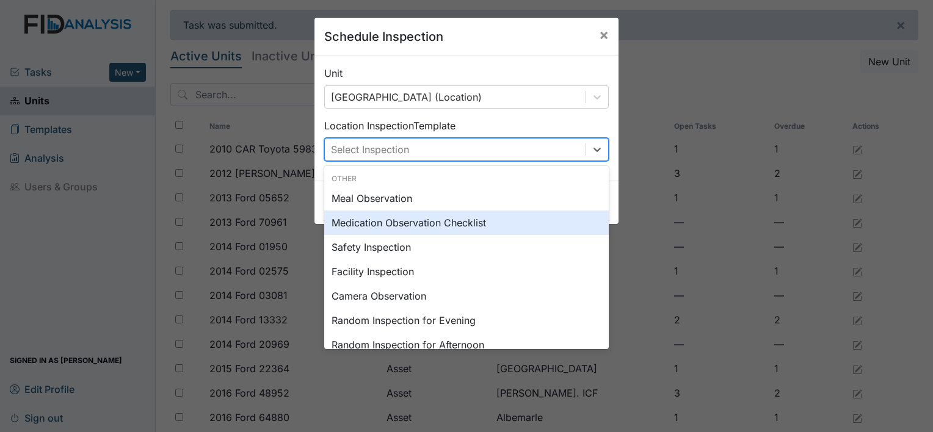
click at [374, 225] on div "Medication Observation Checklist" at bounding box center [466, 223] width 284 height 24
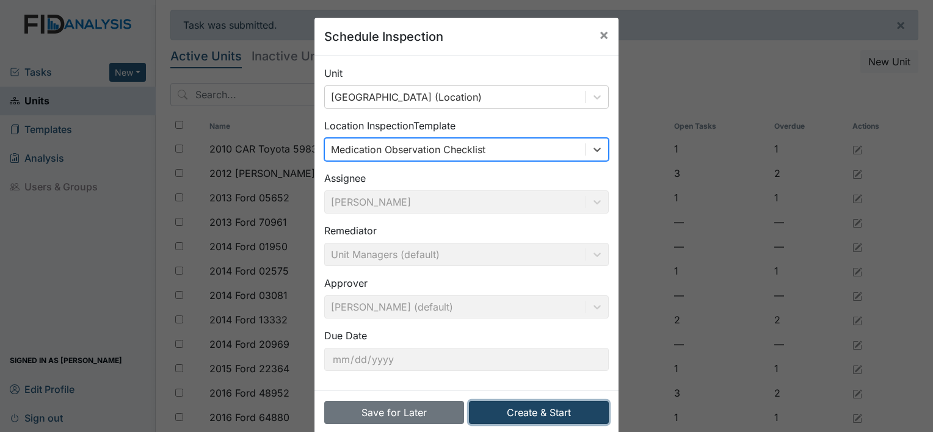
click at [529, 413] on button "Create & Start" at bounding box center [539, 412] width 140 height 23
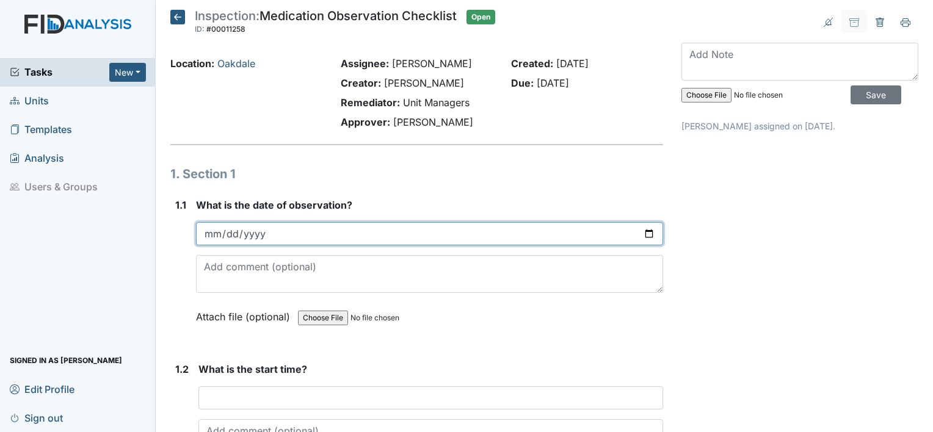
click at [217, 234] on input "date" at bounding box center [429, 233] width 467 height 23
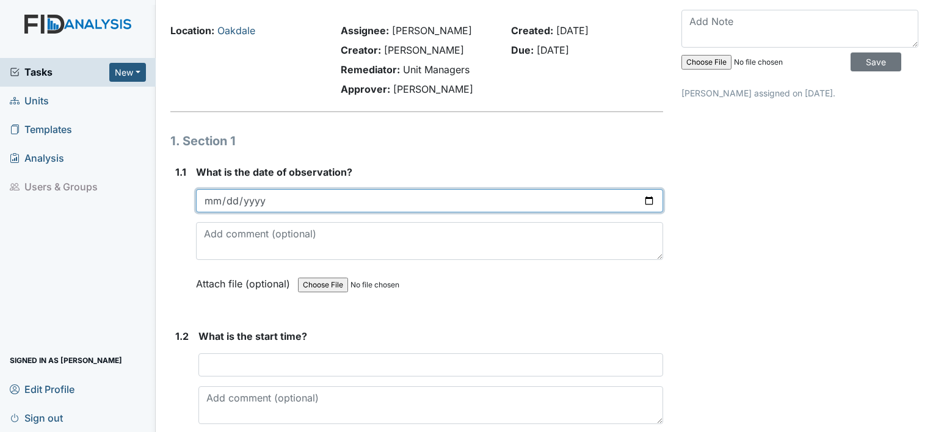
scroll to position [61, 0]
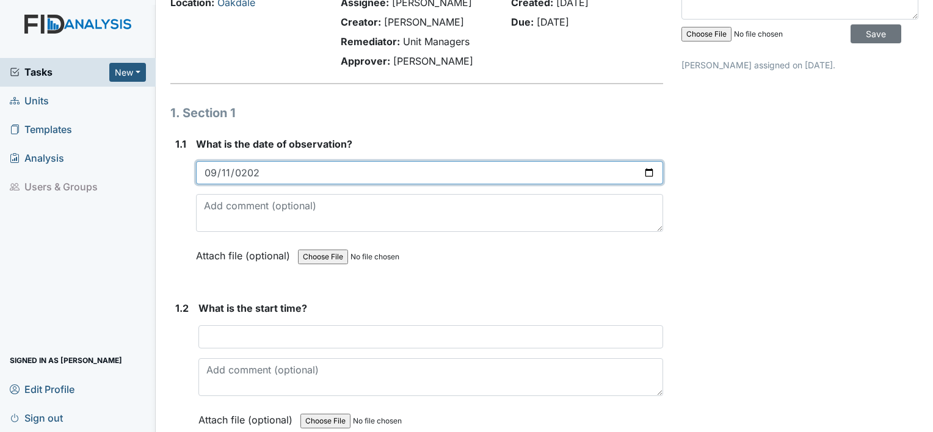
type input "[DATE]"
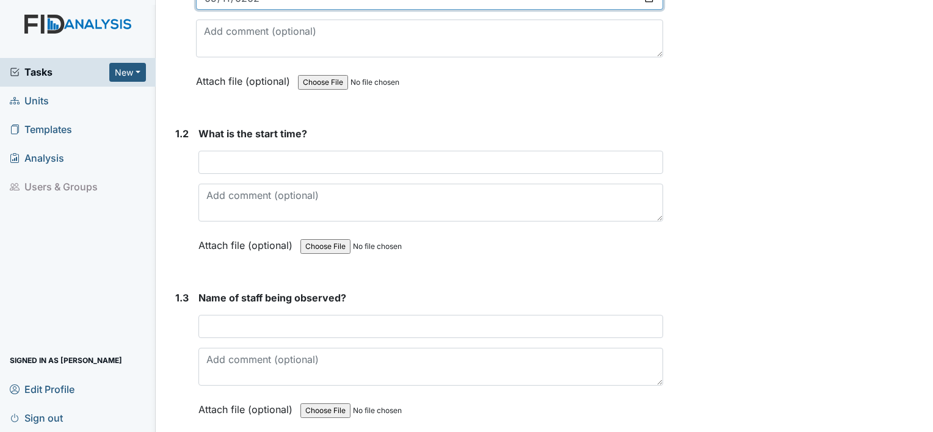
scroll to position [244, 0]
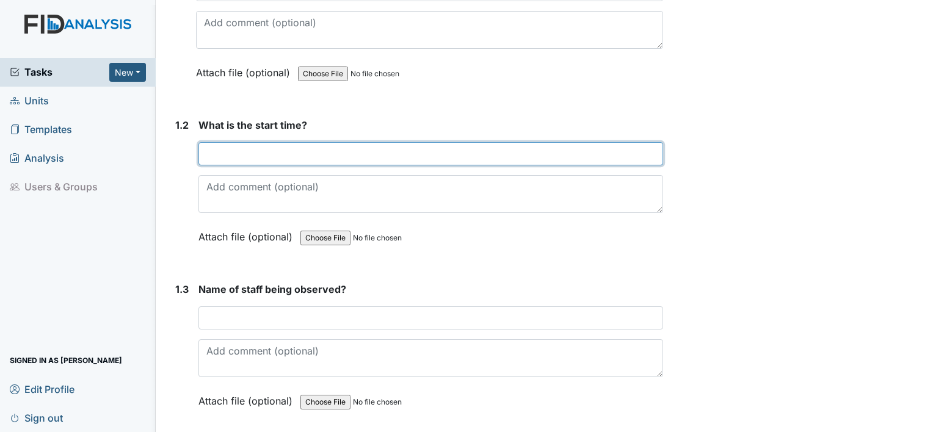
click at [247, 144] on input "text" at bounding box center [430, 153] width 465 height 23
drag, startPoint x: 232, startPoint y: 151, endPoint x: 215, endPoint y: 154, distance: 16.7
click at [215, 154] on input "7:50" at bounding box center [430, 153] width 465 height 23
type input "7:37 pm"
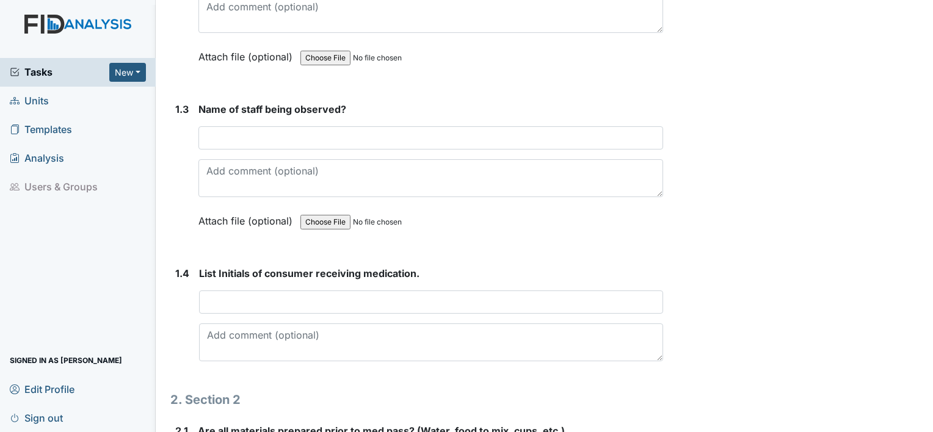
scroll to position [427, 0]
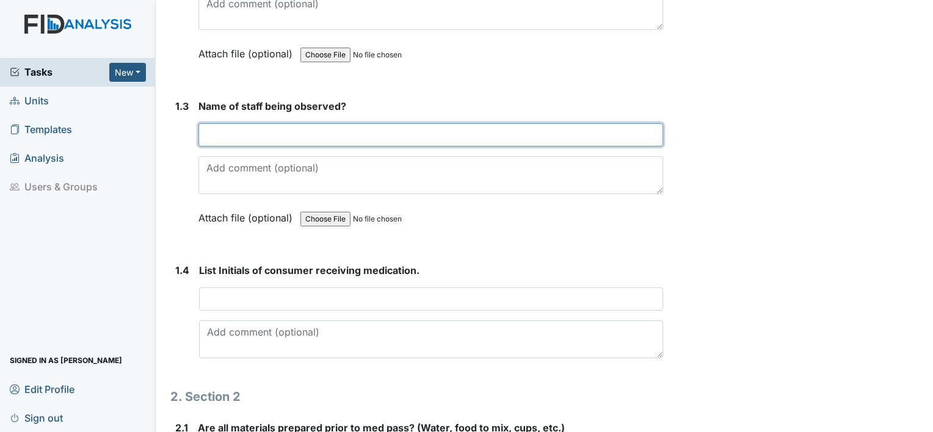
click at [233, 135] on input "text" at bounding box center [430, 134] width 465 height 23
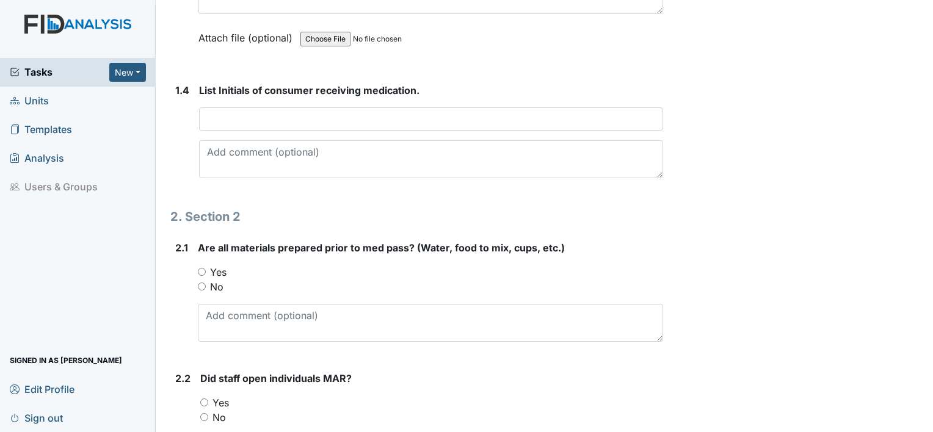
scroll to position [610, 0]
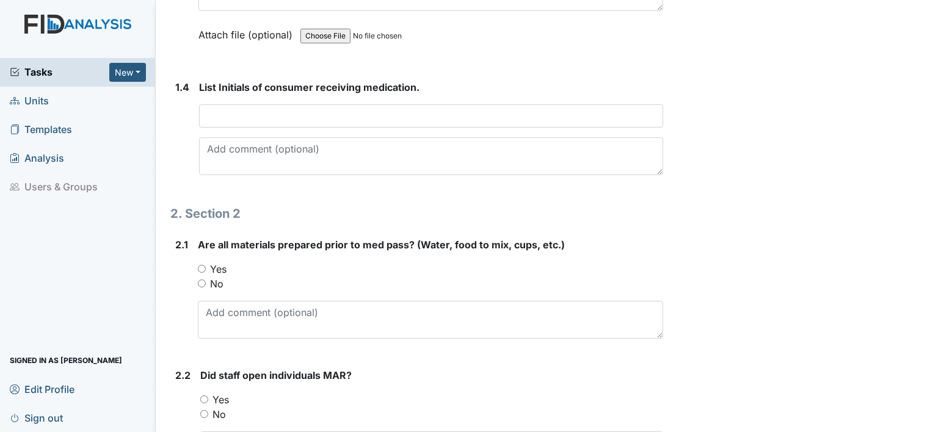
type input "[PERSON_NAME]"
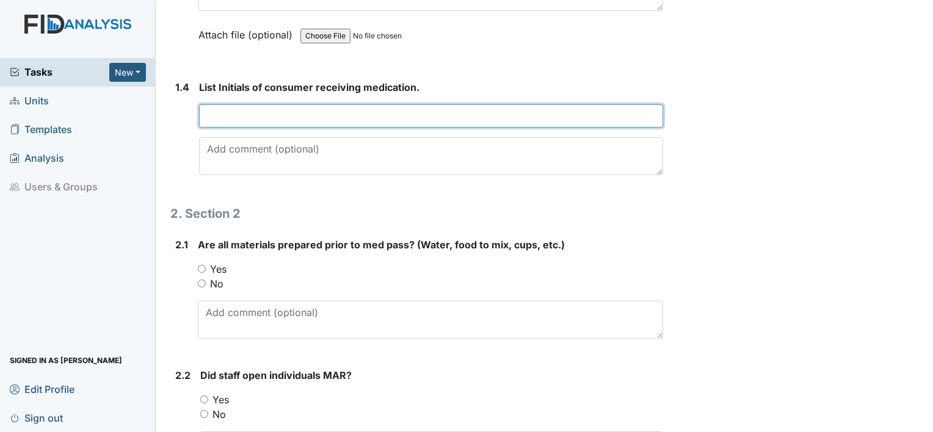
click at [242, 105] on input "text" at bounding box center [431, 115] width 464 height 23
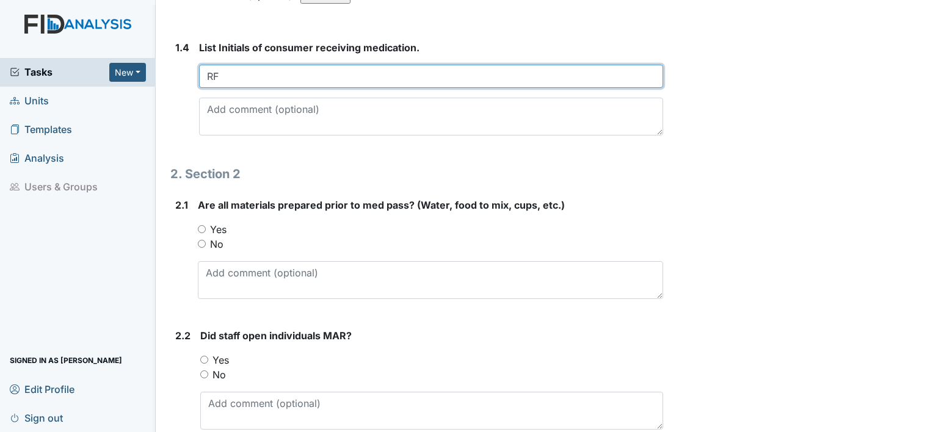
scroll to position [671, 0]
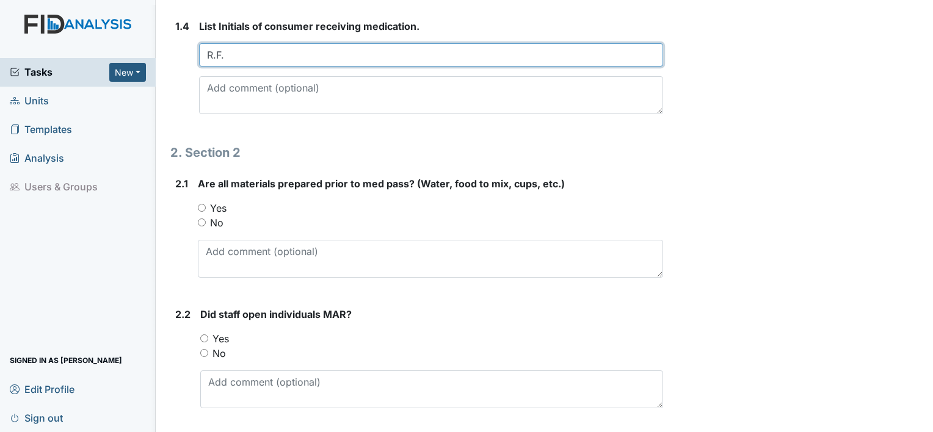
type input "R.F."
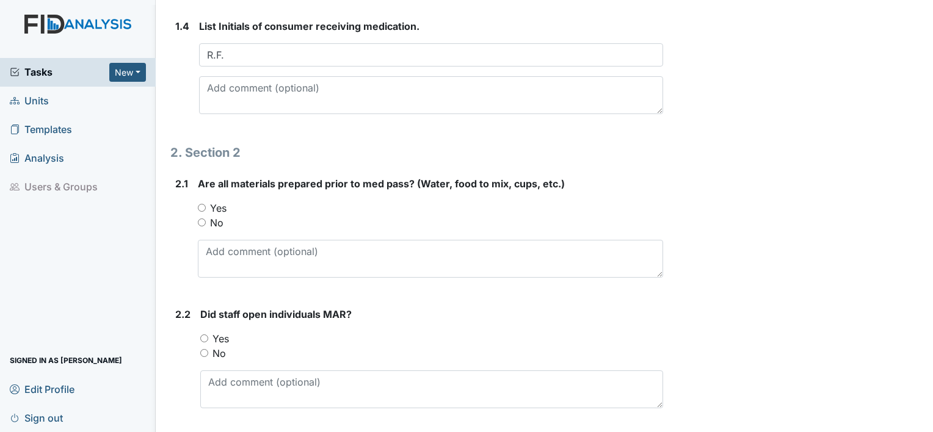
click at [201, 204] on input "Yes" at bounding box center [202, 208] width 8 height 8
radio input "true"
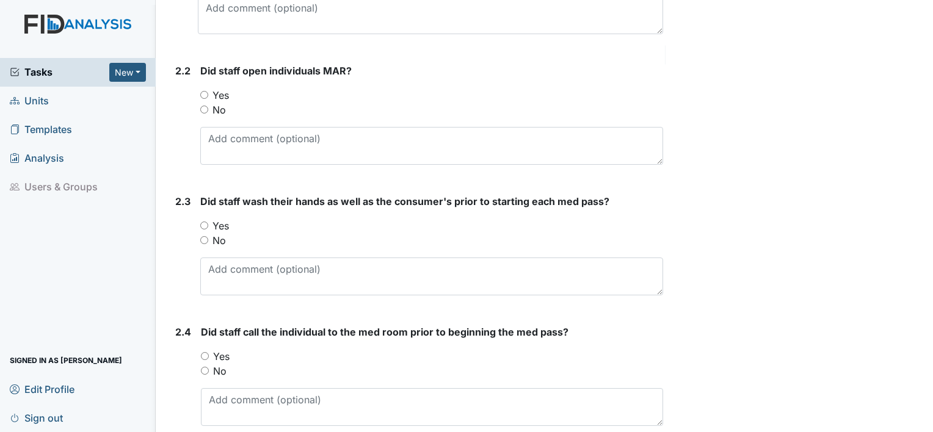
scroll to position [916, 0]
click at [203, 90] on input "Yes" at bounding box center [204, 94] width 8 height 8
radio input "true"
click at [200, 225] on div "2.3 Did staff wash their hands as well as the consumer's prior to starting each…" at bounding box center [416, 249] width 493 height 111
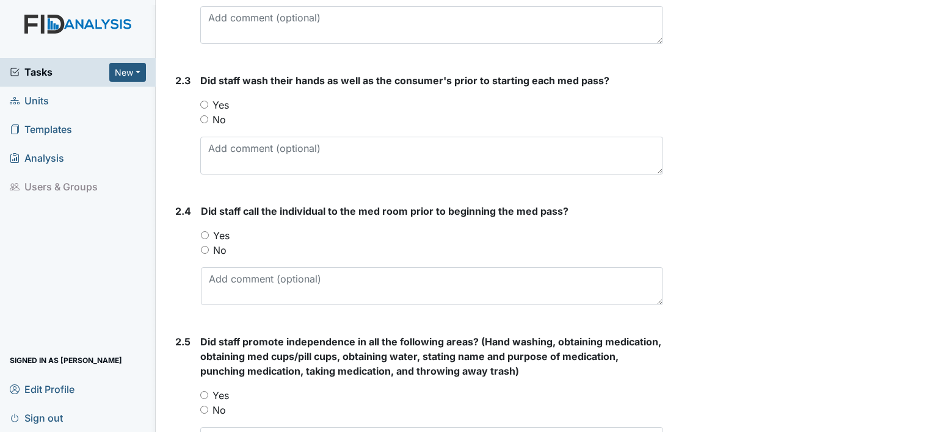
scroll to position [1038, 0]
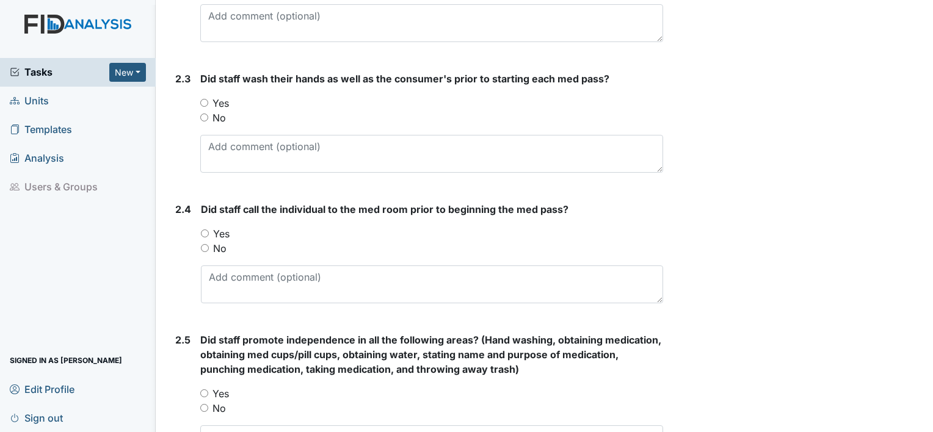
click at [202, 100] on input "Yes" at bounding box center [204, 103] width 8 height 8
radio input "true"
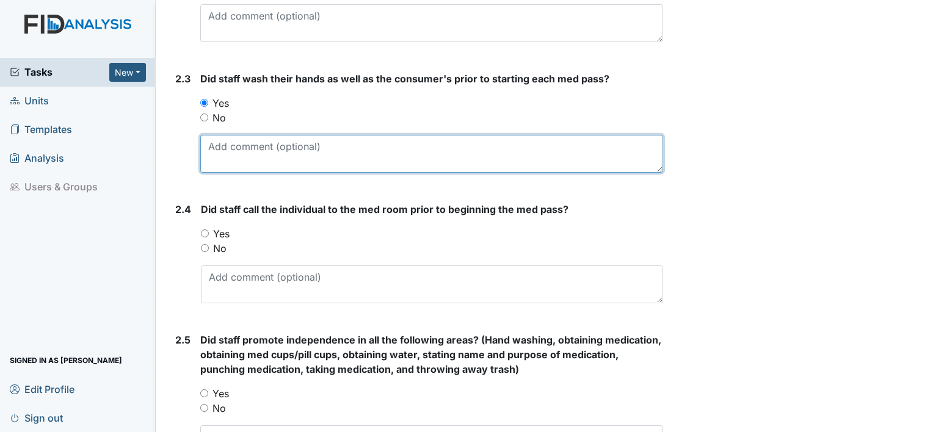
click at [236, 135] on textarea at bounding box center [431, 154] width 463 height 38
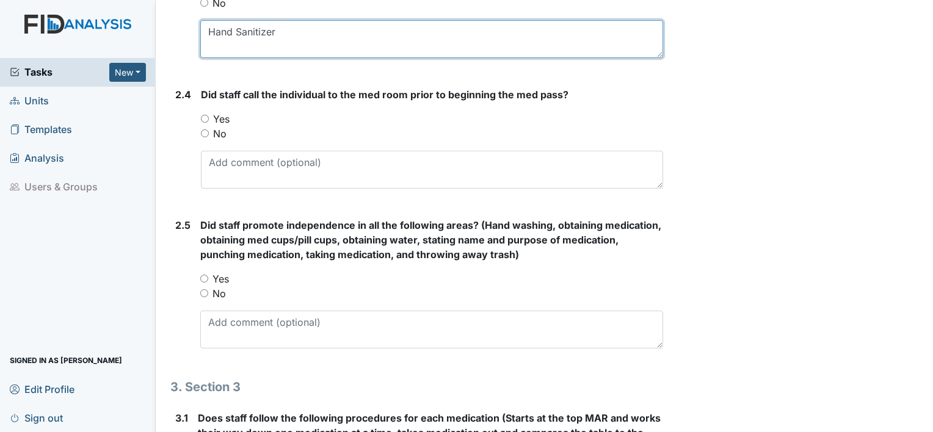
scroll to position [1160, 0]
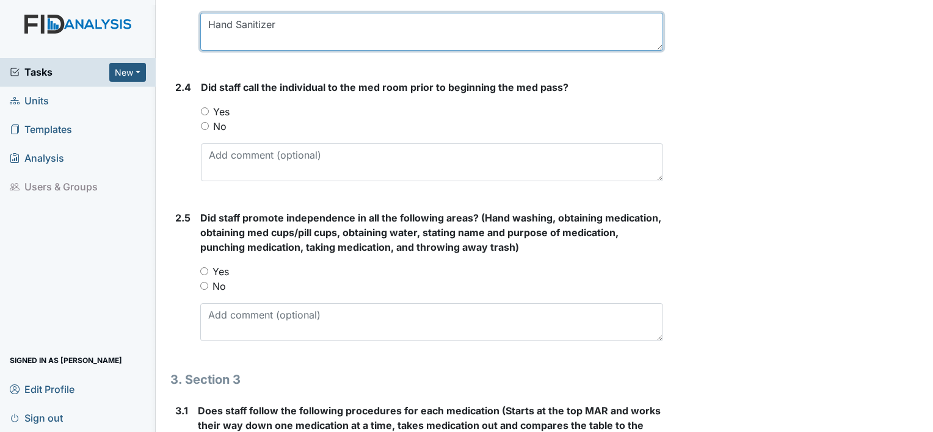
type textarea "Hand Sanitizer"
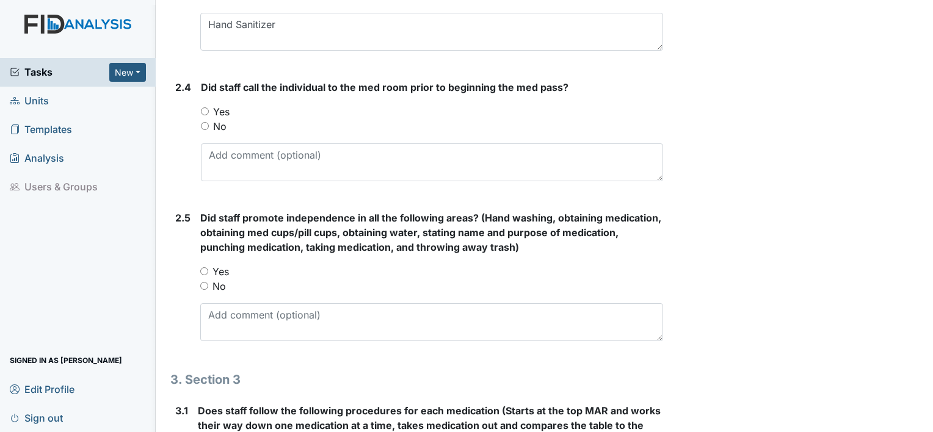
click at [205, 107] on input "Yes" at bounding box center [205, 111] width 8 height 8
radio input "true"
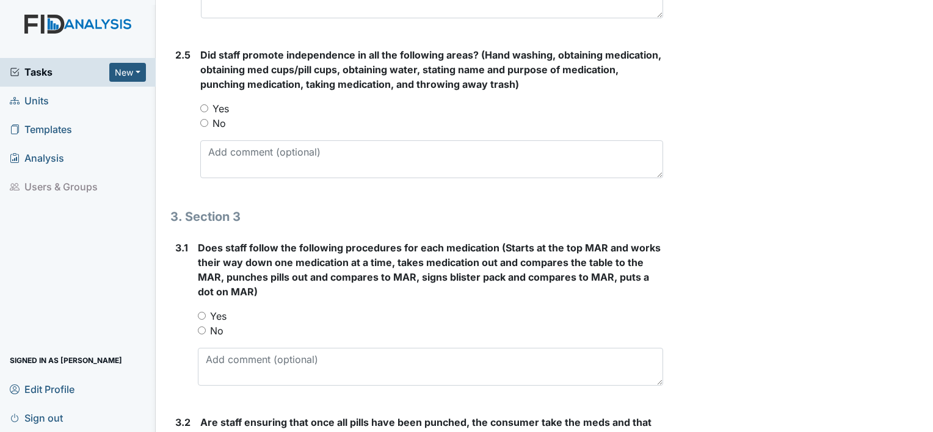
scroll to position [1343, 0]
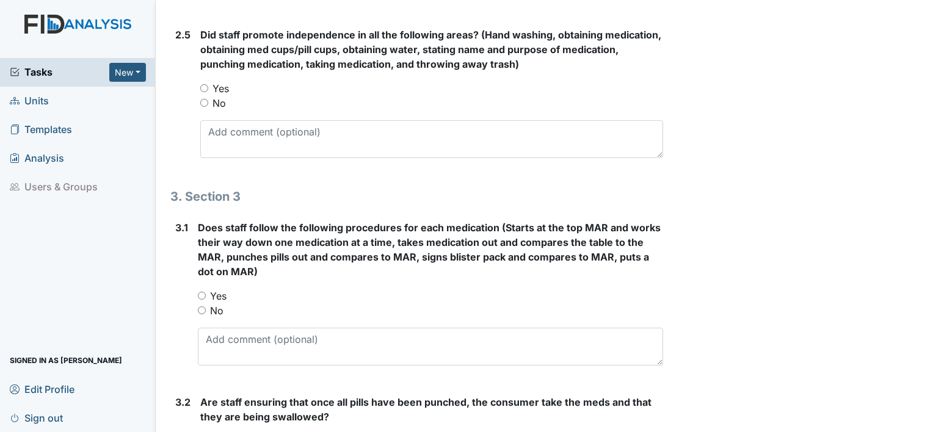
click at [199, 83] on div "2.5 Did staff promote independence in all the following areas? (Hand washing, o…" at bounding box center [416, 97] width 493 height 140
click at [205, 84] on input "Yes" at bounding box center [204, 88] width 8 height 8
radio input "true"
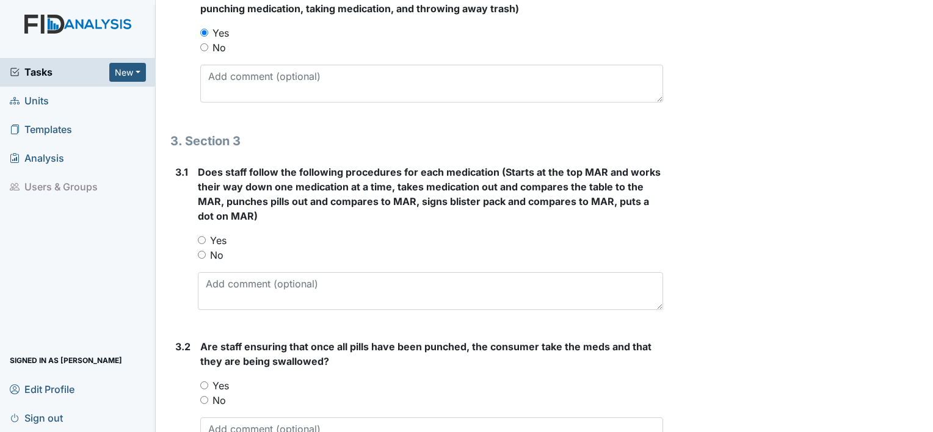
scroll to position [1465, 0]
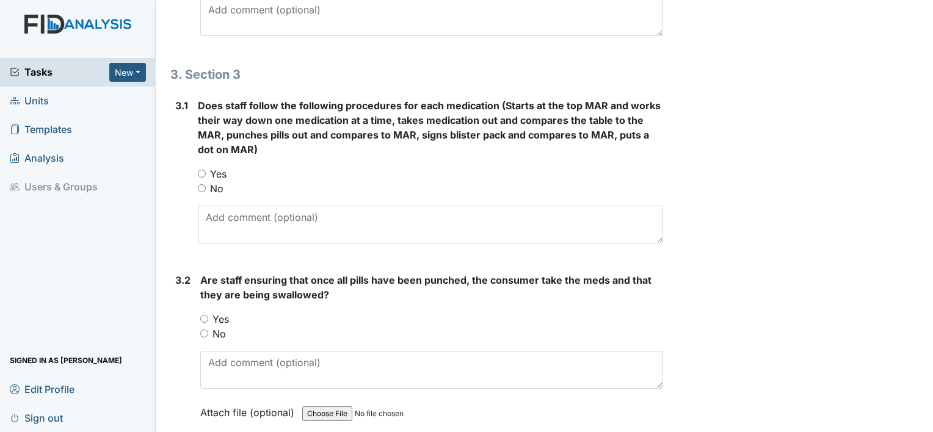
click at [198, 170] on input "Yes" at bounding box center [202, 174] width 8 height 8
radio input "true"
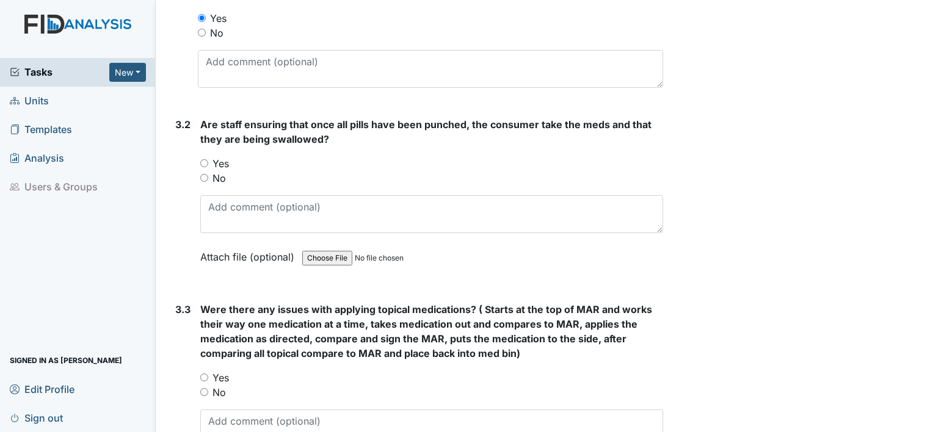
scroll to position [1648, 0]
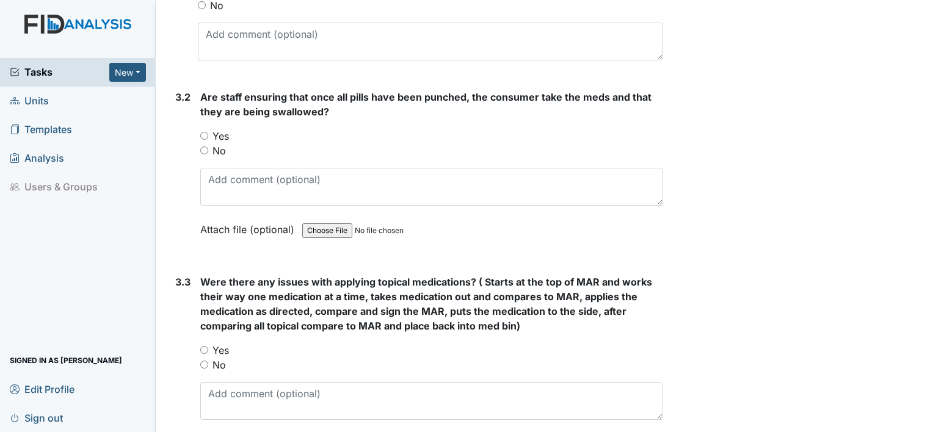
click at [200, 132] on input "Yes" at bounding box center [204, 136] width 8 height 8
radio input "true"
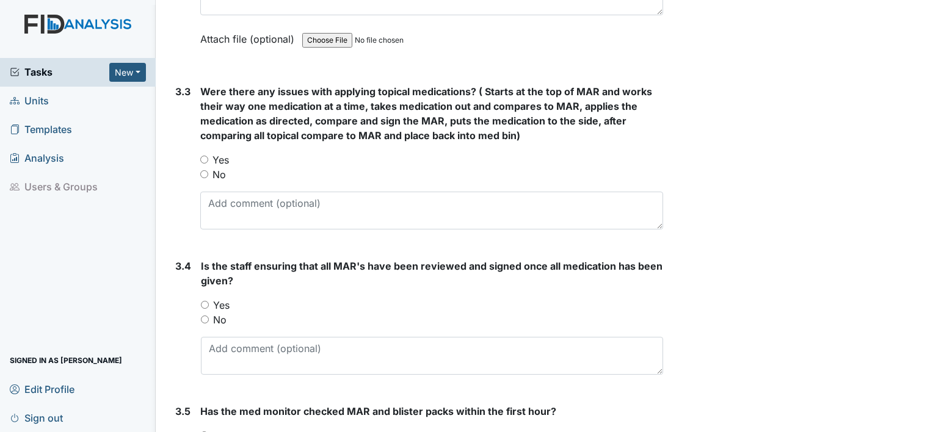
scroll to position [1831, 0]
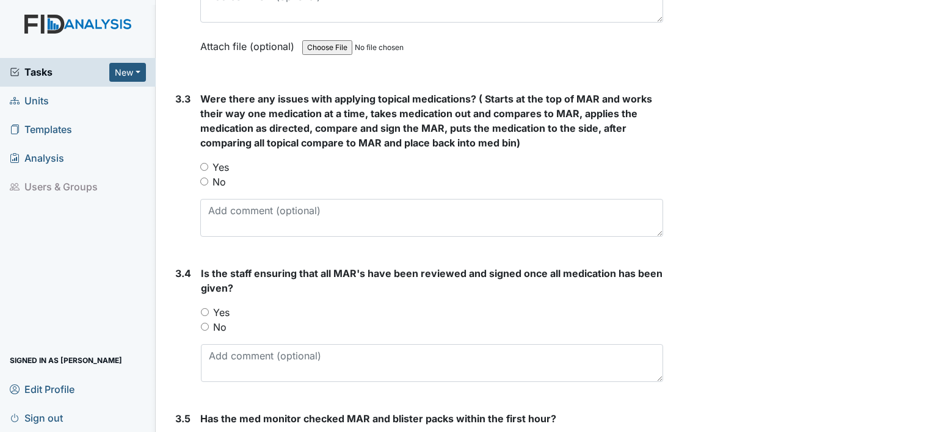
click at [202, 178] on input "No" at bounding box center [204, 182] width 8 height 8
radio input "true"
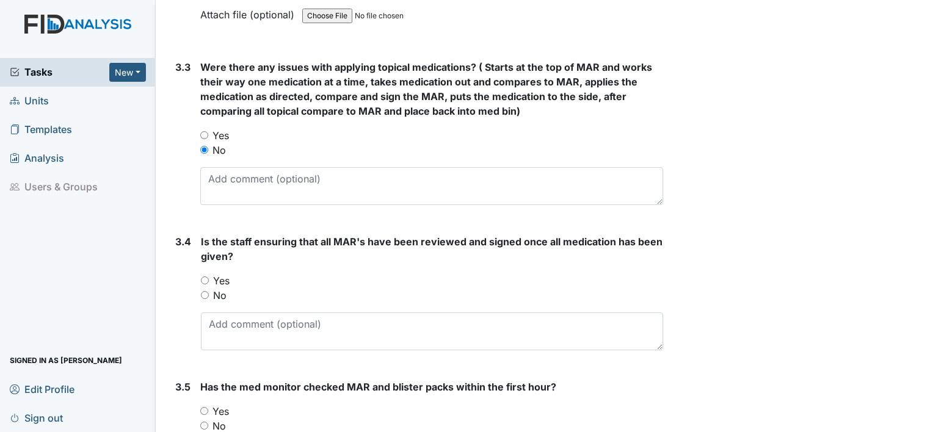
scroll to position [1892, 0]
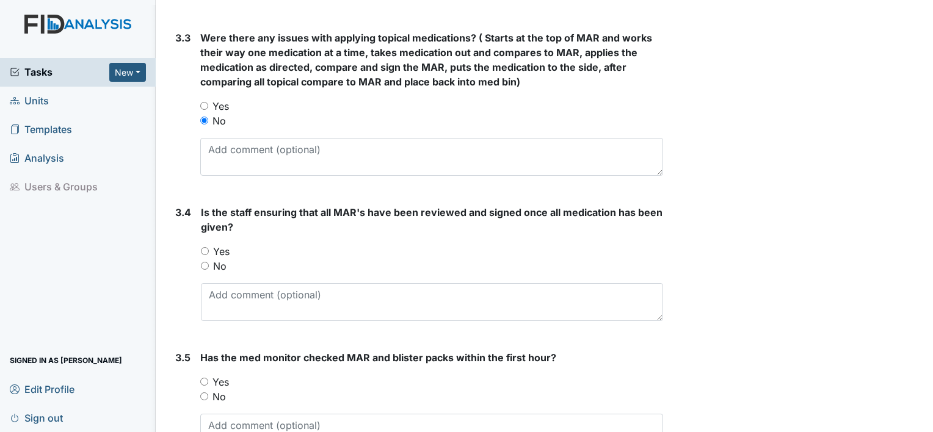
click at [200, 246] on div "3.4 Is the staff ensuring that all MAR's have been reviewed and signed once all…" at bounding box center [416, 268] width 493 height 126
click at [202, 247] on input "Yes" at bounding box center [205, 251] width 8 height 8
radio input "true"
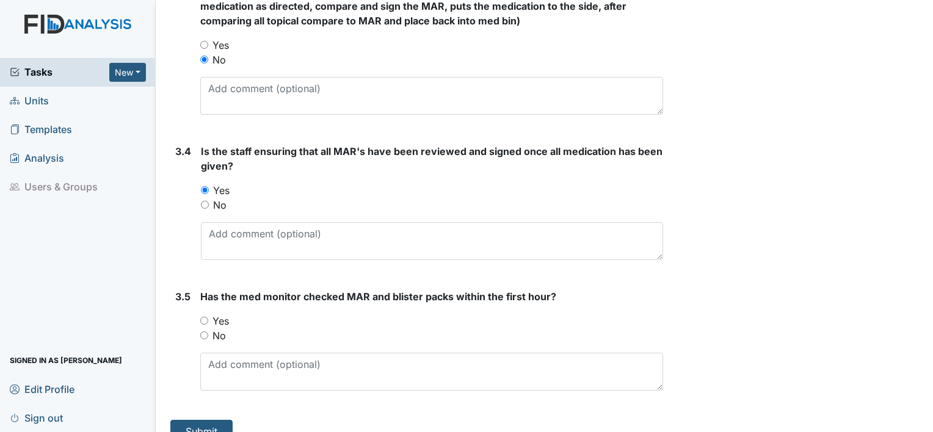
scroll to position [1969, 0]
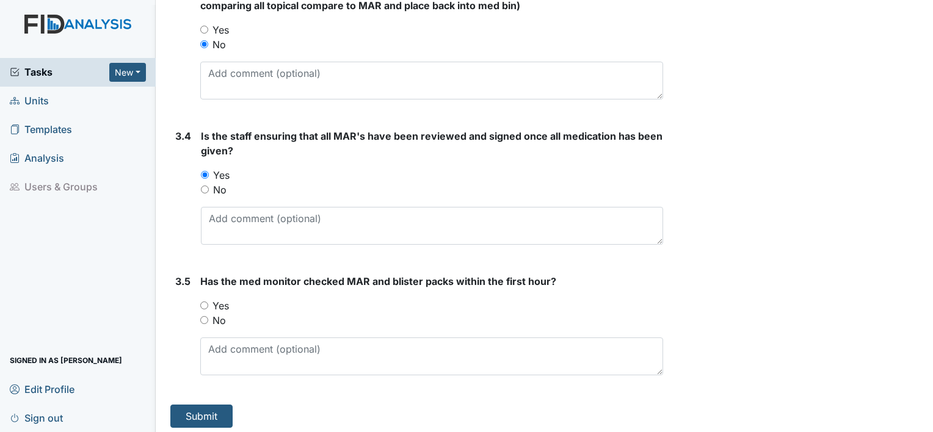
click at [205, 302] on input "Yes" at bounding box center [204, 306] width 8 height 8
radio input "true"
click at [212, 405] on button "Submit" at bounding box center [201, 416] width 62 height 23
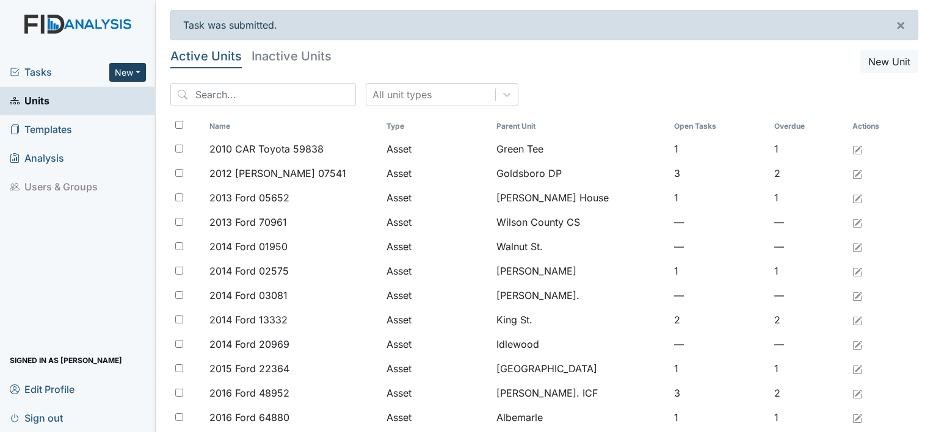
click at [136, 71] on button "New" at bounding box center [127, 72] width 37 height 19
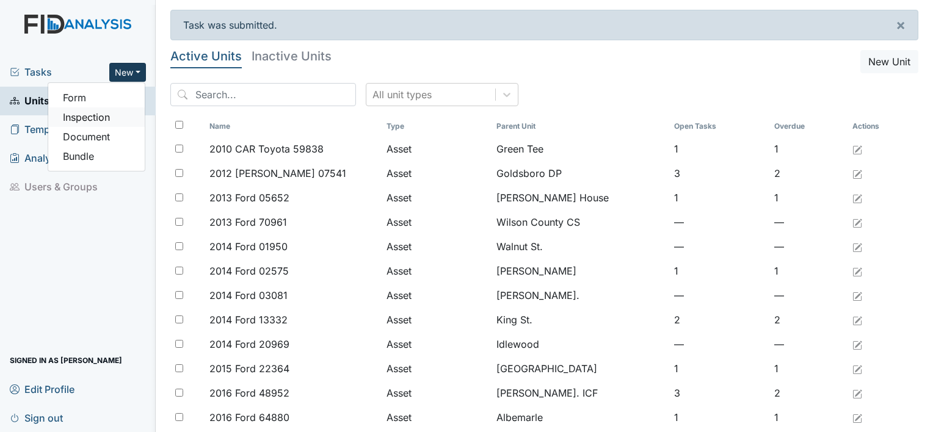
click at [91, 118] on link "Inspection" at bounding box center [96, 117] width 96 height 20
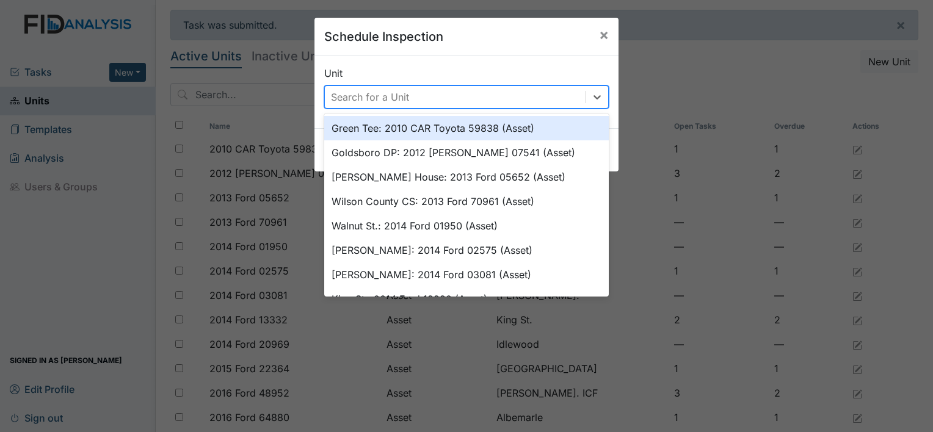
click at [382, 100] on div "Search for a Unit" at bounding box center [370, 97] width 78 height 15
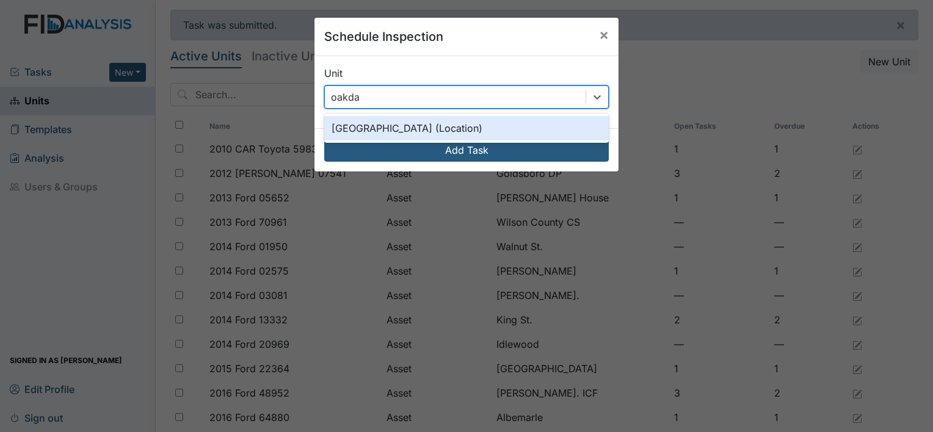
type input "oakdale"
click at [402, 124] on div "[GEOGRAPHIC_DATA] (Location)" at bounding box center [466, 128] width 284 height 24
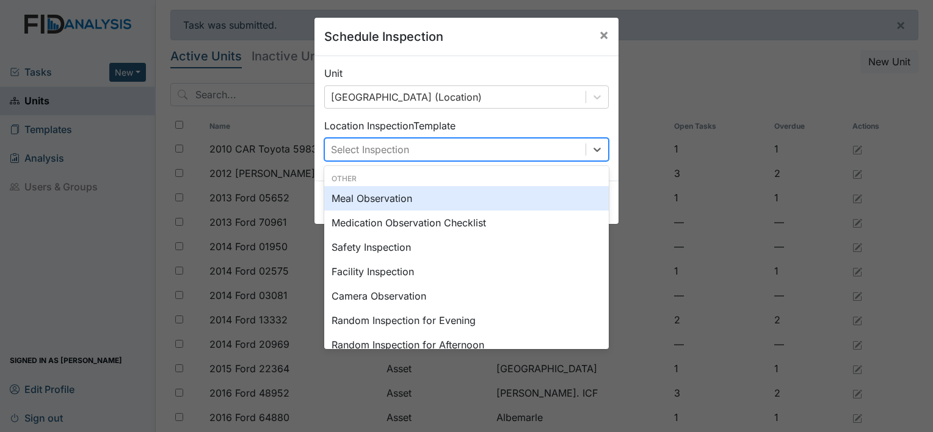
click at [420, 149] on div "Select Inspection" at bounding box center [455, 150] width 261 height 22
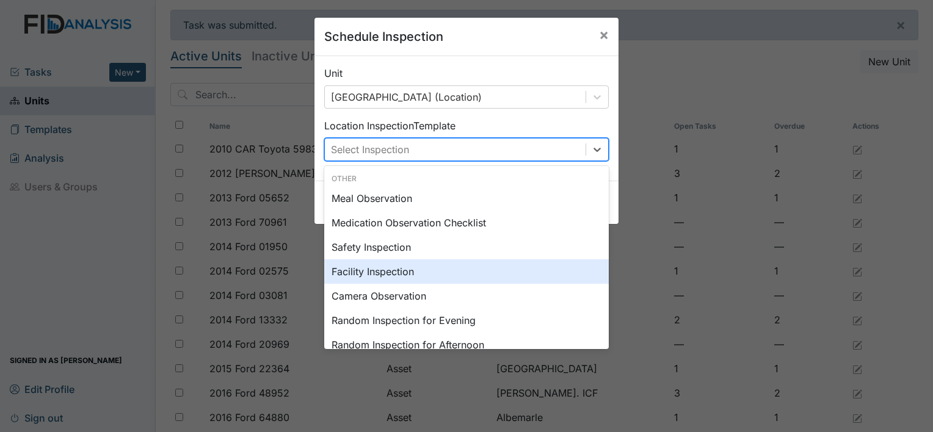
click at [349, 273] on div "Facility Inspection" at bounding box center [466, 271] width 284 height 24
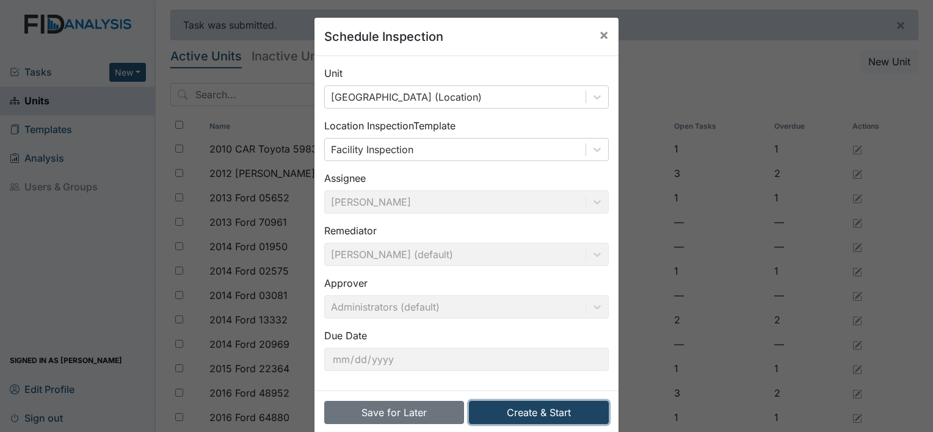
click at [526, 404] on button "Create & Start" at bounding box center [539, 412] width 140 height 23
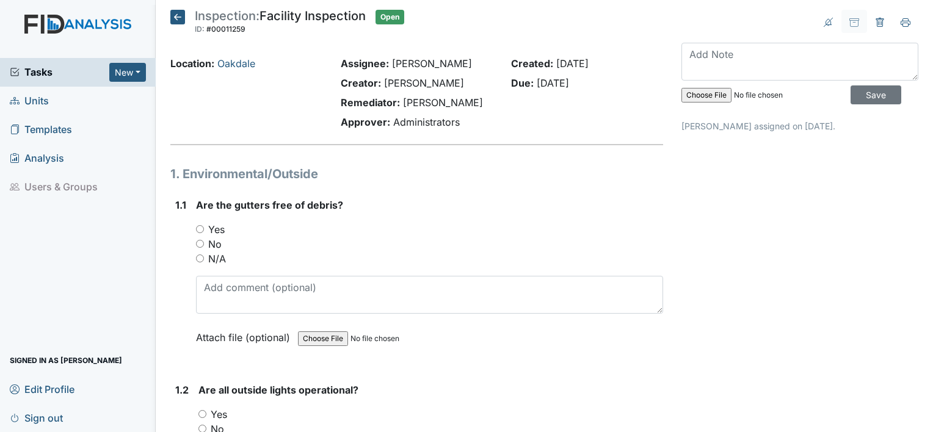
click at [198, 243] on input "No" at bounding box center [200, 244] width 8 height 8
radio input "true"
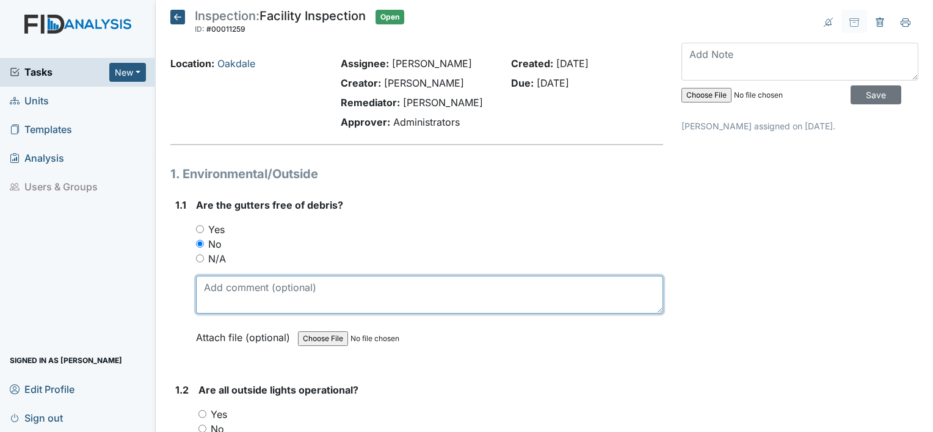
click at [294, 288] on textarea at bounding box center [429, 295] width 467 height 38
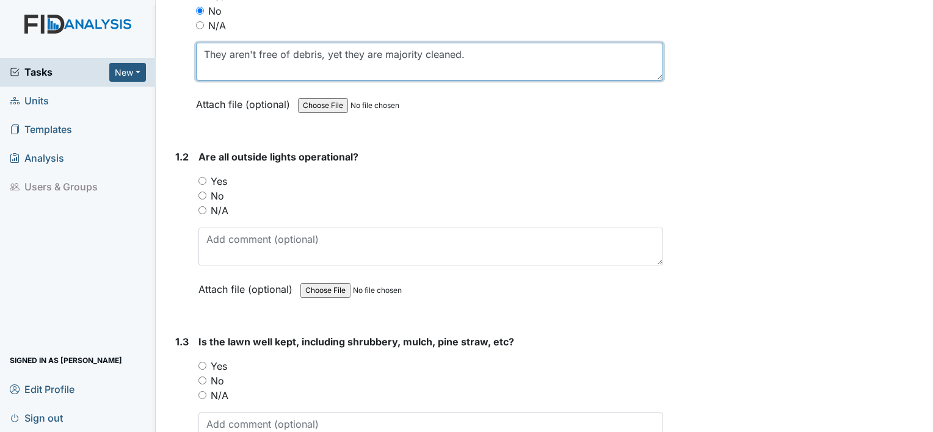
scroll to position [244, 0]
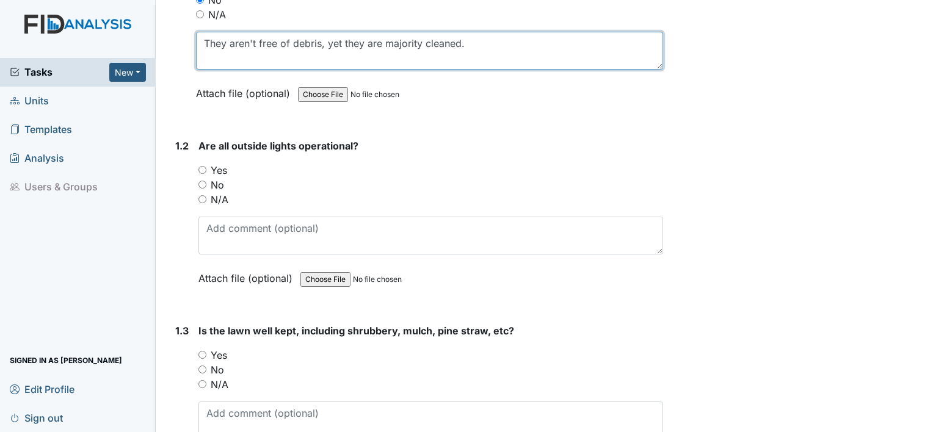
type textarea "They aren't free of debris, yet they are majority cleaned."
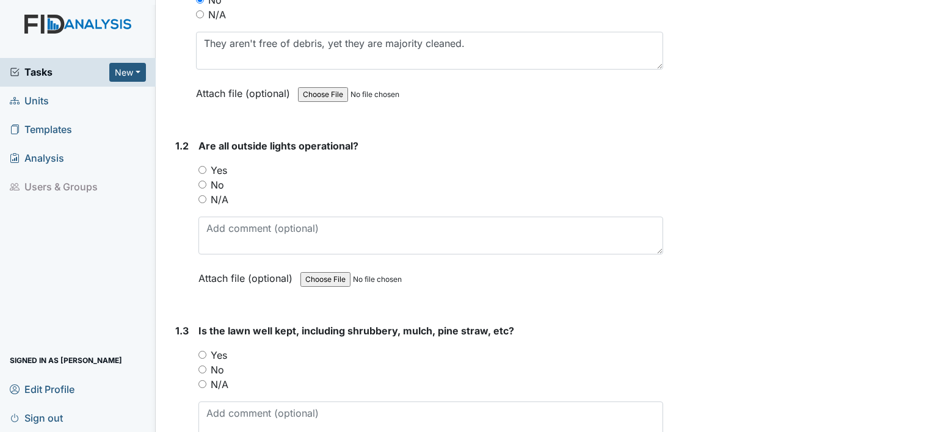
click at [203, 167] on input "Yes" at bounding box center [202, 170] width 8 height 8
radio input "true"
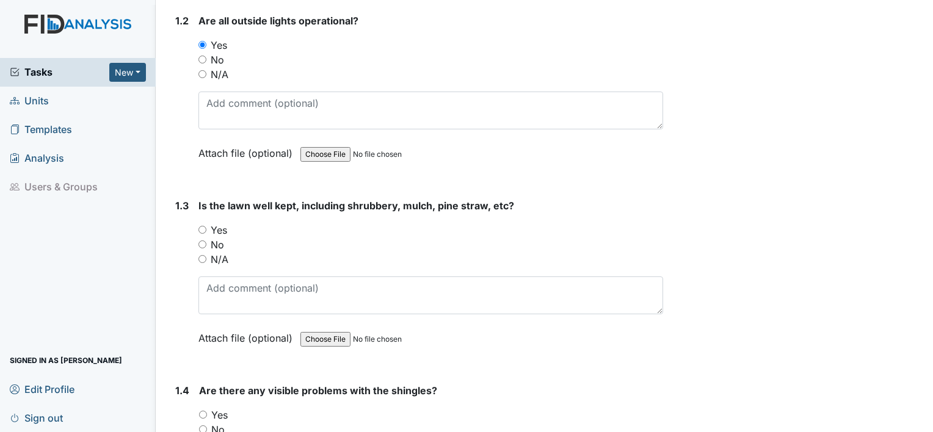
scroll to position [427, 0]
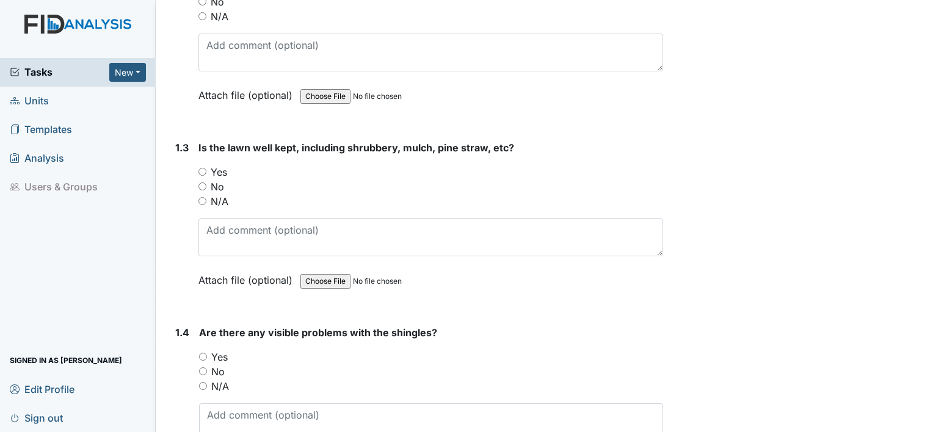
click at [203, 172] on input "Yes" at bounding box center [202, 172] width 8 height 8
radio input "true"
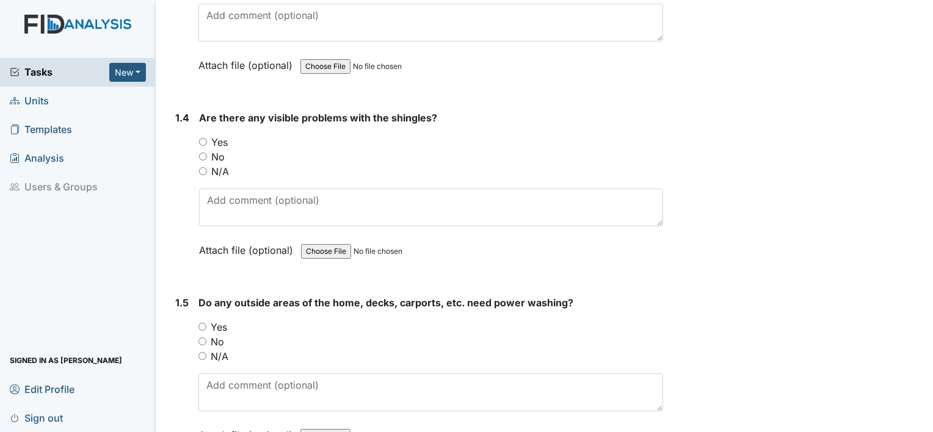
scroll to position [671, 0]
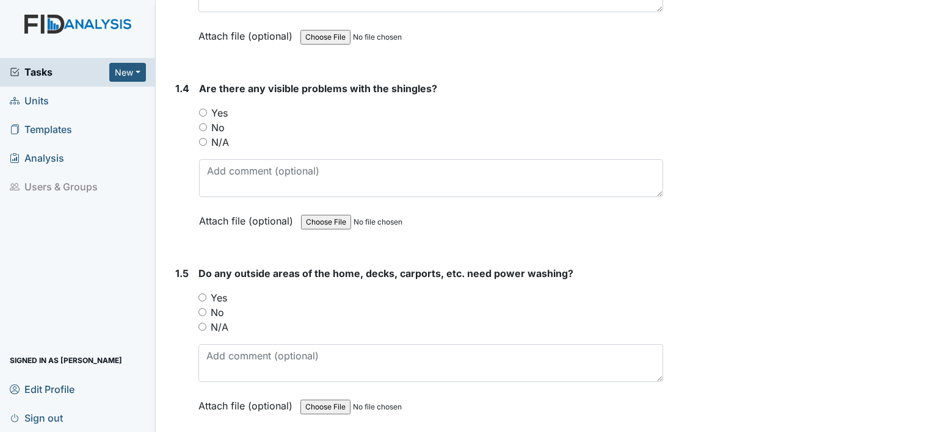
click at [200, 125] on input "No" at bounding box center [203, 127] width 8 height 8
radio input "true"
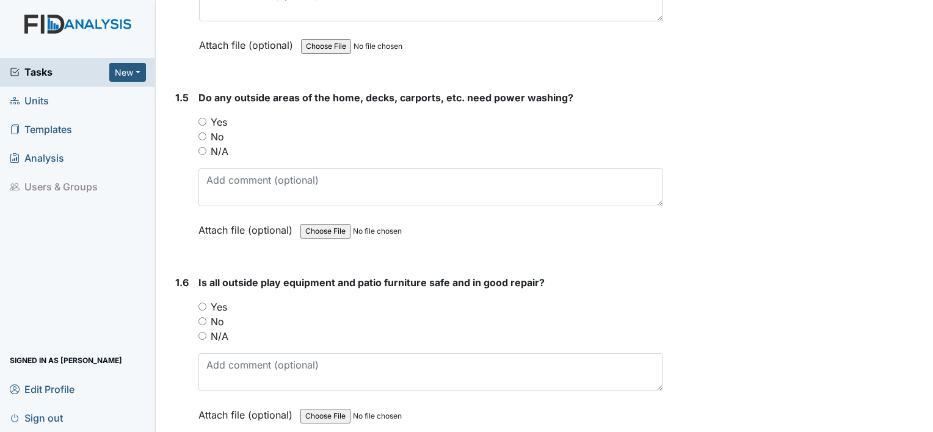
scroll to position [855, 0]
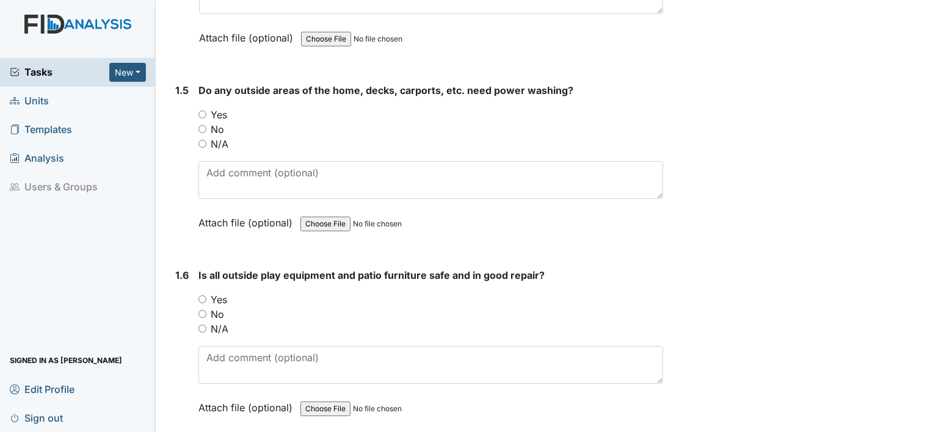
click at [203, 112] on input "Yes" at bounding box center [202, 114] width 8 height 8
radio input "true"
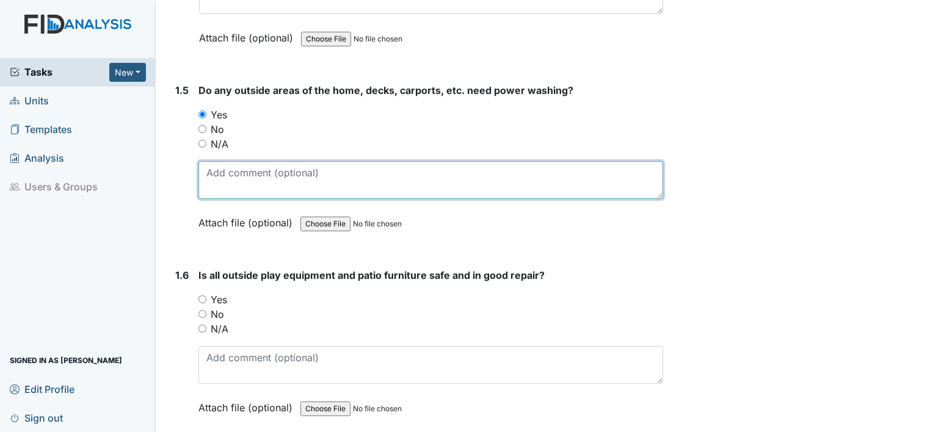
click at [326, 168] on textarea at bounding box center [430, 180] width 465 height 38
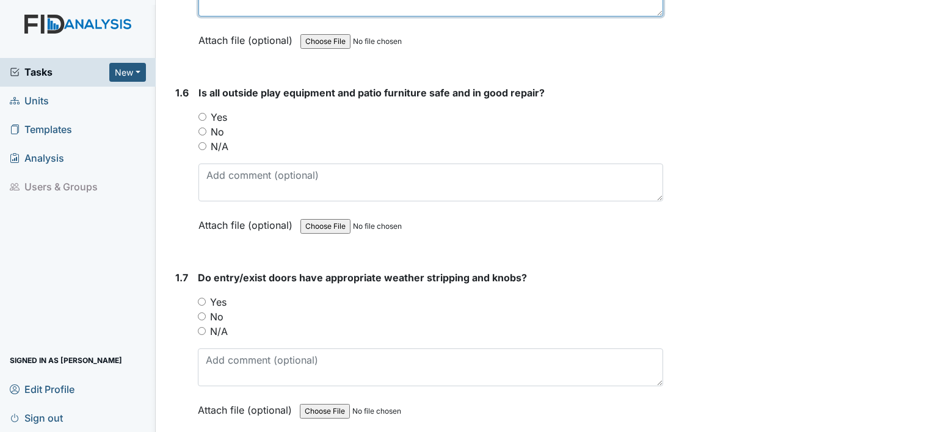
scroll to position [1038, 0]
type textarea "rear of the home"
click at [200, 113] on input "Yes" at bounding box center [202, 116] width 8 height 8
radio input "true"
click at [200, 298] on input "Yes" at bounding box center [202, 301] width 8 height 8
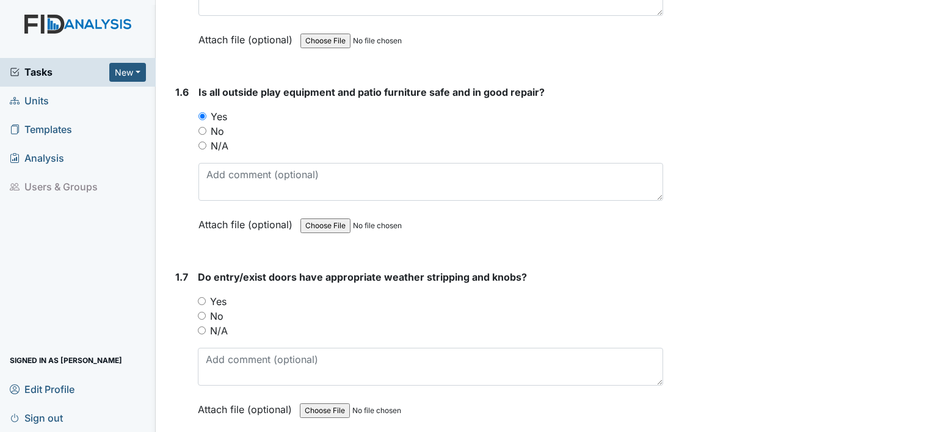
radio input "true"
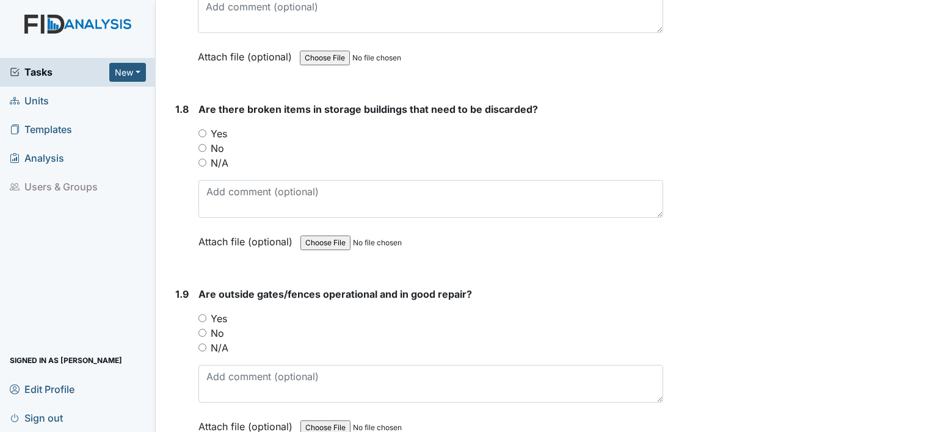
scroll to position [1404, 0]
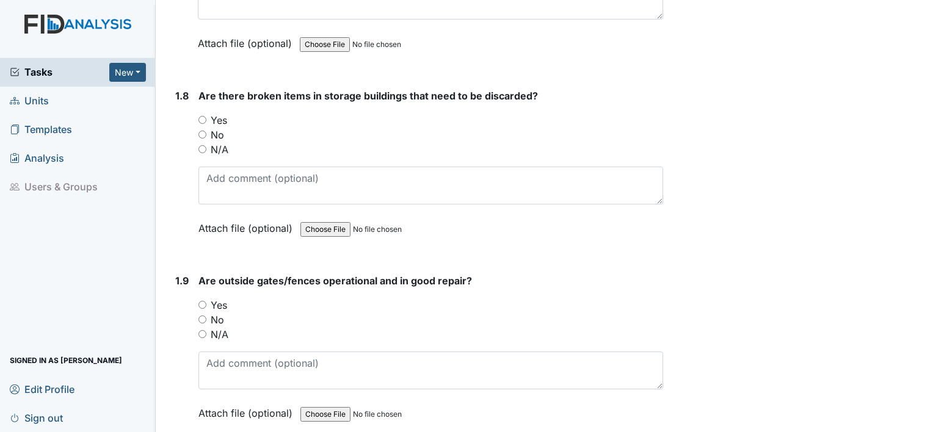
click at [200, 131] on input "No" at bounding box center [202, 135] width 8 height 8
radio input "true"
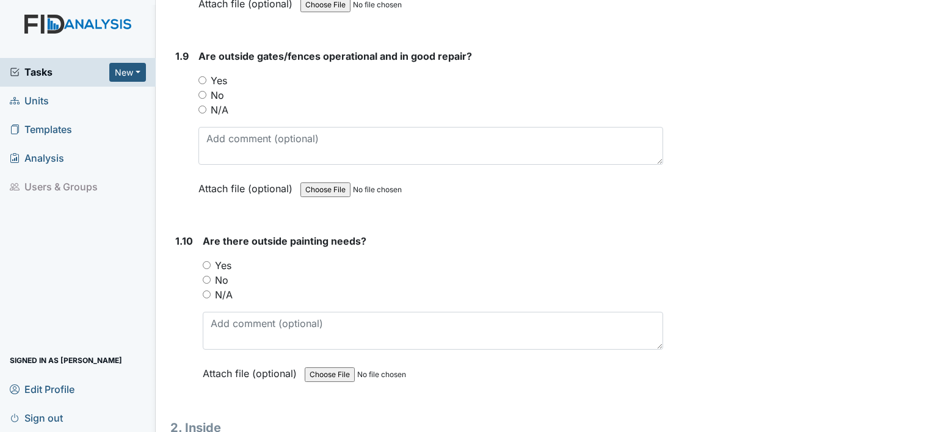
scroll to position [1648, 0]
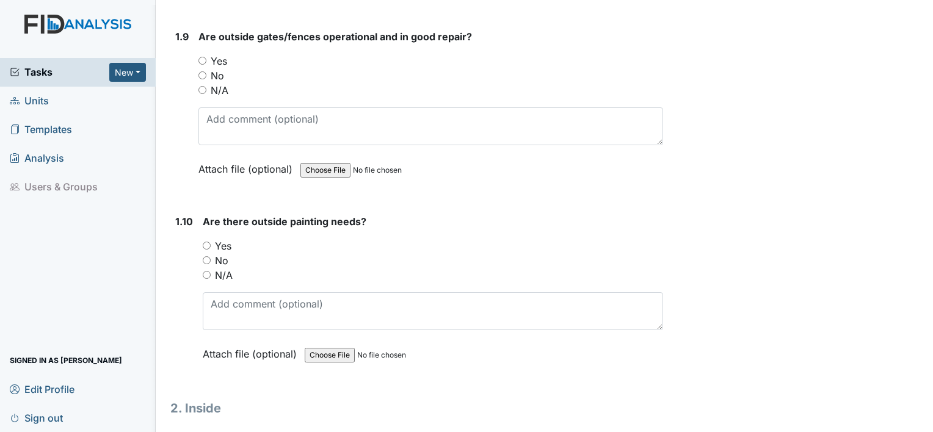
click at [200, 57] on input "Yes" at bounding box center [202, 61] width 8 height 8
radio input "true"
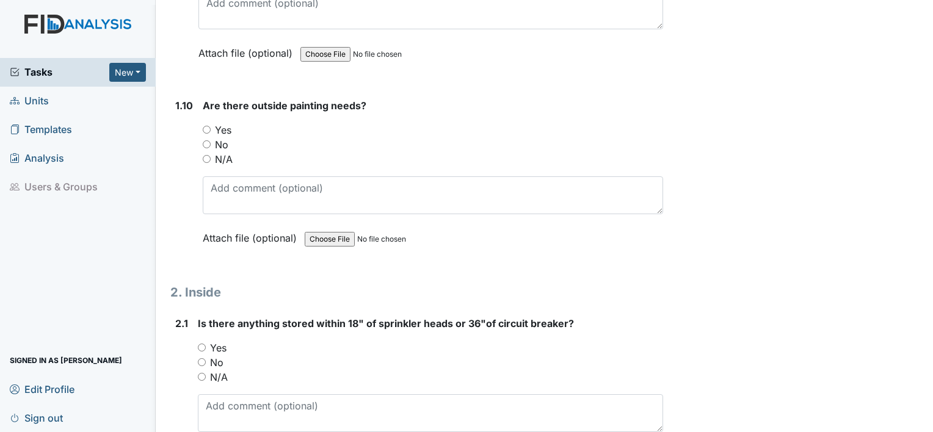
scroll to position [1770, 0]
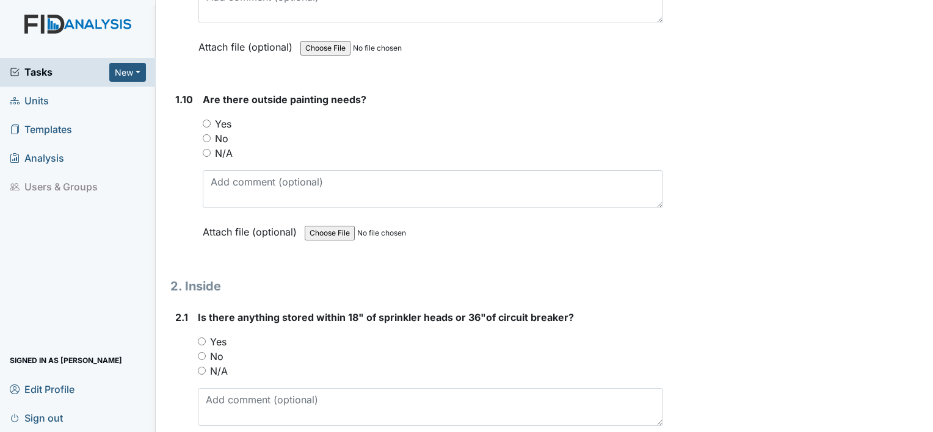
click at [206, 134] on input "No" at bounding box center [207, 138] width 8 height 8
radio input "true"
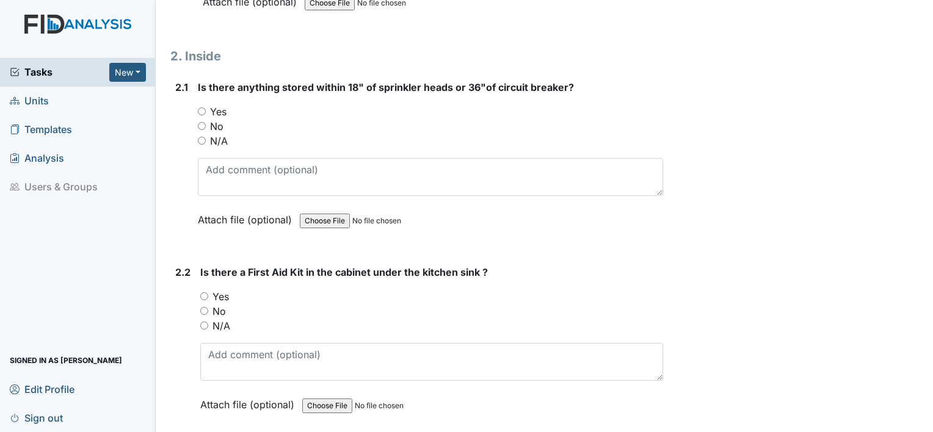
scroll to position [2014, 0]
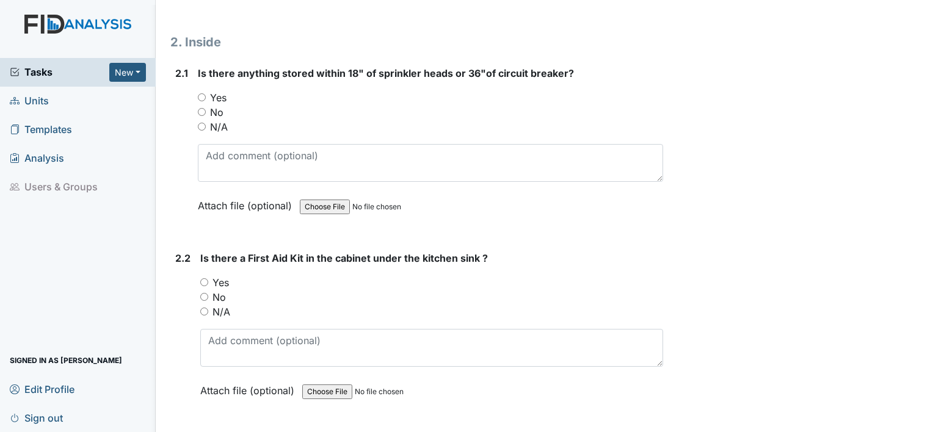
click at [200, 108] on input "No" at bounding box center [202, 112] width 8 height 8
radio input "true"
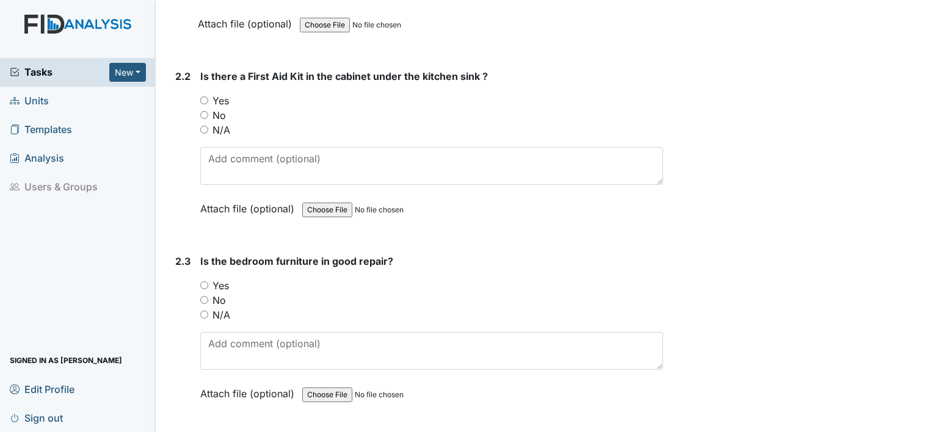
scroll to position [2198, 0]
click at [201, 95] on input "Yes" at bounding box center [204, 99] width 8 height 8
radio input "true"
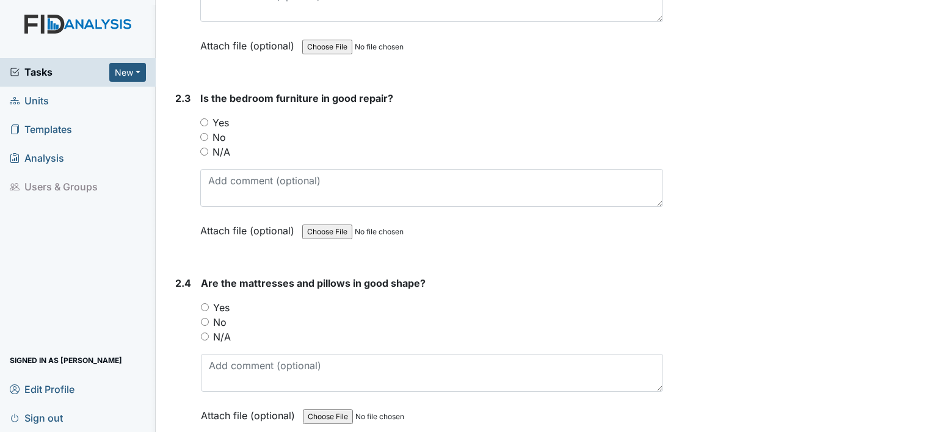
scroll to position [2381, 0]
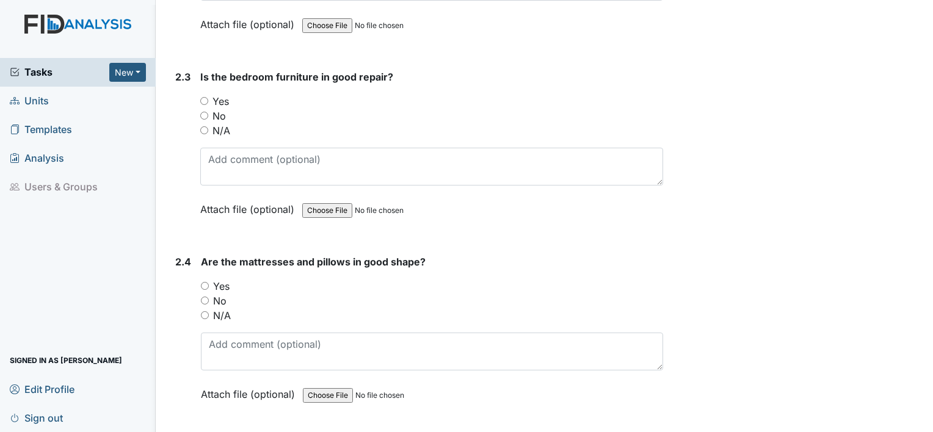
click at [205, 97] on input "Yes" at bounding box center [204, 101] width 8 height 8
radio input "true"
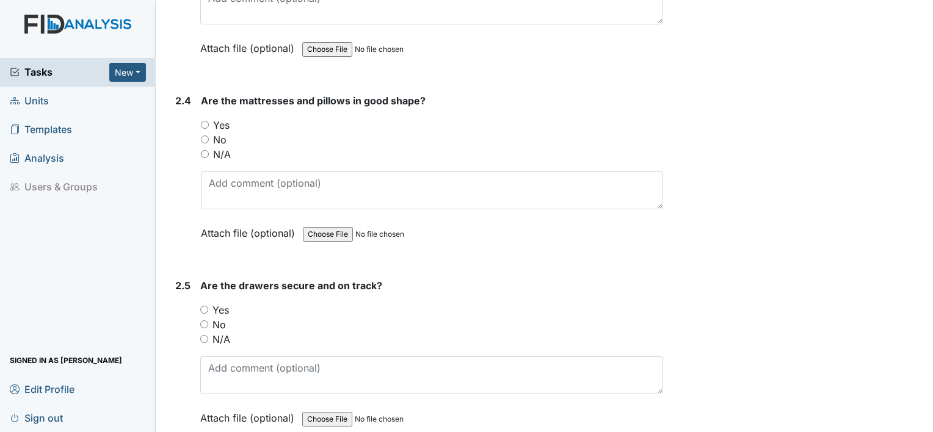
scroll to position [2564, 0]
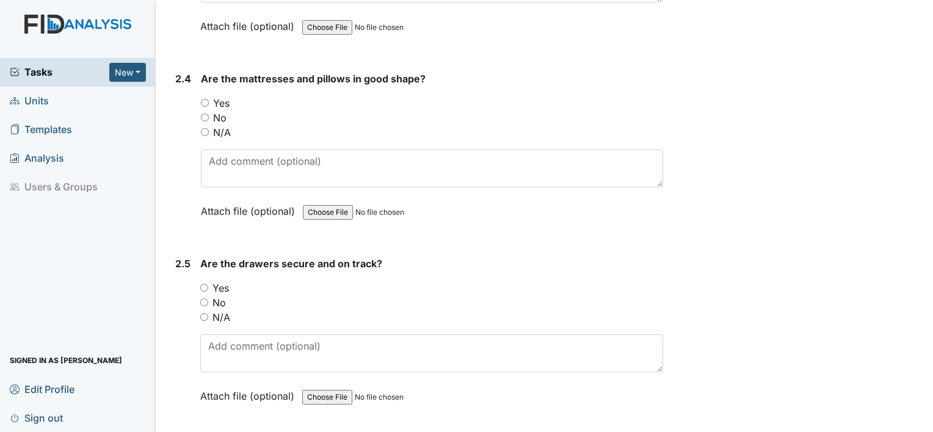
click at [203, 99] on input "Yes" at bounding box center [205, 103] width 8 height 8
radio input "true"
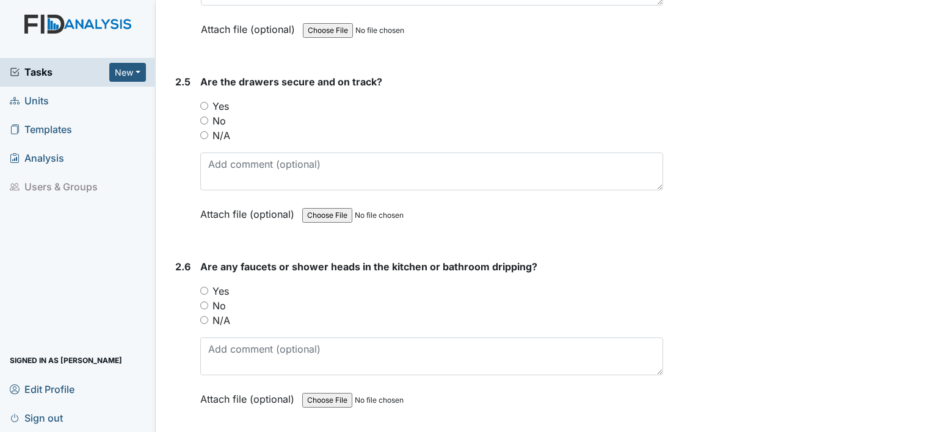
scroll to position [2747, 0]
click at [205, 101] on input "Yes" at bounding box center [204, 105] width 8 height 8
radio input "true"
click at [205, 117] on input "No" at bounding box center [204, 121] width 8 height 8
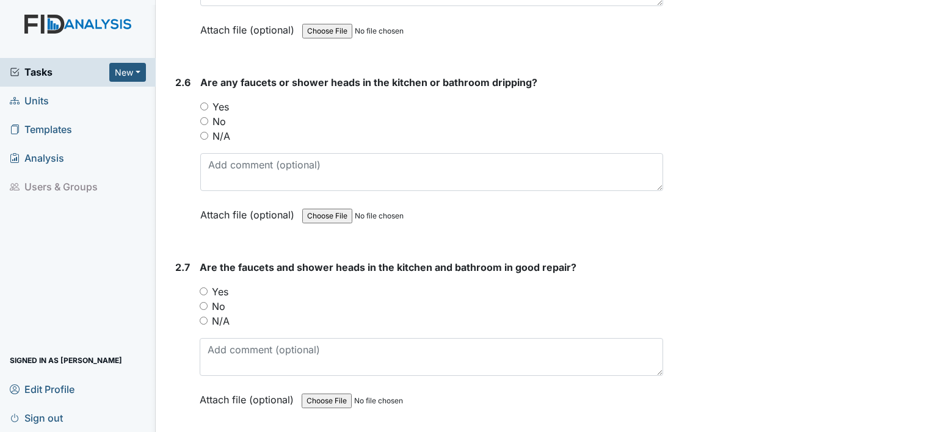
radio input "true"
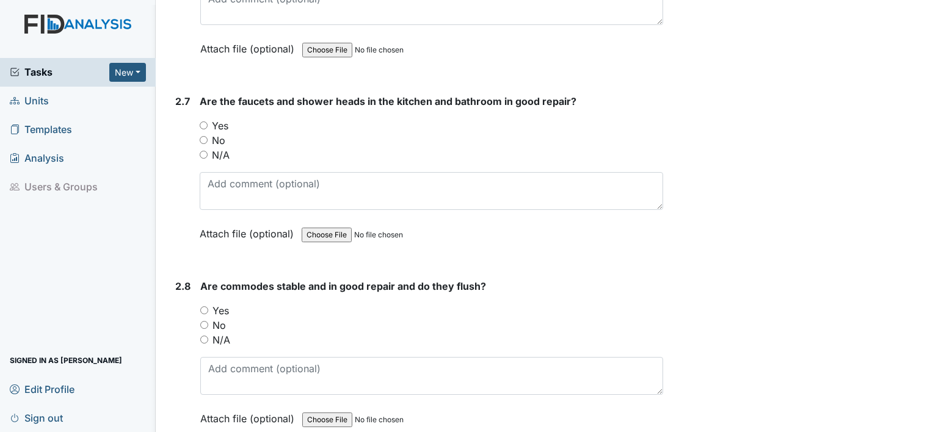
scroll to position [3113, 0]
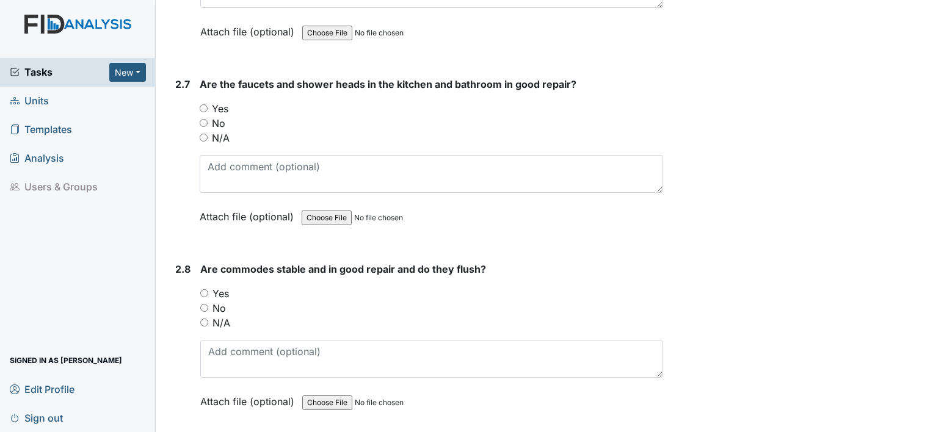
click at [201, 104] on input "Yes" at bounding box center [204, 108] width 8 height 8
radio input "true"
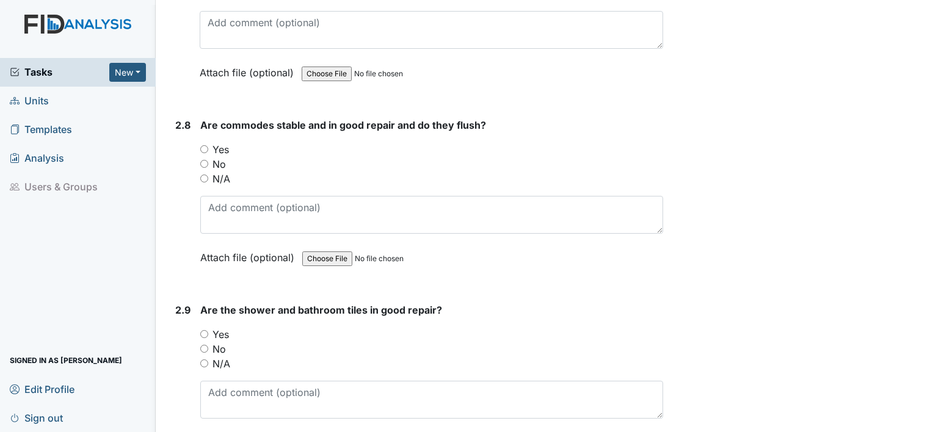
scroll to position [3296, 0]
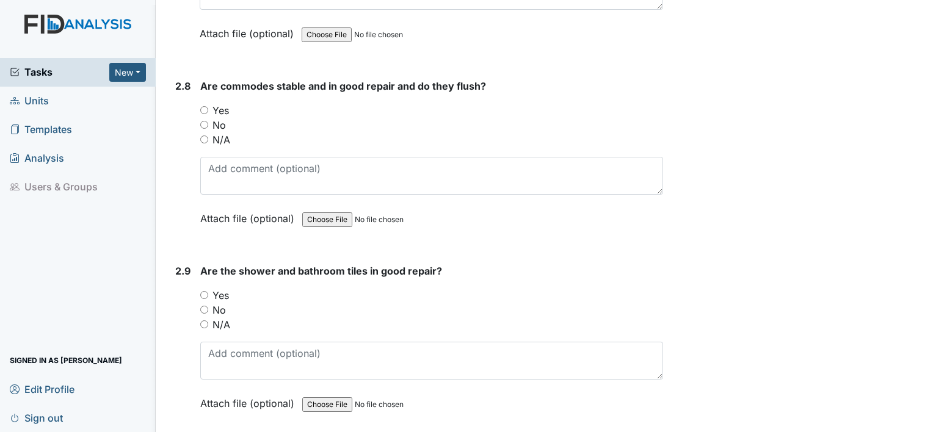
click at [201, 121] on input "No" at bounding box center [204, 125] width 8 height 8
radio input "true"
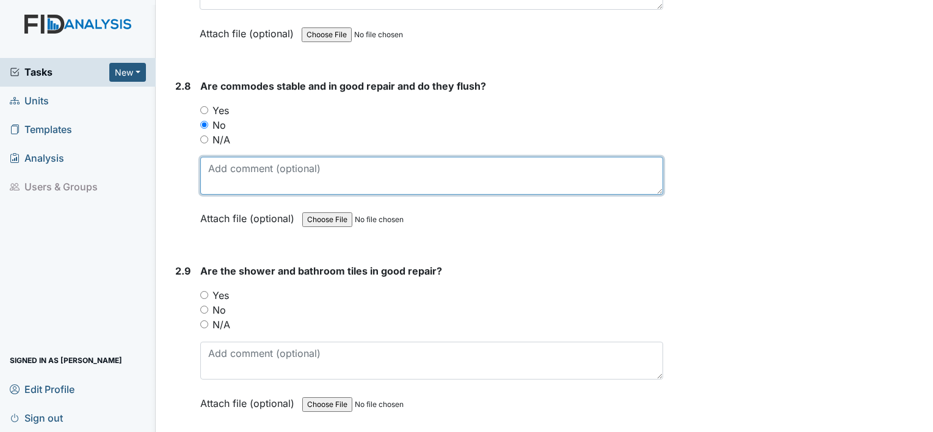
click at [298, 163] on textarea at bounding box center [431, 176] width 463 height 38
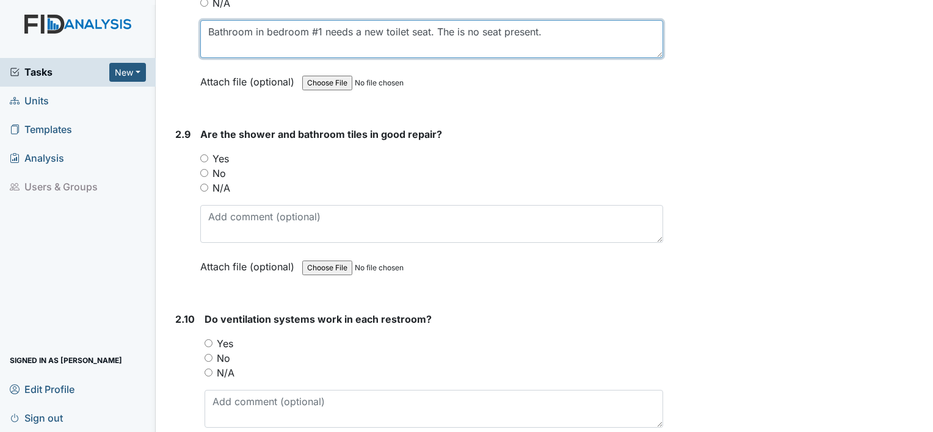
scroll to position [3480, 0]
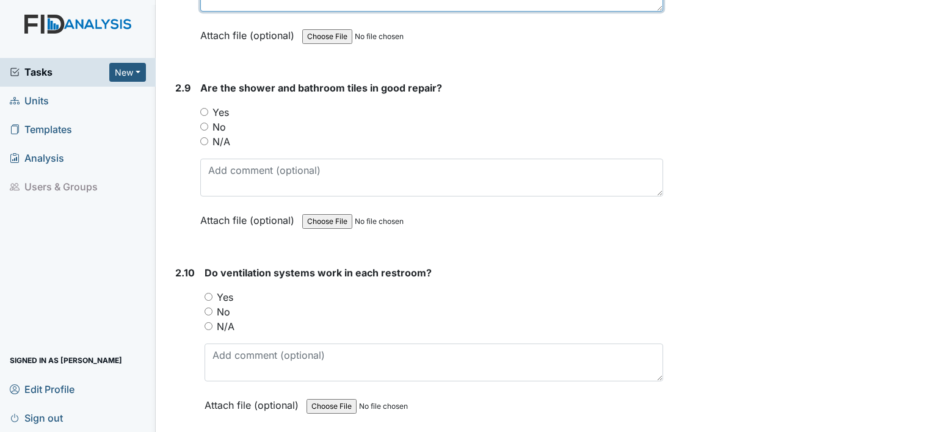
type textarea "Bathroom in bedroom #1 needs a new toilet seat. The is no seat present."
click at [203, 123] on input "No" at bounding box center [204, 127] width 8 height 8
radio input "true"
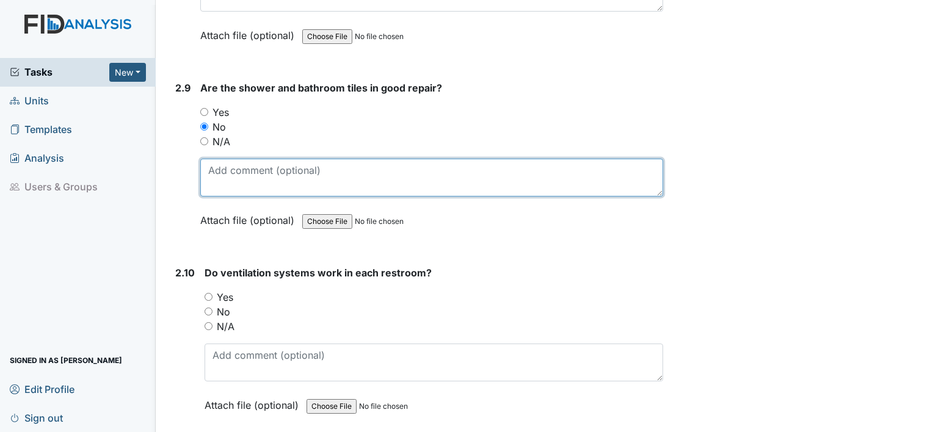
click at [320, 159] on textarea at bounding box center [431, 178] width 463 height 38
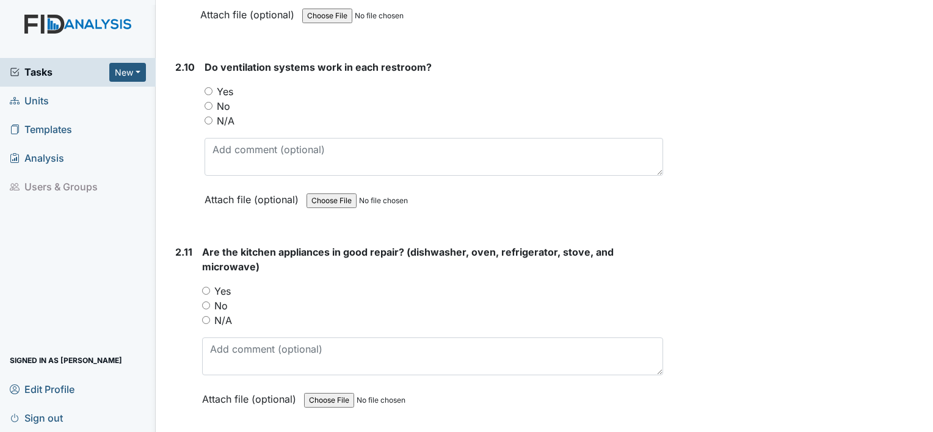
scroll to position [3724, 0]
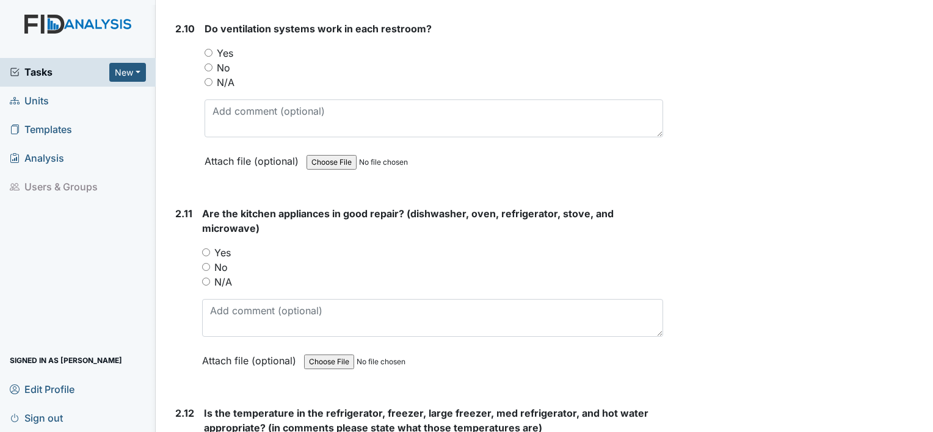
type textarea "Bathroom tiles in bedroom #1 are cleaned yet looked bad."
click at [205, 49] on input "Yes" at bounding box center [209, 53] width 8 height 8
radio input "true"
click at [205, 248] on input "Yes" at bounding box center [206, 252] width 8 height 8
radio input "true"
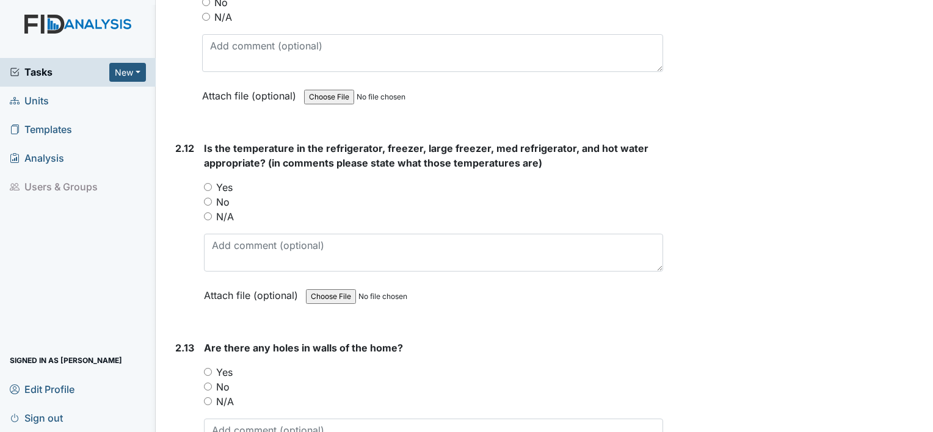
scroll to position [4029, 0]
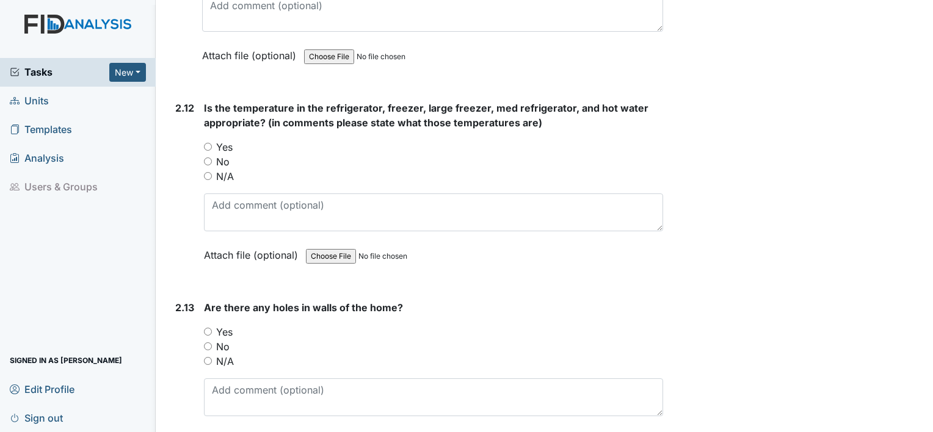
click at [207, 143] on input "Yes" at bounding box center [208, 147] width 8 height 8
radio input "true"
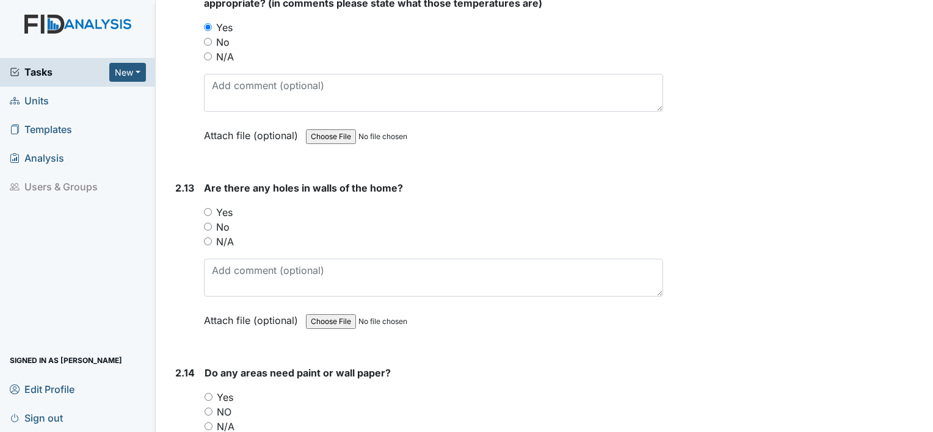
scroll to position [4212, 0]
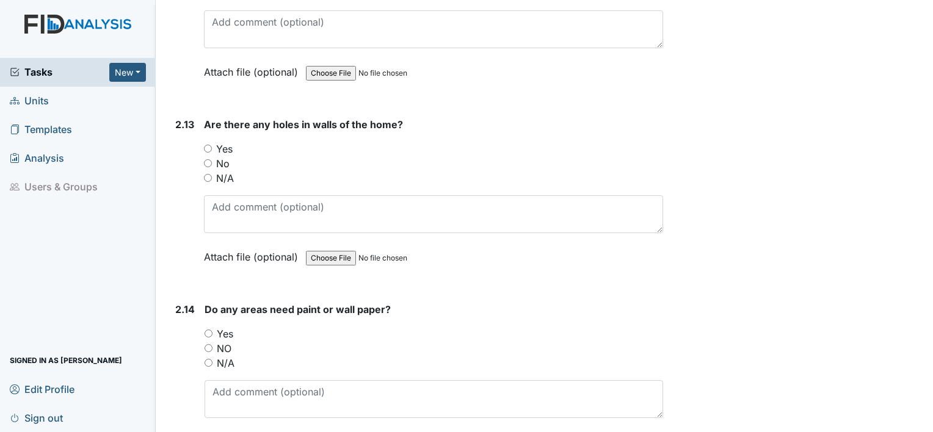
click at [205, 159] on input "No" at bounding box center [208, 163] width 8 height 8
radio input "true"
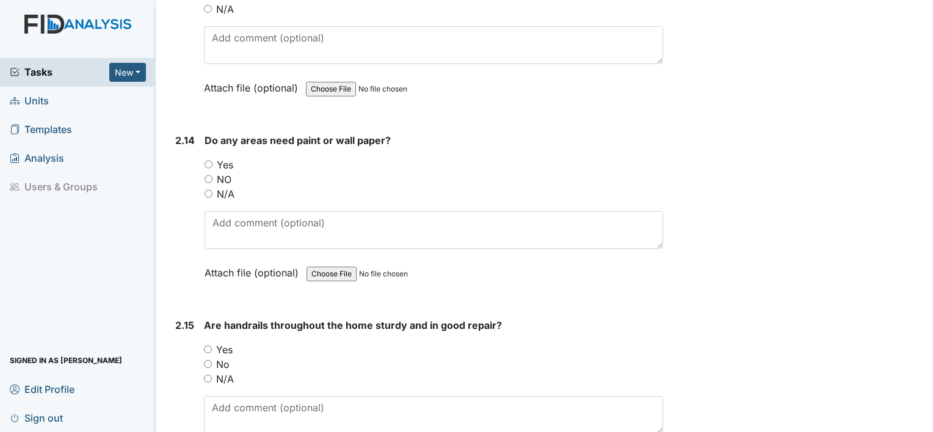
scroll to position [4395, 0]
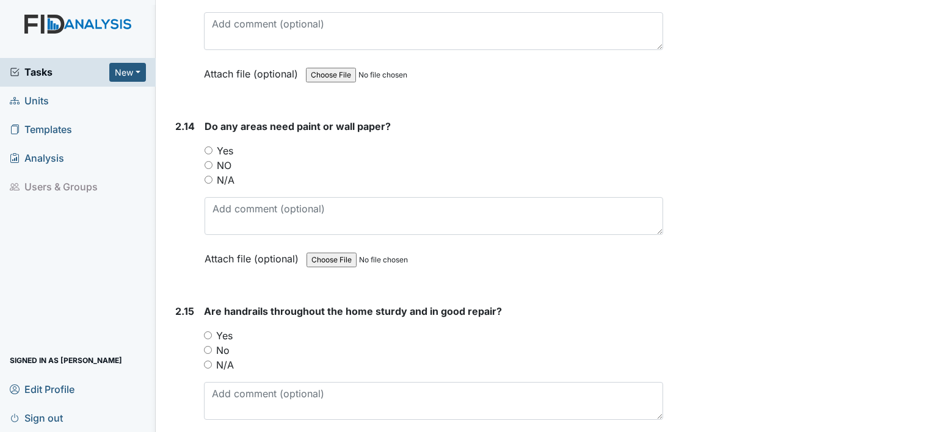
click at [208, 147] on input "Yes" at bounding box center [209, 151] width 8 height 8
radio input "true"
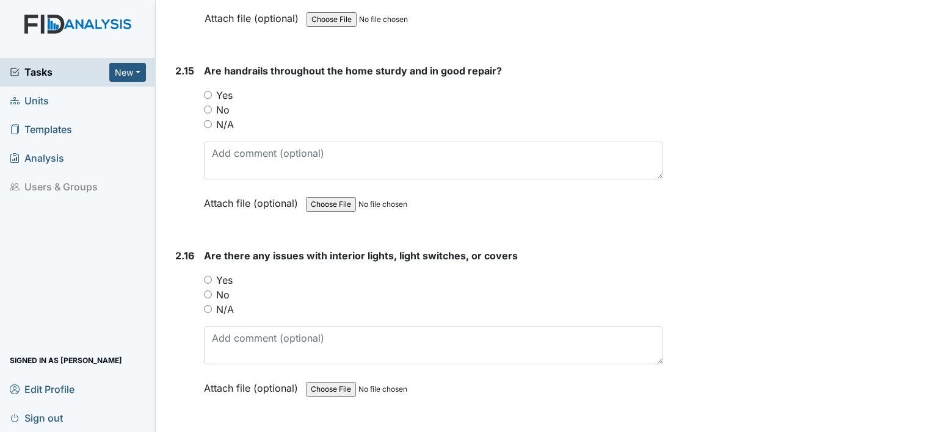
scroll to position [4639, 0]
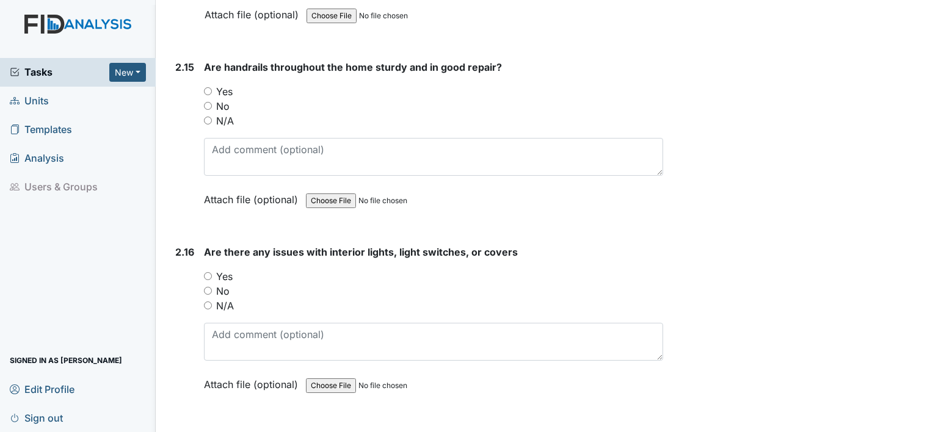
click at [206, 87] on input "Yes" at bounding box center [208, 91] width 8 height 8
radio input "true"
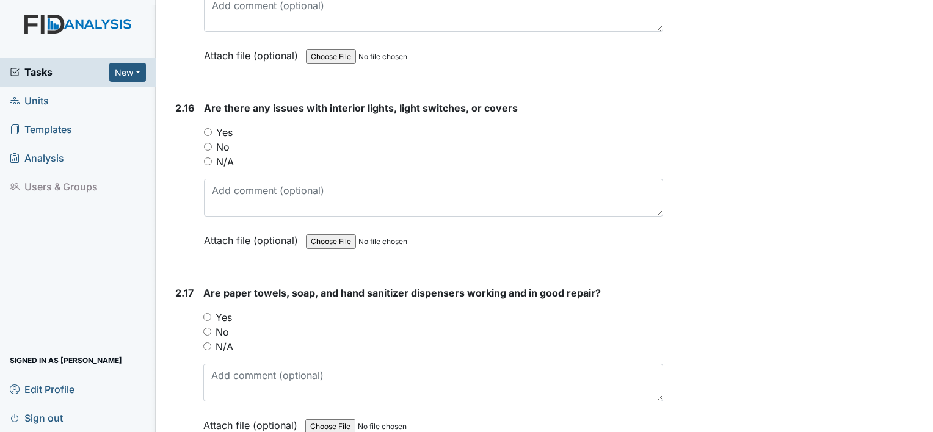
scroll to position [4823, 0]
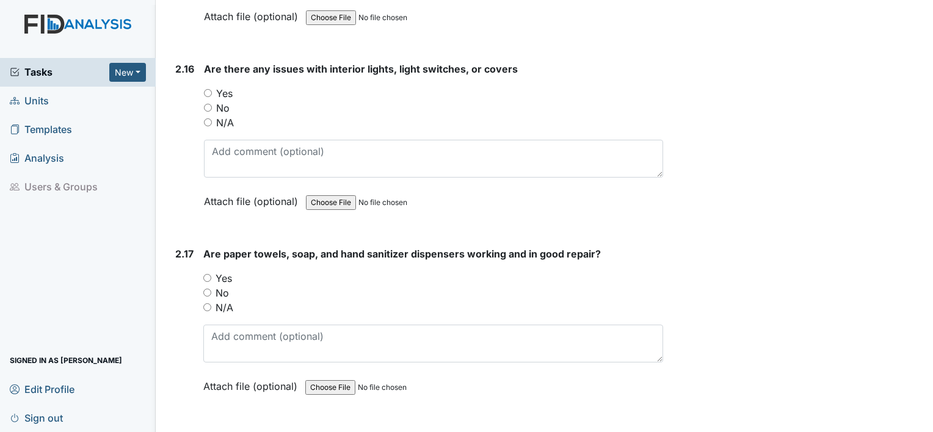
click at [208, 89] on input "Yes" at bounding box center [208, 93] width 8 height 8
radio input "true"
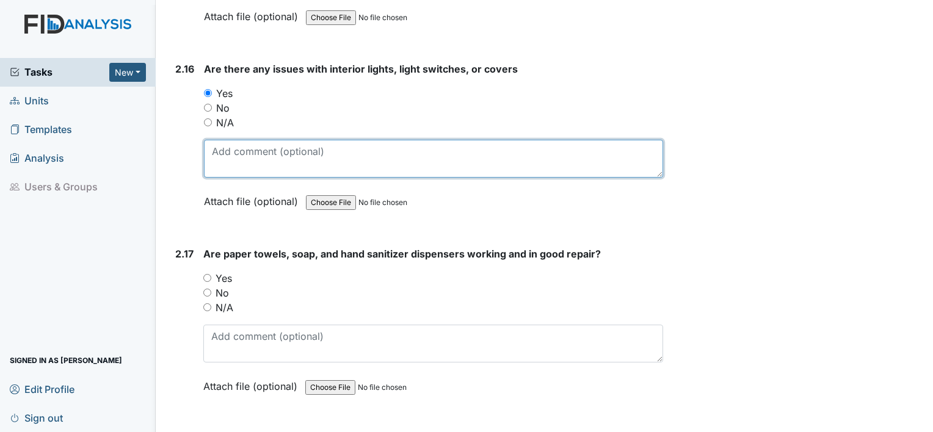
click at [350, 140] on textarea at bounding box center [433, 159] width 459 height 38
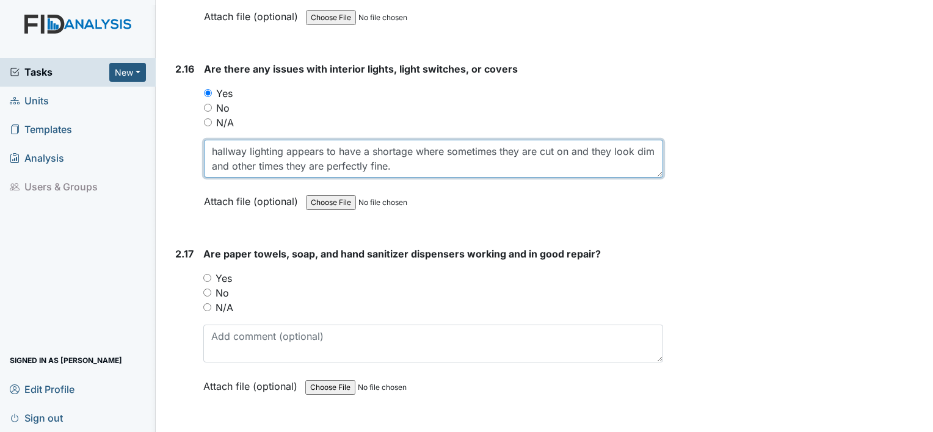
type textarea "hallway lighting appears to have a shortage where sometimes they are cut on and…"
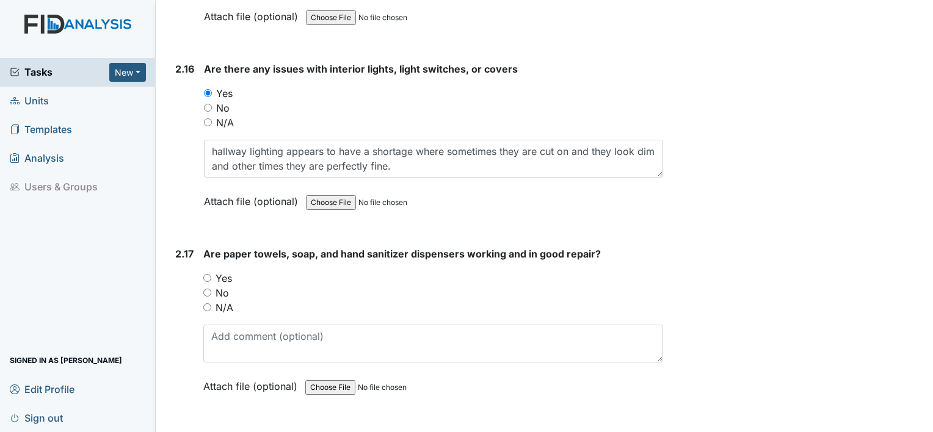
click at [205, 274] on input "Yes" at bounding box center [207, 278] width 8 height 8
radio input "true"
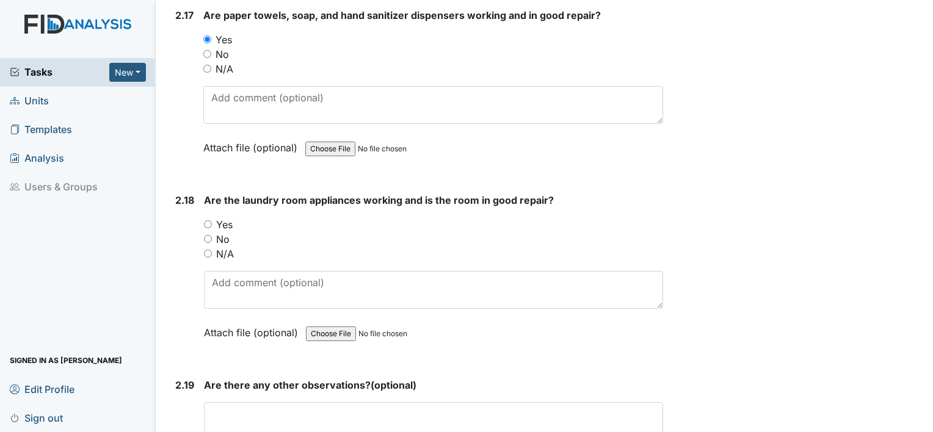
scroll to position [5128, 0]
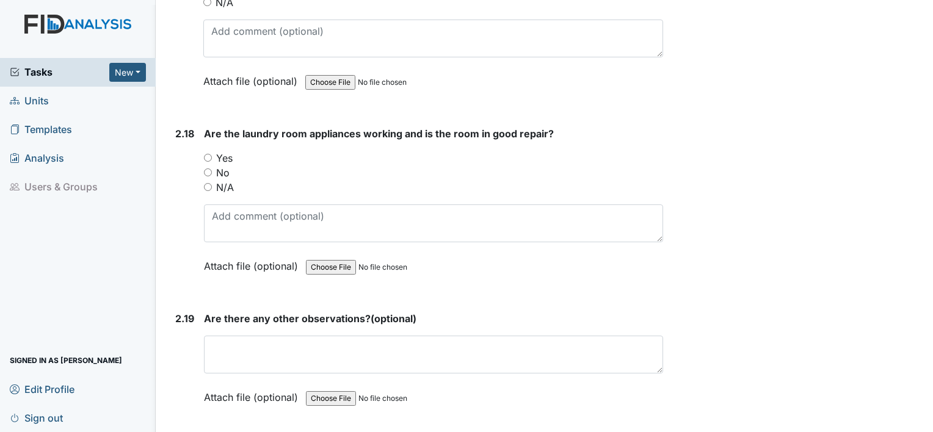
click at [207, 154] on input "Yes" at bounding box center [208, 158] width 8 height 8
radio input "true"
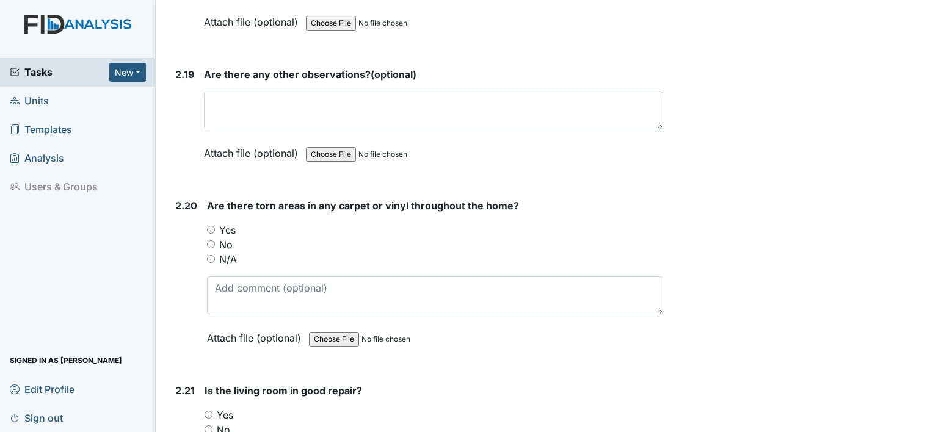
scroll to position [5494, 0]
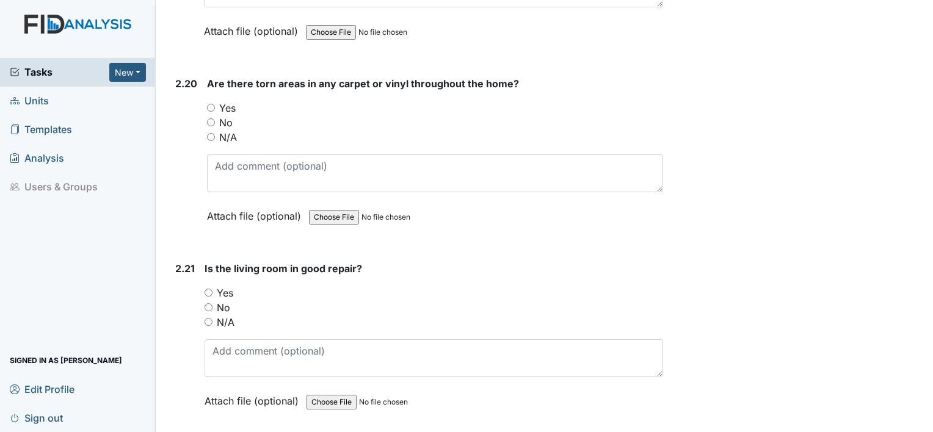
click at [212, 104] on input "Yes" at bounding box center [211, 108] width 8 height 8
radio input "true"
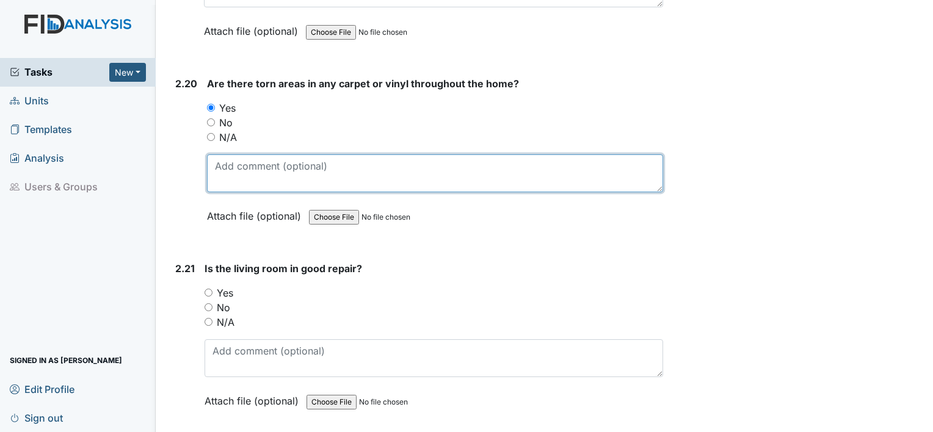
click at [353, 154] on textarea at bounding box center [435, 173] width 456 height 38
type textarea "bedroom #2"
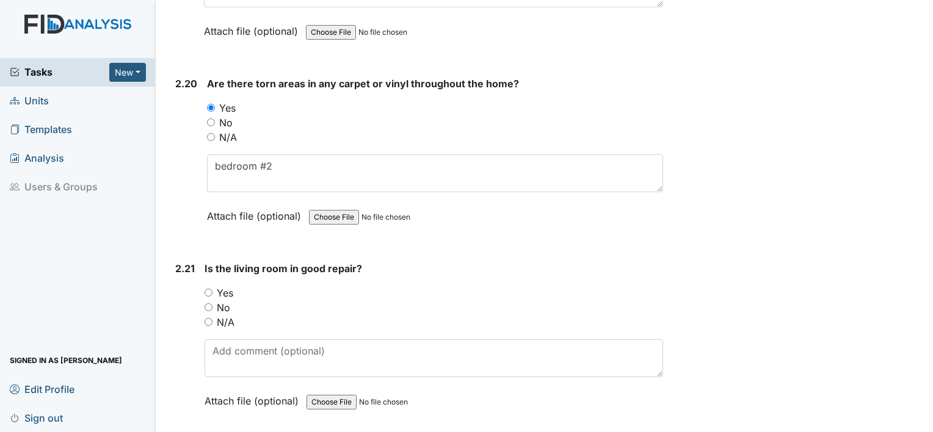
click at [205, 289] on input "Yes" at bounding box center [209, 293] width 8 height 8
radio input "true"
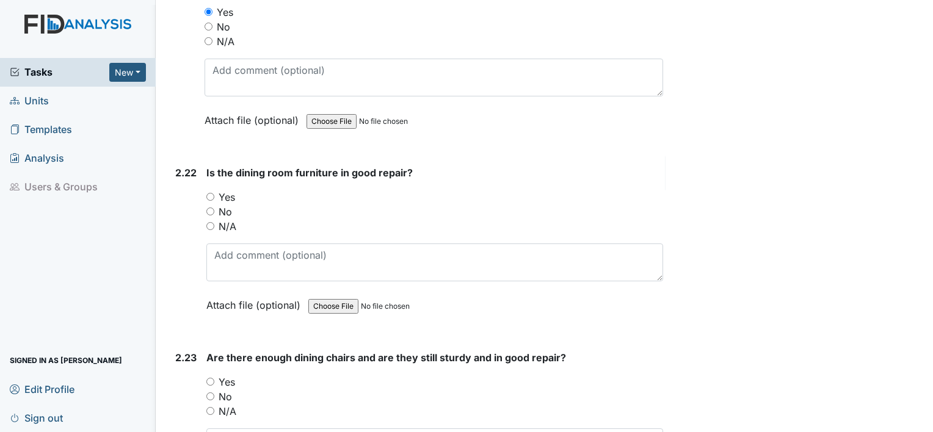
scroll to position [5799, 0]
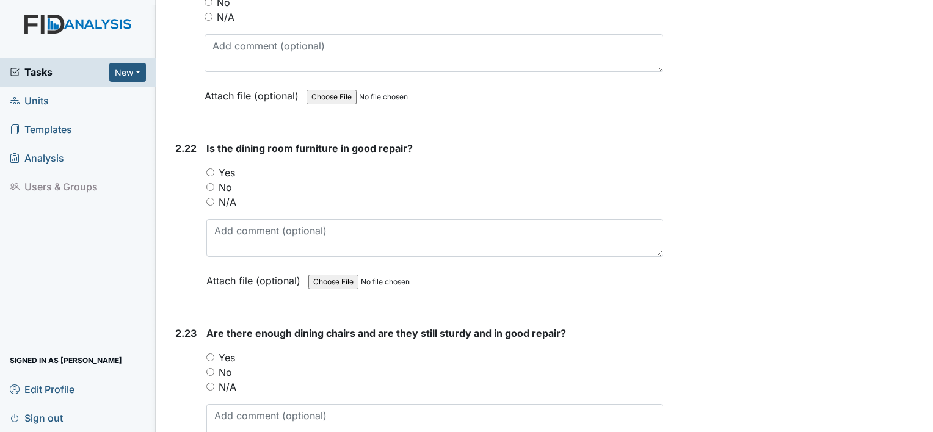
click at [208, 168] on input "Yes" at bounding box center [210, 172] width 8 height 8
radio input "true"
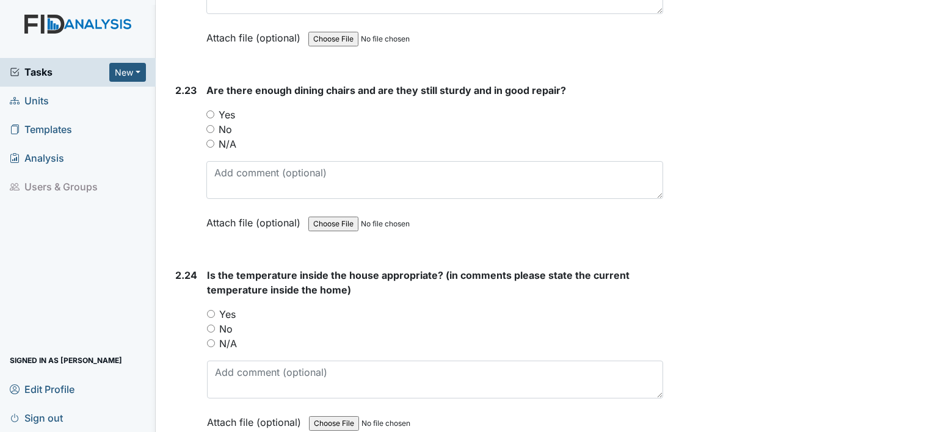
scroll to position [6043, 0]
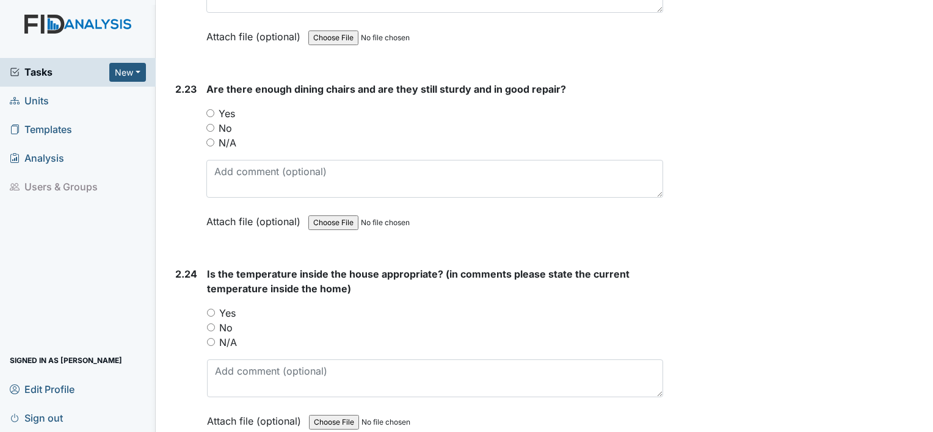
click at [209, 109] on input "Yes" at bounding box center [210, 113] width 8 height 8
radio input "true"
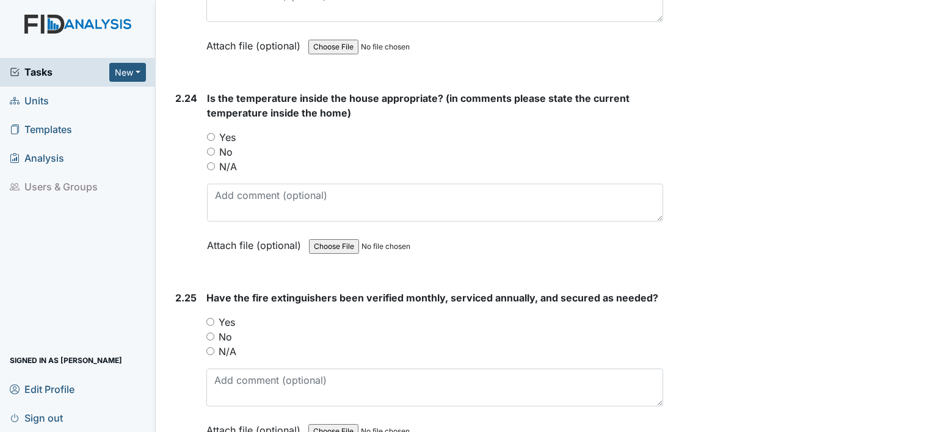
scroll to position [6227, 0]
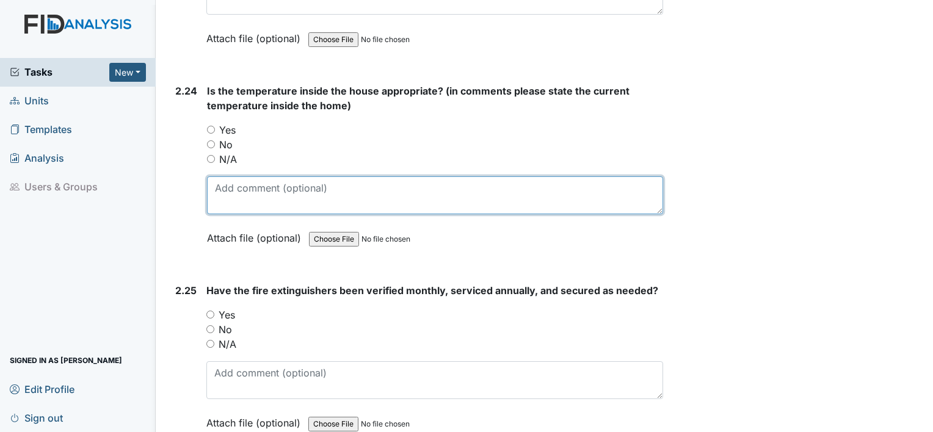
click at [284, 176] on textarea at bounding box center [435, 195] width 456 height 38
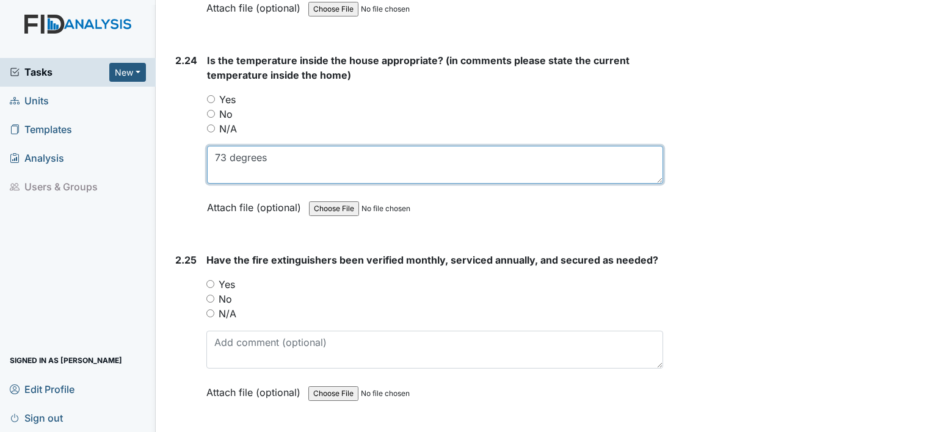
scroll to position [6274, 0]
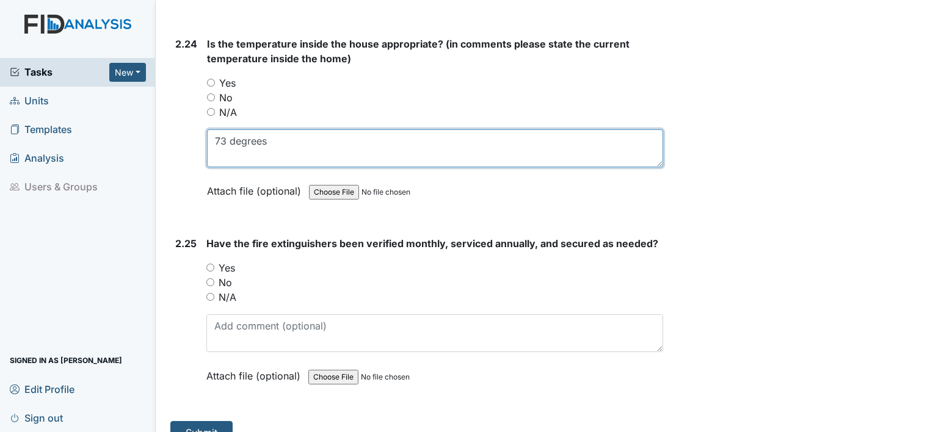
type textarea "73 degrees"
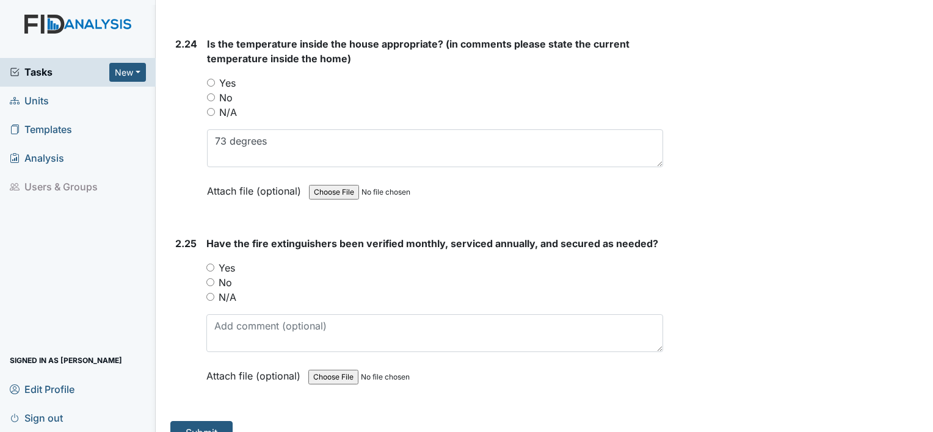
click at [212, 264] on input "Yes" at bounding box center [210, 268] width 8 height 8
radio input "true"
click at [211, 421] on button "Submit" at bounding box center [201, 432] width 62 height 23
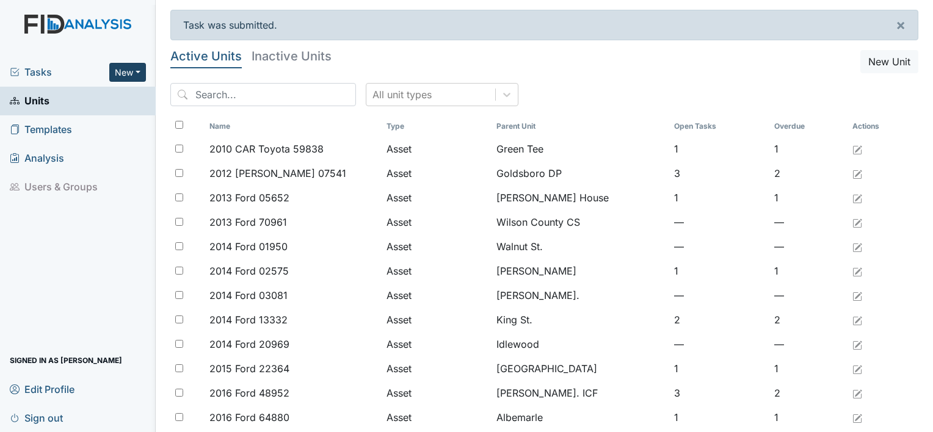
click at [136, 70] on button "New" at bounding box center [127, 72] width 37 height 19
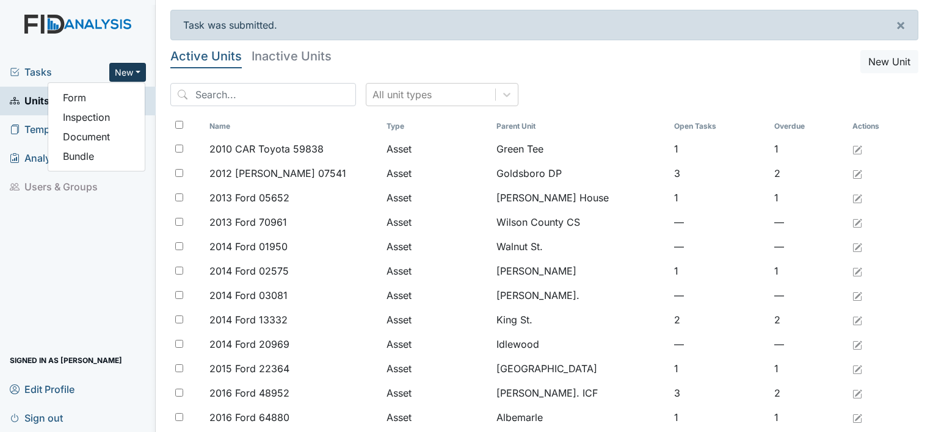
click at [40, 73] on span "Tasks" at bounding box center [60, 72] width 100 height 15
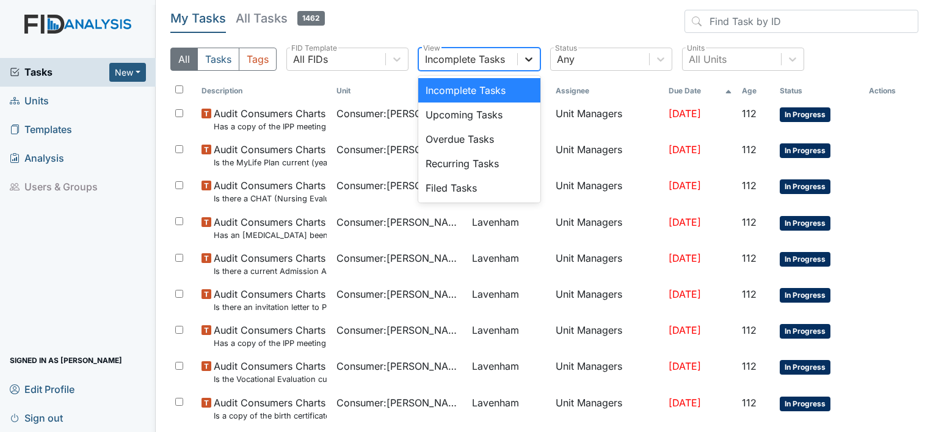
click at [527, 61] on icon at bounding box center [528, 59] width 7 height 4
click at [444, 192] on div "Filed Tasks" at bounding box center [479, 188] width 122 height 24
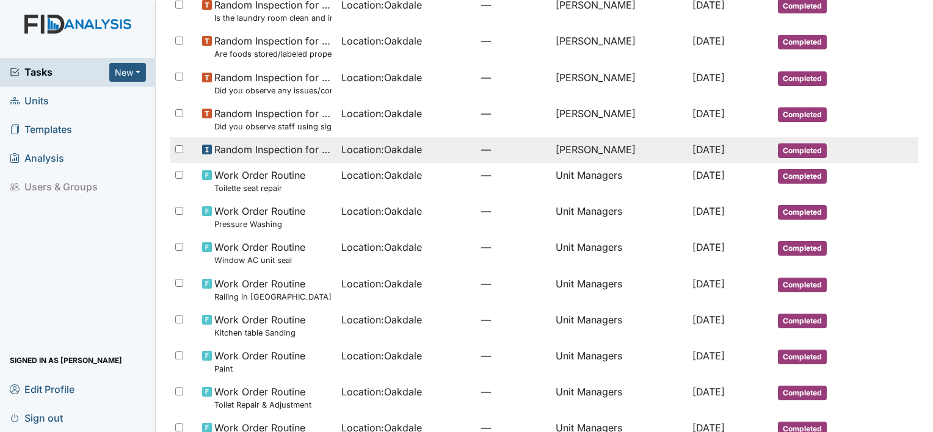
scroll to position [671, 0]
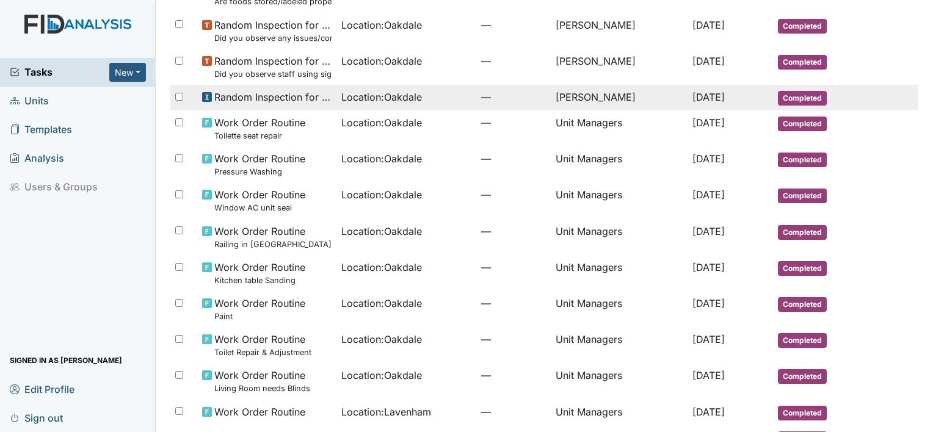
click at [272, 98] on span "Random Inspection for Evening" at bounding box center [273, 97] width 118 height 15
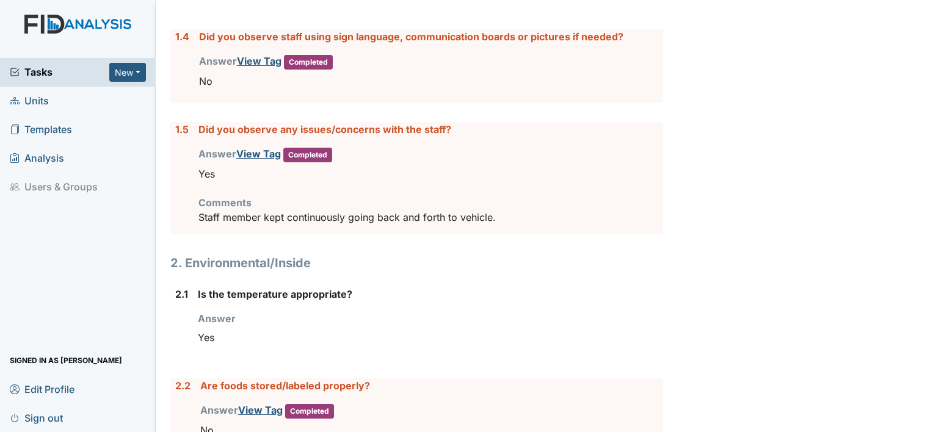
scroll to position [488, 0]
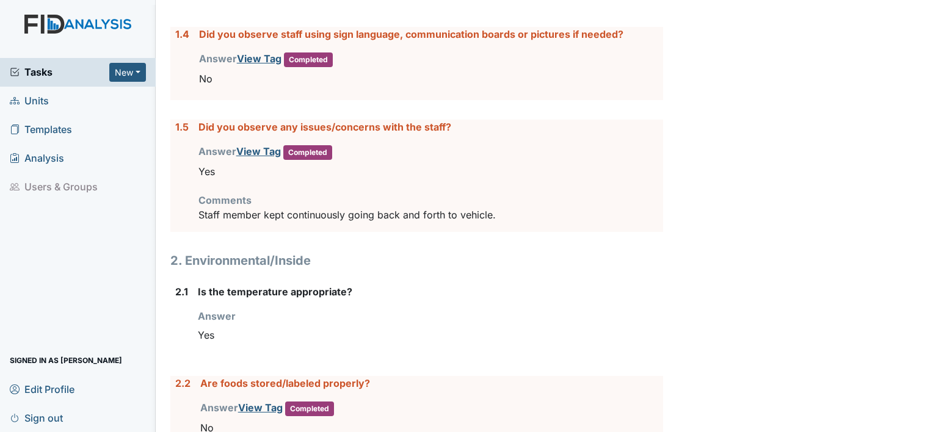
click at [30, 67] on span "Tasks" at bounding box center [60, 72] width 100 height 15
